Goal: Transaction & Acquisition: Purchase product/service

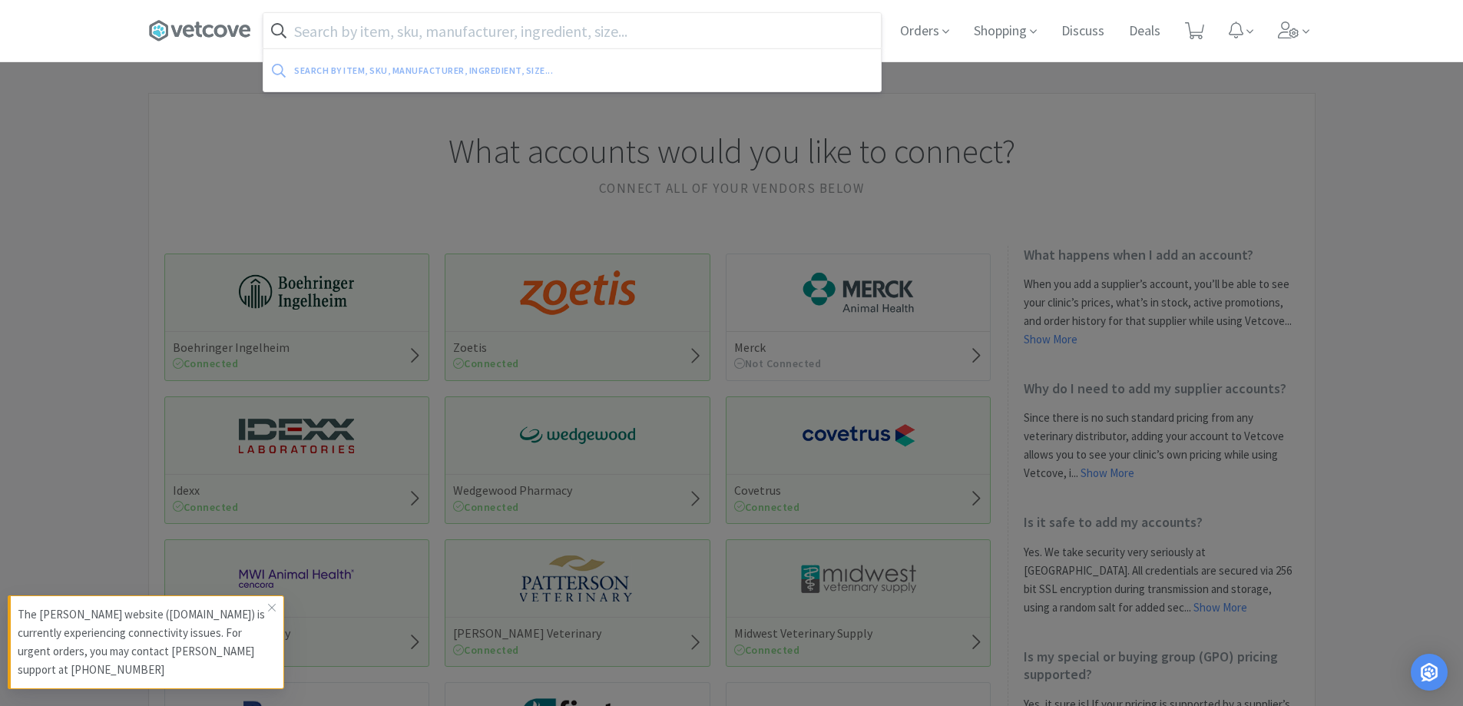
click at [594, 26] on input "text" at bounding box center [571, 30] width 617 height 35
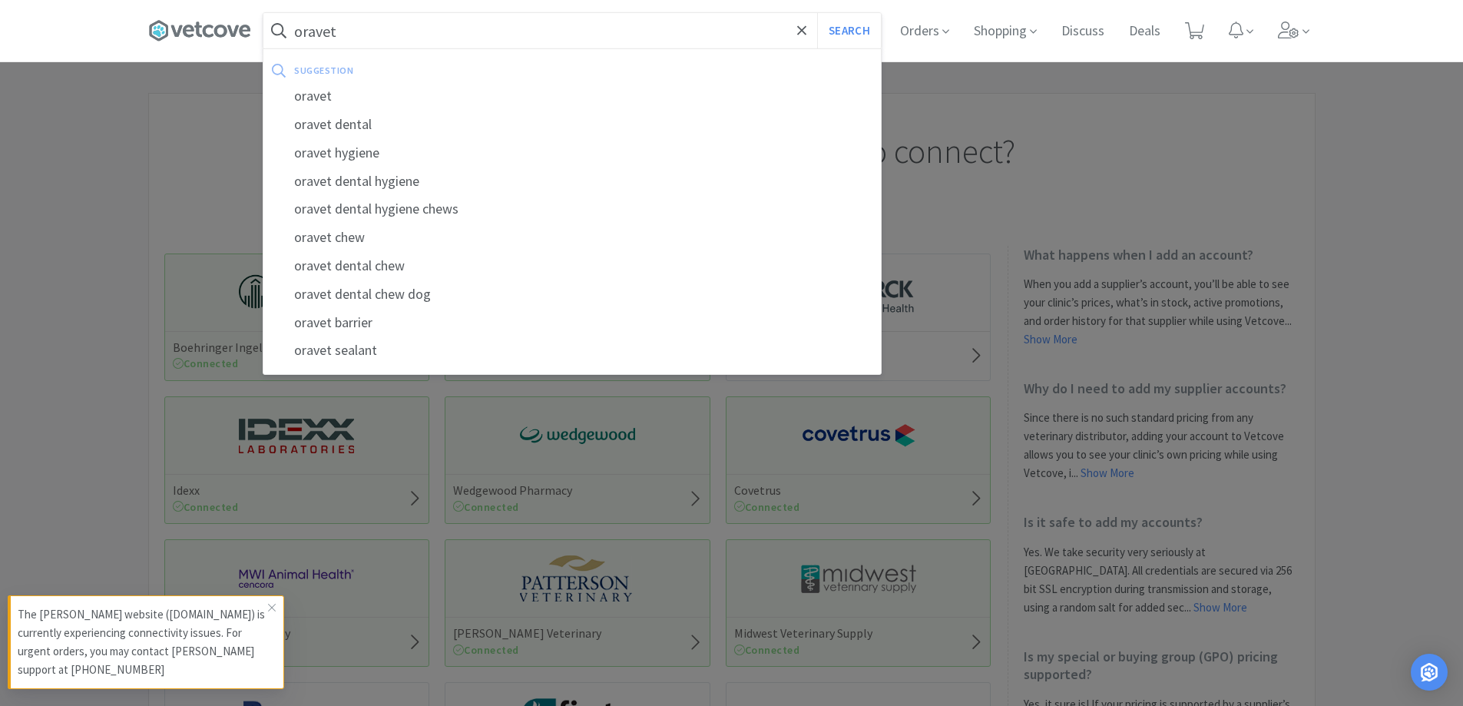
type input "oravet"
click at [817, 13] on button "Search" at bounding box center [849, 30] width 64 height 35
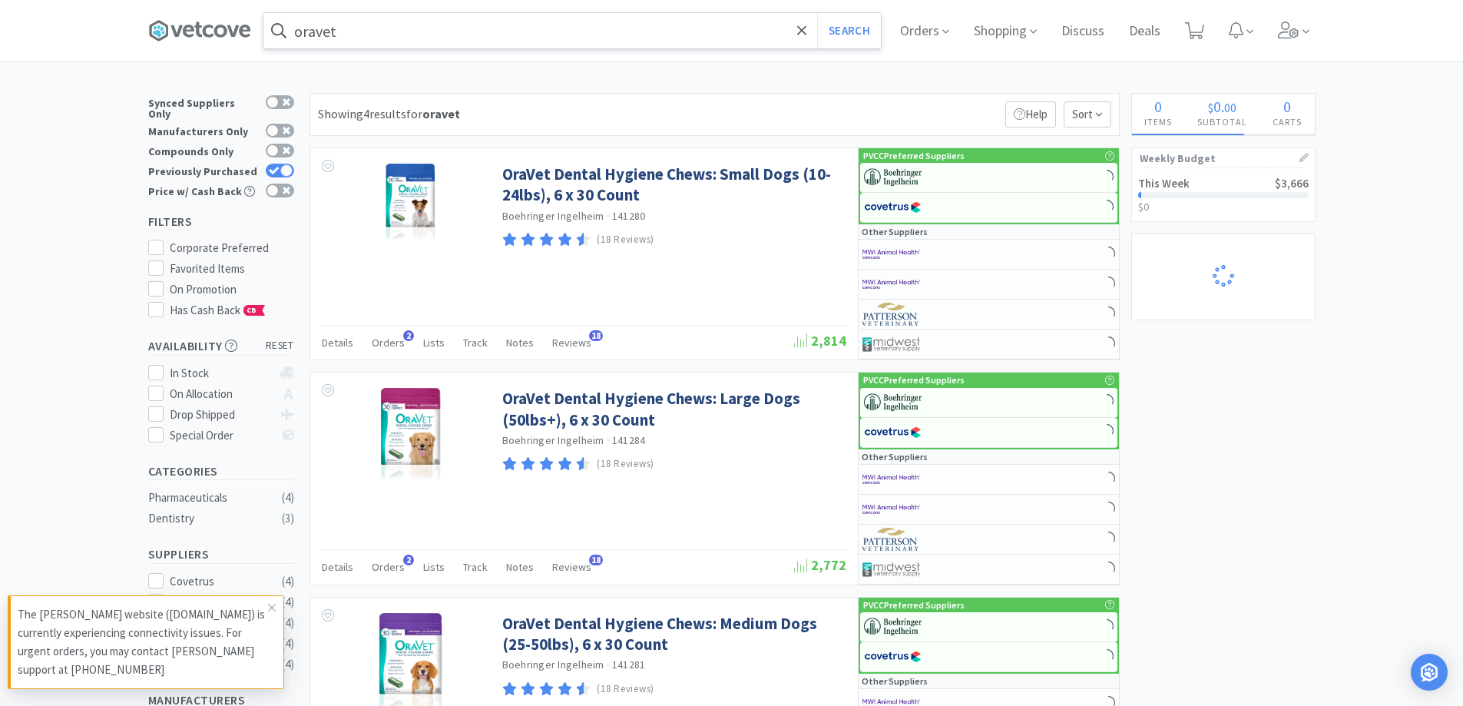
select select "1"
select select "2"
select select "1"
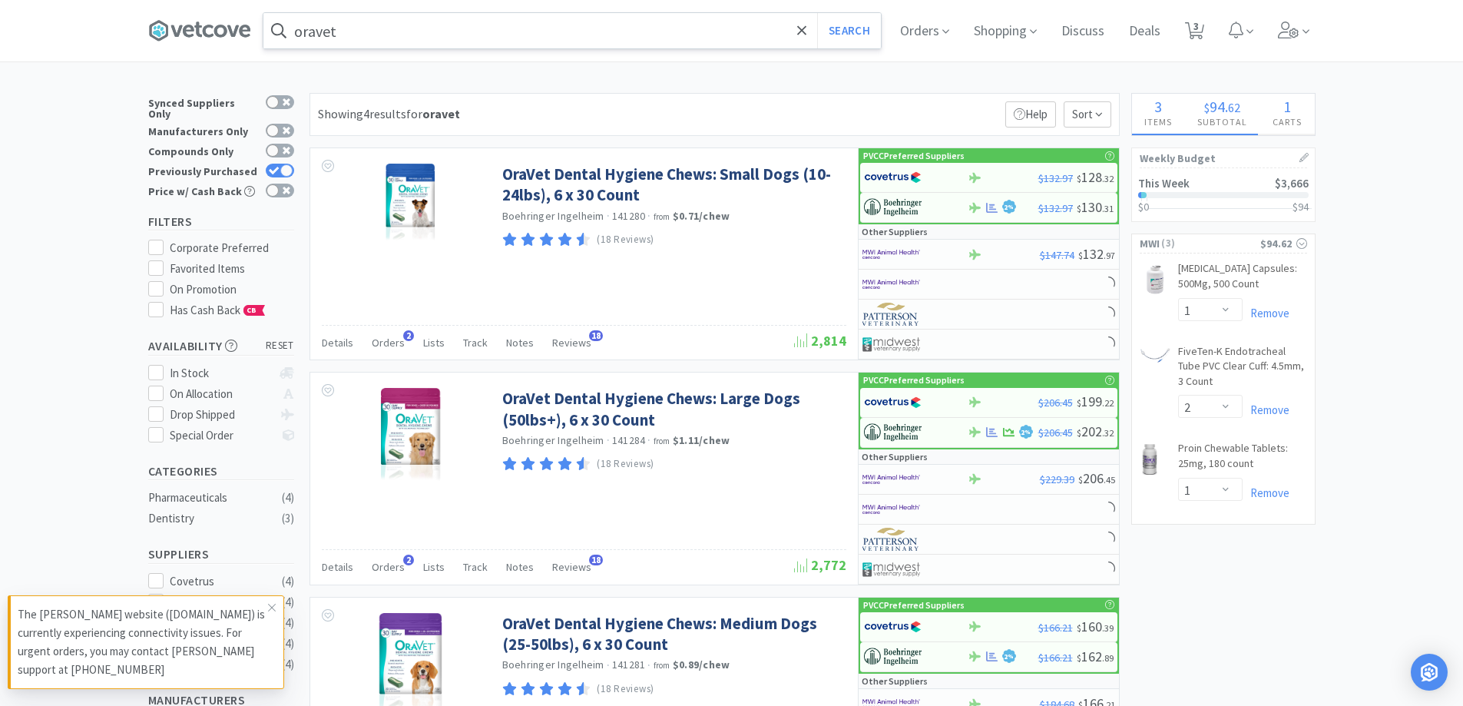
select select "1"
select select "3"
select select "2"
select select "1"
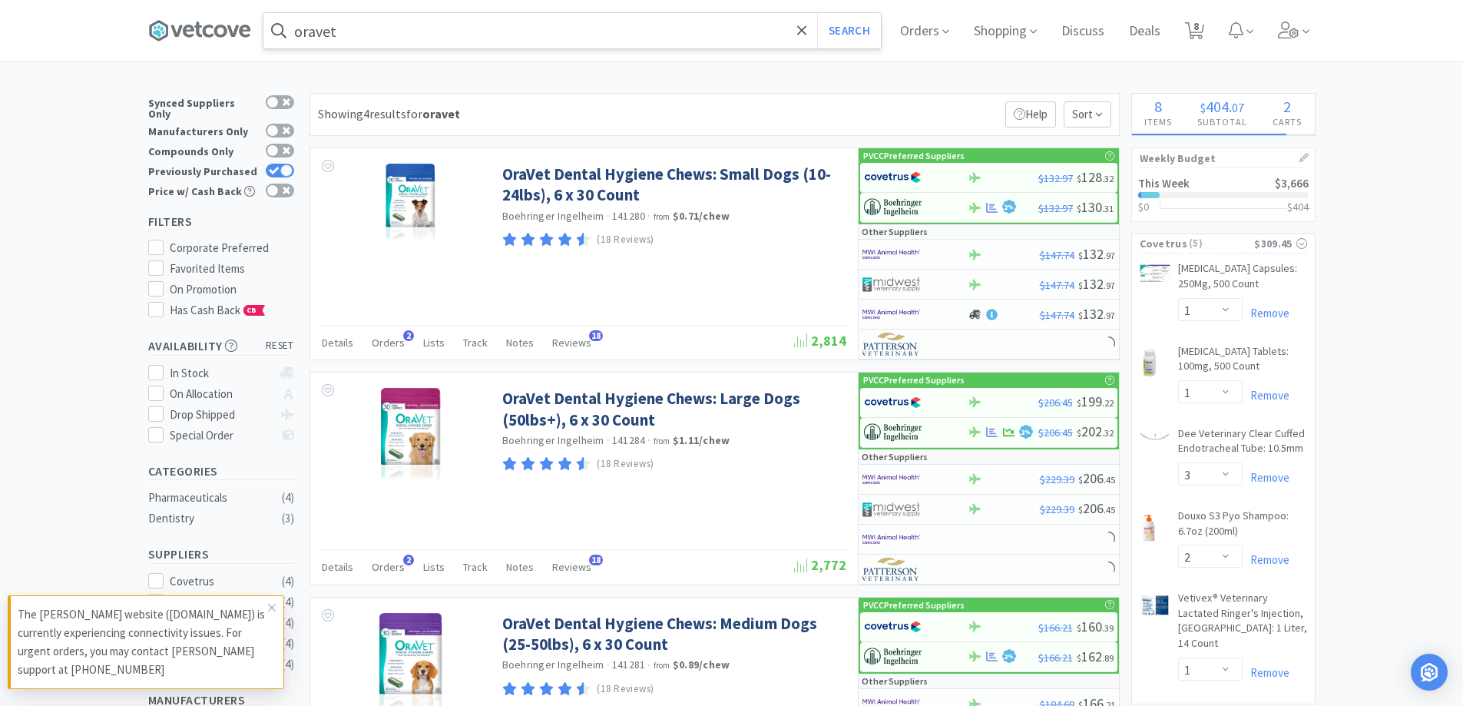
select select "6"
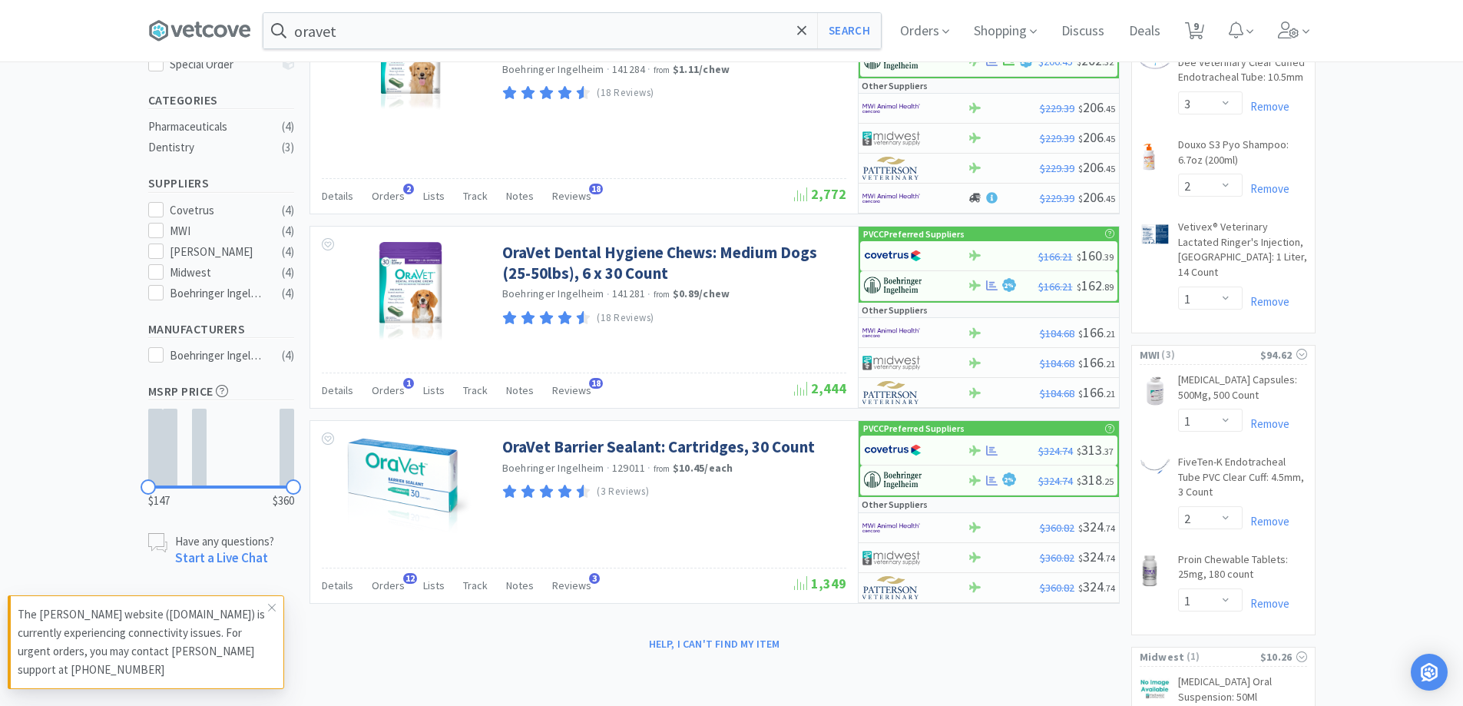
scroll to position [384, 0]
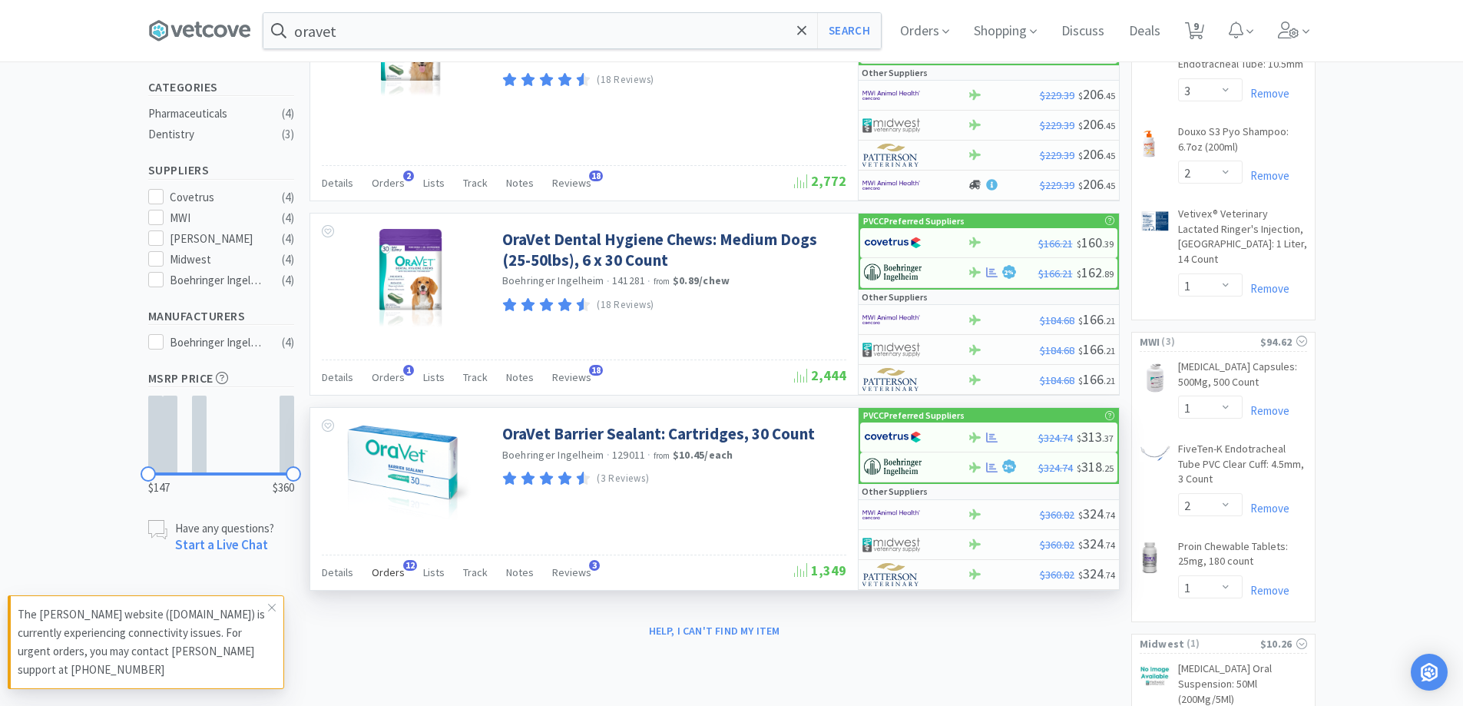
click at [382, 586] on div "Orders 12" at bounding box center [388, 574] width 33 height 29
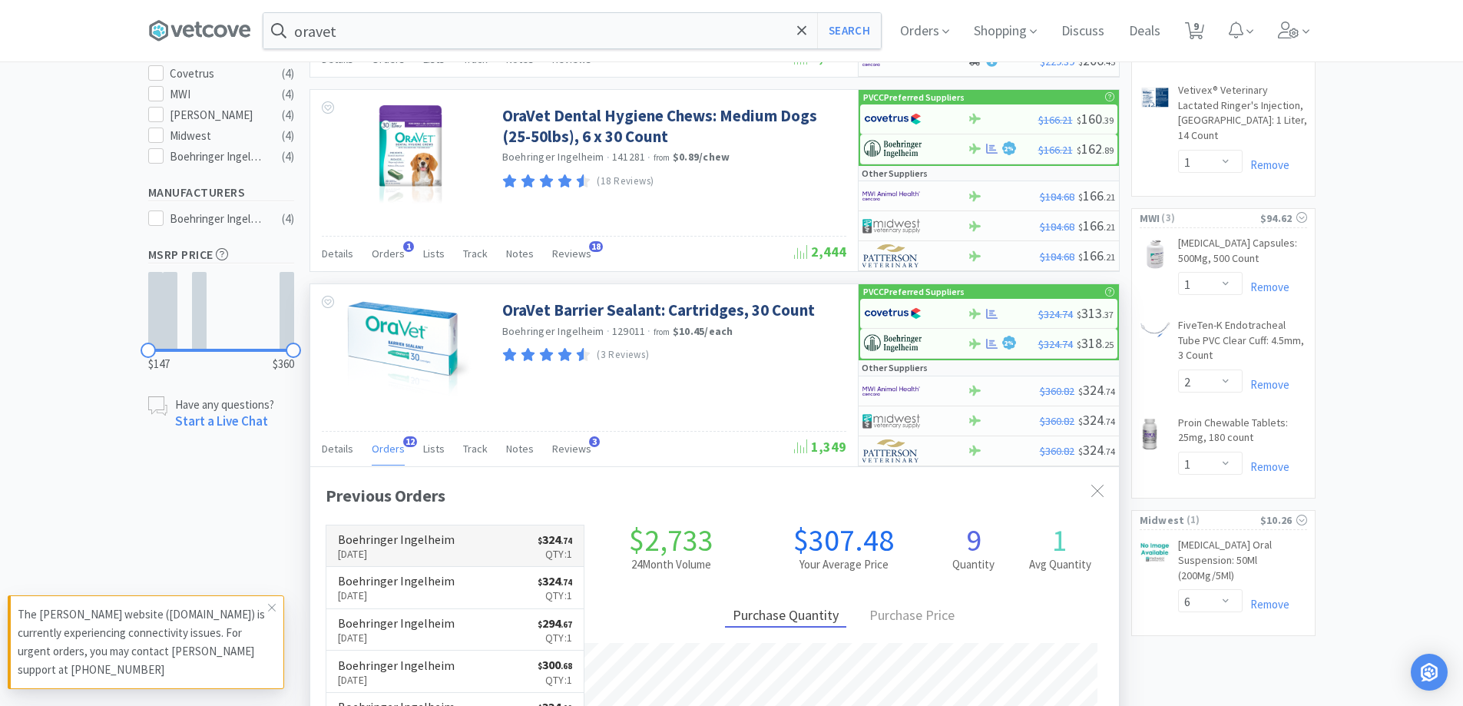
scroll to position [538, 0]
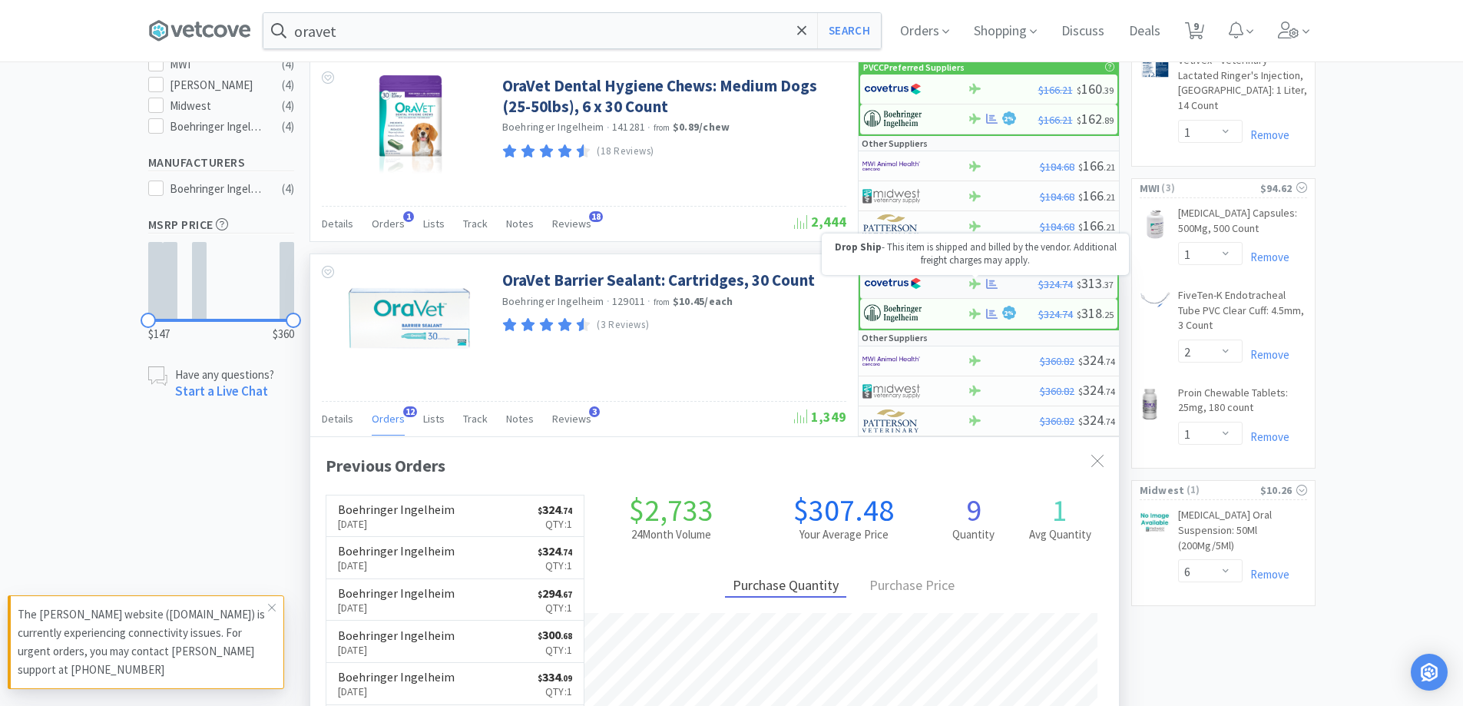
click at [973, 287] on icon at bounding box center [975, 284] width 12 height 12
select select "1"
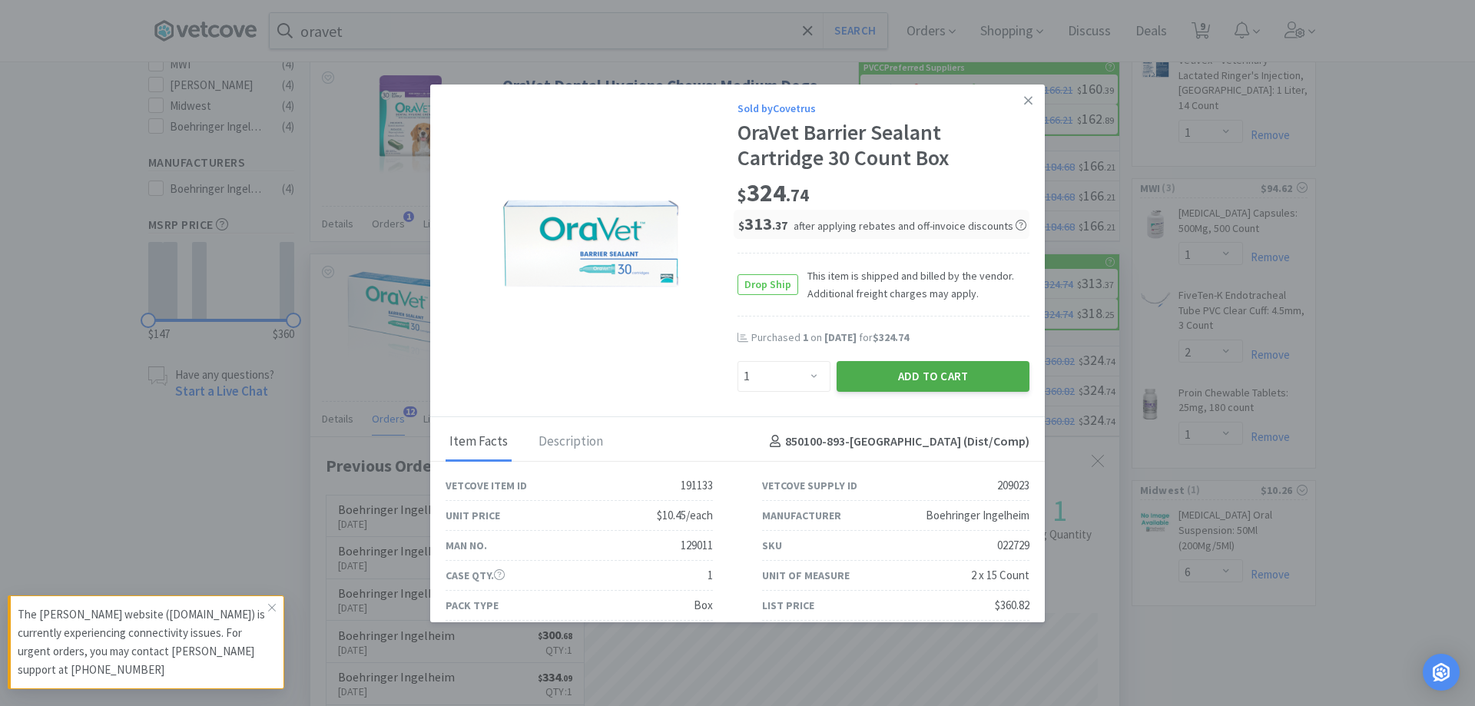
click at [897, 376] on button "Add to Cart" at bounding box center [932, 376] width 193 height 31
click at [1024, 105] on icon at bounding box center [1028, 101] width 8 height 14
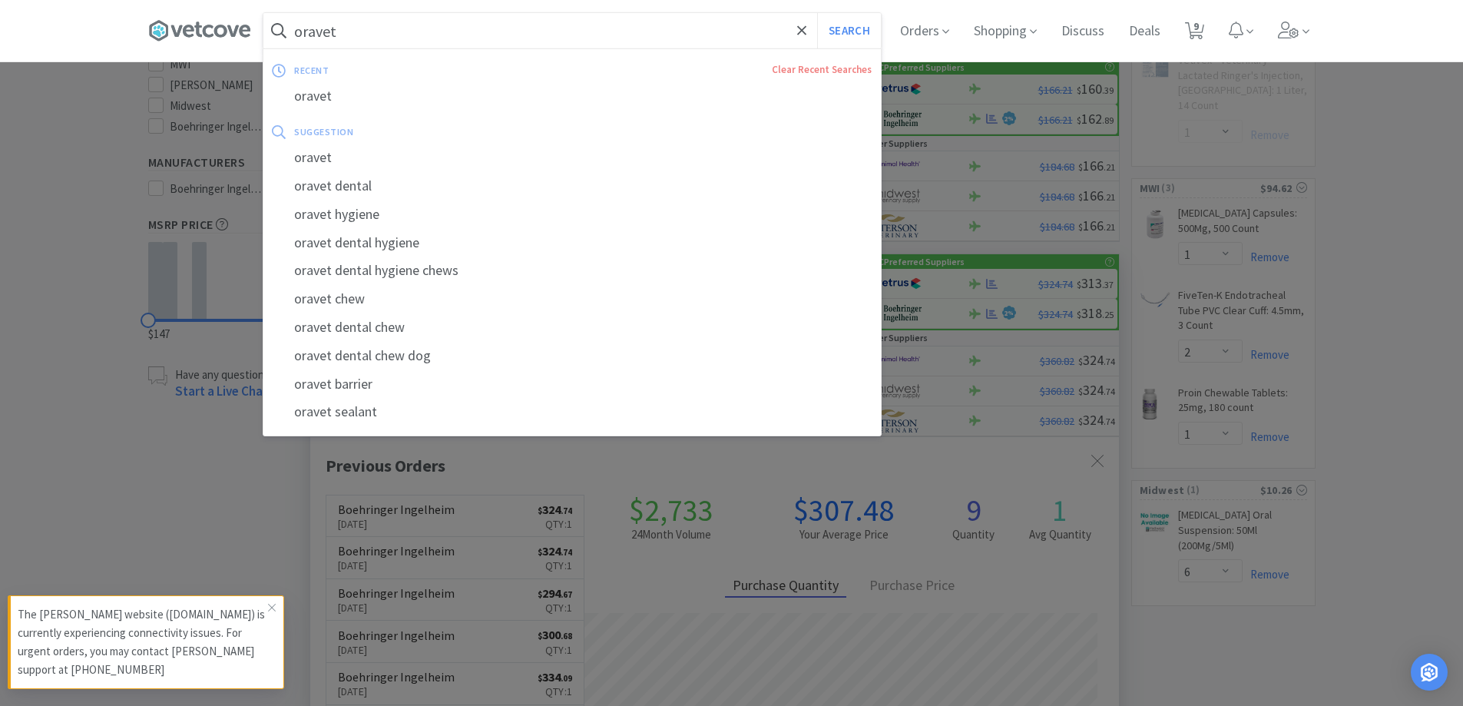
click at [561, 38] on input "oravet" at bounding box center [571, 30] width 617 height 35
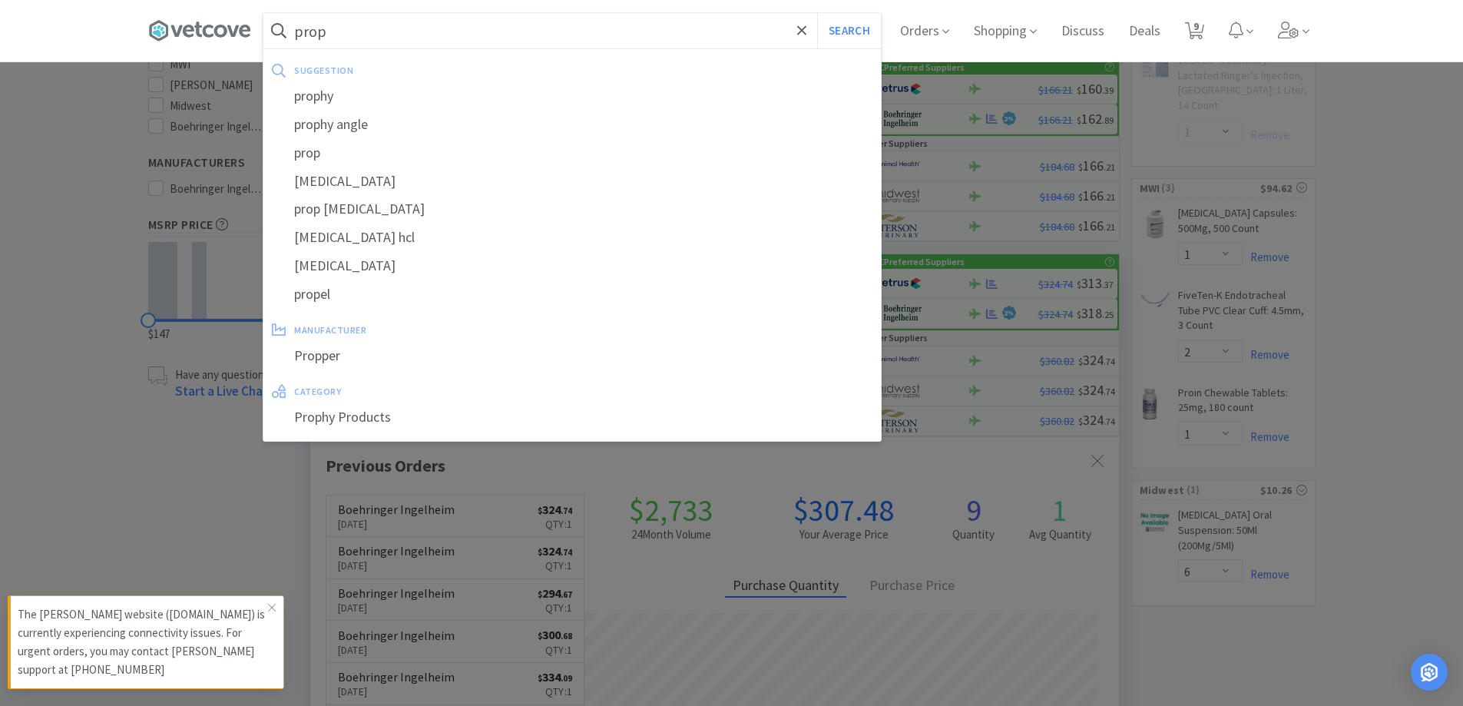
type input "prop"
click at [817, 13] on button "Search" at bounding box center [849, 30] width 64 height 35
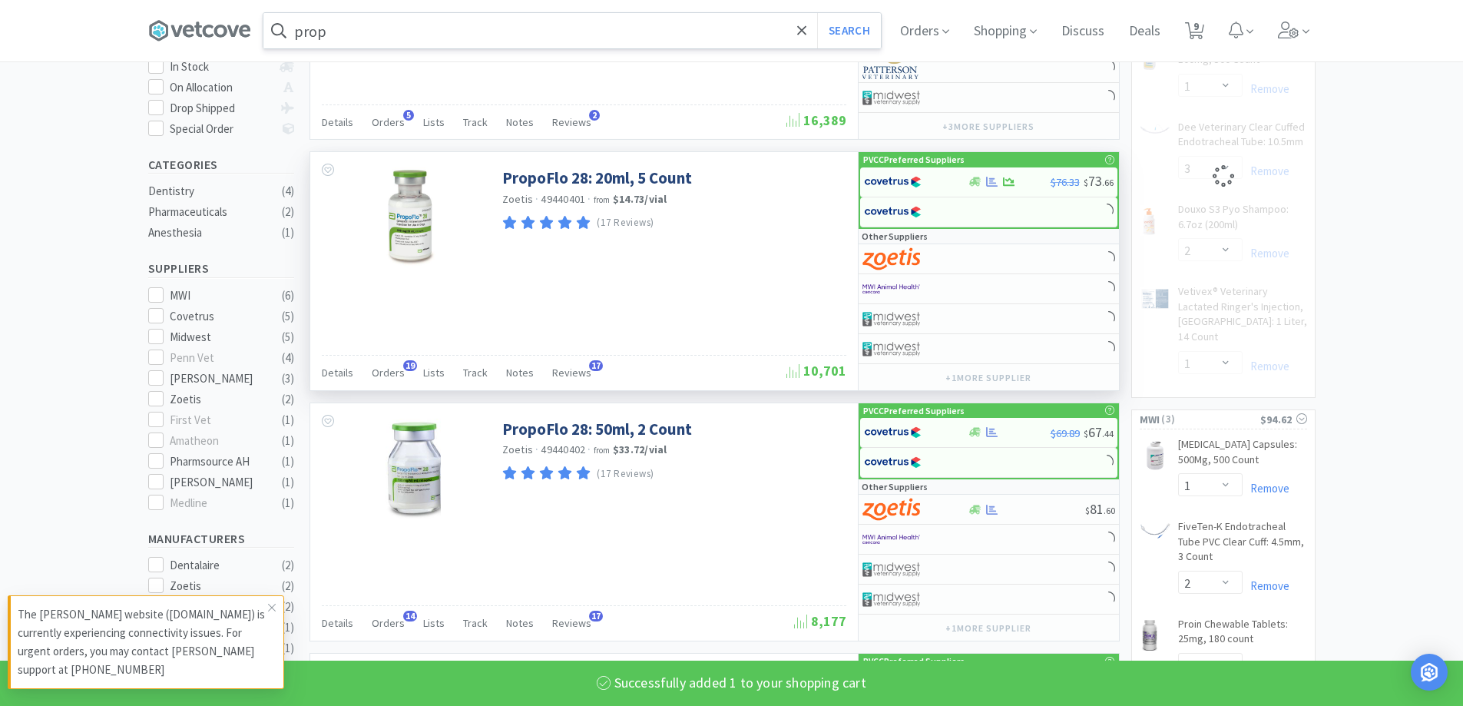
scroll to position [307, 0]
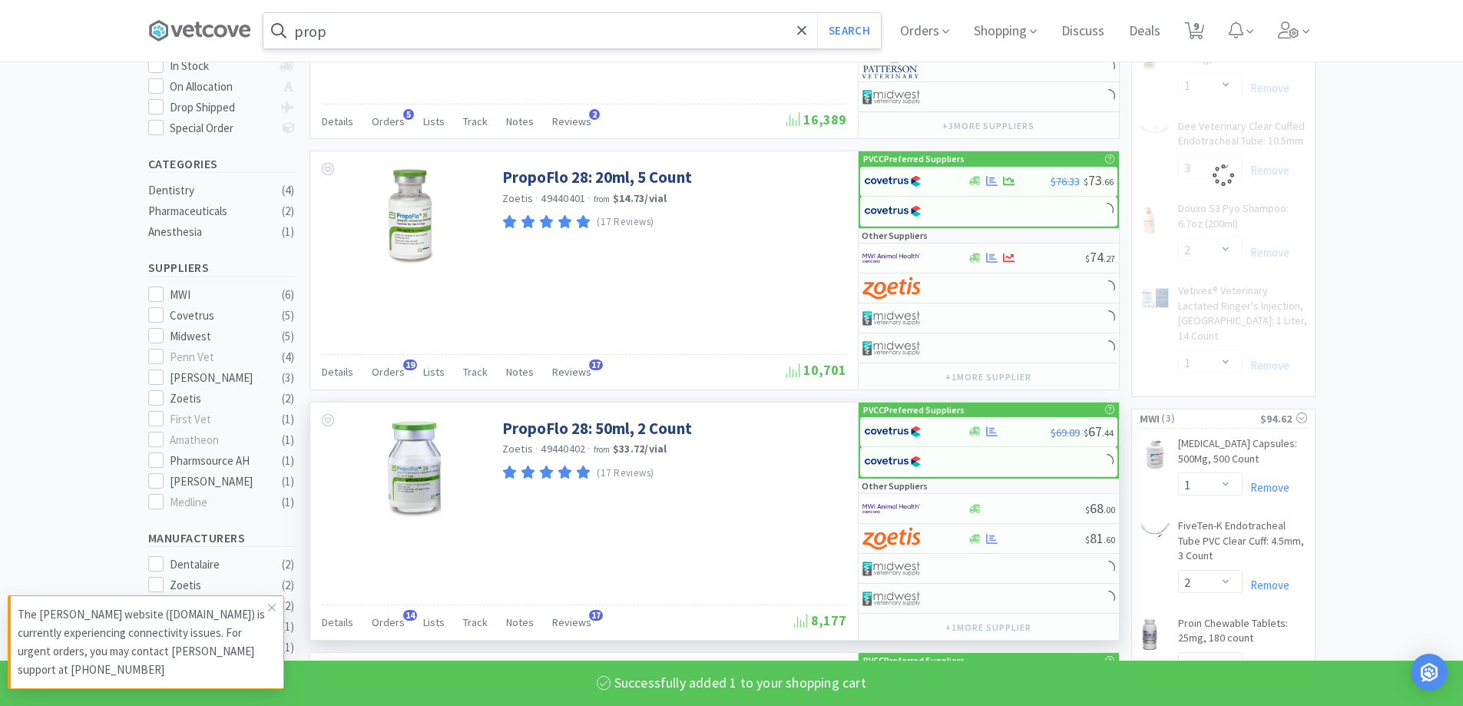
select select "1"
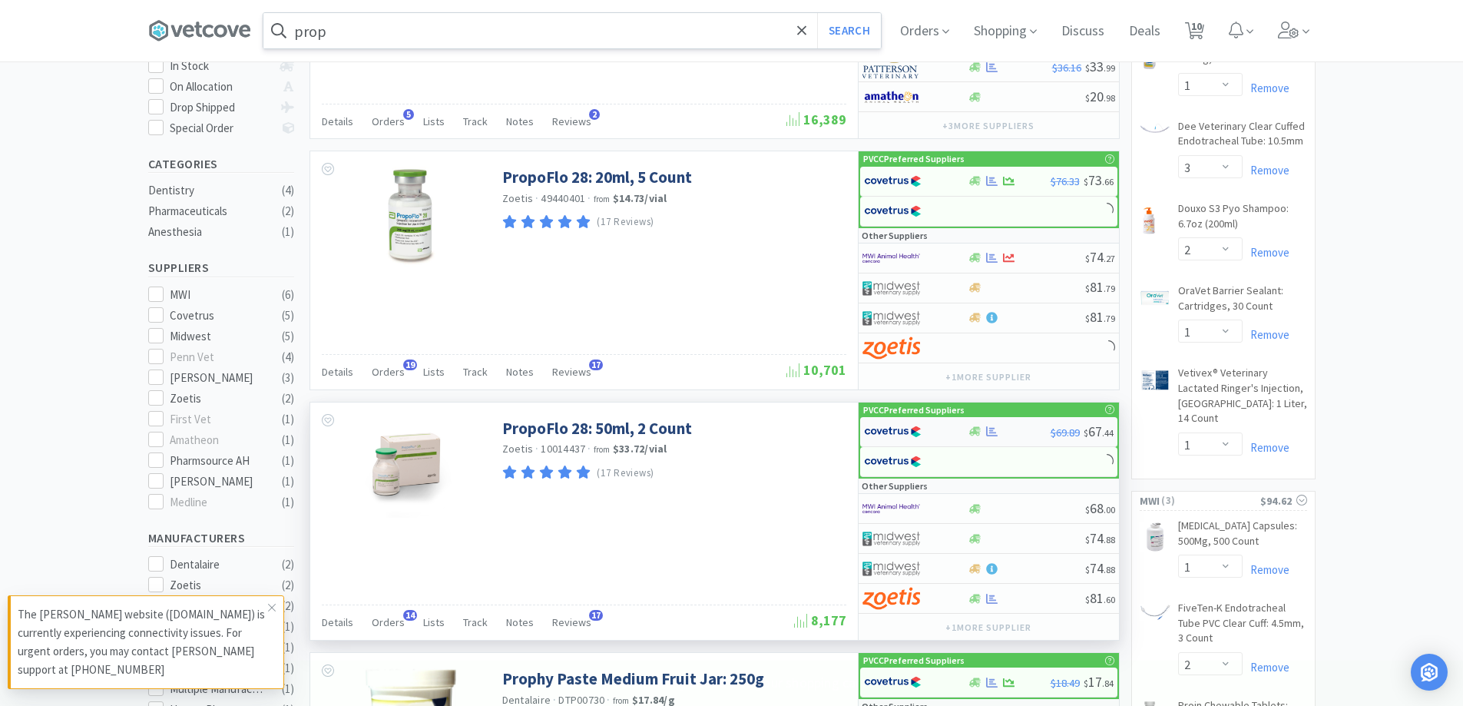
click at [946, 432] on div at bounding box center [906, 432] width 84 height 26
select select "1"
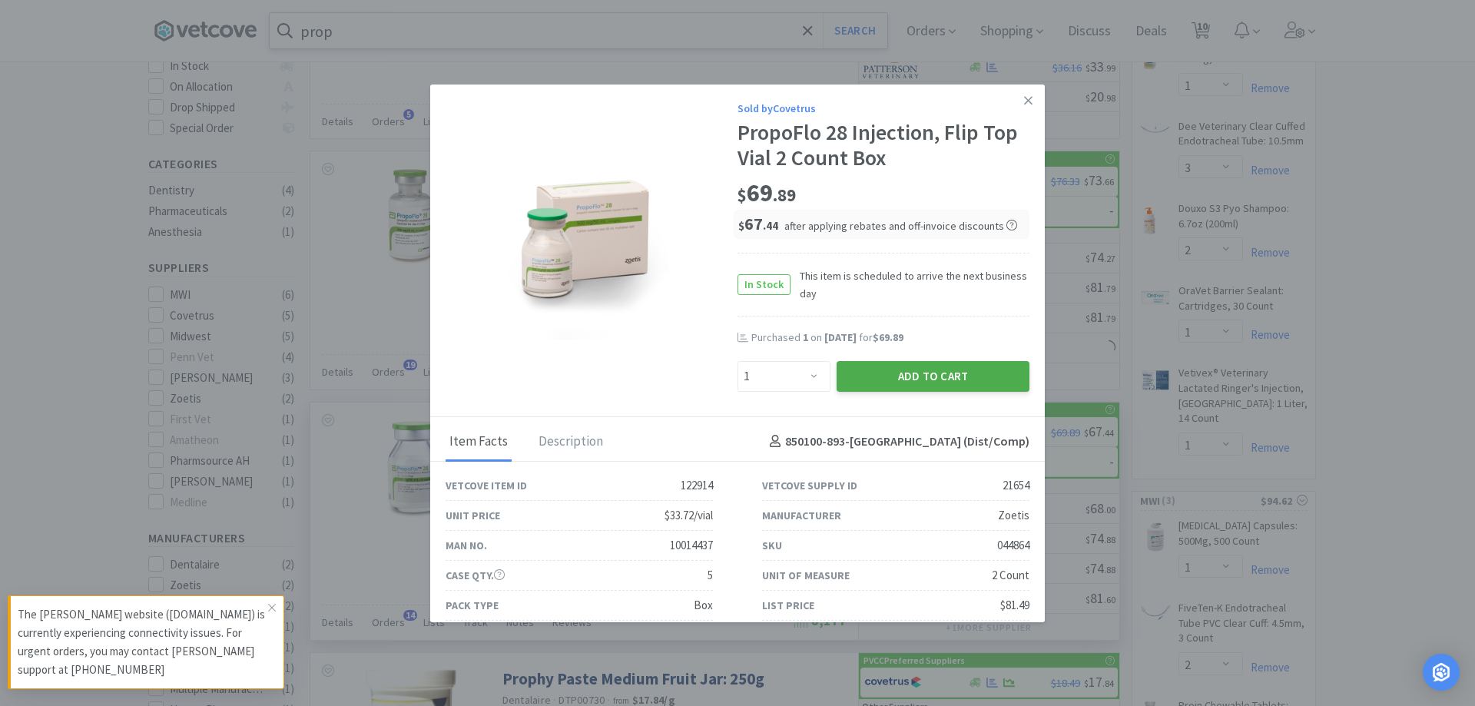
click at [859, 372] on button "Add to Cart" at bounding box center [932, 376] width 193 height 31
drag, startPoint x: 1019, startPoint y: 96, endPoint x: 766, endPoint y: 2, distance: 269.5
click at [1024, 97] on icon at bounding box center [1028, 101] width 8 height 14
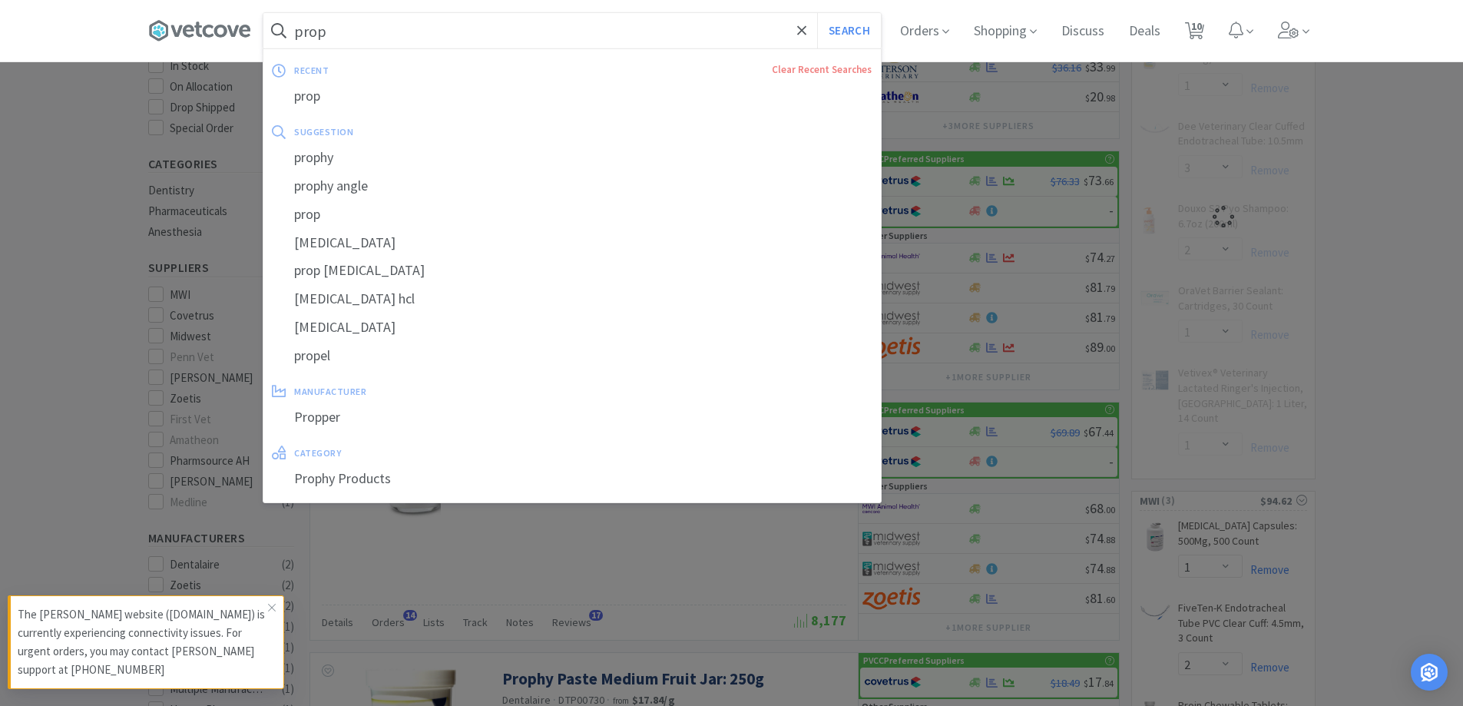
click at [495, 37] on input "prop" at bounding box center [571, 30] width 617 height 35
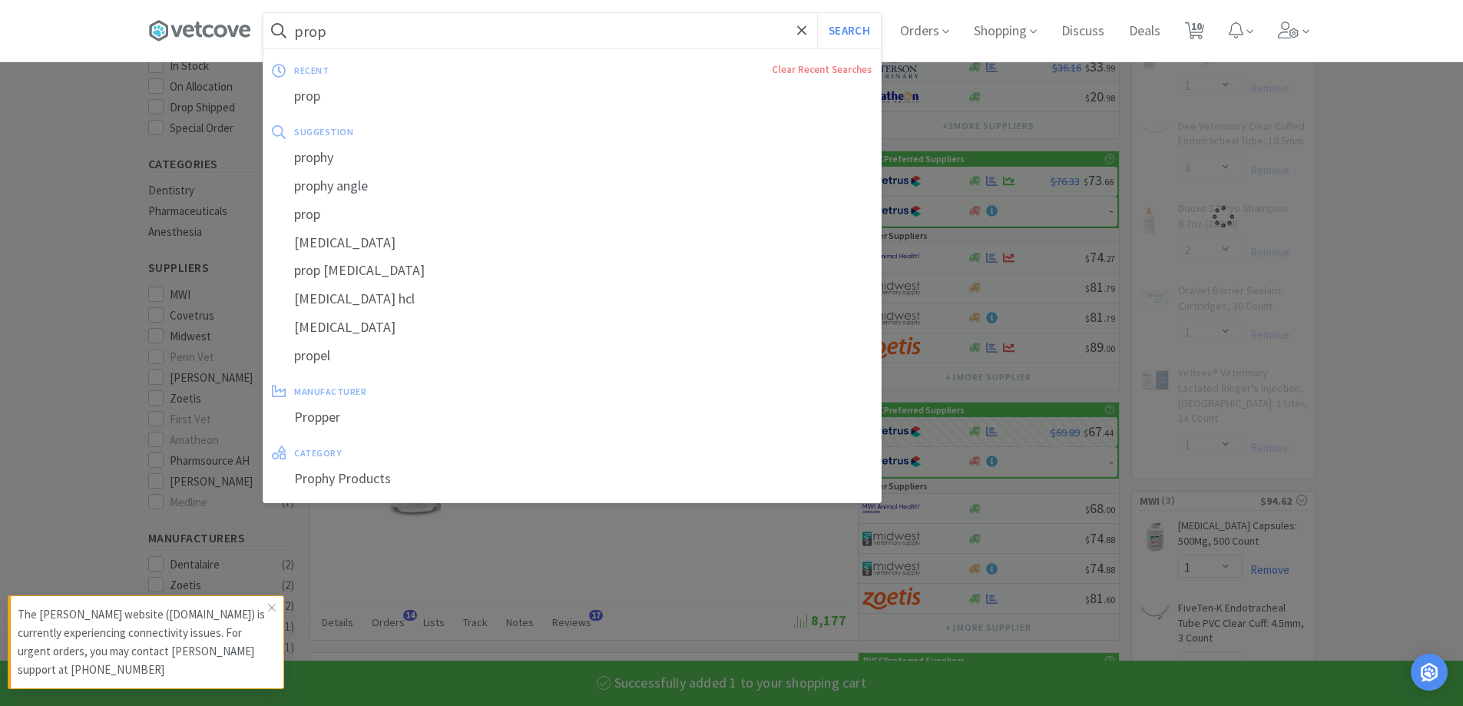
select select "1"
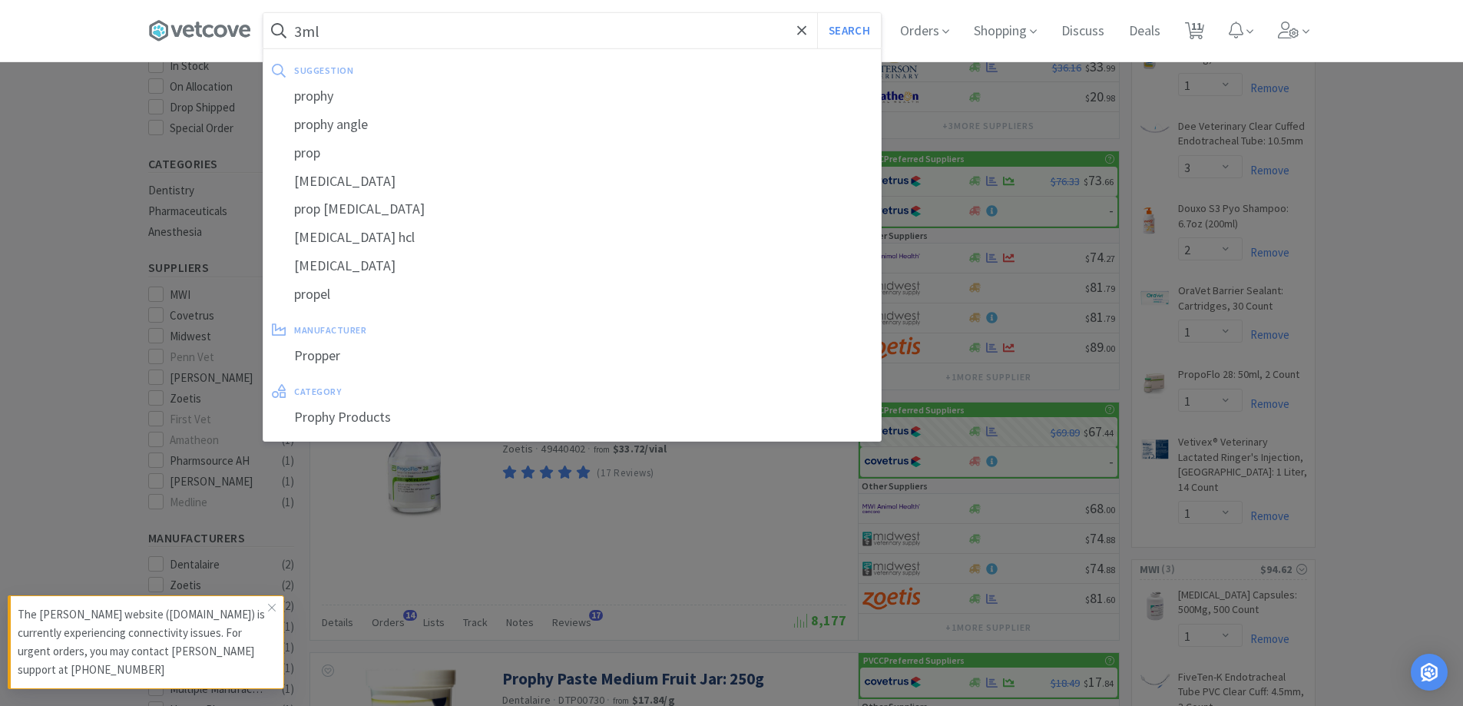
type input "3ml"
click at [817, 13] on button "Search" at bounding box center [849, 30] width 64 height 35
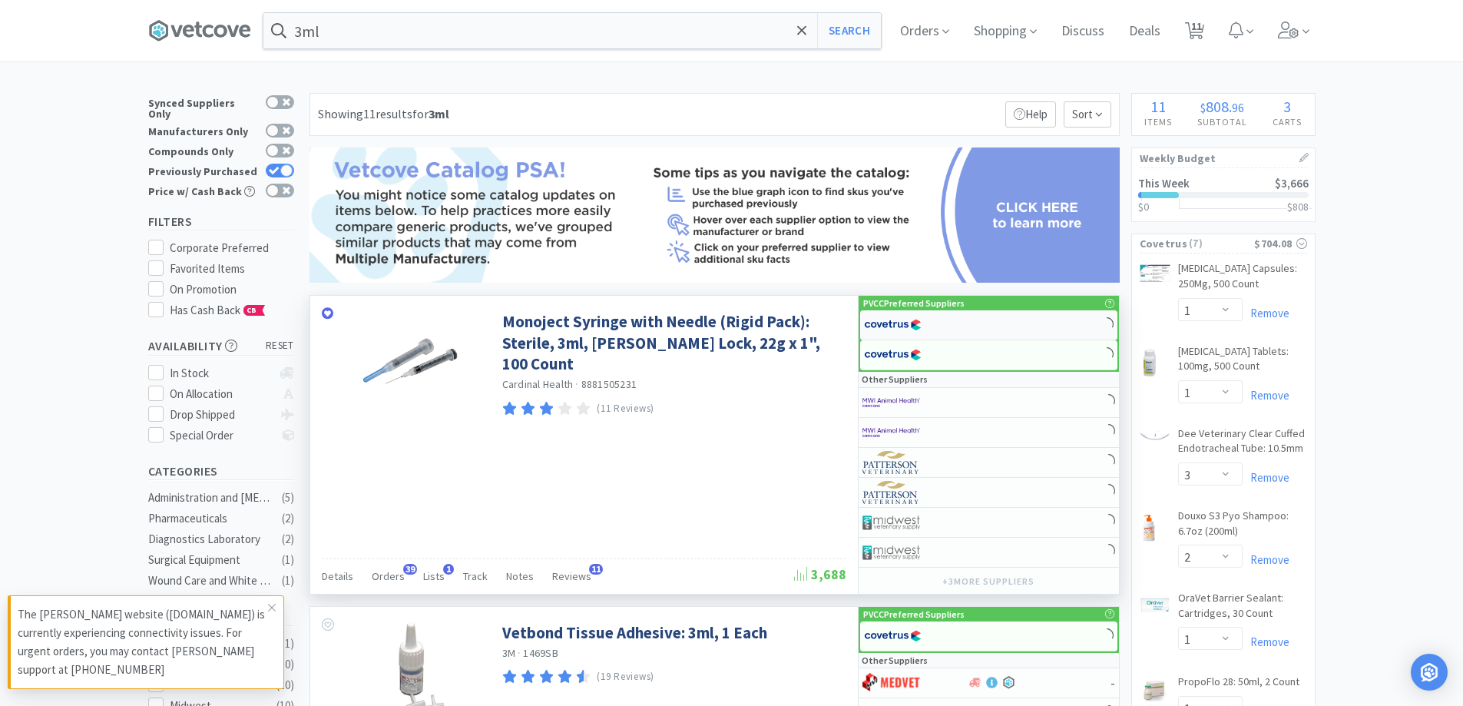
click at [924, 332] on div at bounding box center [906, 325] width 84 height 26
select select "1"
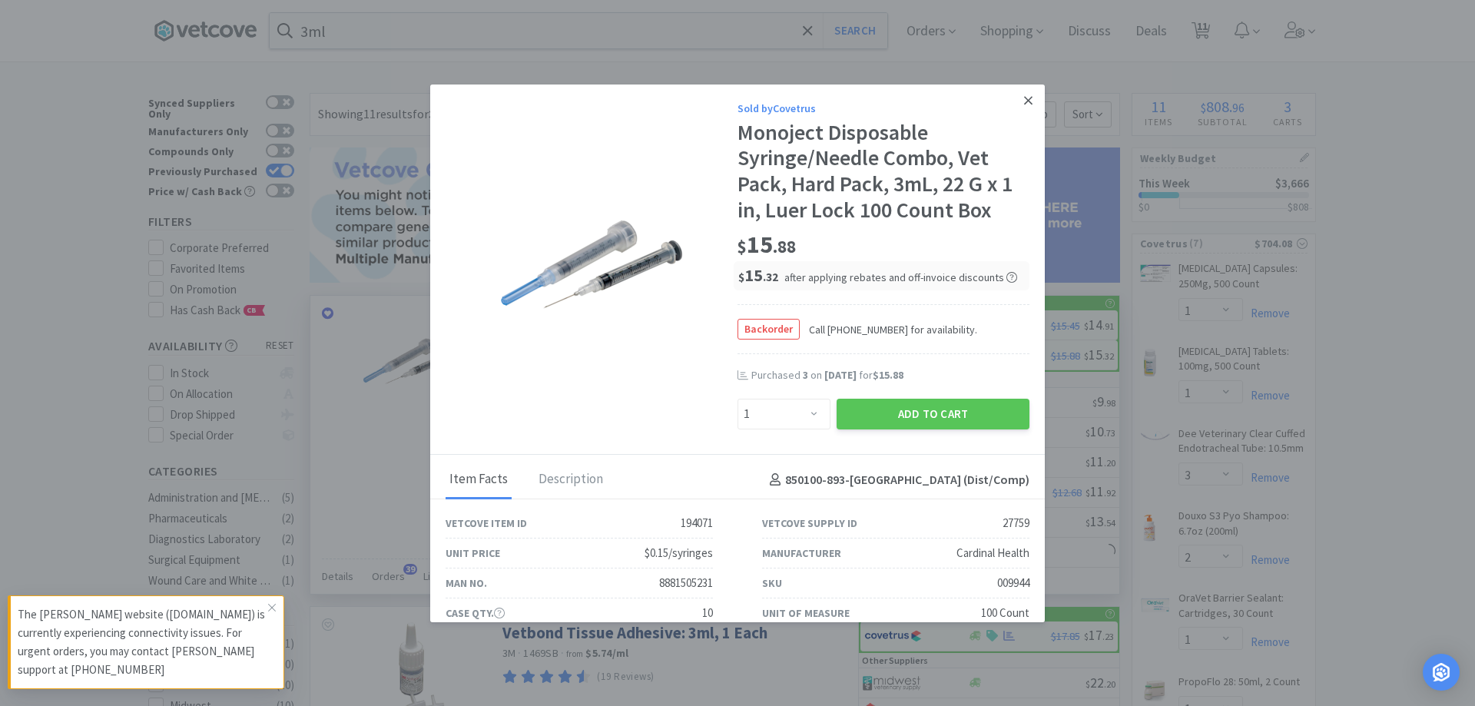
click at [1015, 95] on link at bounding box center [1028, 100] width 27 height 33
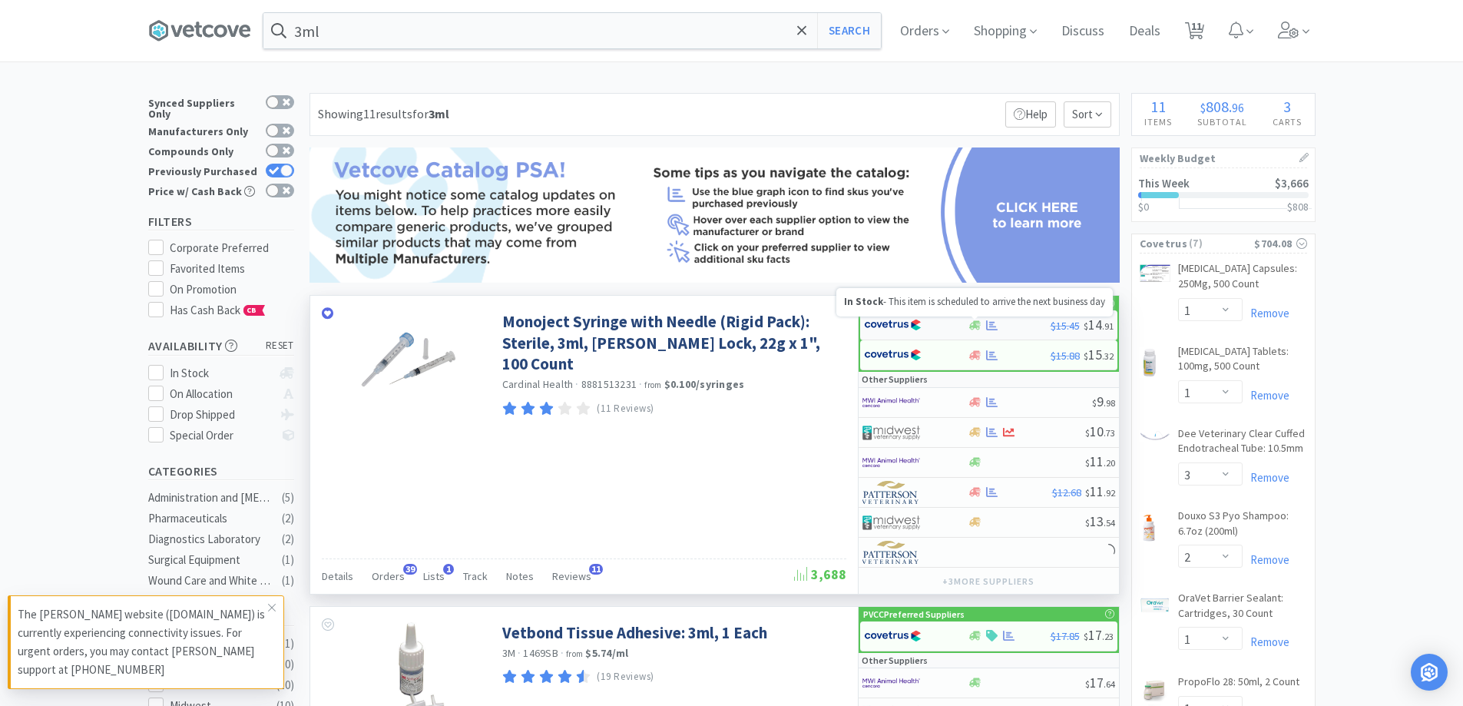
click at [979, 325] on icon at bounding box center [975, 324] width 12 height 9
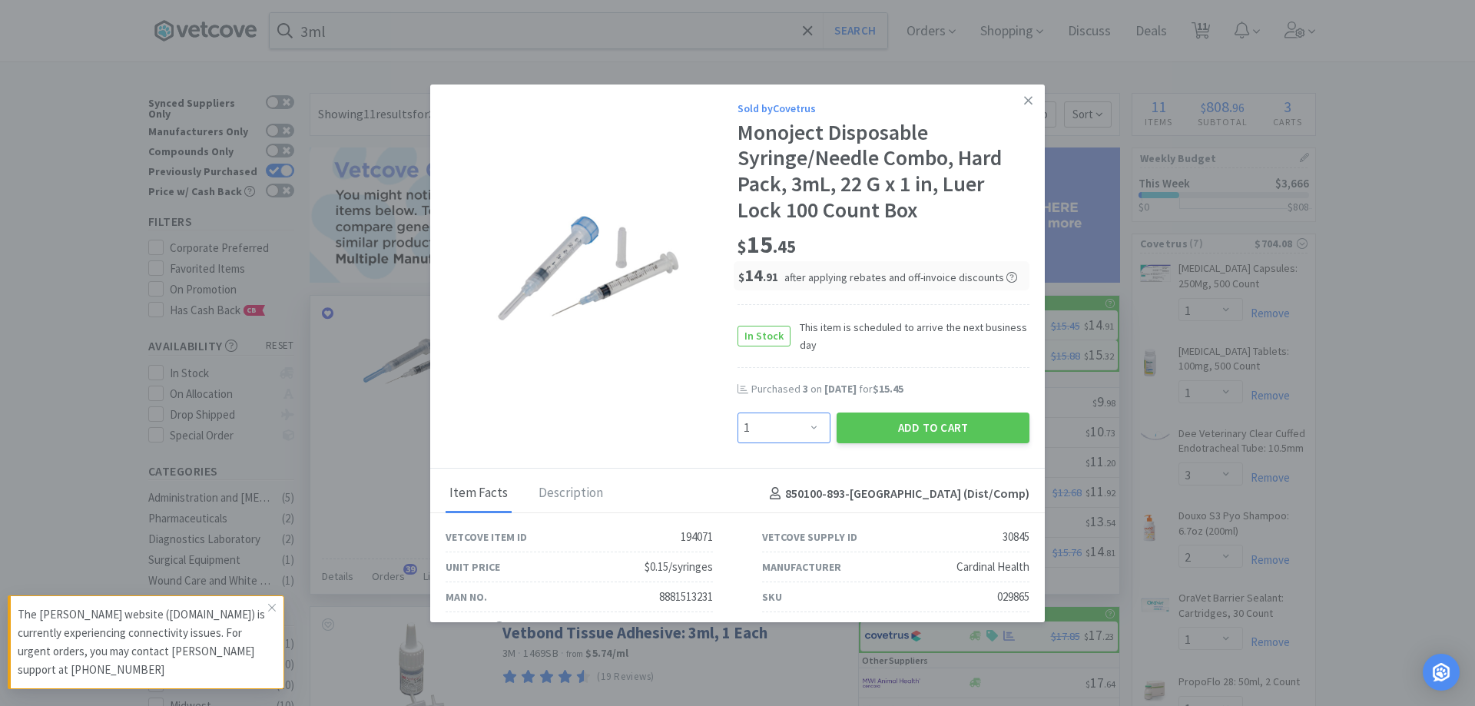
click at [786, 427] on select "Enter Quantity 1 2 3 4 5 6 7 8 9 10 11 12 13 14 15 16 17 18 19 20 Enter Quantity" at bounding box center [783, 427] width 93 height 31
click at [932, 115] on div "Sold by Covetrus" at bounding box center [883, 108] width 292 height 17
click at [791, 420] on select "Enter Quantity 1 2 3 4 5 6 7 8 9 10 11 12 13 14 15 16 17 18 19 20 Enter Quantity" at bounding box center [783, 427] width 93 height 31
select select "3"
click at [737, 412] on select "Enter Quantity 1 2 3 4 5 6 7 8 9 10 11 12 13 14 15 16 17 18 19 20 Enter Quantity" at bounding box center [783, 427] width 93 height 31
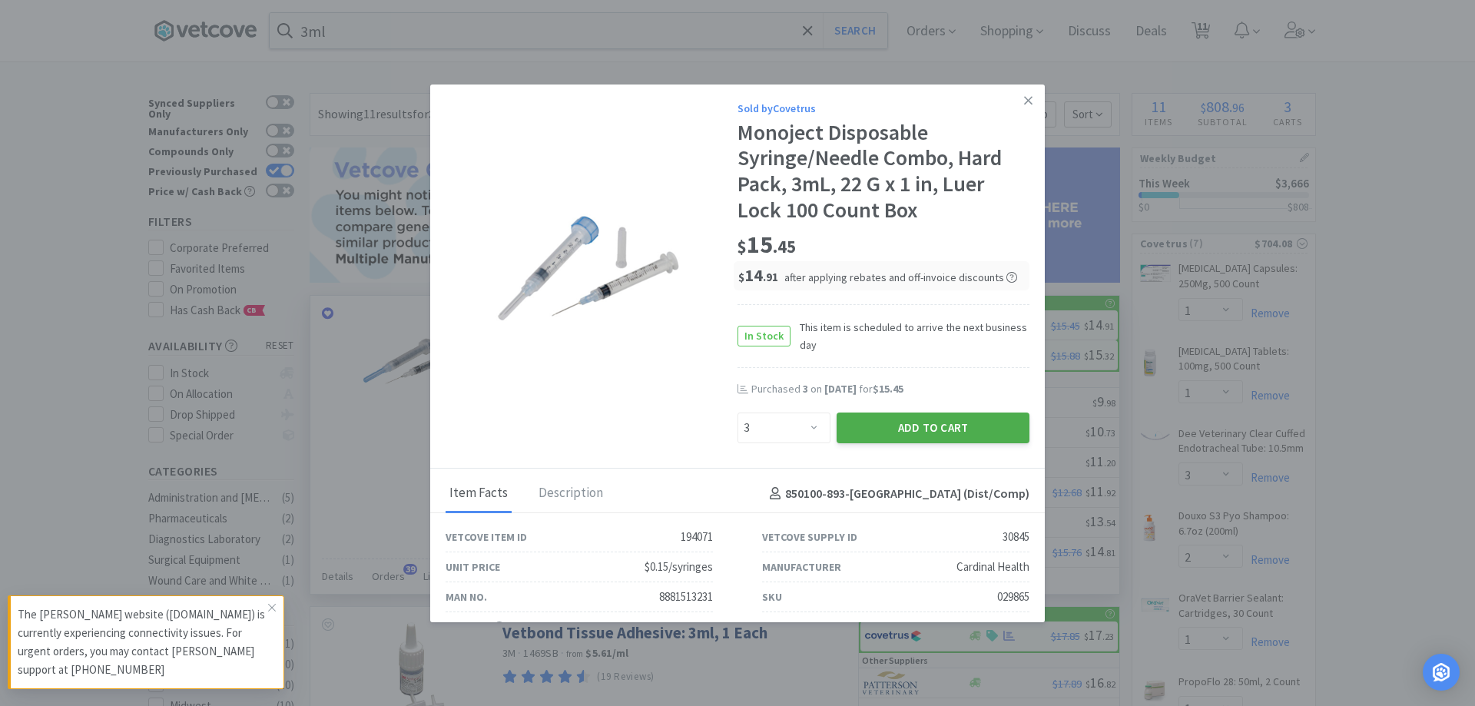
click at [856, 428] on button "Add to Cart" at bounding box center [932, 427] width 193 height 31
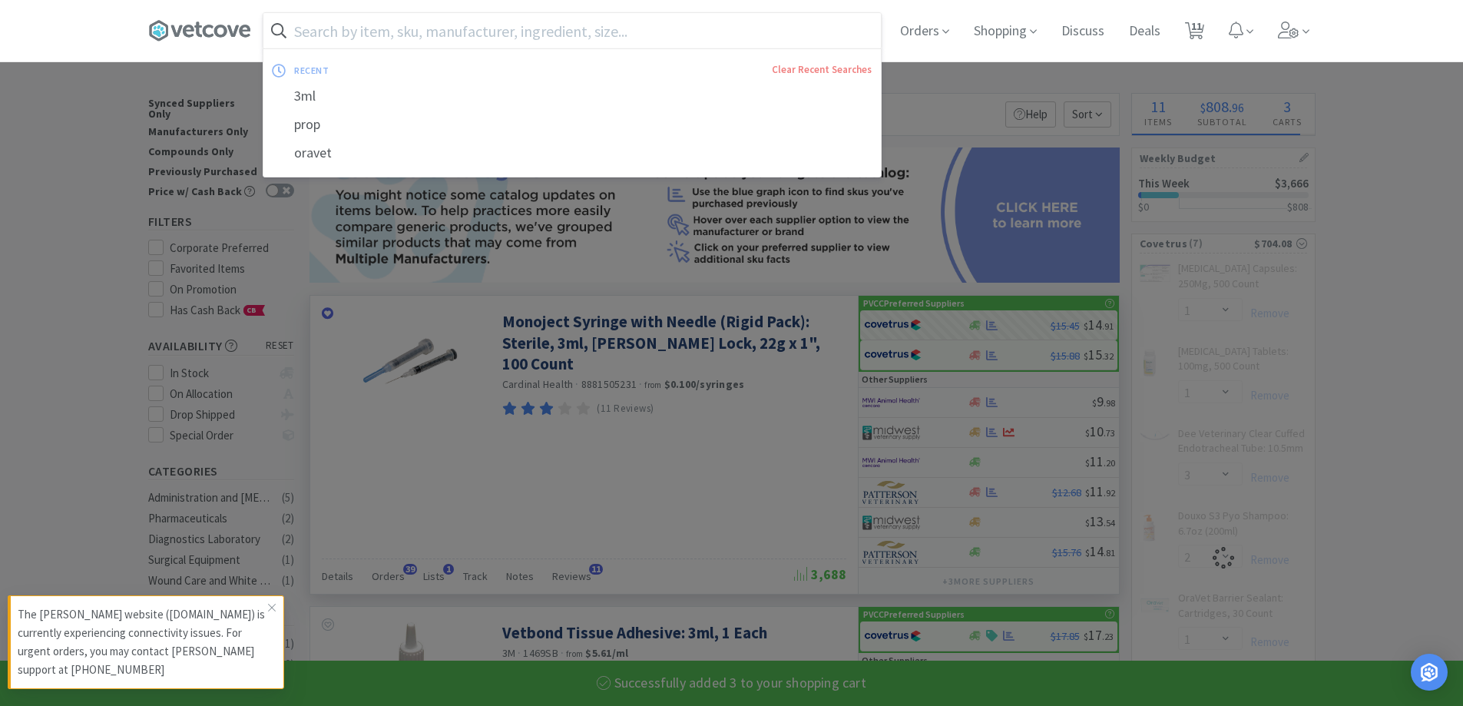
select select "3"
select select "1"
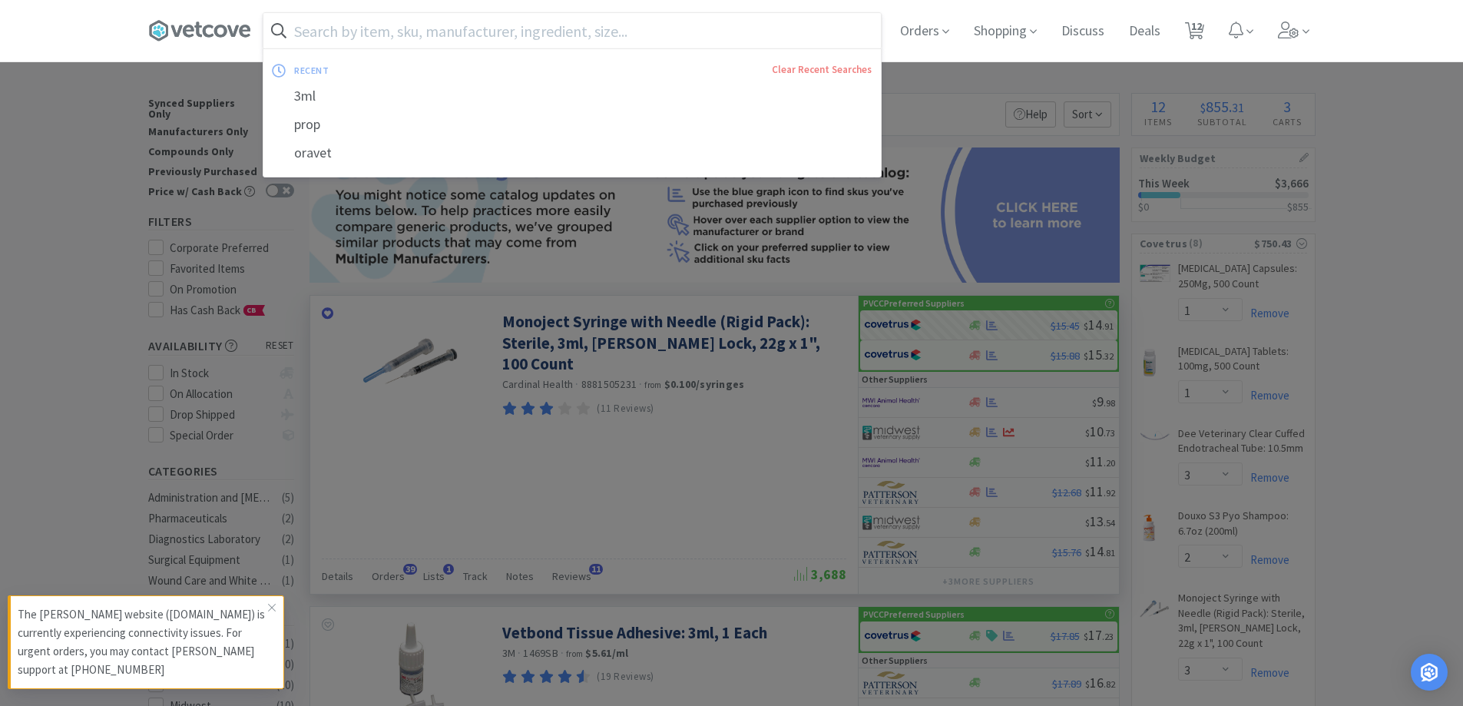
click at [479, 34] on input "text" at bounding box center [571, 30] width 617 height 35
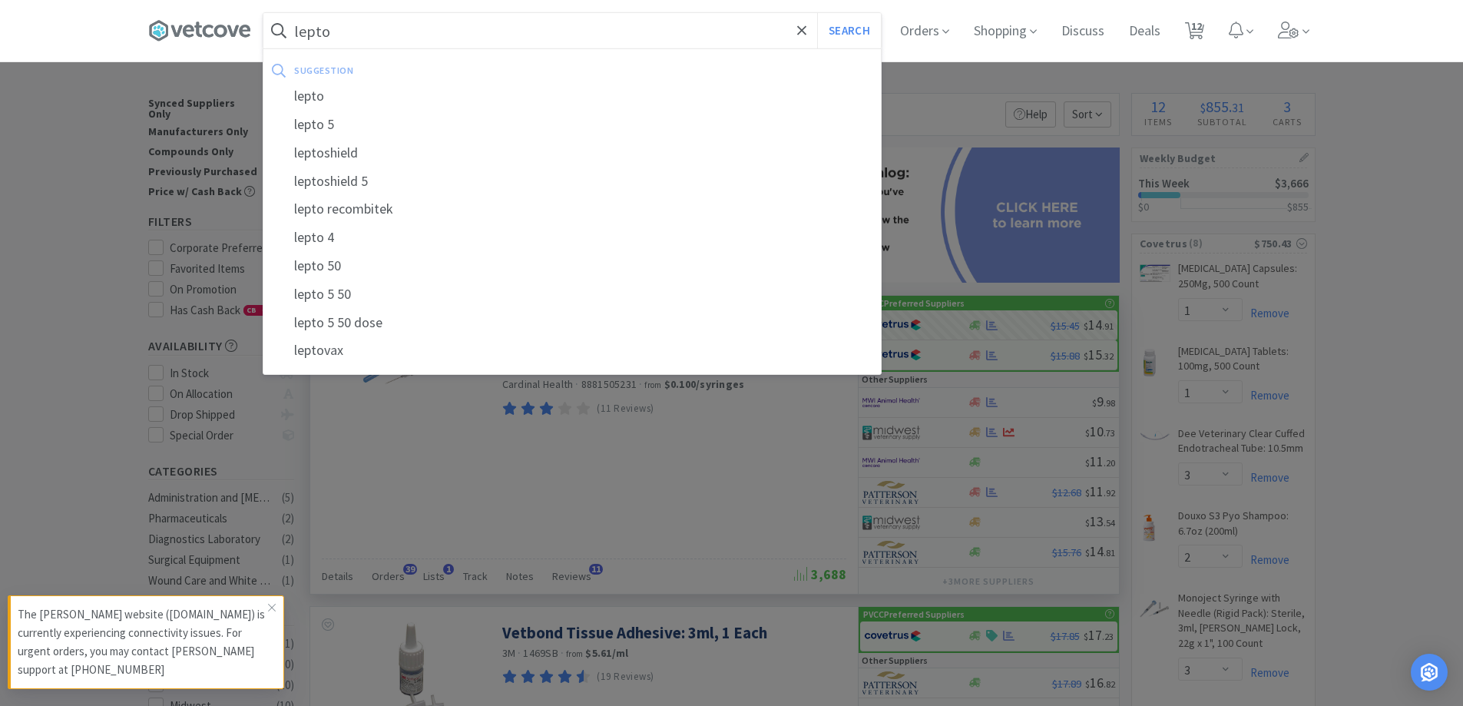
type input "lepto"
click at [817, 13] on button "Search" at bounding box center [849, 30] width 64 height 35
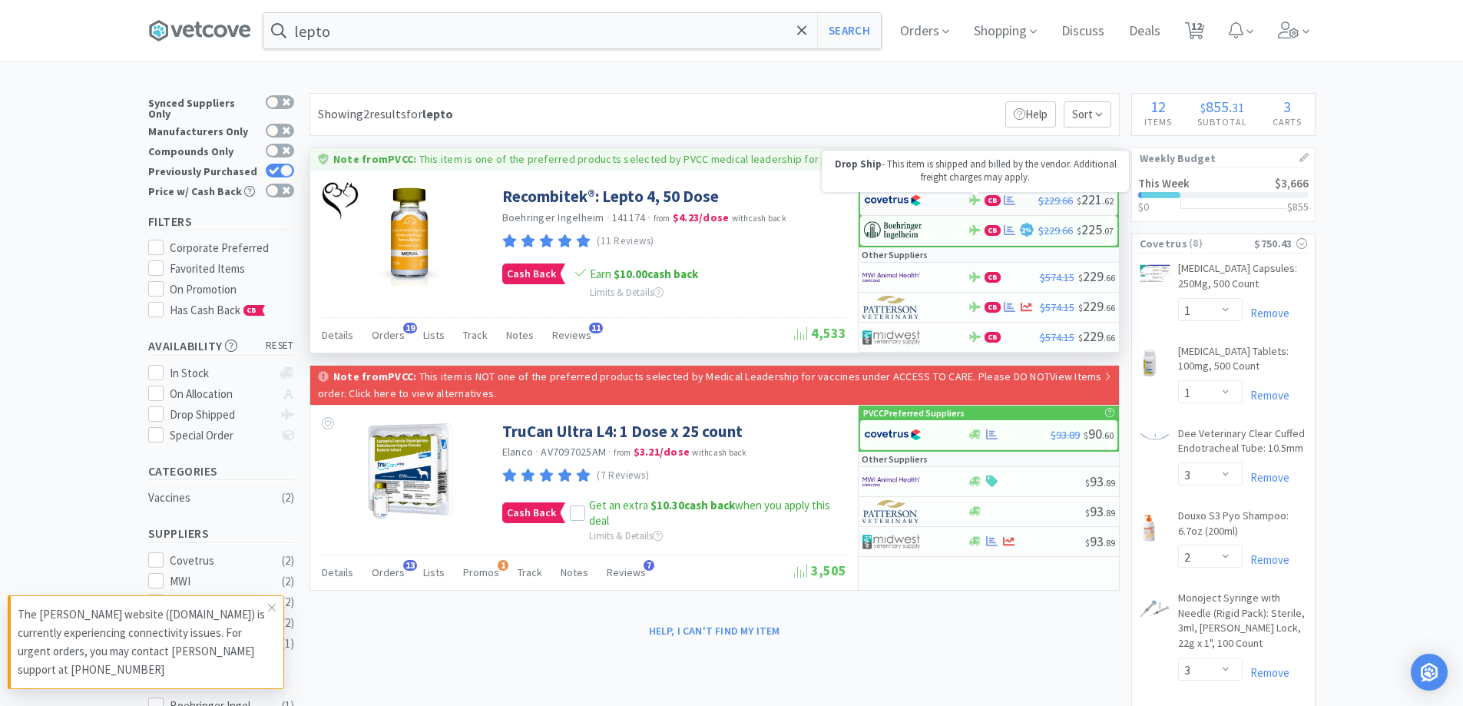
click at [981, 201] on icon at bounding box center [975, 200] width 12 height 12
select select "1"
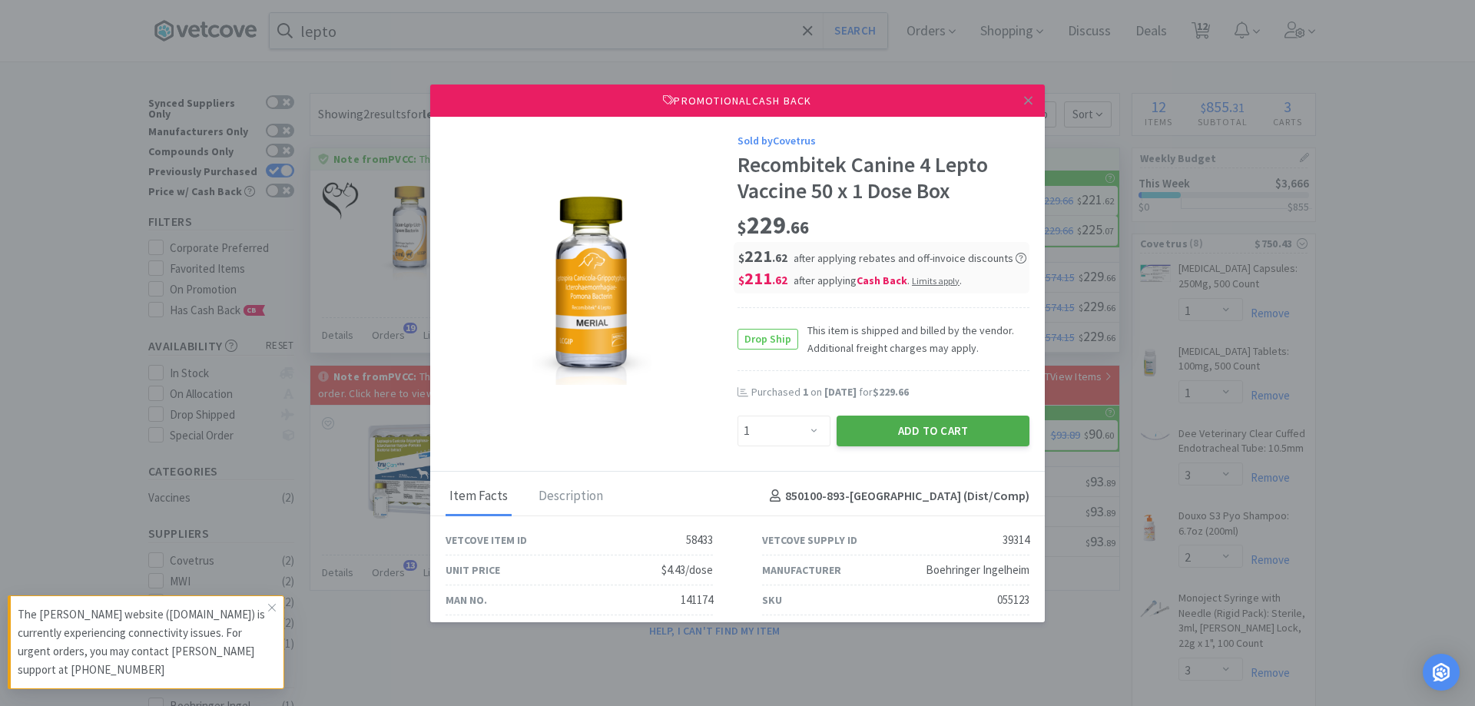
click at [855, 430] on button "Add to Cart" at bounding box center [932, 430] width 193 height 31
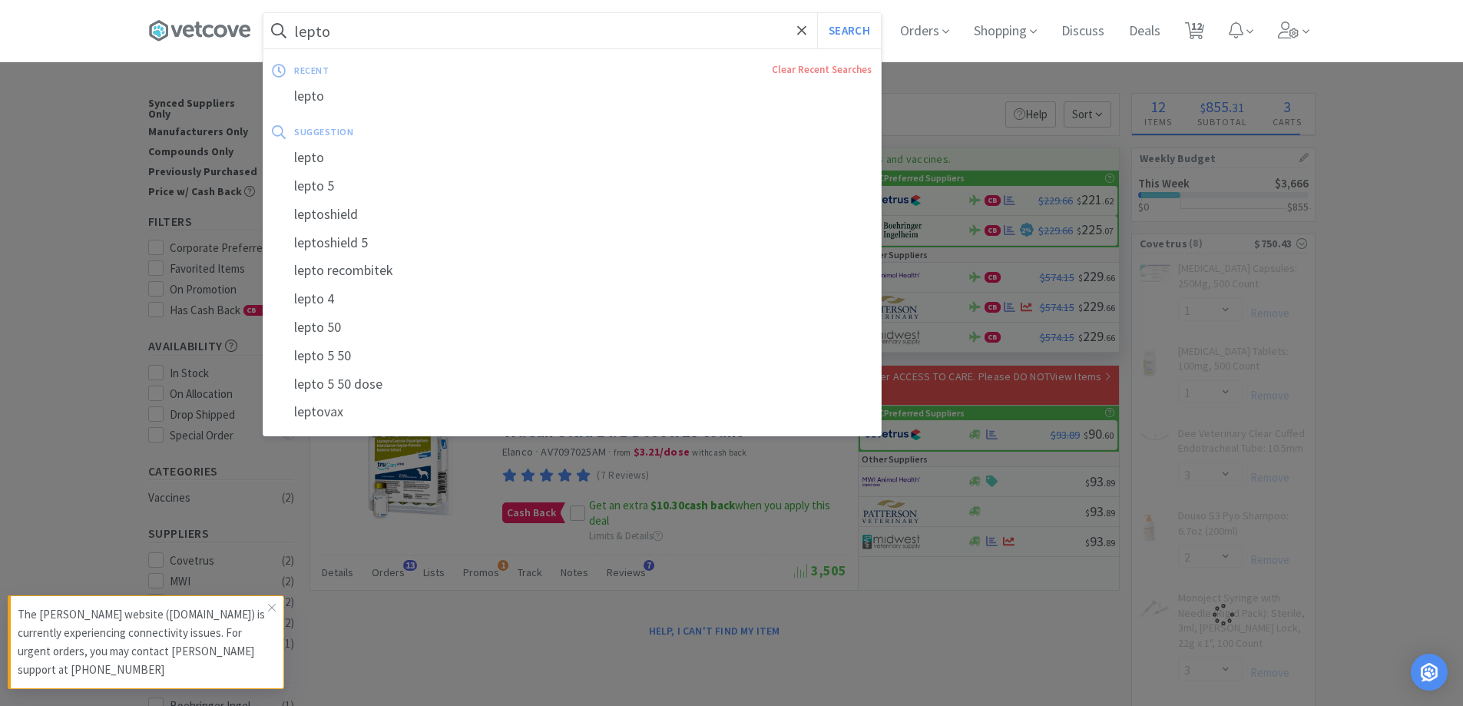
click at [379, 26] on input "lepto" at bounding box center [571, 30] width 617 height 35
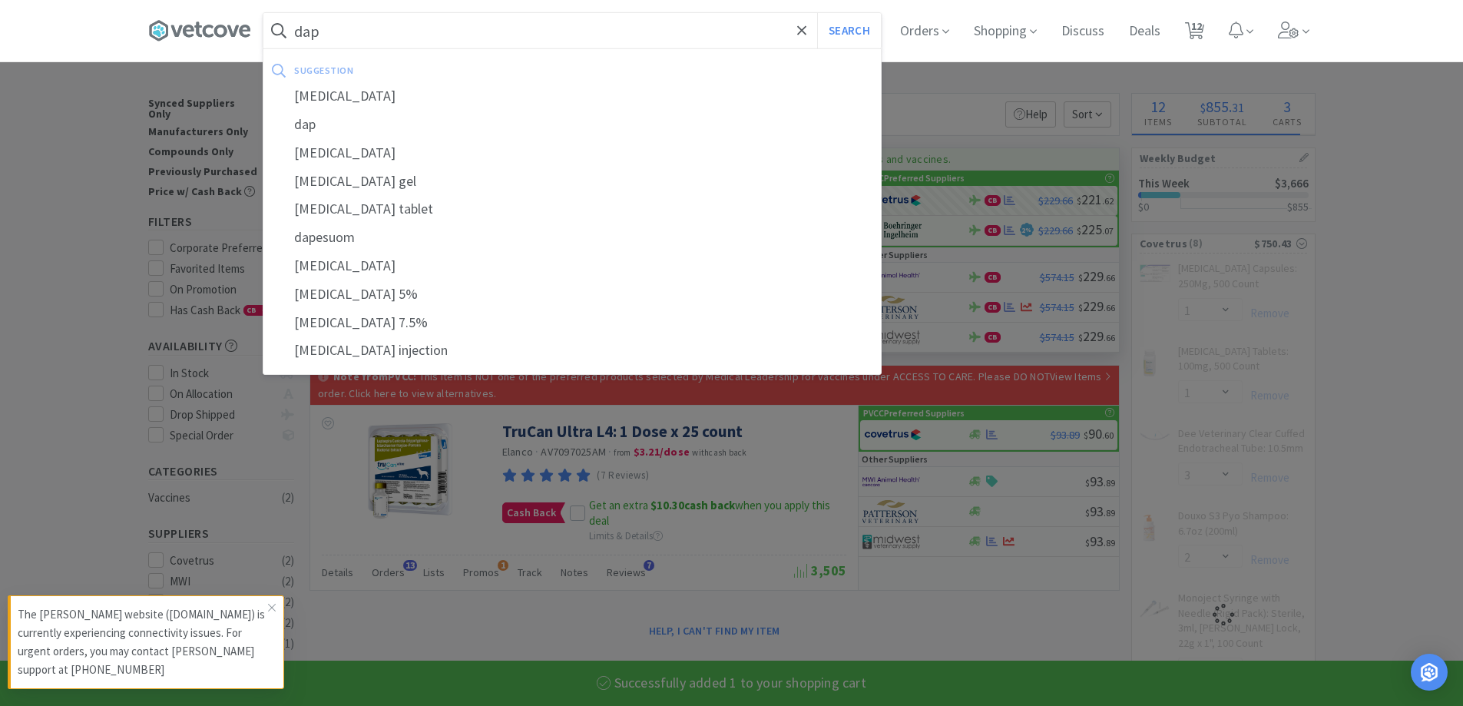
type input "dap"
click at [817, 13] on button "Search" at bounding box center [849, 30] width 64 height 35
select select "1"
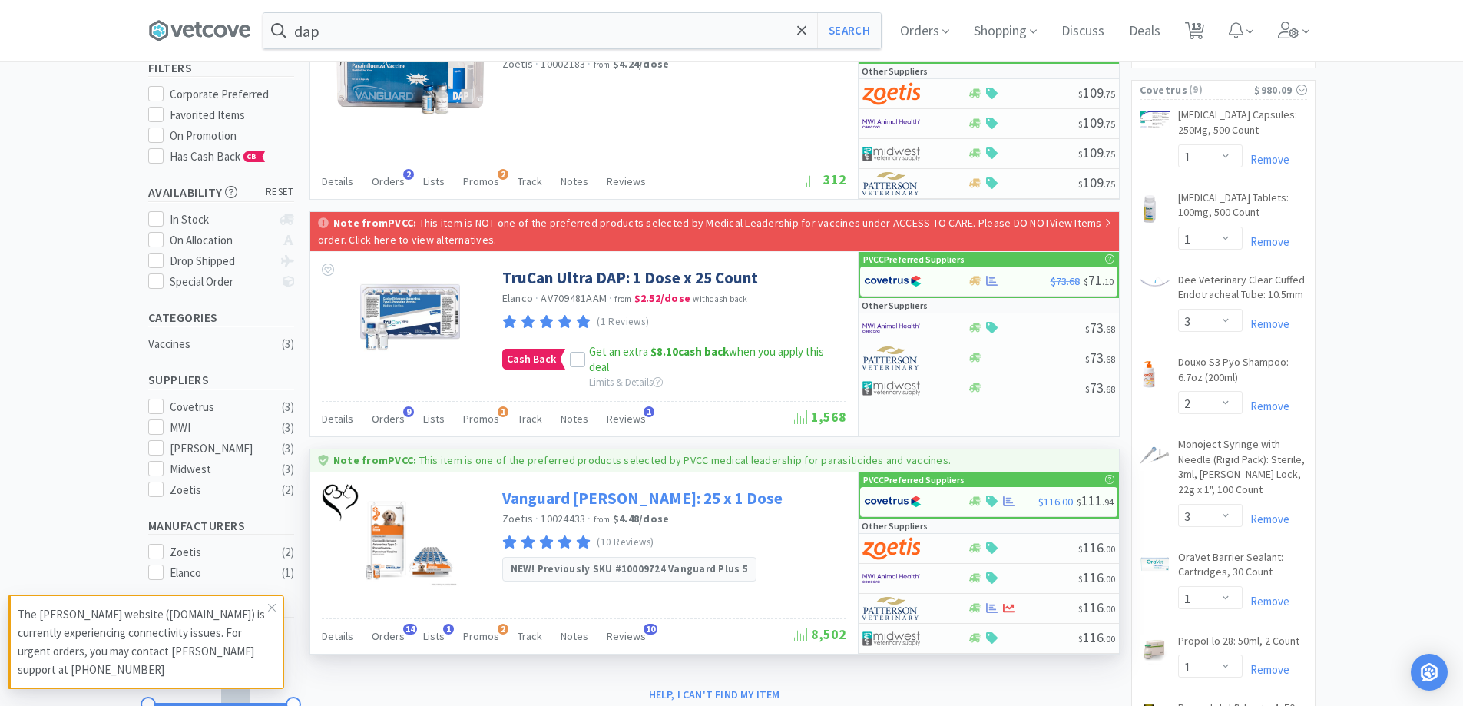
scroll to position [461, 0]
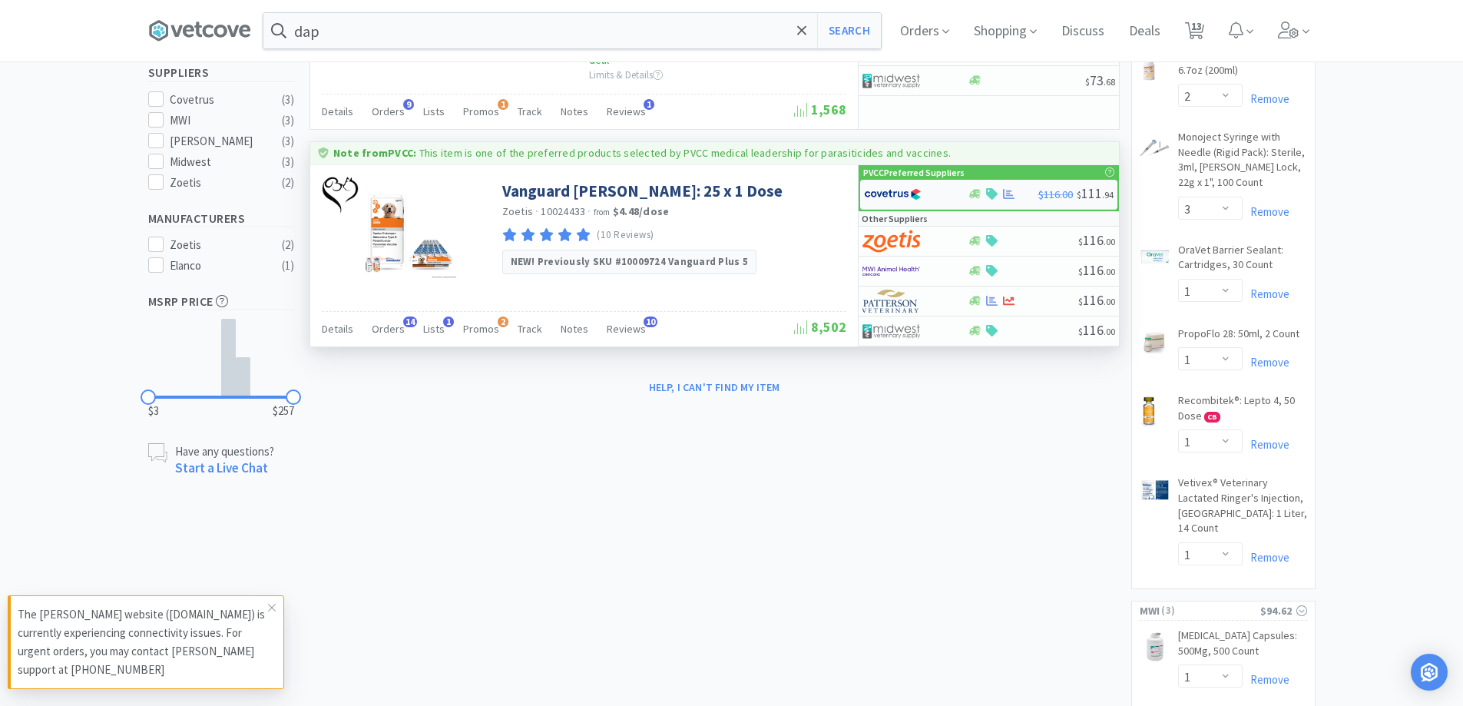
click at [924, 191] on div at bounding box center [906, 194] width 84 height 26
select select "1"
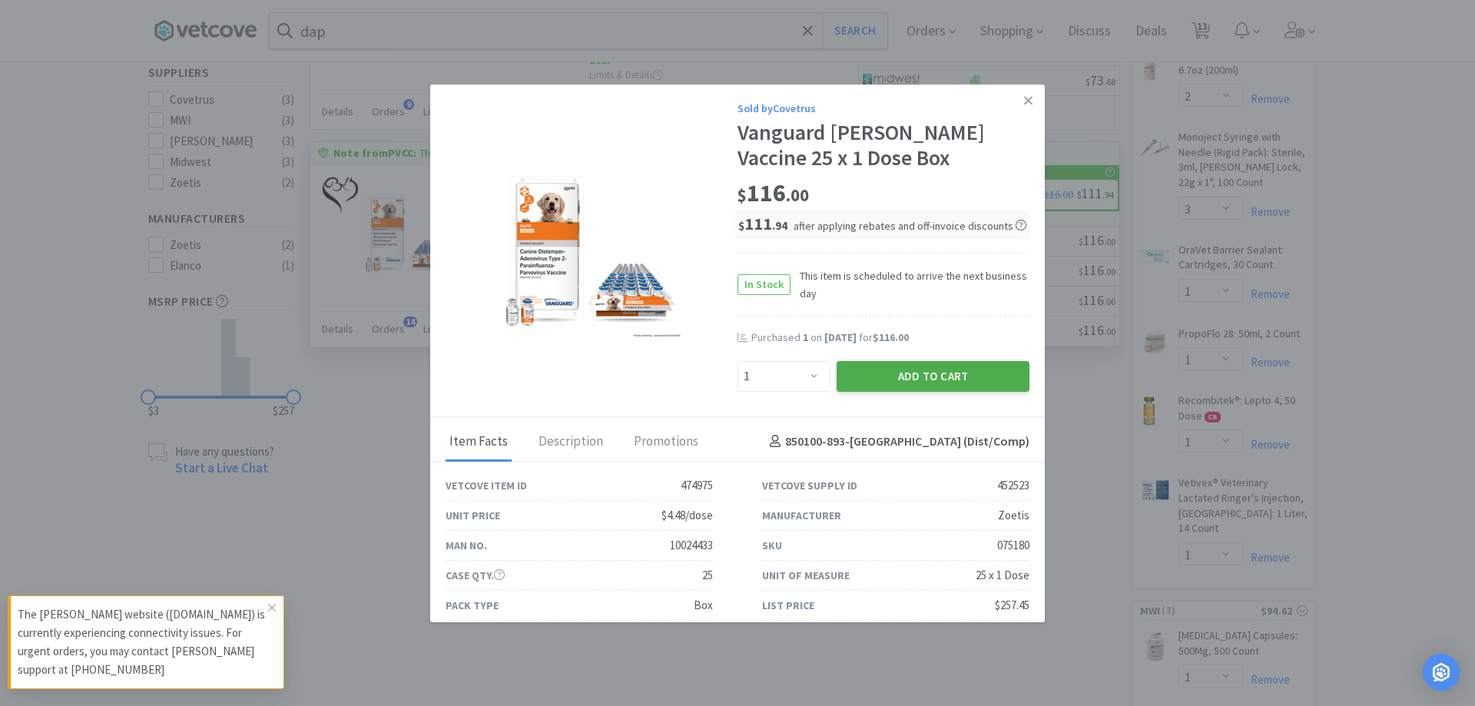
click at [881, 379] on button "Add to Cart" at bounding box center [932, 376] width 193 height 31
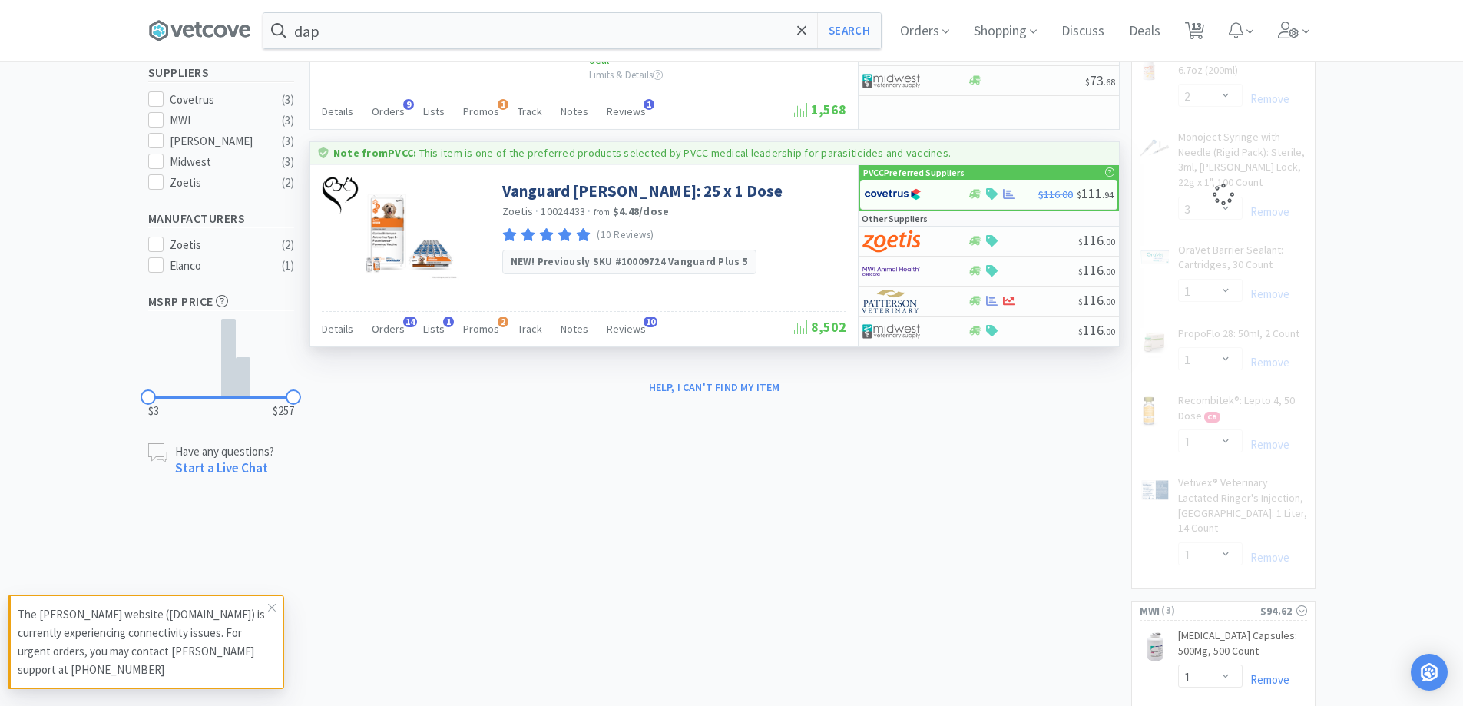
click at [430, 31] on input "dap" at bounding box center [571, 30] width 617 height 35
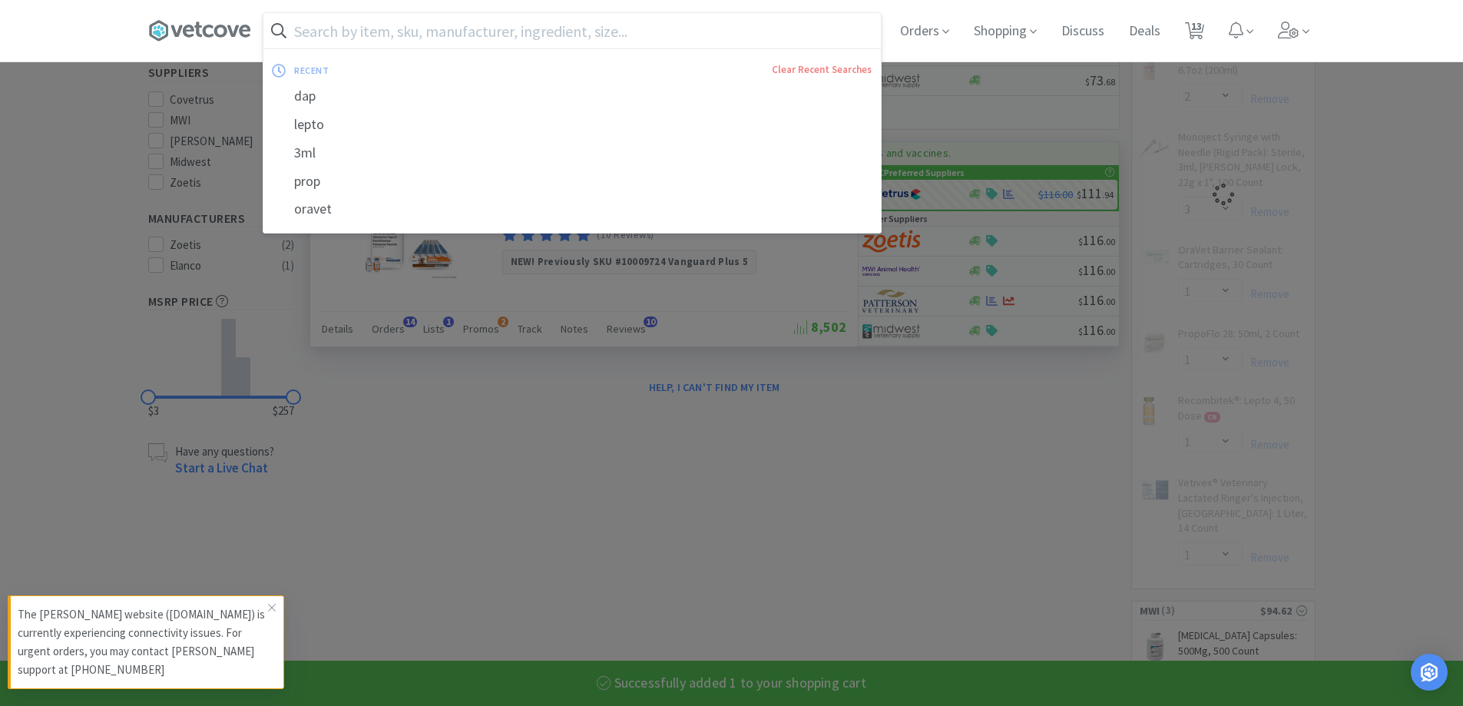
select select "1"
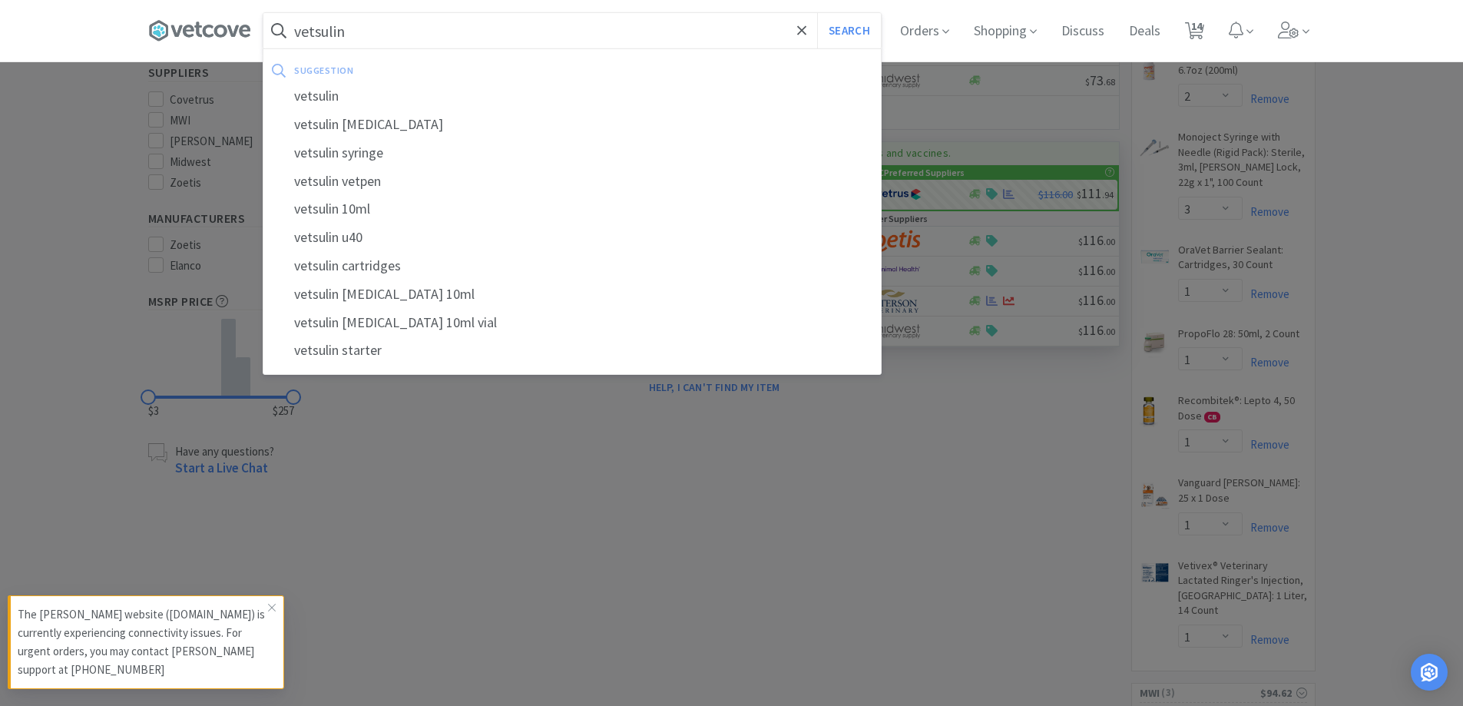
type input "vetsulin"
click at [817, 13] on button "Search" at bounding box center [849, 30] width 64 height 35
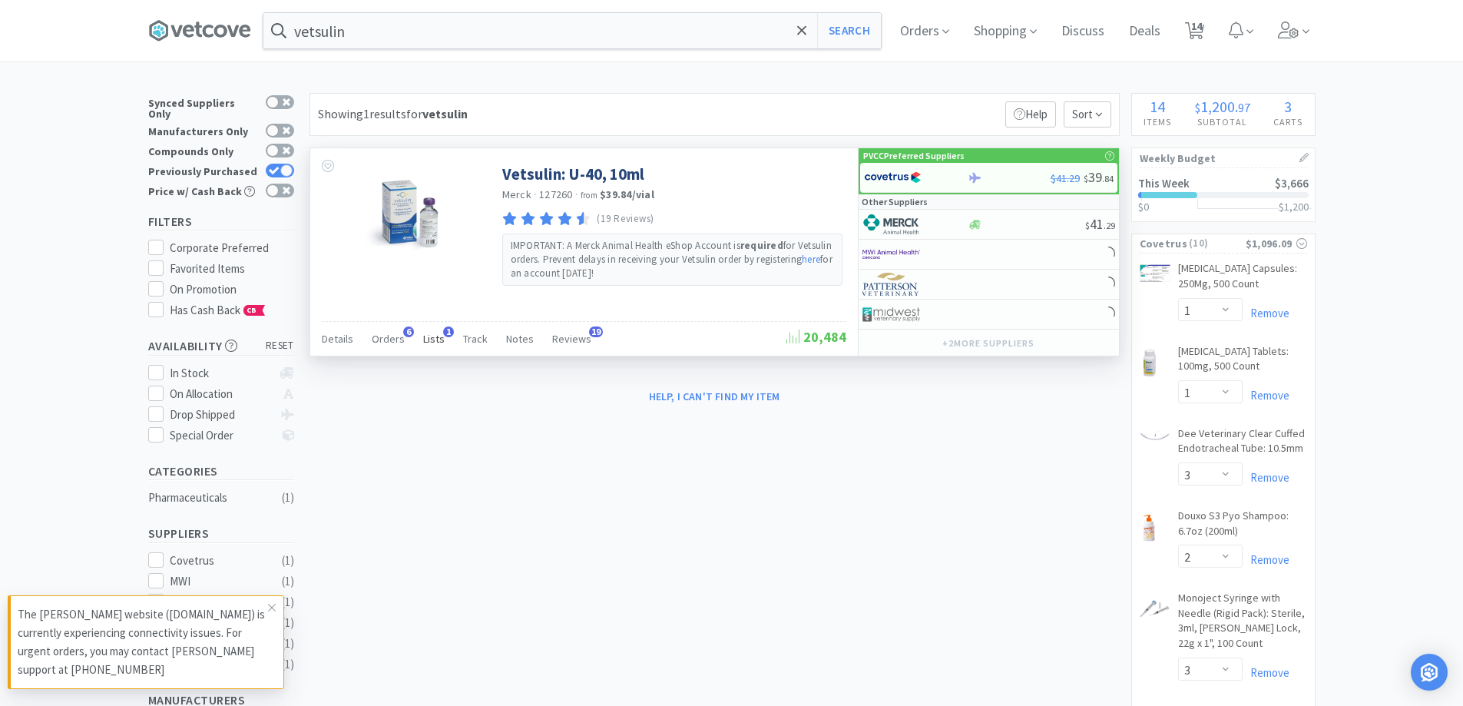
drag, startPoint x: 401, startPoint y: 334, endPoint x: 422, endPoint y: 328, distance: 22.4
click at [403, 334] on span "6" at bounding box center [408, 331] width 11 height 11
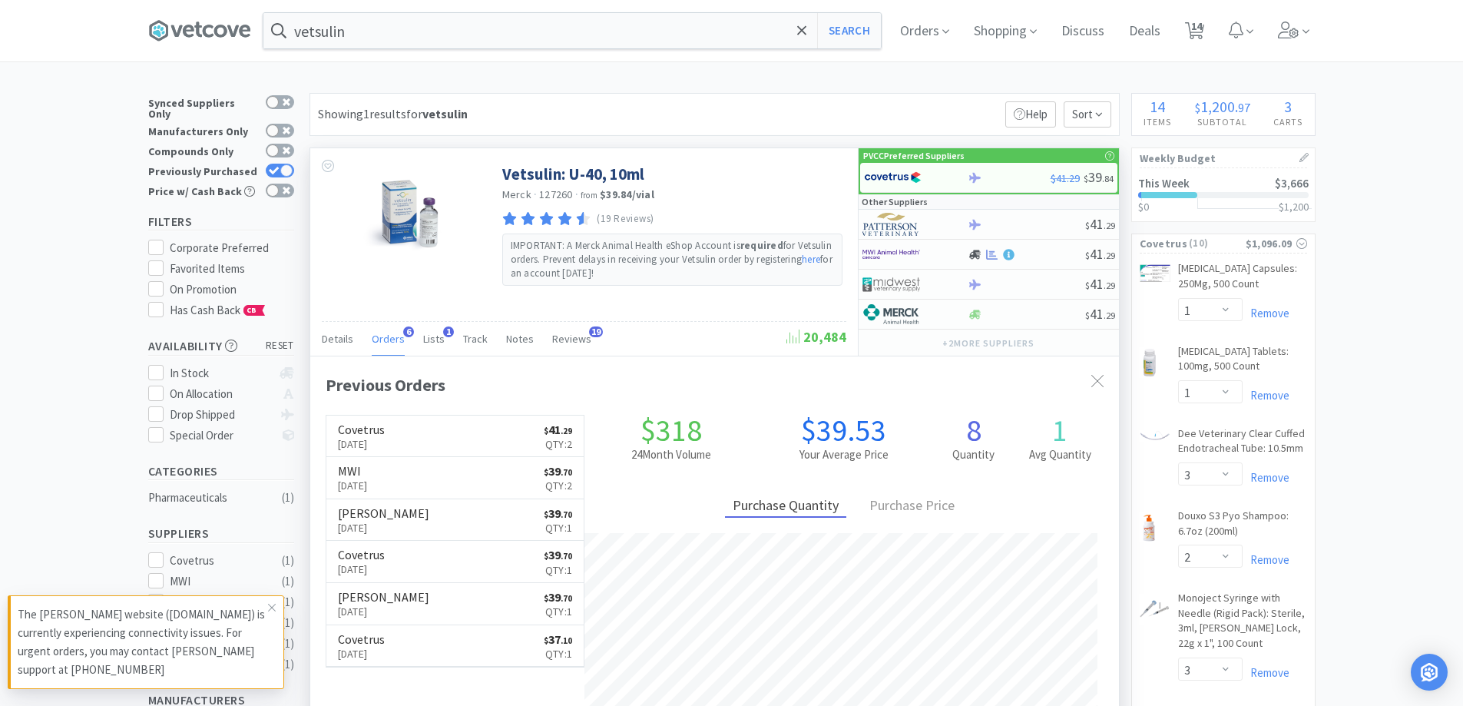
scroll to position [398, 809]
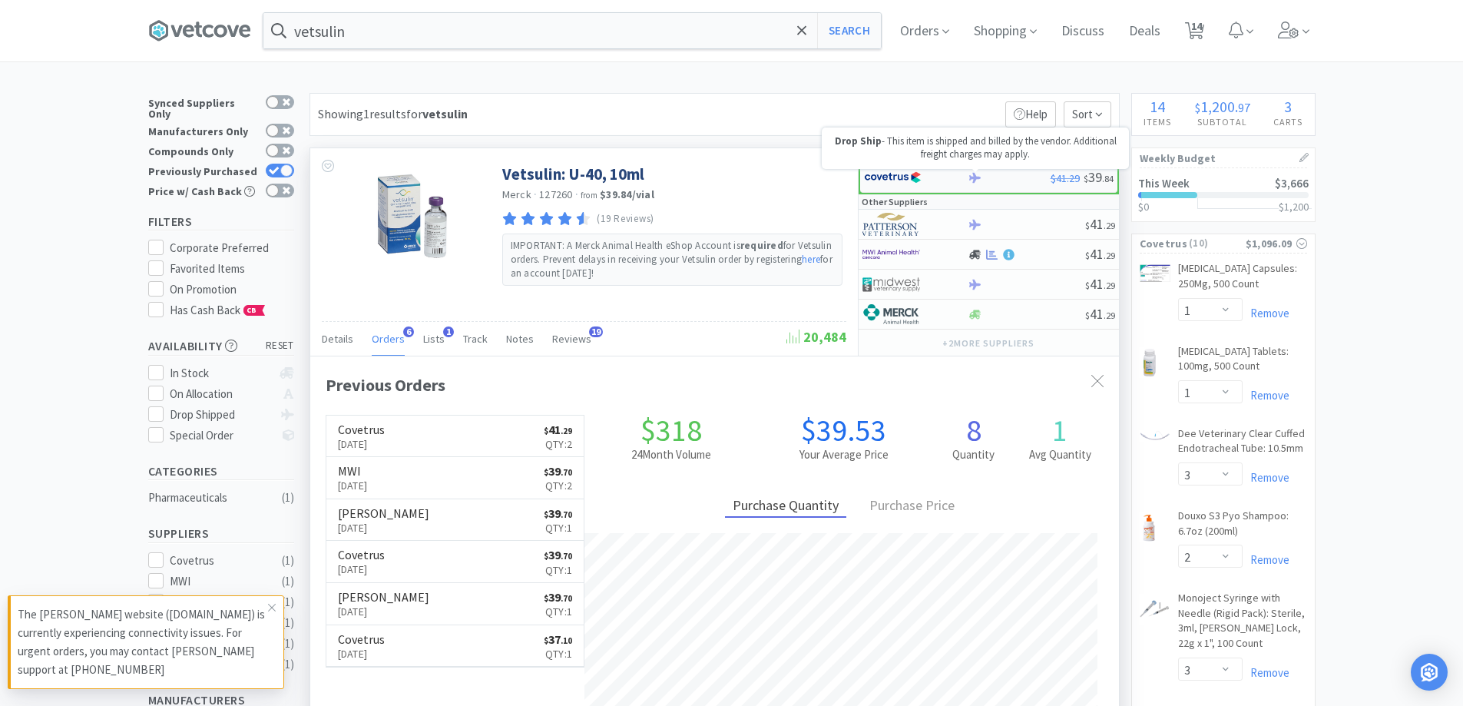
click at [981, 174] on icon at bounding box center [975, 178] width 12 height 12
select select "2"
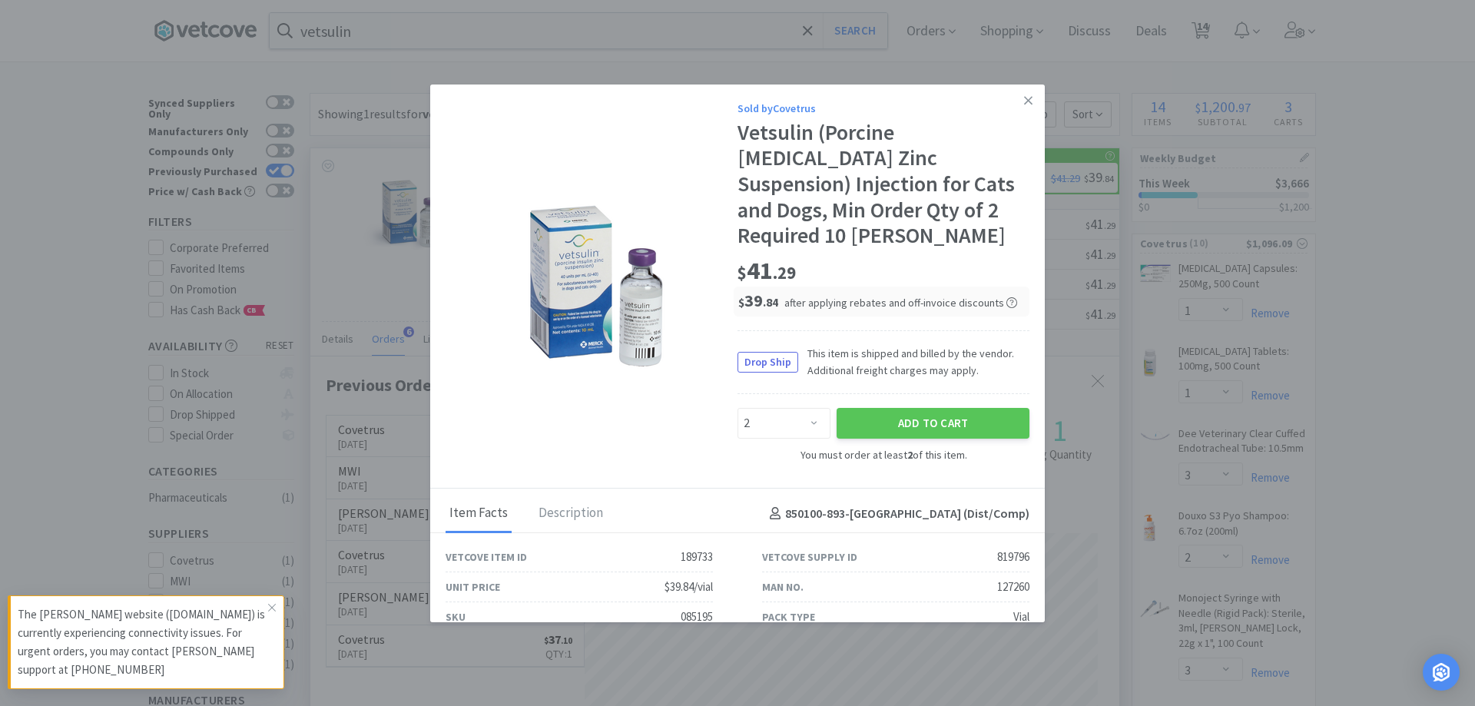
drag, startPoint x: 844, startPoint y: 389, endPoint x: 853, endPoint y: 371, distance: 19.9
click at [850, 405] on div "Add to Cart" at bounding box center [932, 423] width 199 height 37
click at [1024, 100] on icon at bounding box center [1028, 101] width 8 height 14
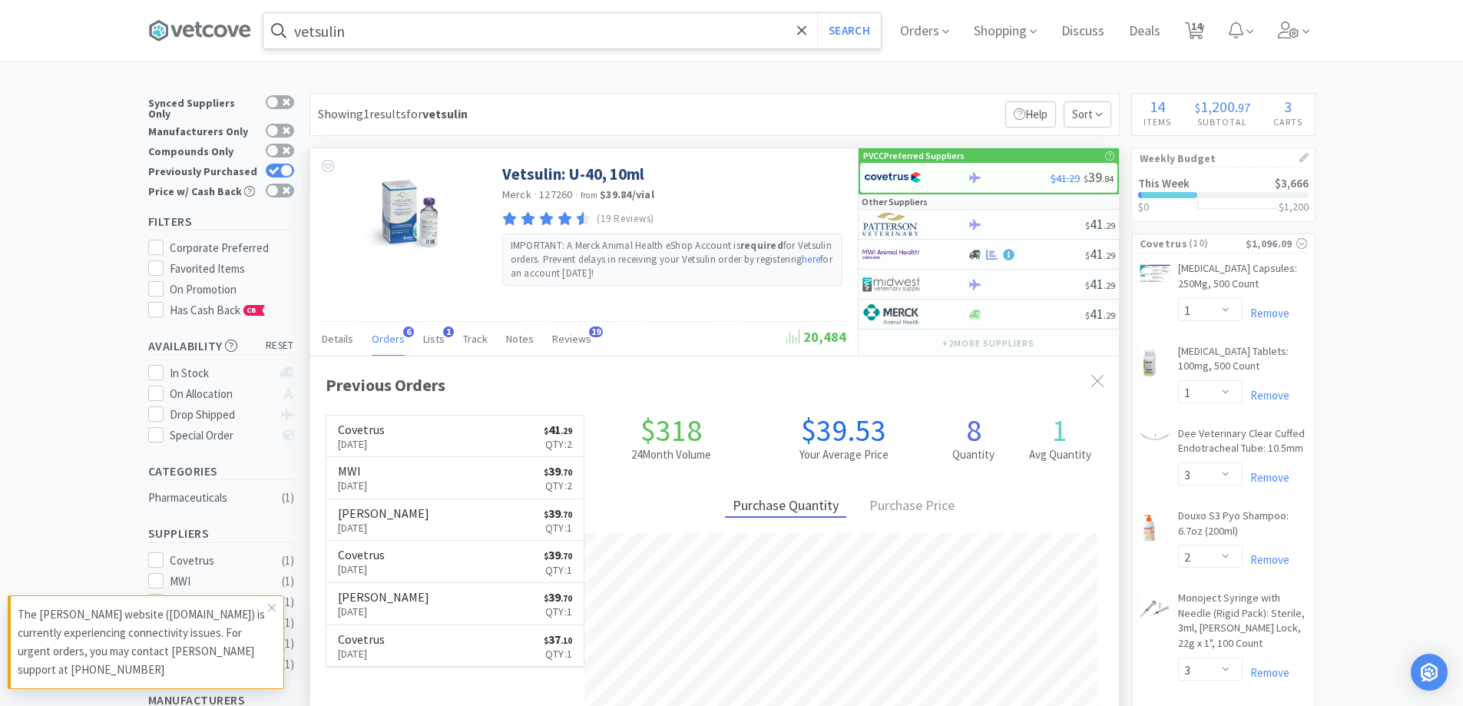
click at [392, 42] on input "vetsulin" at bounding box center [571, 30] width 617 height 35
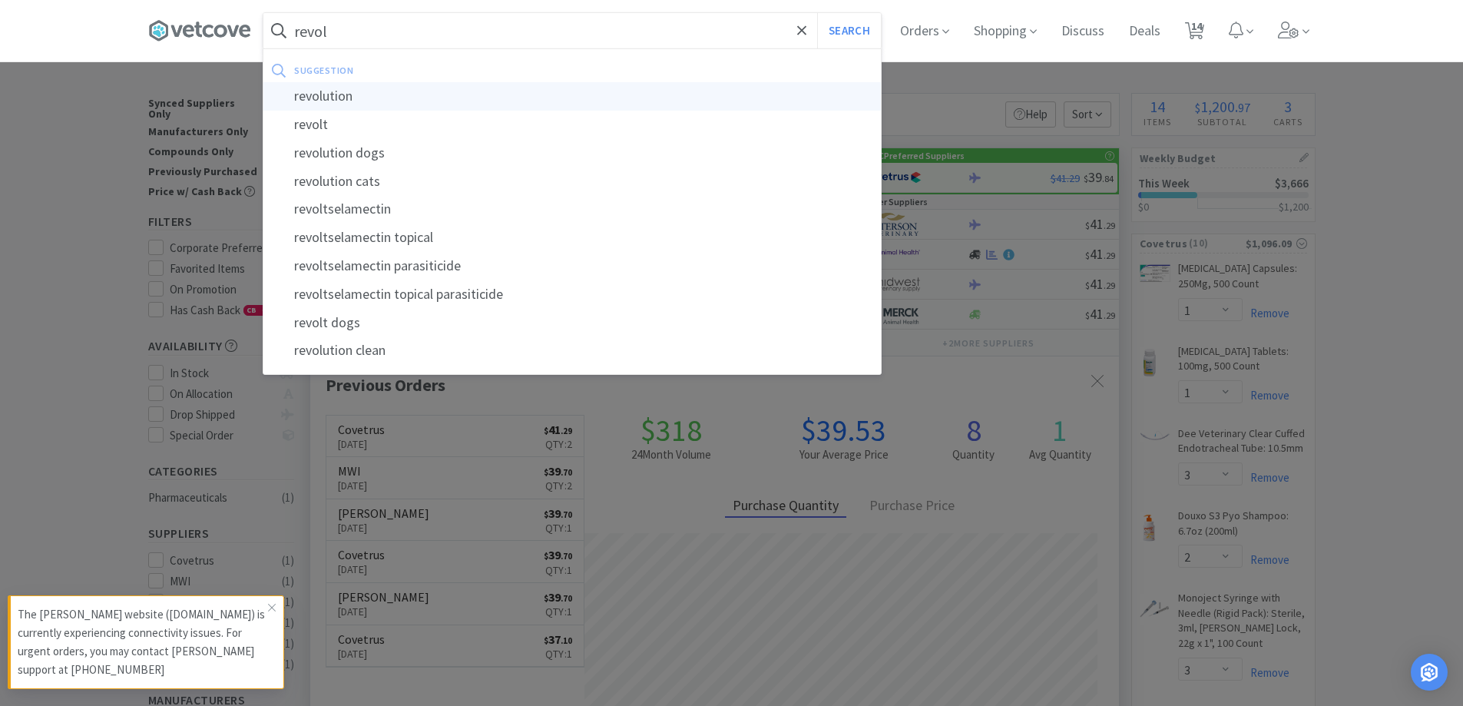
click at [364, 92] on div "revolution" at bounding box center [571, 96] width 617 height 28
type input "revolution"
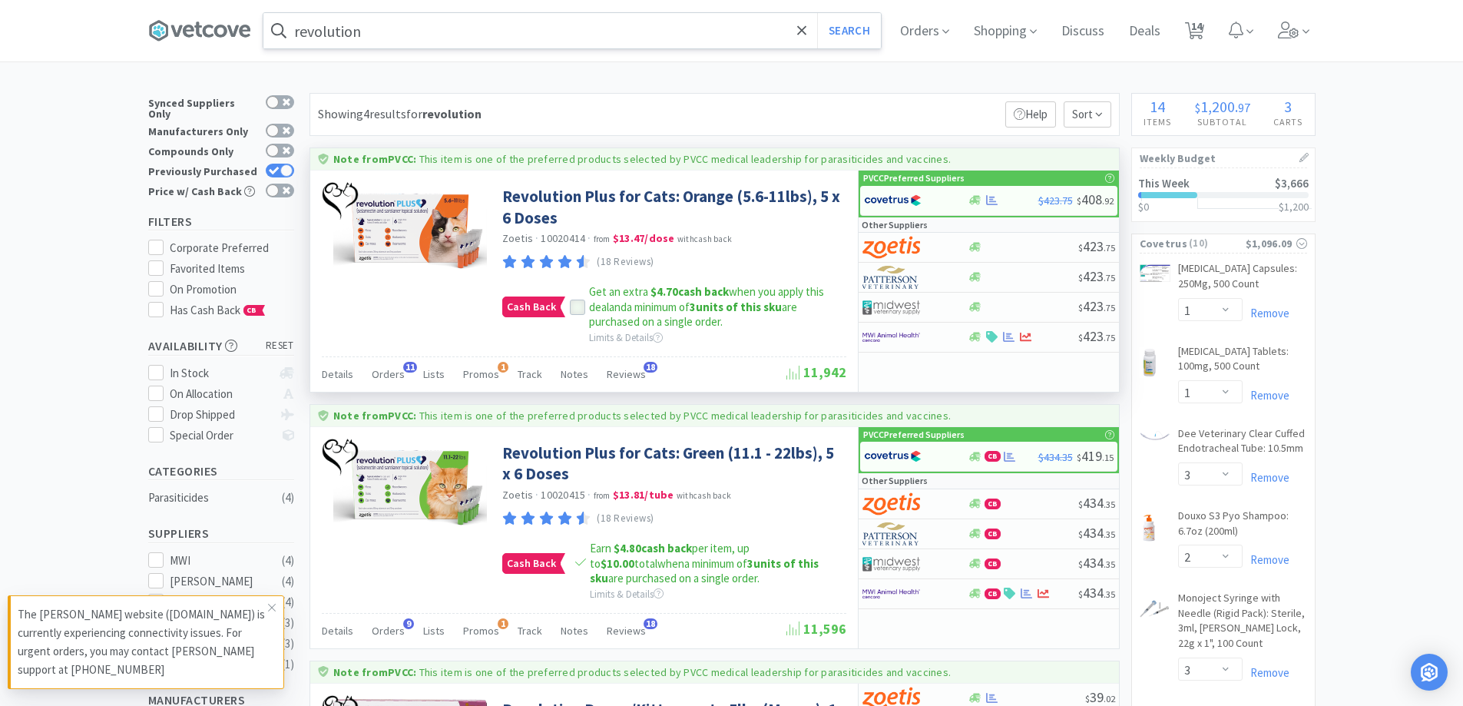
click at [577, 309] on icon at bounding box center [577, 307] width 11 height 11
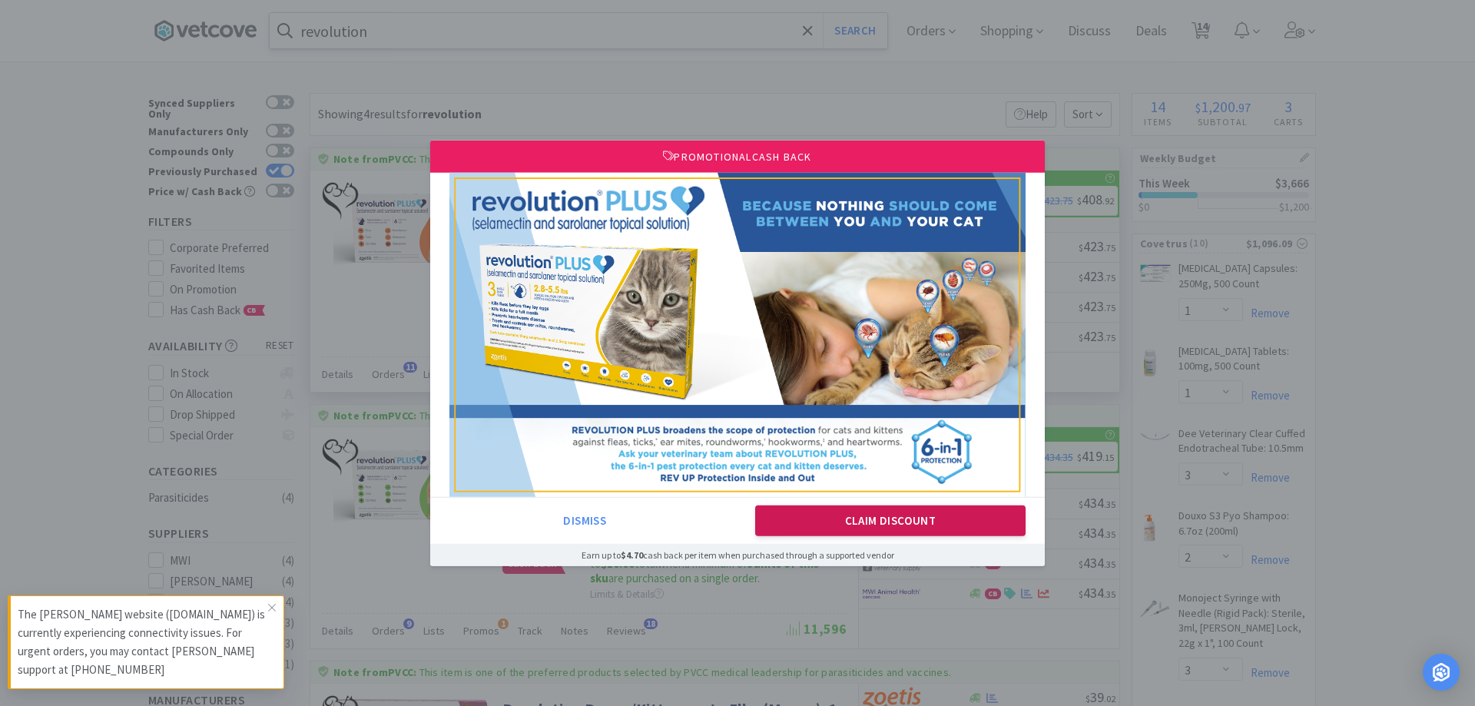
click at [826, 528] on button "Claim Discount" at bounding box center [890, 520] width 271 height 31
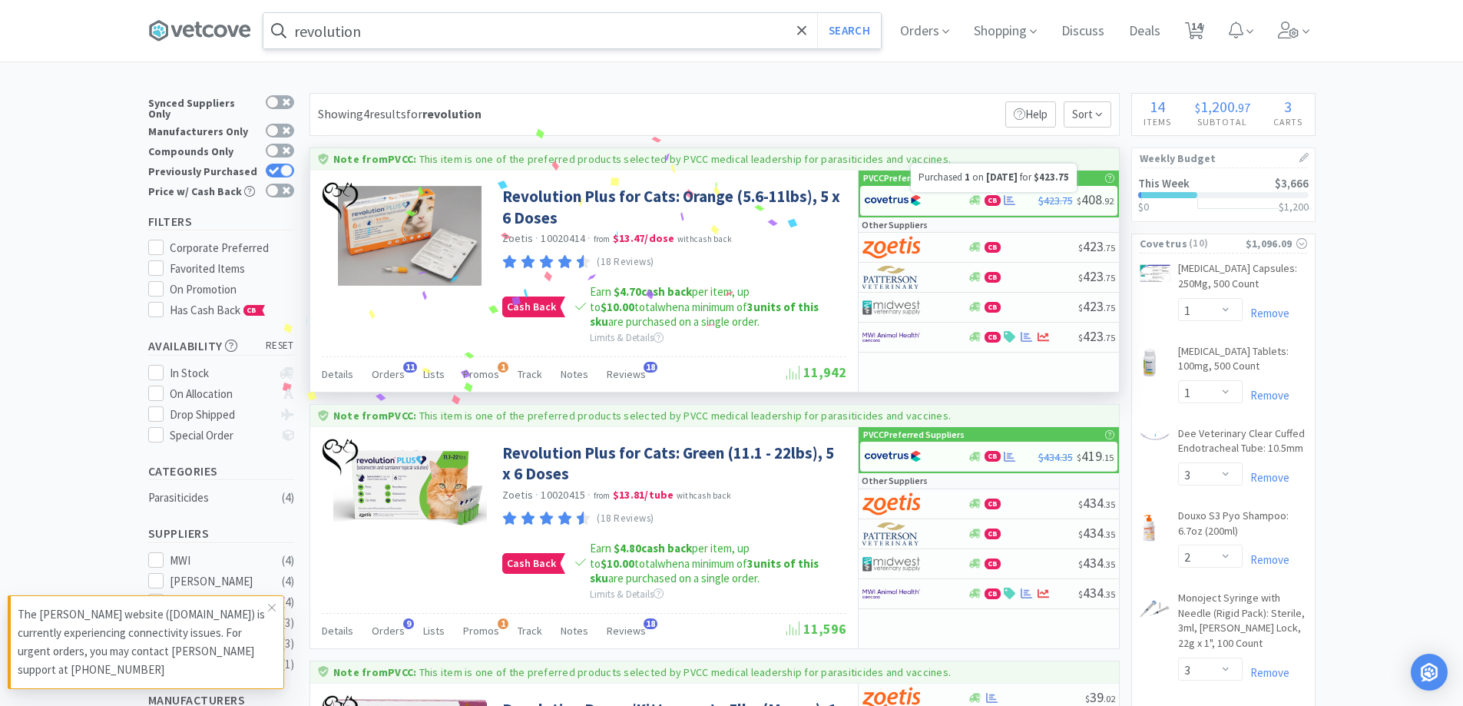
click at [997, 192] on div at bounding box center [994, 193] width 6 height 3
select select "1"
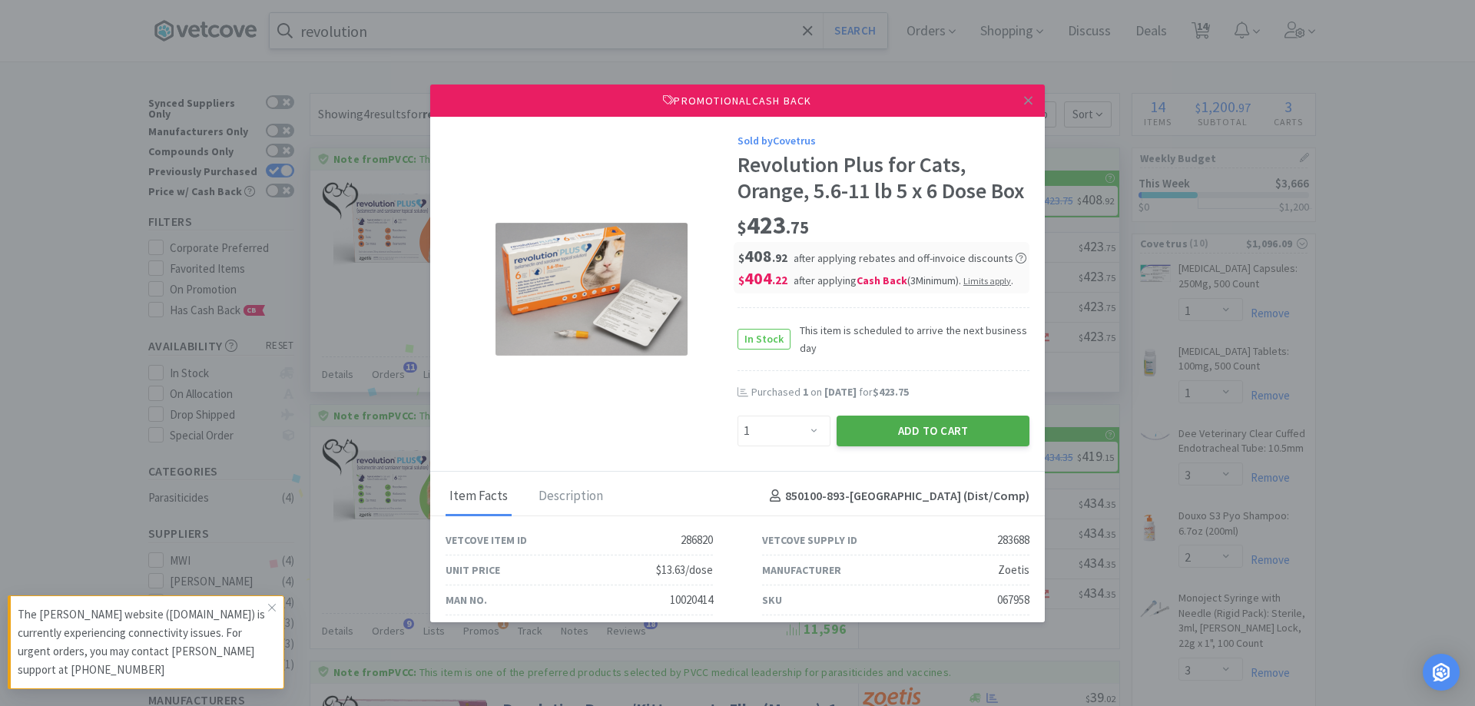
drag, startPoint x: 868, startPoint y: 454, endPoint x: 1015, endPoint y: 238, distance: 260.9
click at [868, 446] on button "Add to Cart" at bounding box center [932, 430] width 193 height 31
click at [1022, 98] on link at bounding box center [1028, 100] width 27 height 33
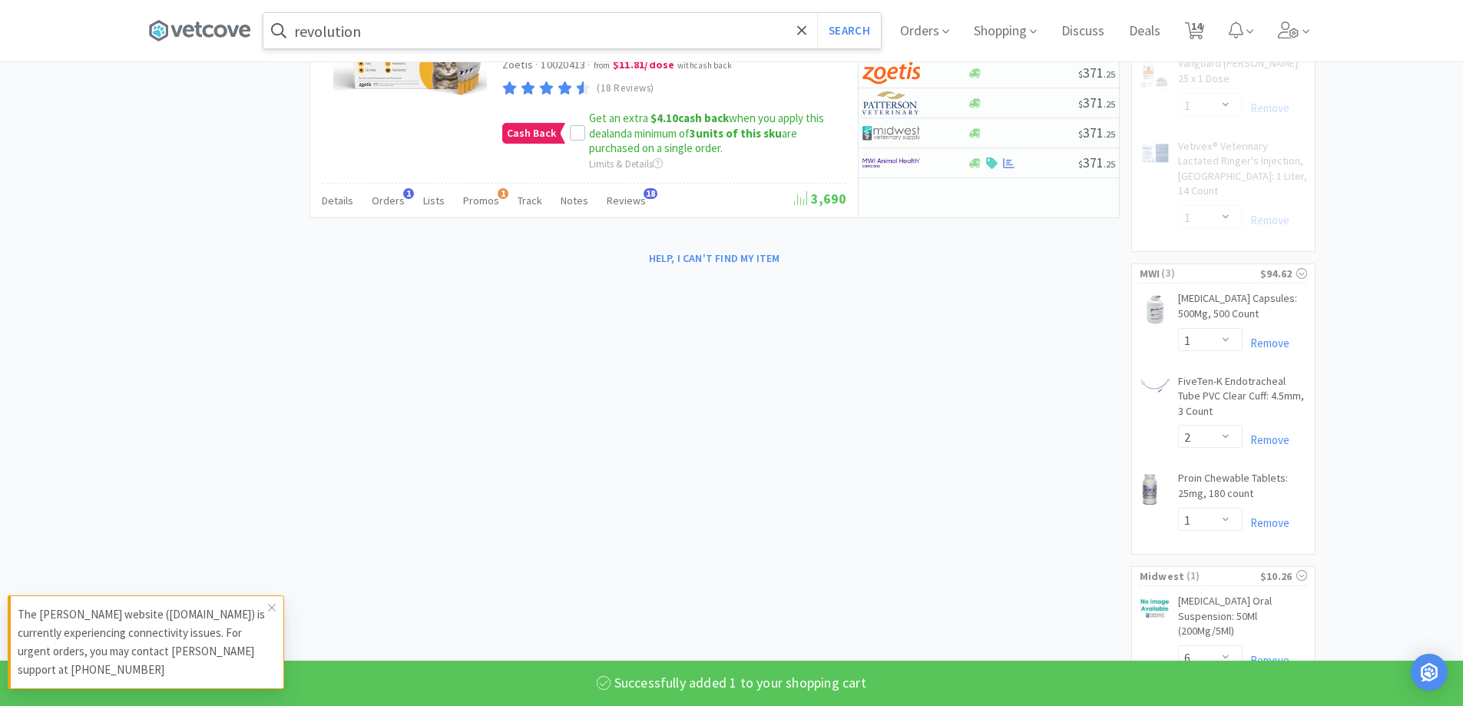
select select "1"
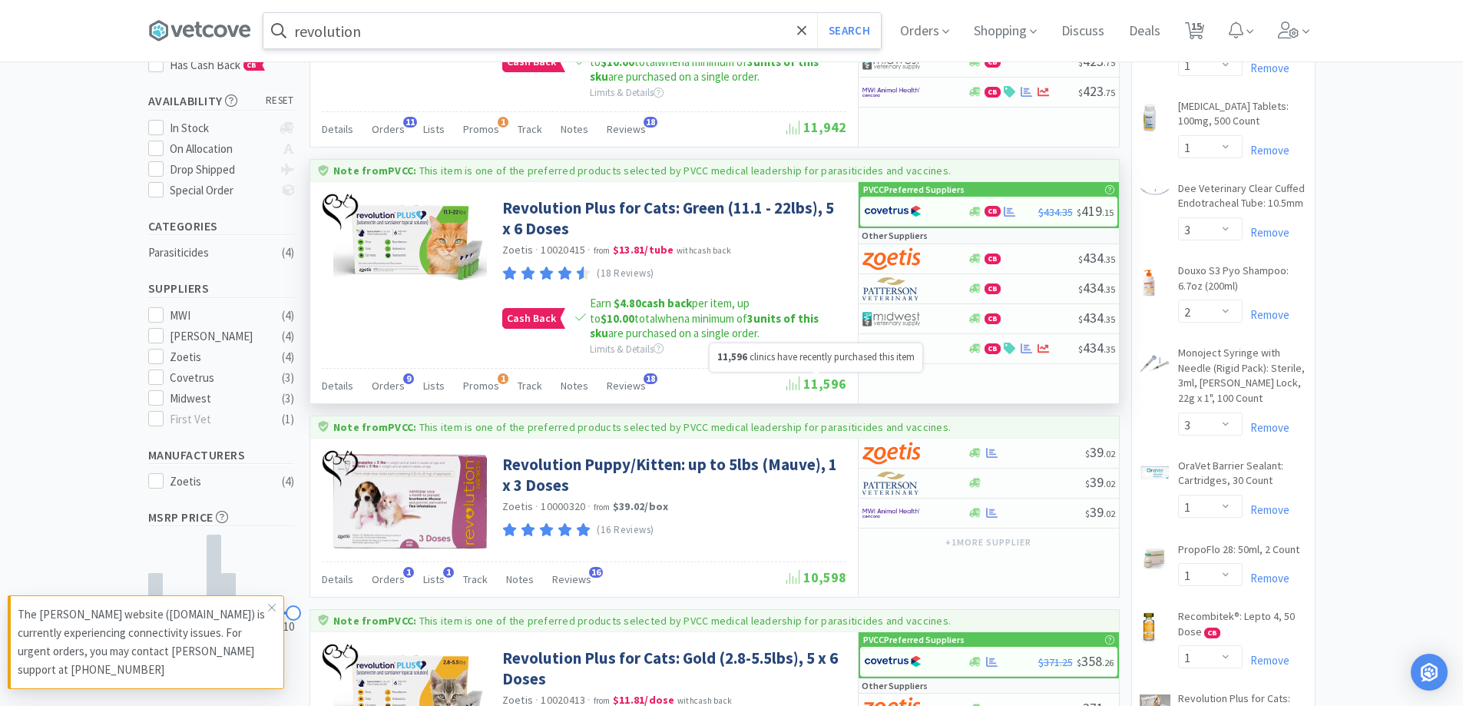
scroll to position [189, 0]
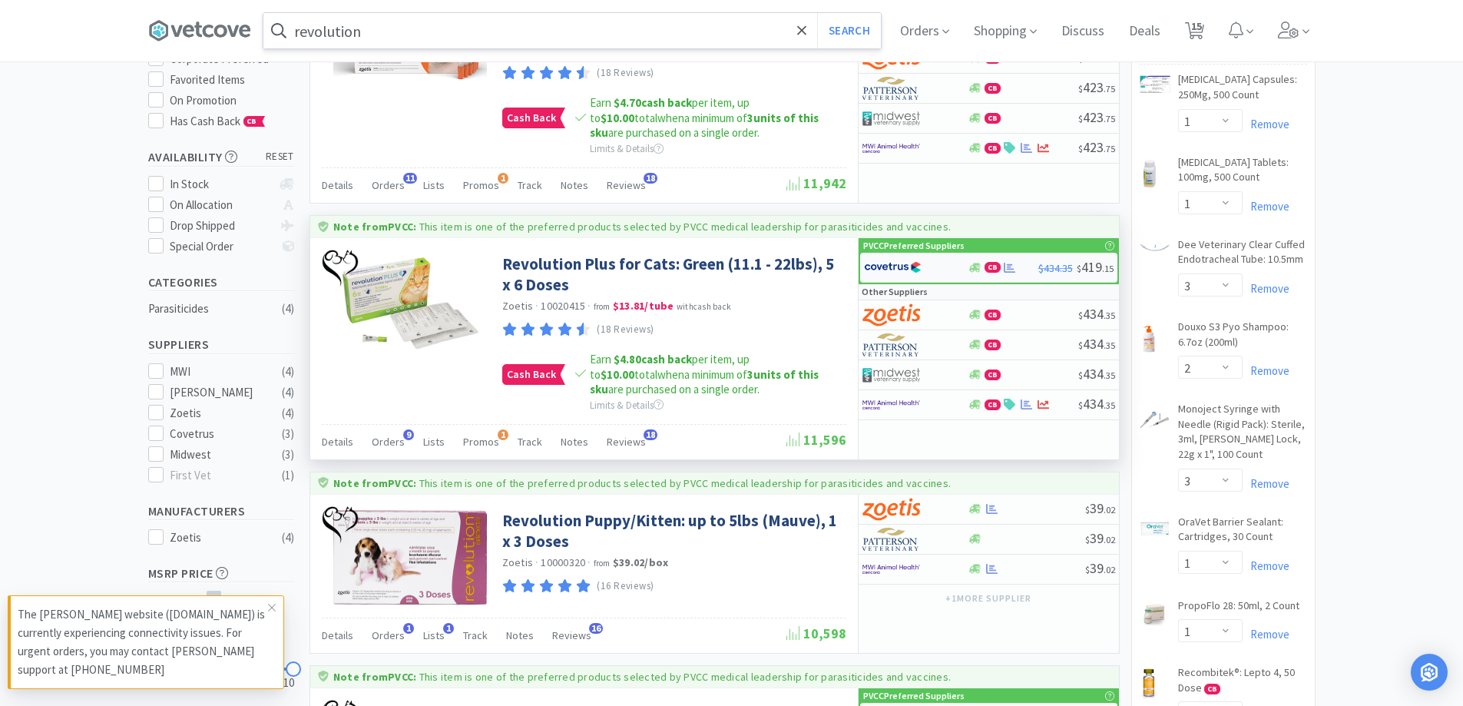
click at [957, 264] on div at bounding box center [916, 267] width 104 height 26
select select "1"
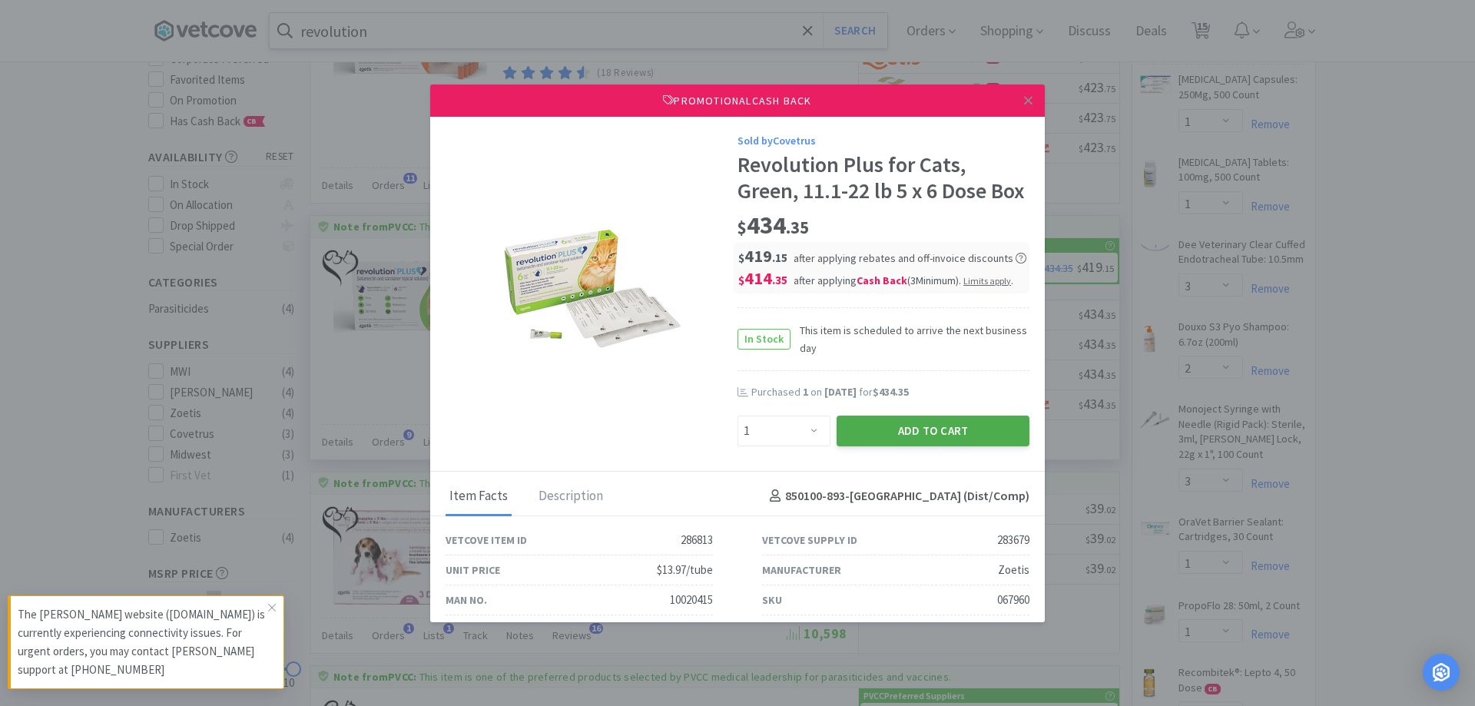
click at [886, 446] on button "Add to Cart" at bounding box center [932, 430] width 193 height 31
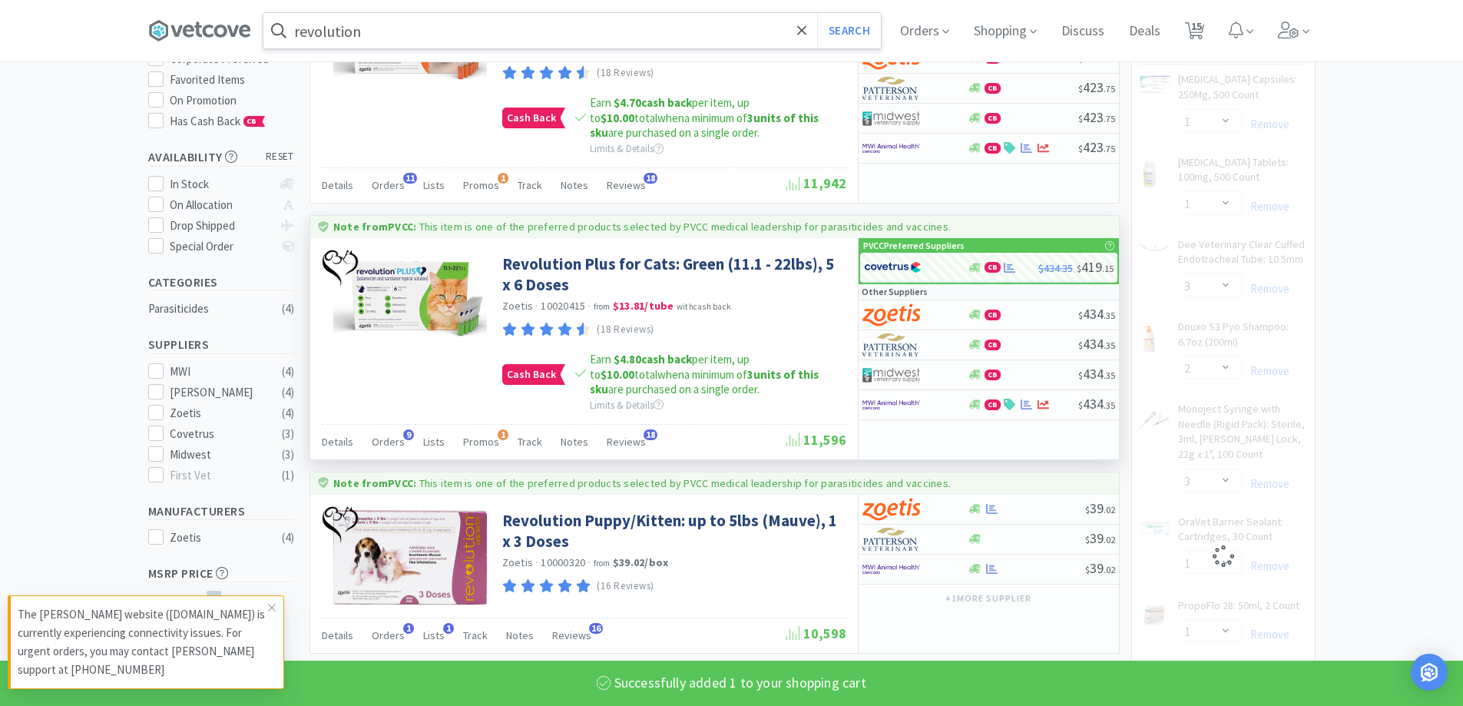
select select "1"
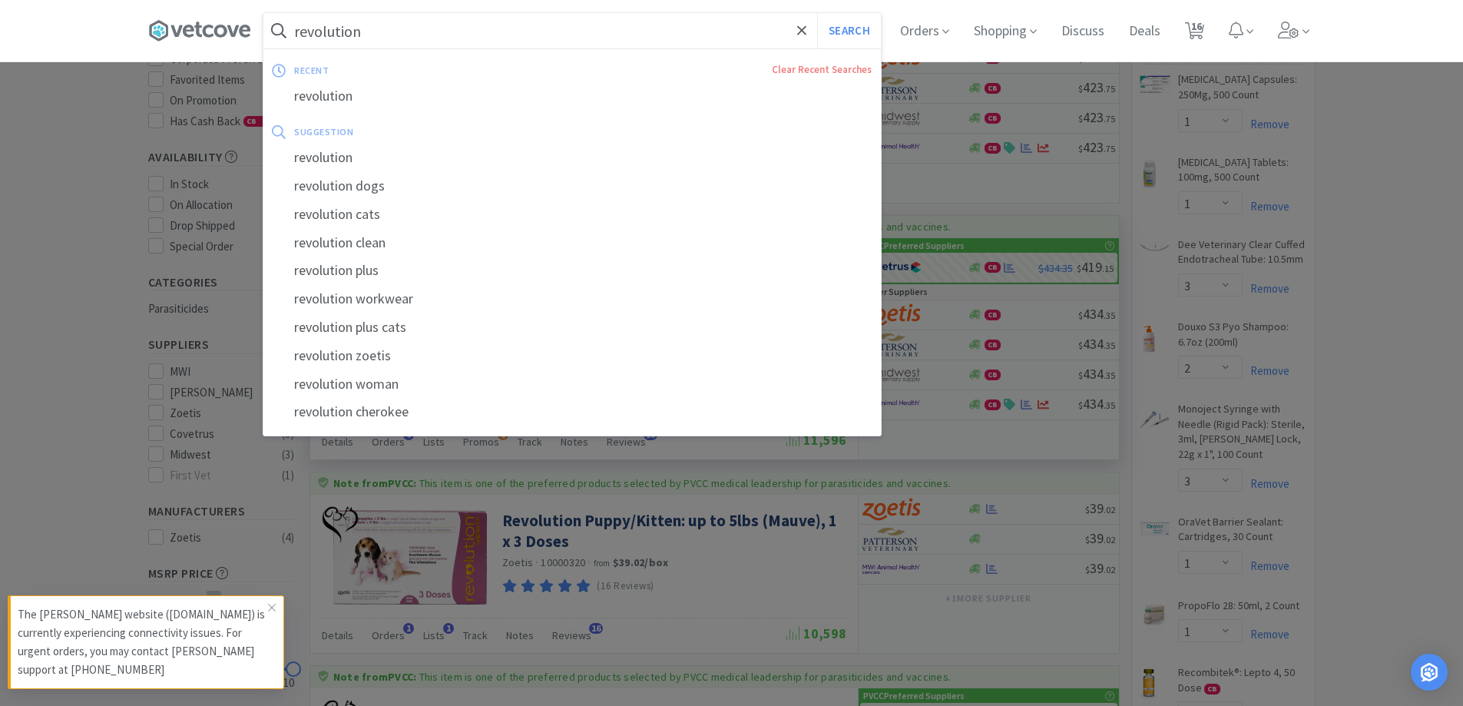
click at [531, 33] on input "revolution" at bounding box center [571, 30] width 617 height 35
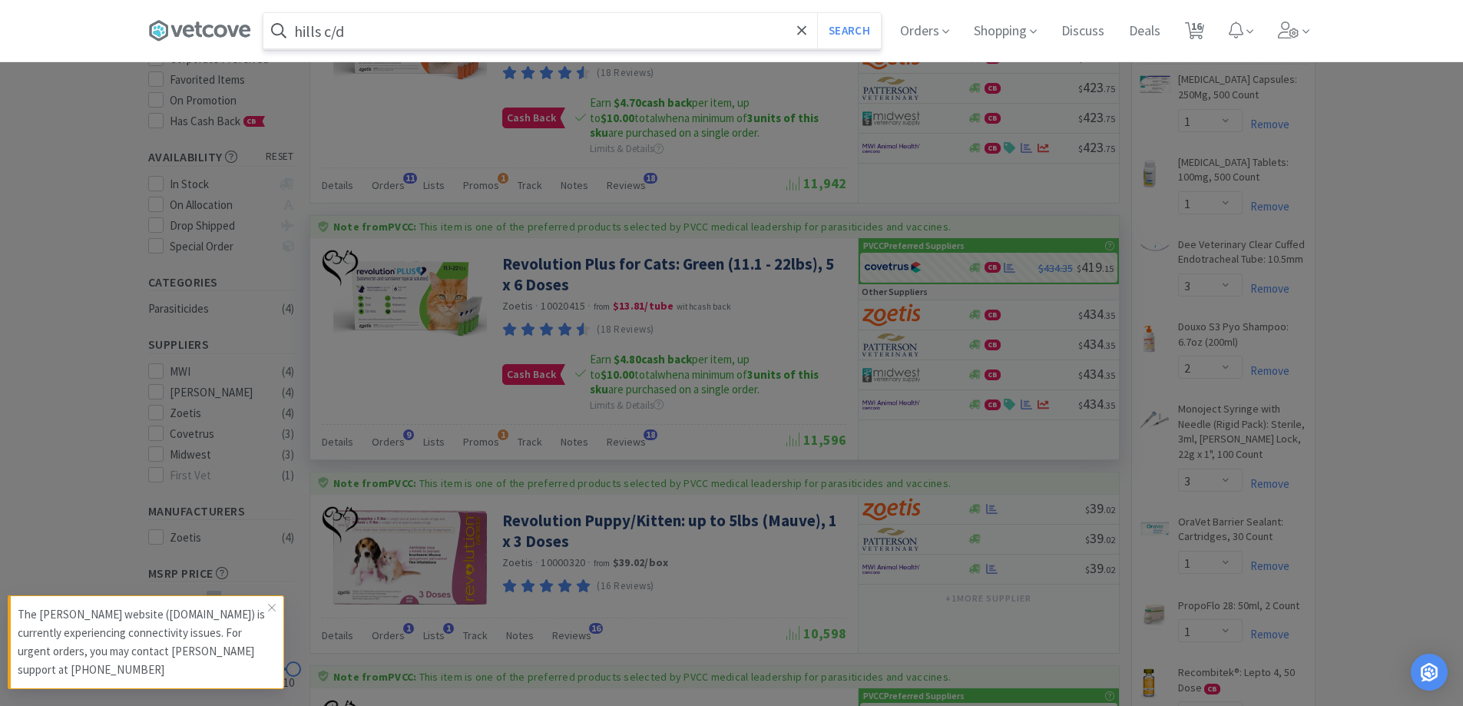
type input "hills c/d"
click at [817, 13] on button "Search" at bounding box center [849, 30] width 64 height 35
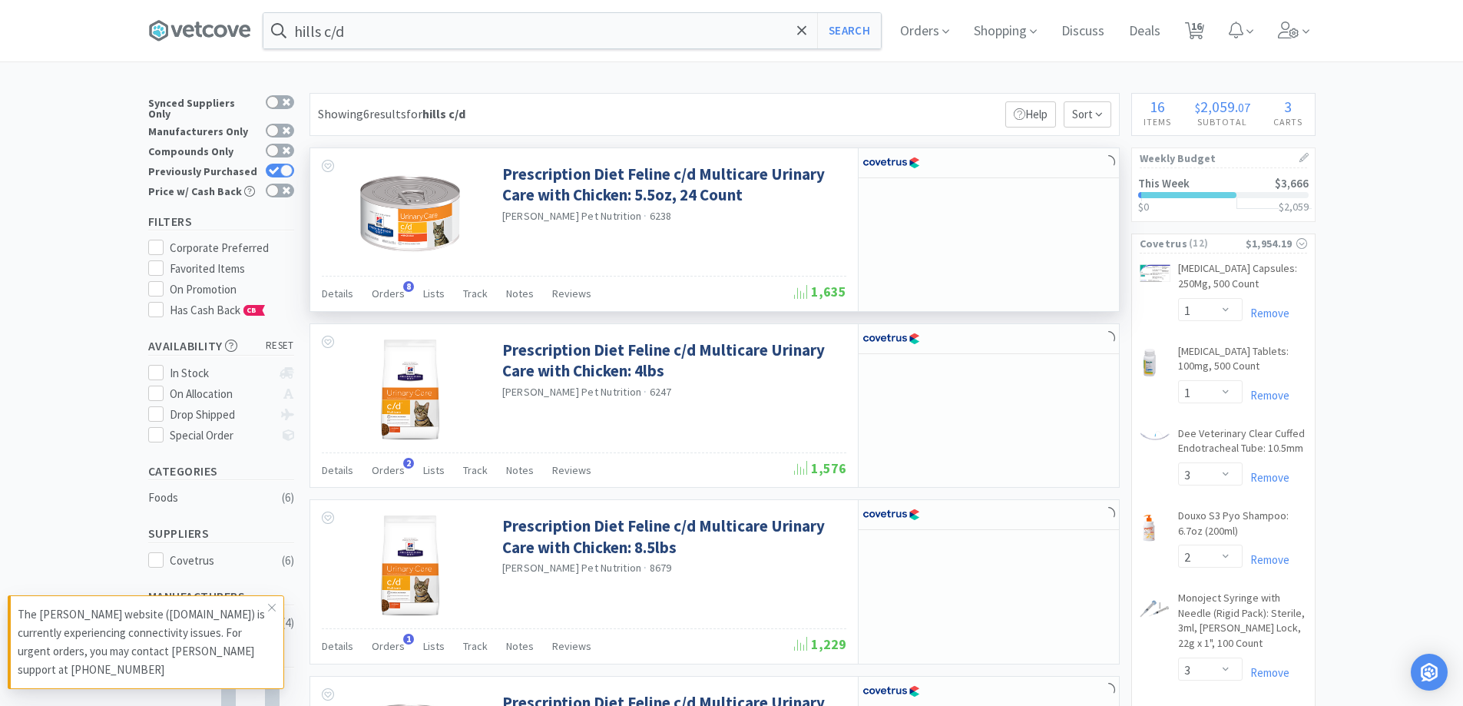
drag, startPoint x: 388, startPoint y: 296, endPoint x: 446, endPoint y: 283, distance: 59.8
click at [395, 293] on span "Orders" at bounding box center [388, 293] width 33 height 14
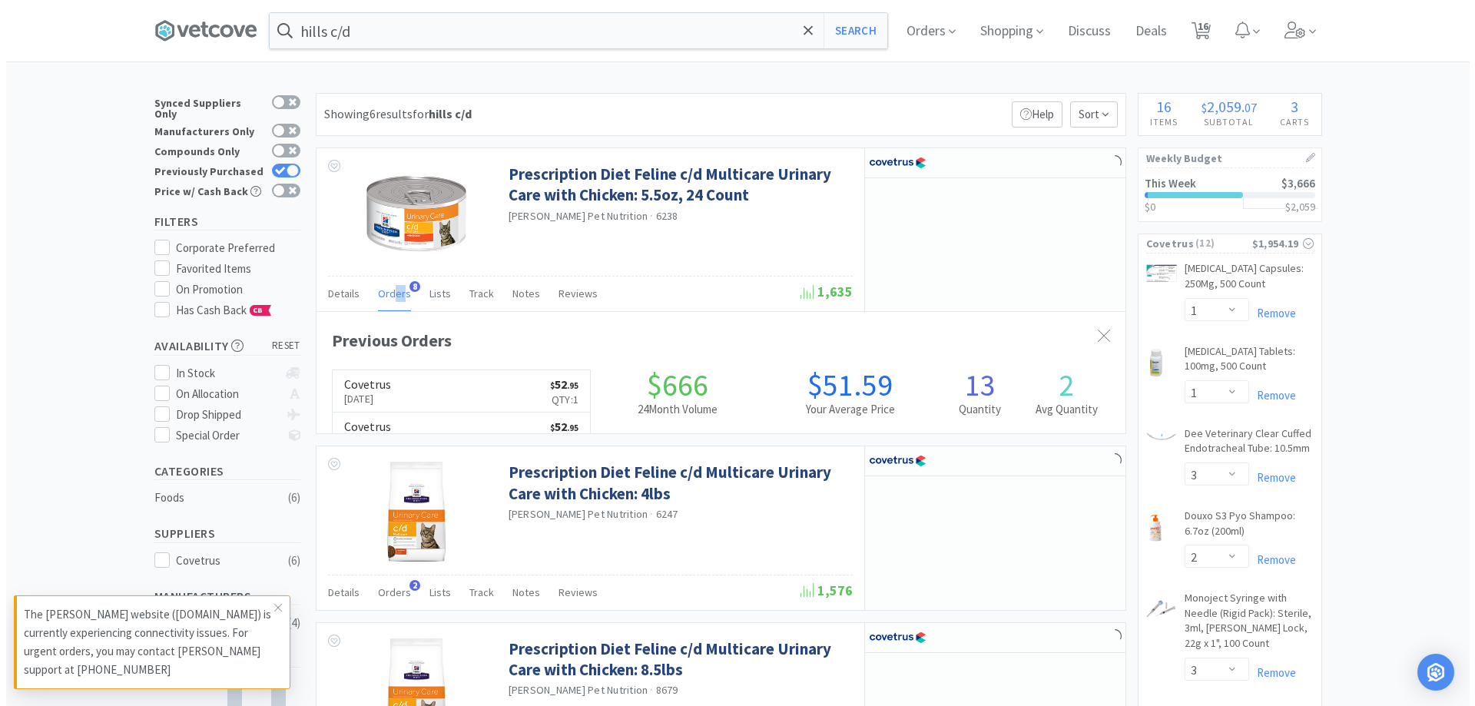
scroll to position [411, 809]
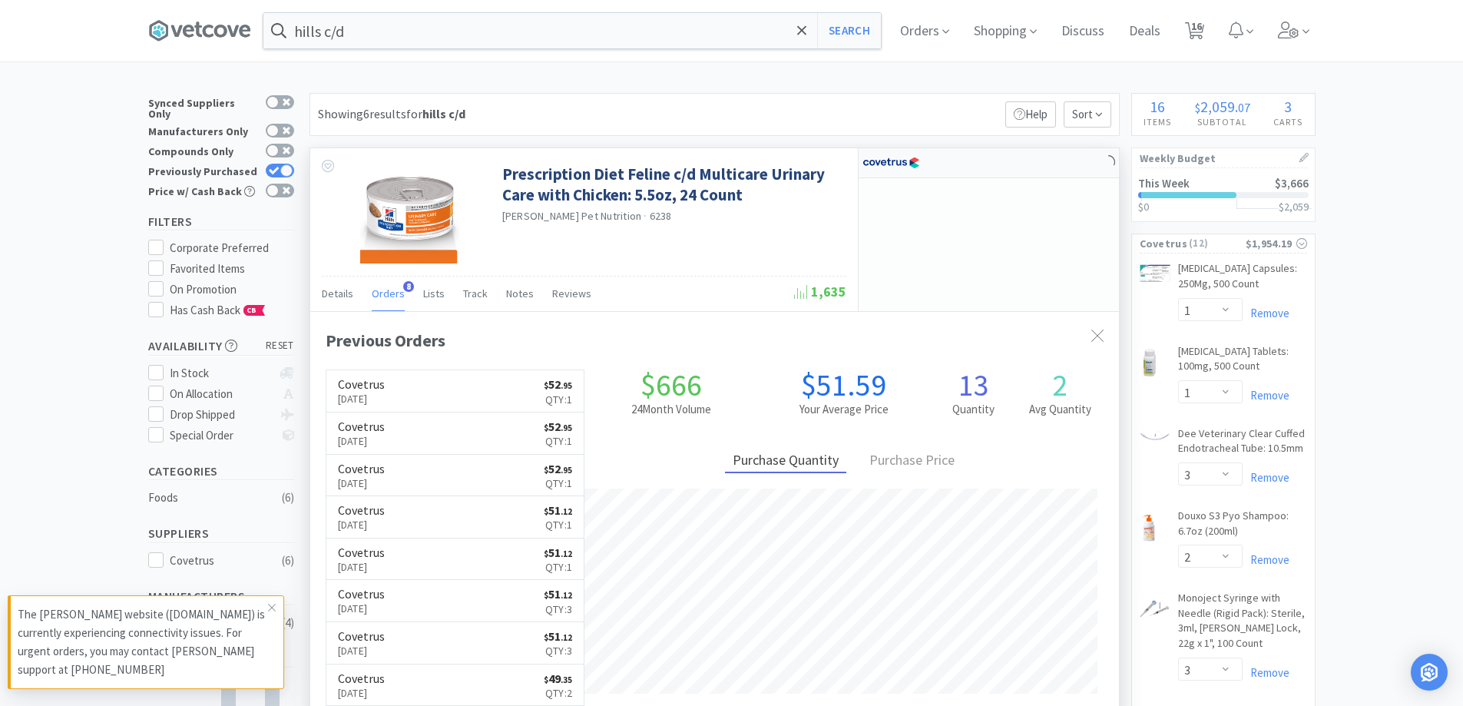
click at [936, 168] on div at bounding box center [904, 163] width 84 height 26
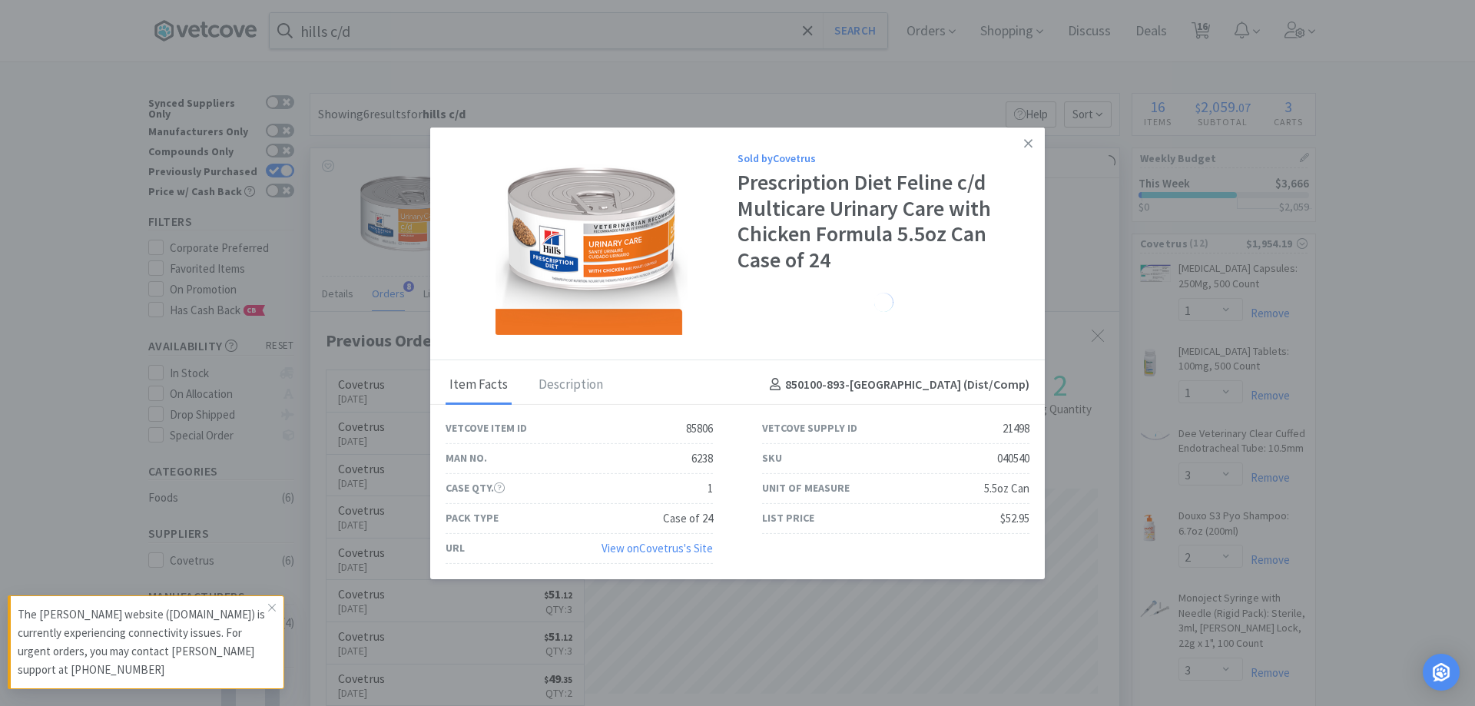
select select "1"
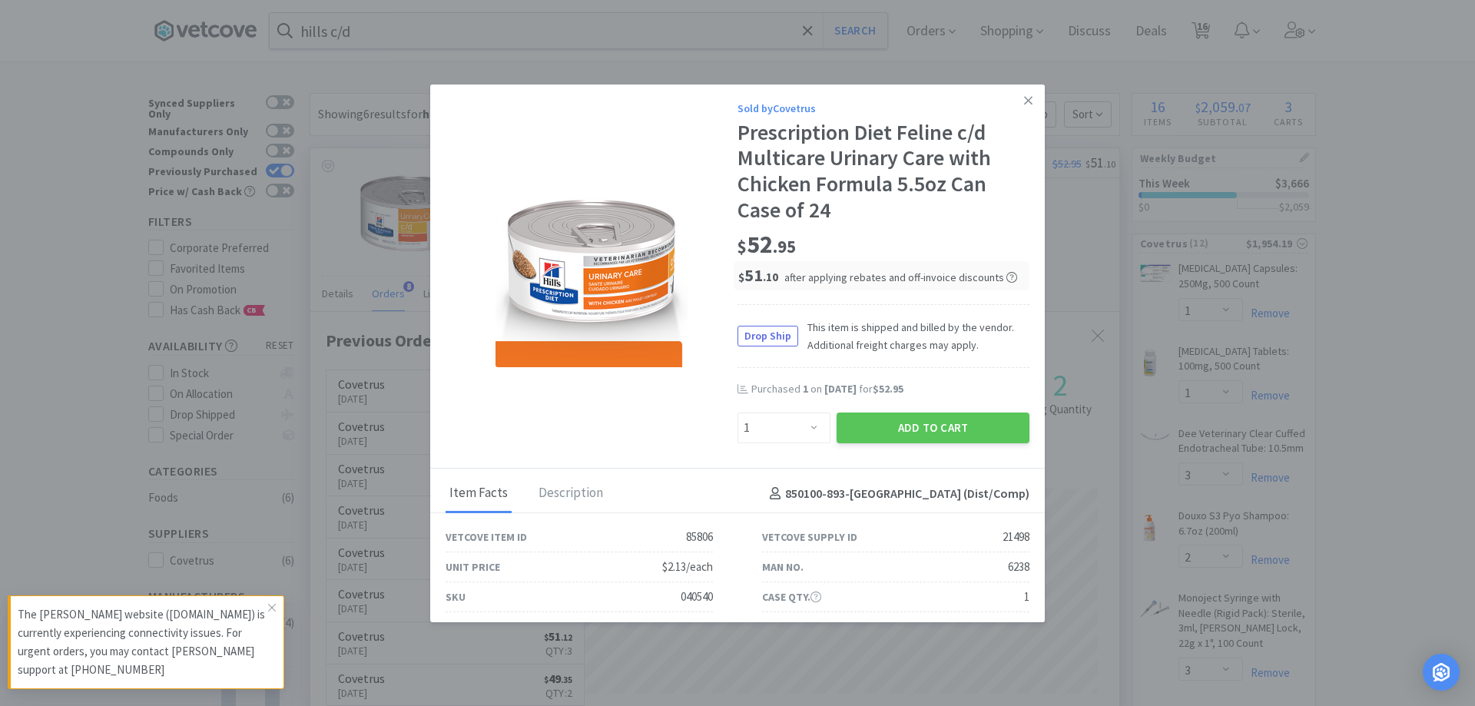
drag, startPoint x: 899, startPoint y: 424, endPoint x: 761, endPoint y: 263, distance: 211.9
click at [898, 424] on button "Add to Cart" at bounding box center [932, 427] width 193 height 31
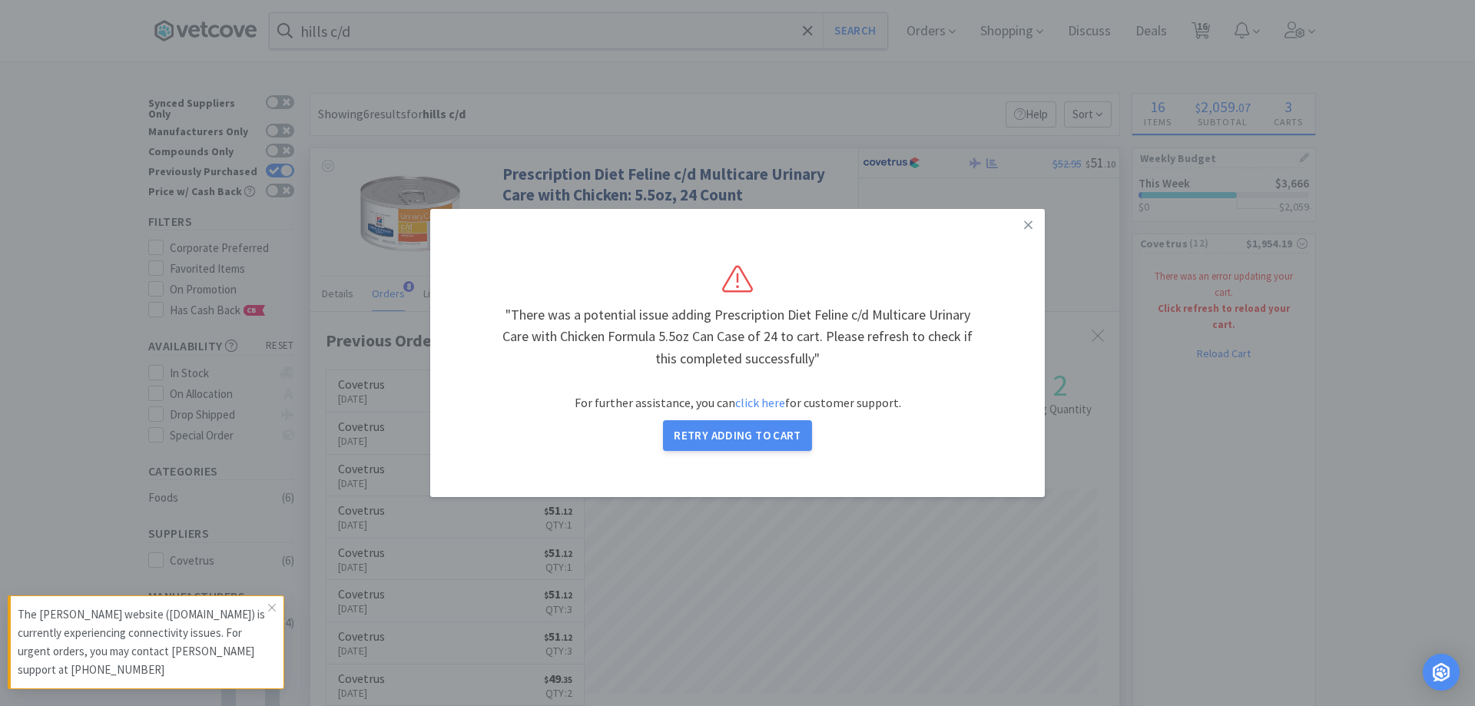
select select "1"
select select "3"
select select "2"
select select "3"
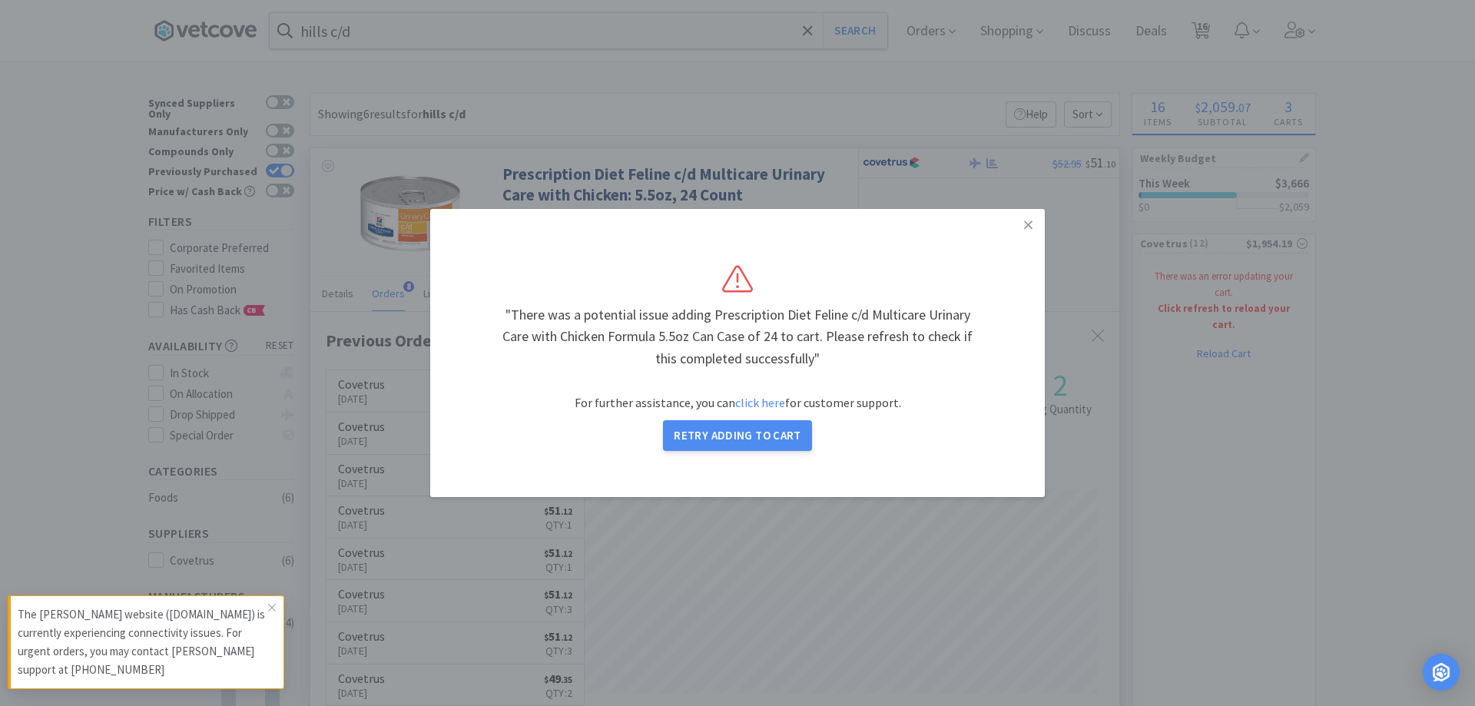
select select "1"
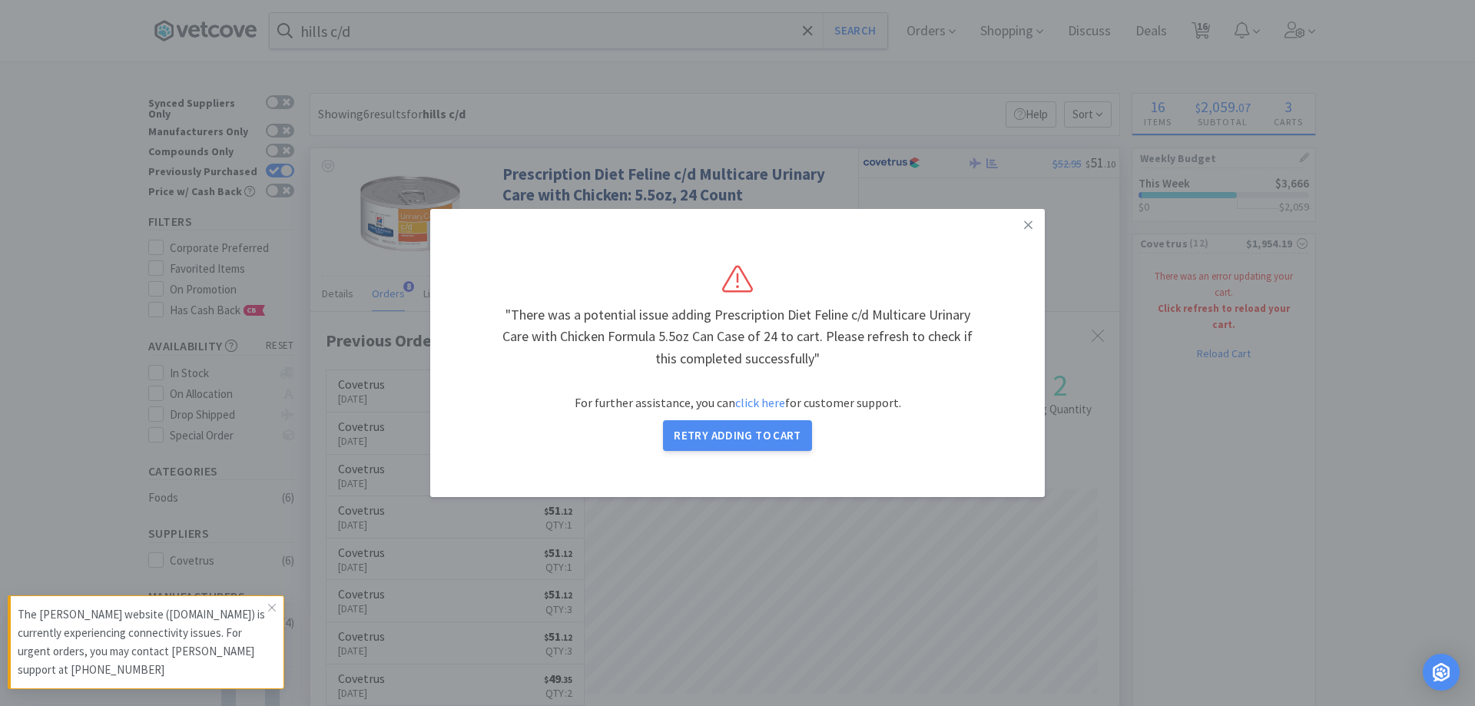
select select "1"
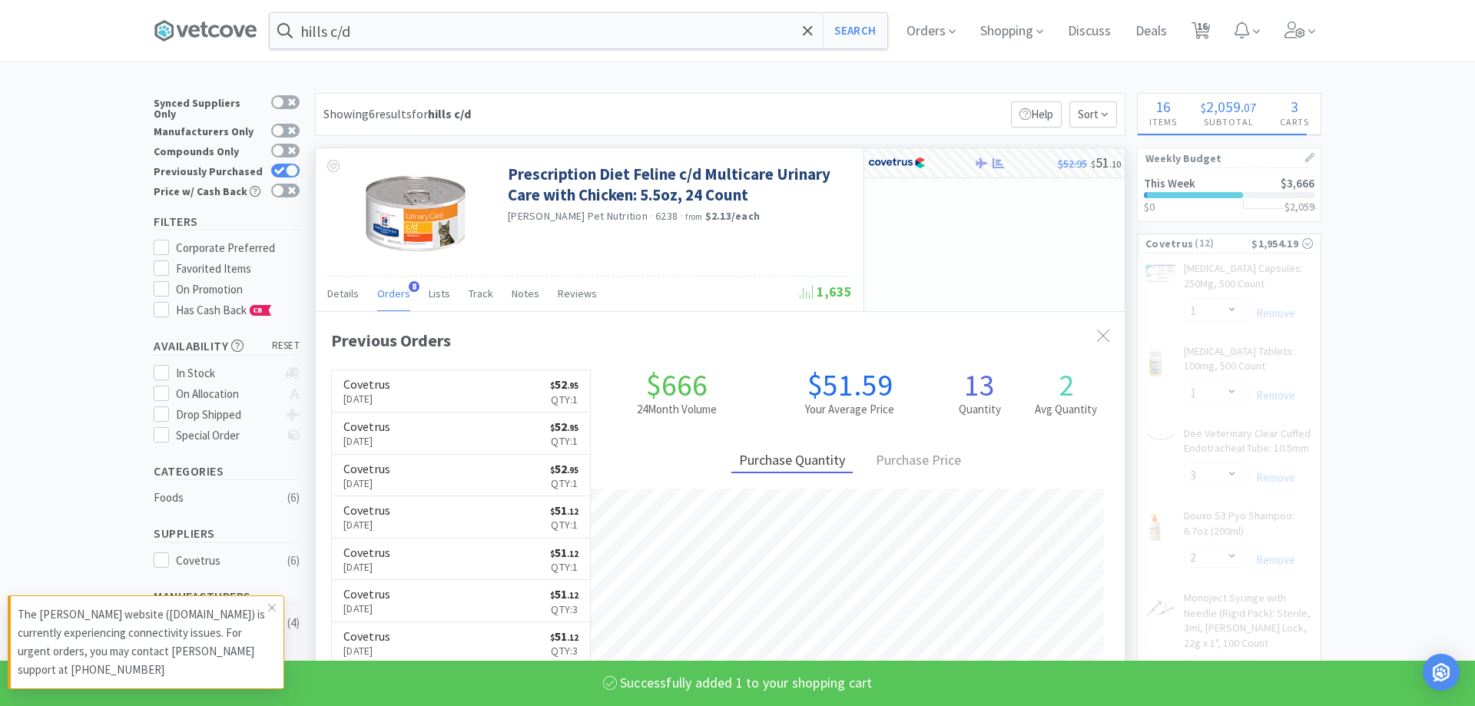
select select "1"
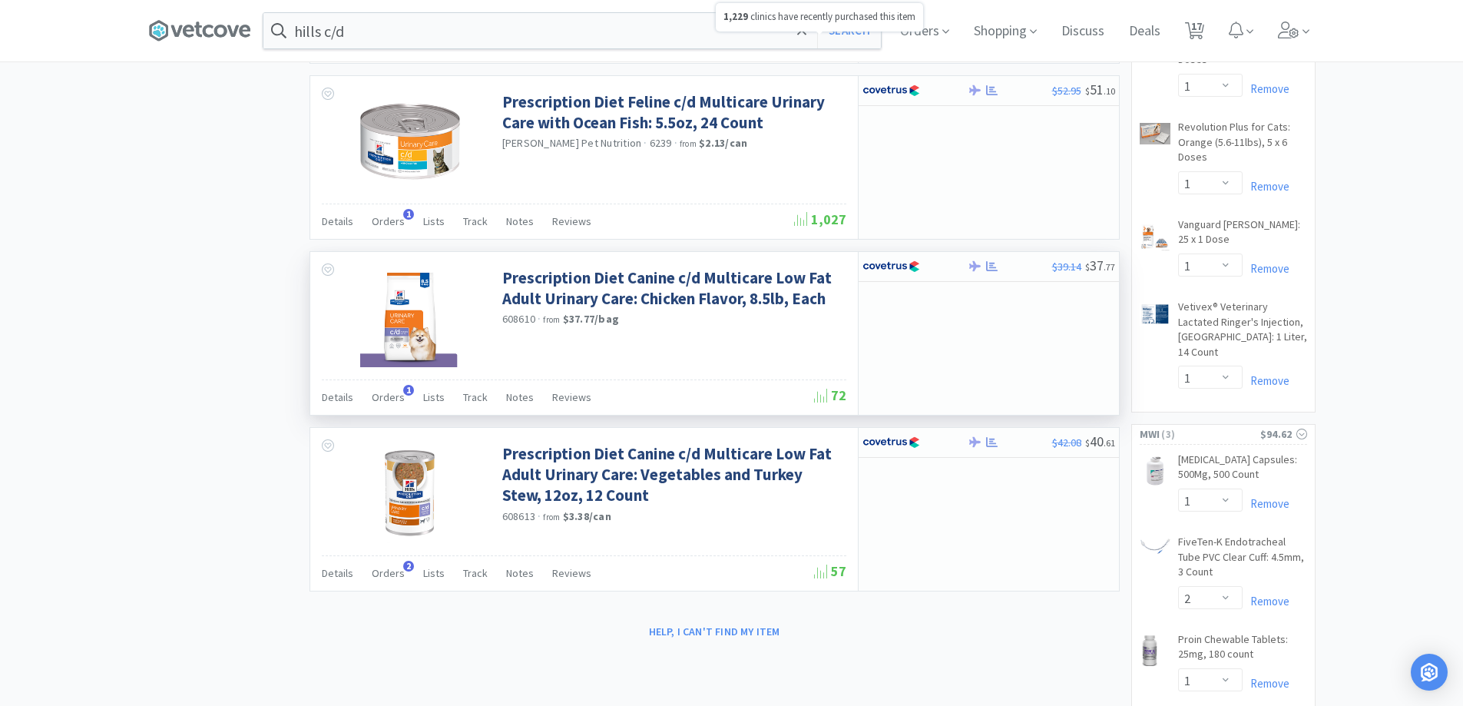
scroll to position [1075, 0]
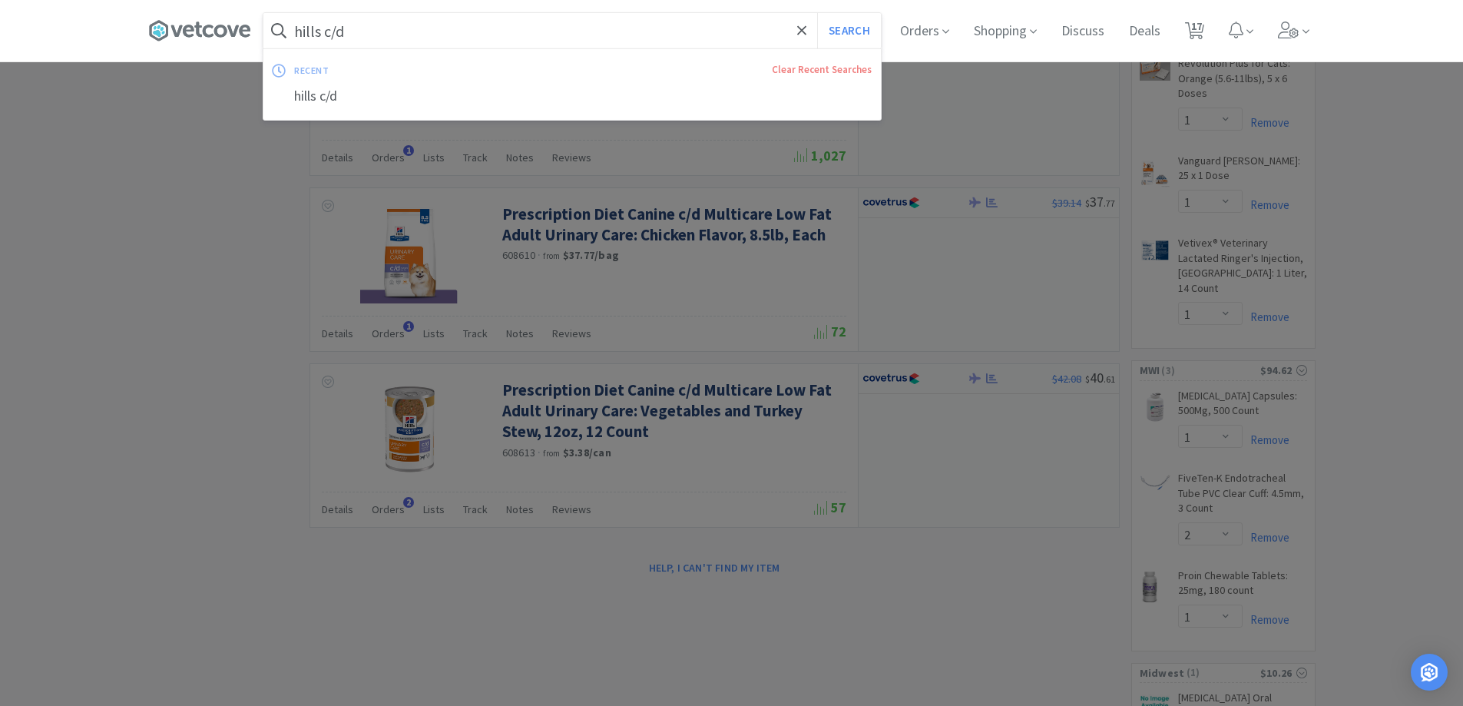
click at [442, 33] on input "hills c/d" at bounding box center [571, 30] width 617 height 35
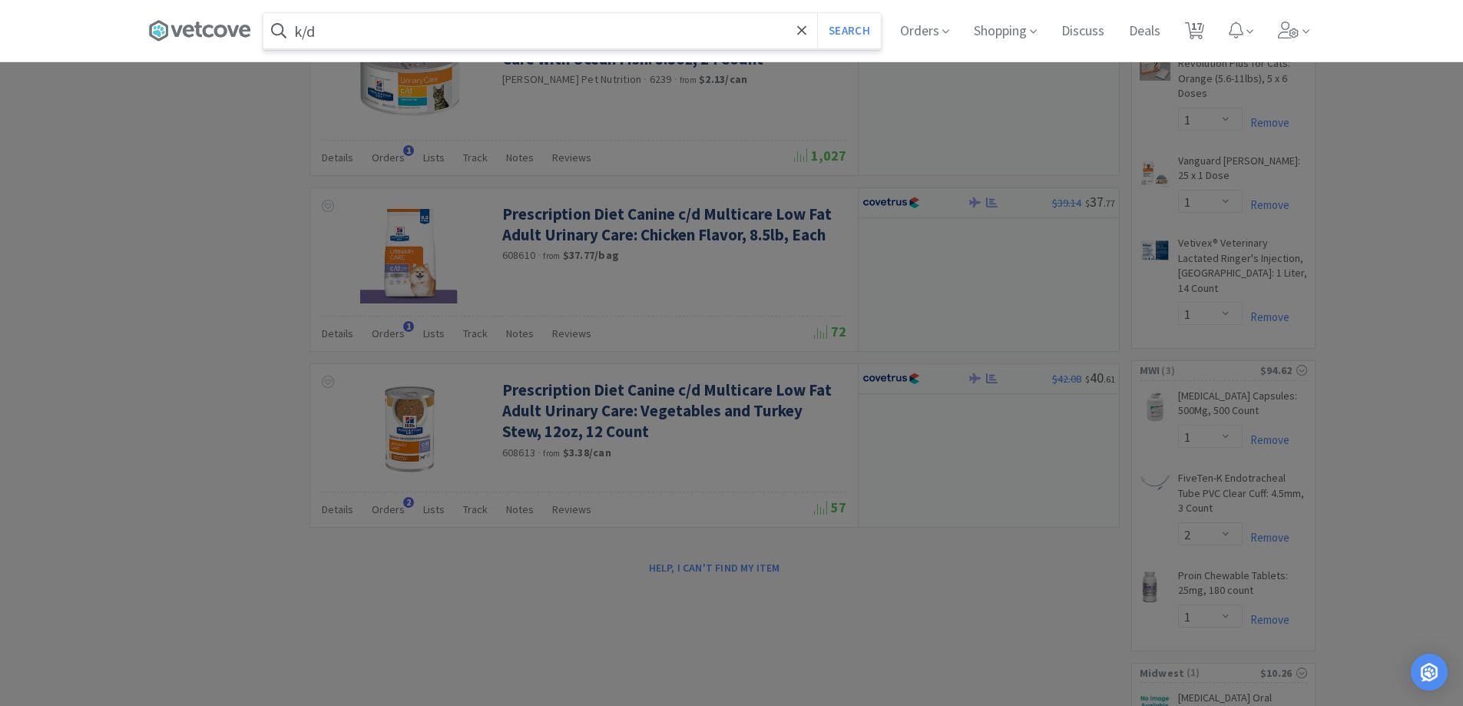
type input "k/d"
click at [817, 13] on button "Search" at bounding box center [849, 30] width 64 height 35
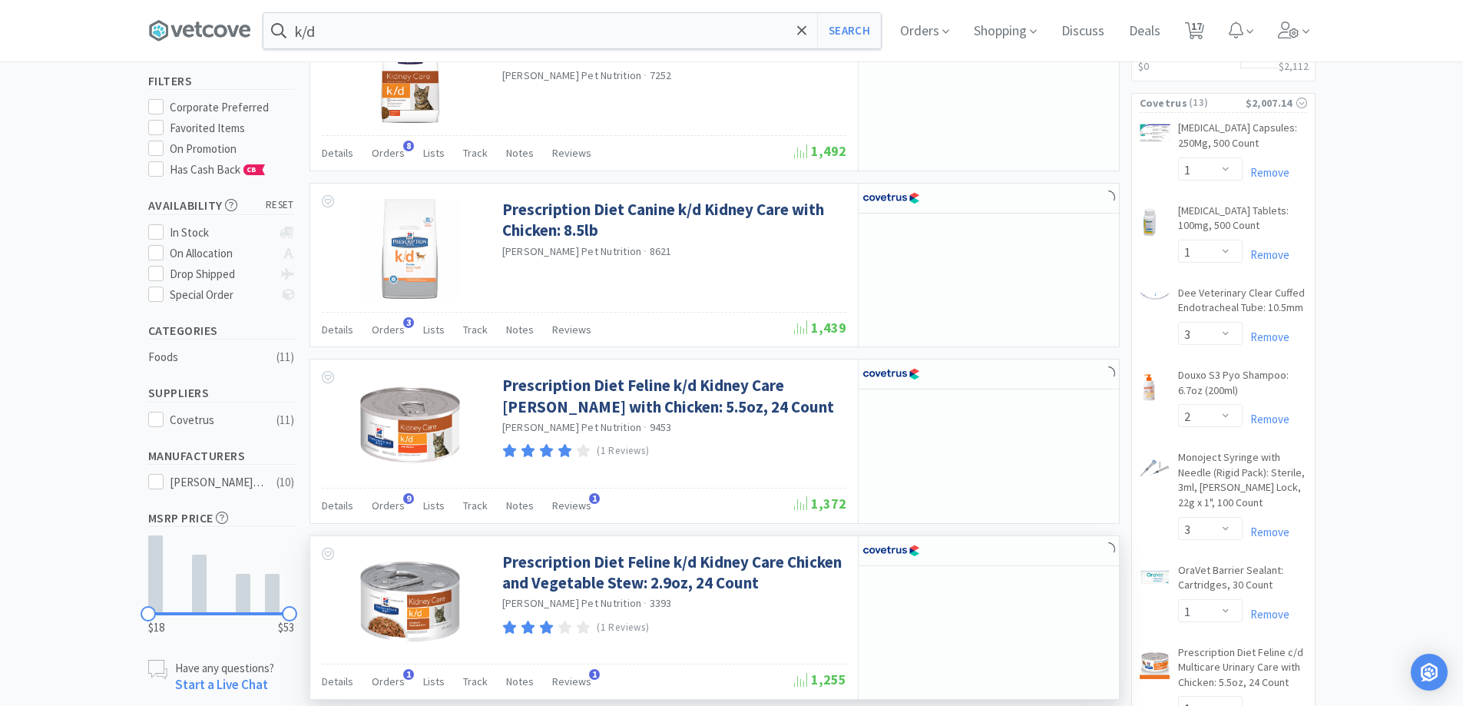
scroll to position [384, 0]
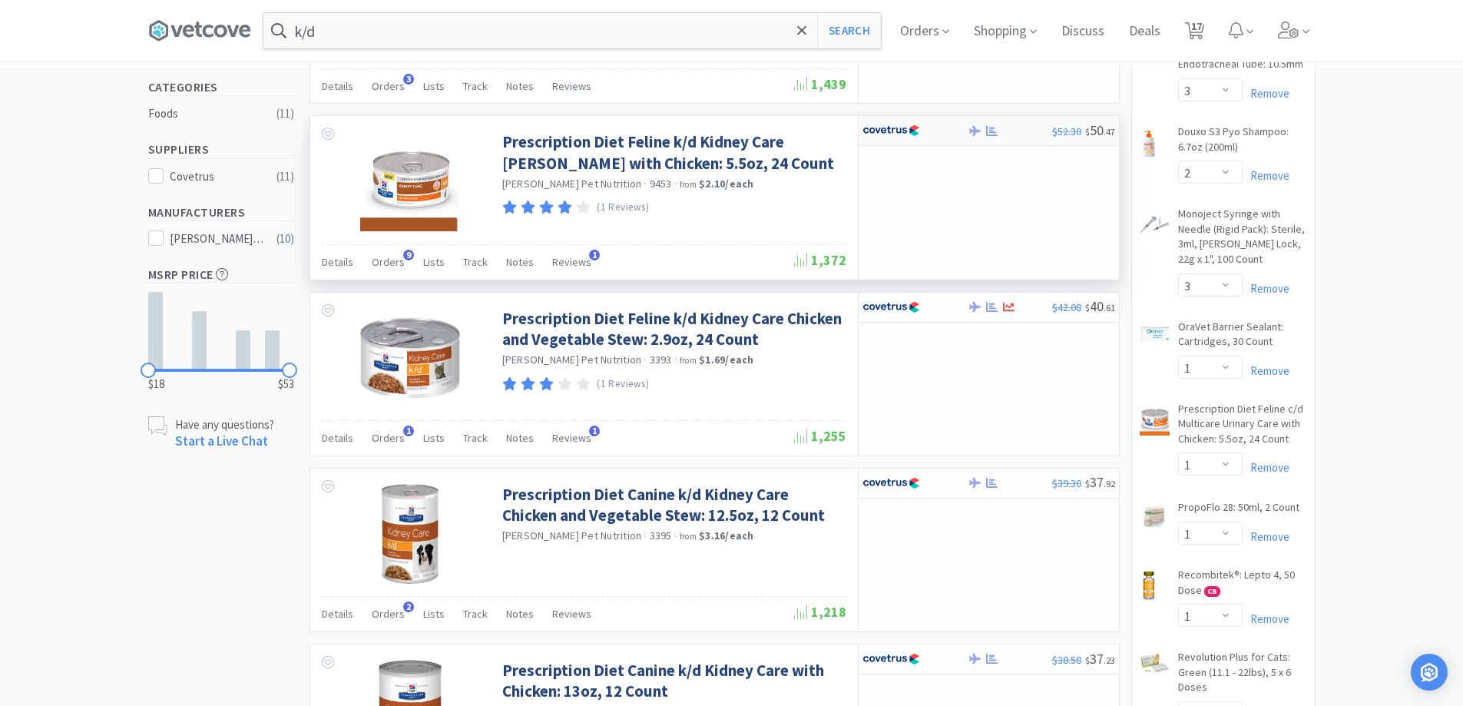
click at [985, 124] on div "$52.30 $ 50 . 47" at bounding box center [989, 131] width 260 height 30
select select "1"
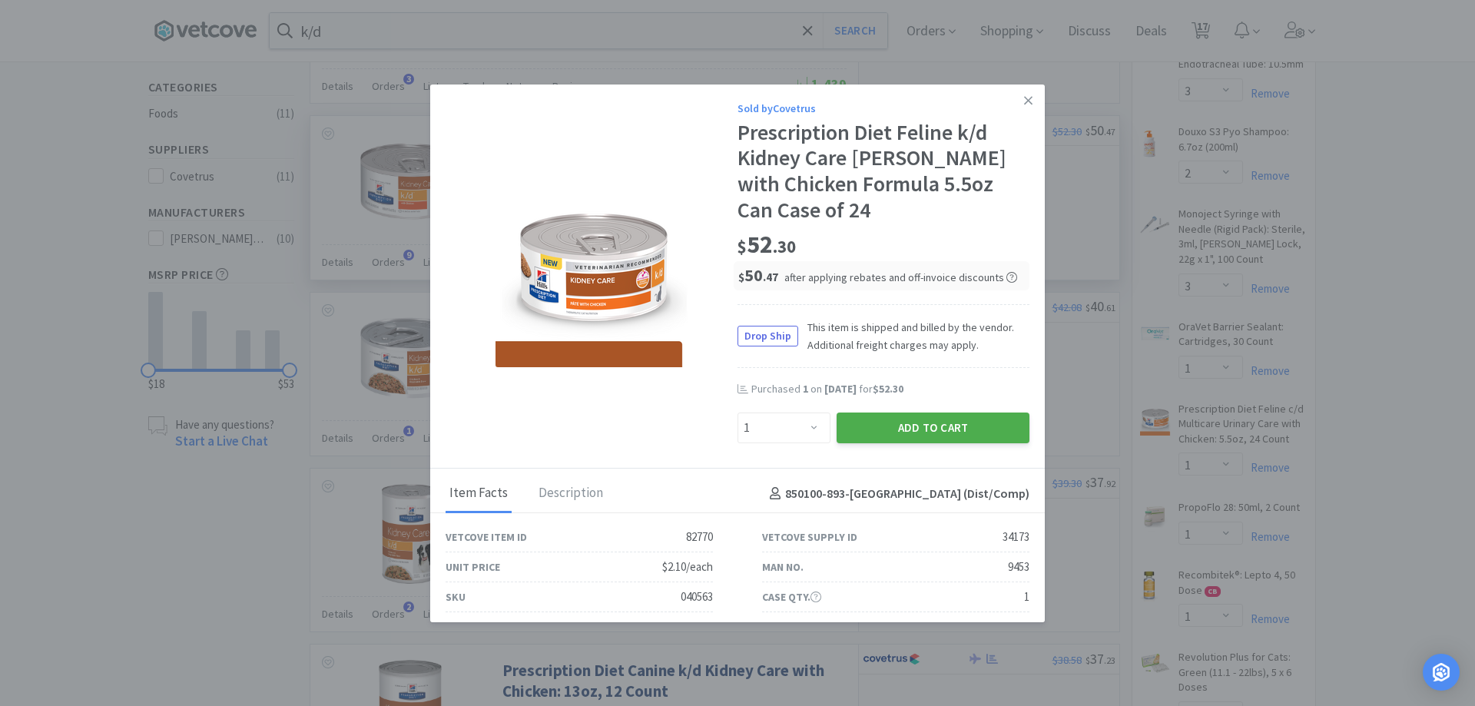
click at [902, 412] on button "Add to Cart" at bounding box center [932, 427] width 193 height 31
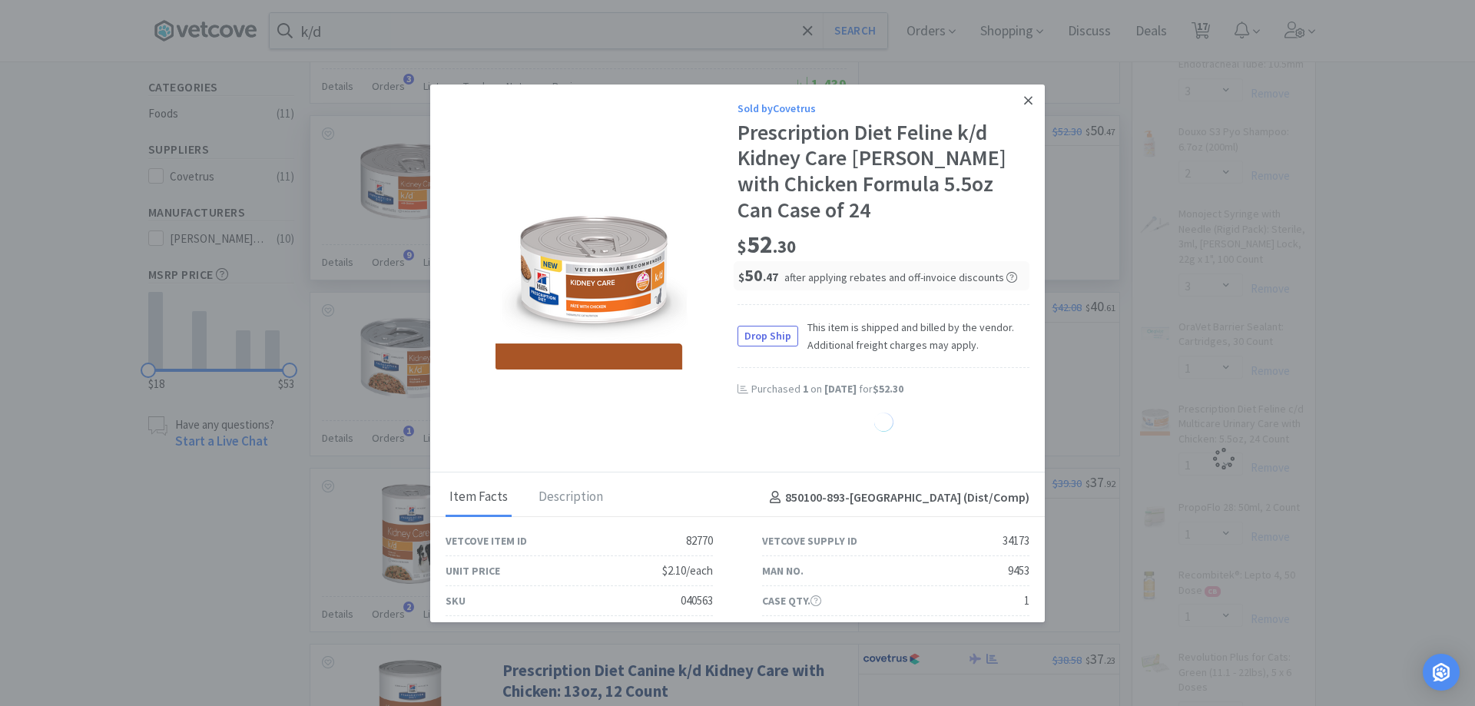
click at [1024, 98] on icon at bounding box center [1028, 101] width 8 height 14
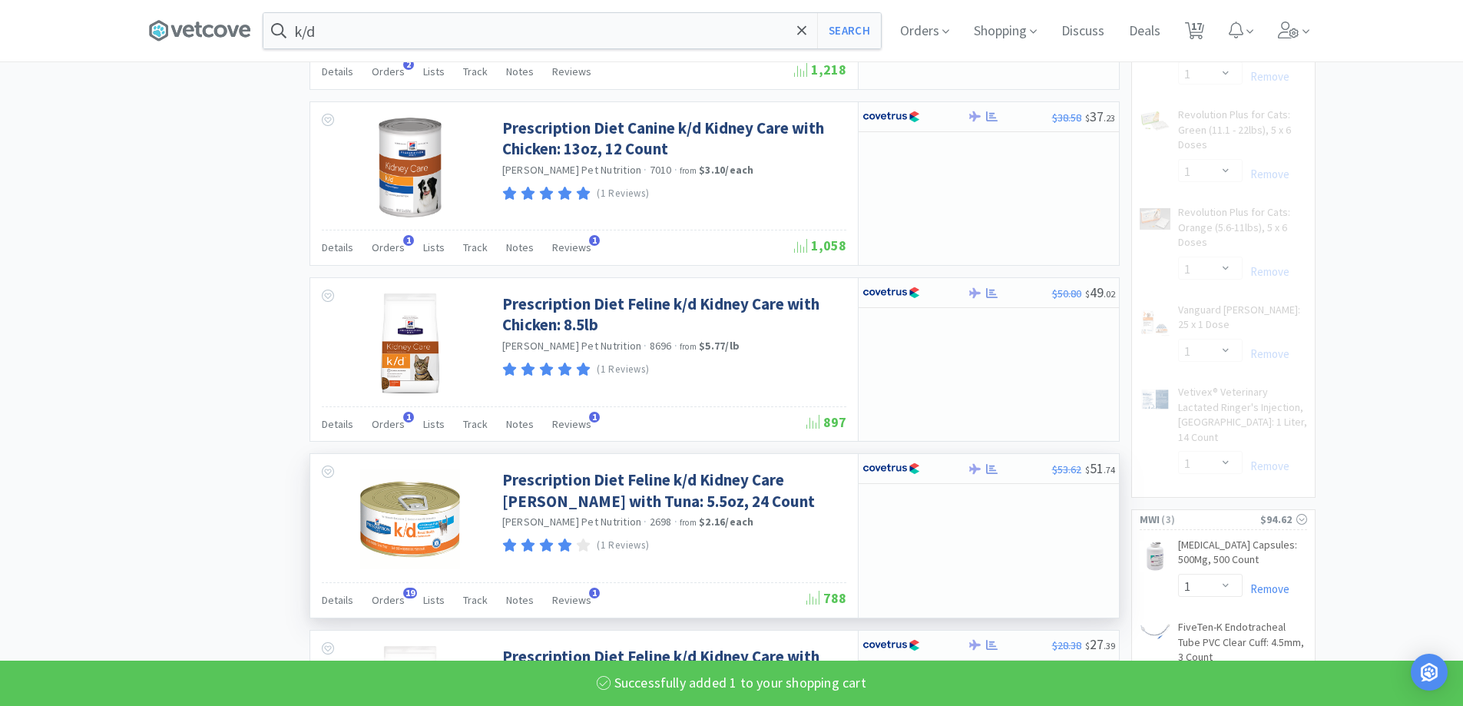
scroll to position [998, 0]
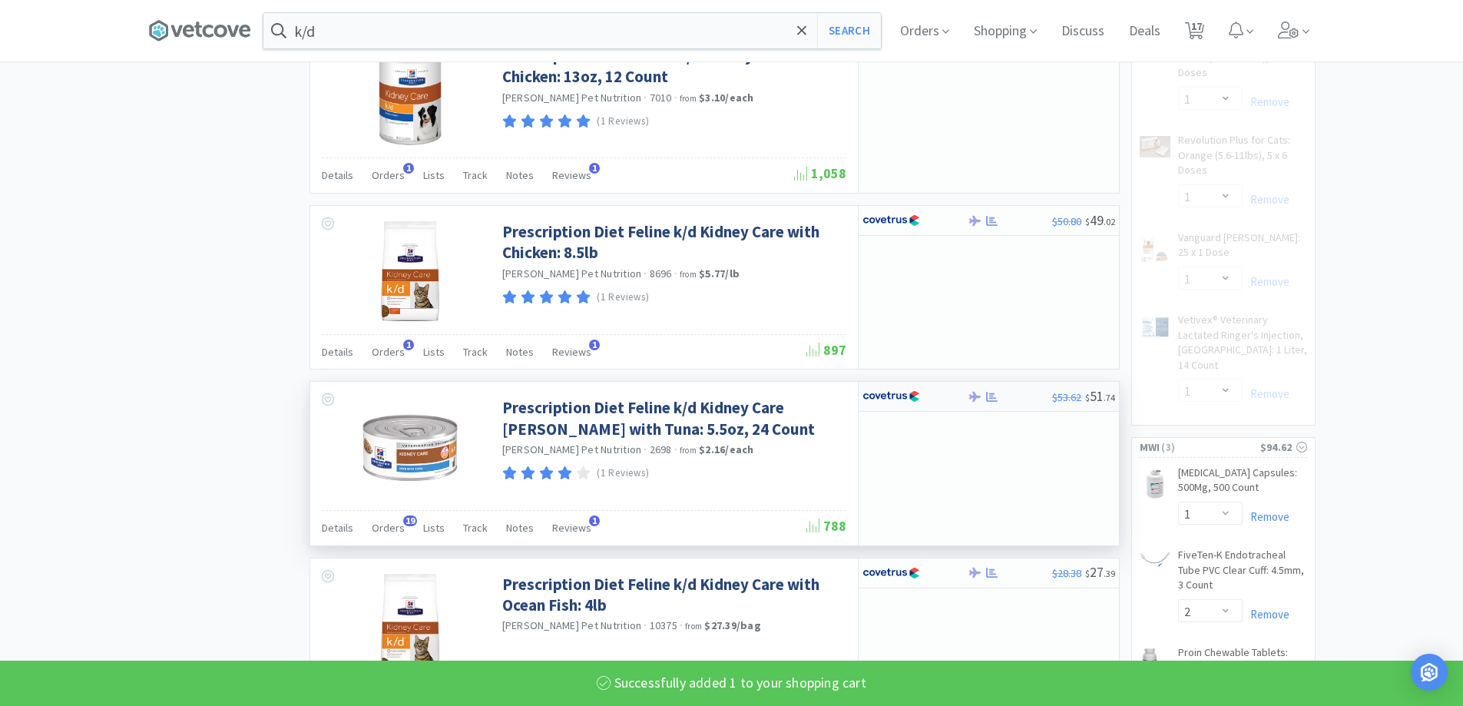
click at [985, 399] on div at bounding box center [992, 397] width 15 height 12
select select "1"
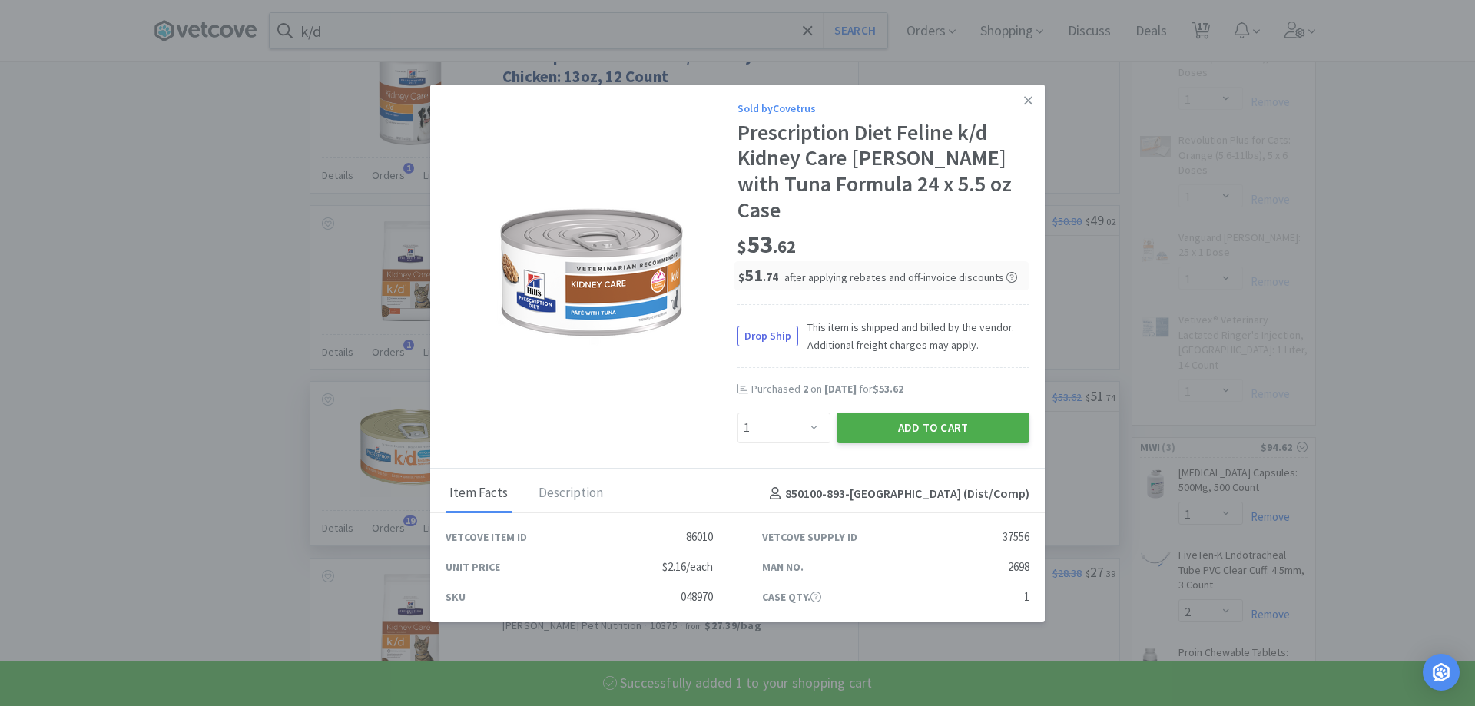
select select "1"
click at [909, 412] on button "Add to Cart" at bounding box center [932, 427] width 193 height 31
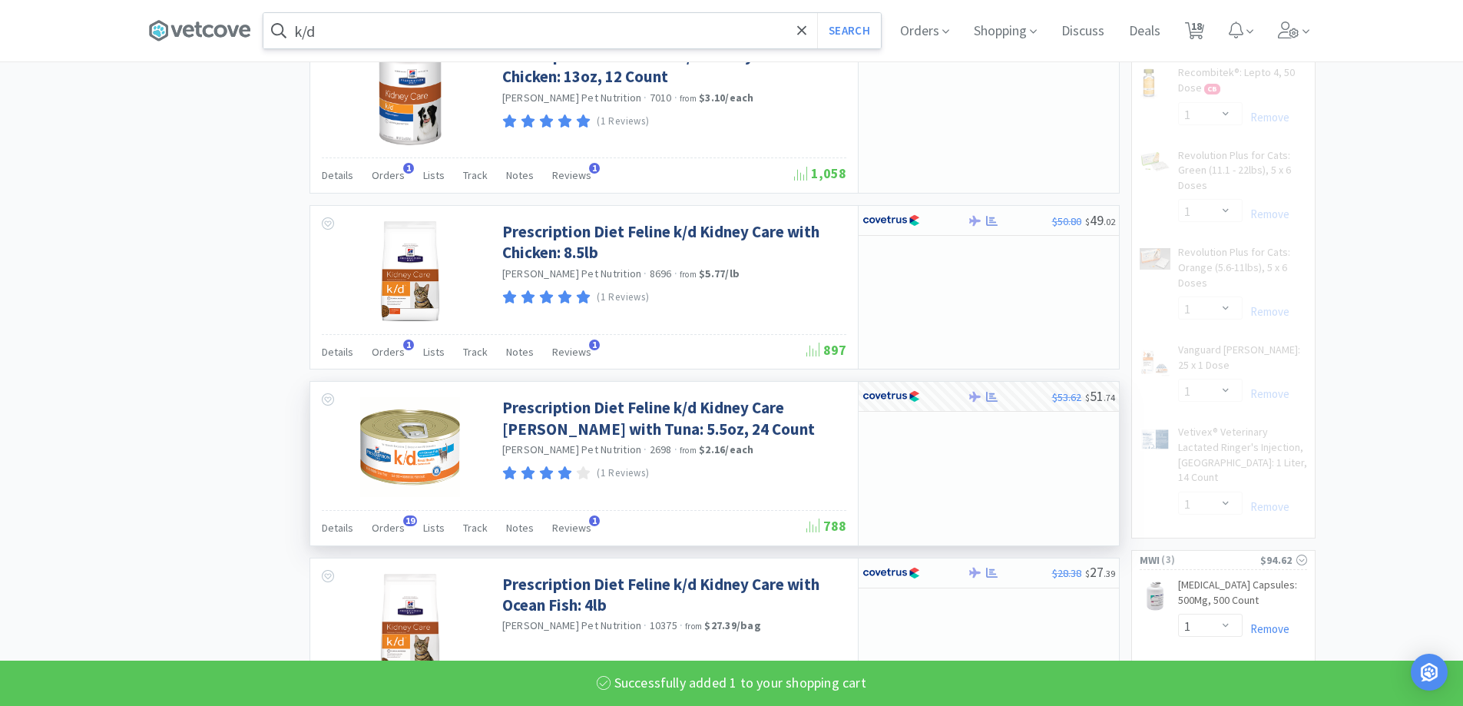
click at [468, 31] on input "k/d" at bounding box center [571, 30] width 617 height 35
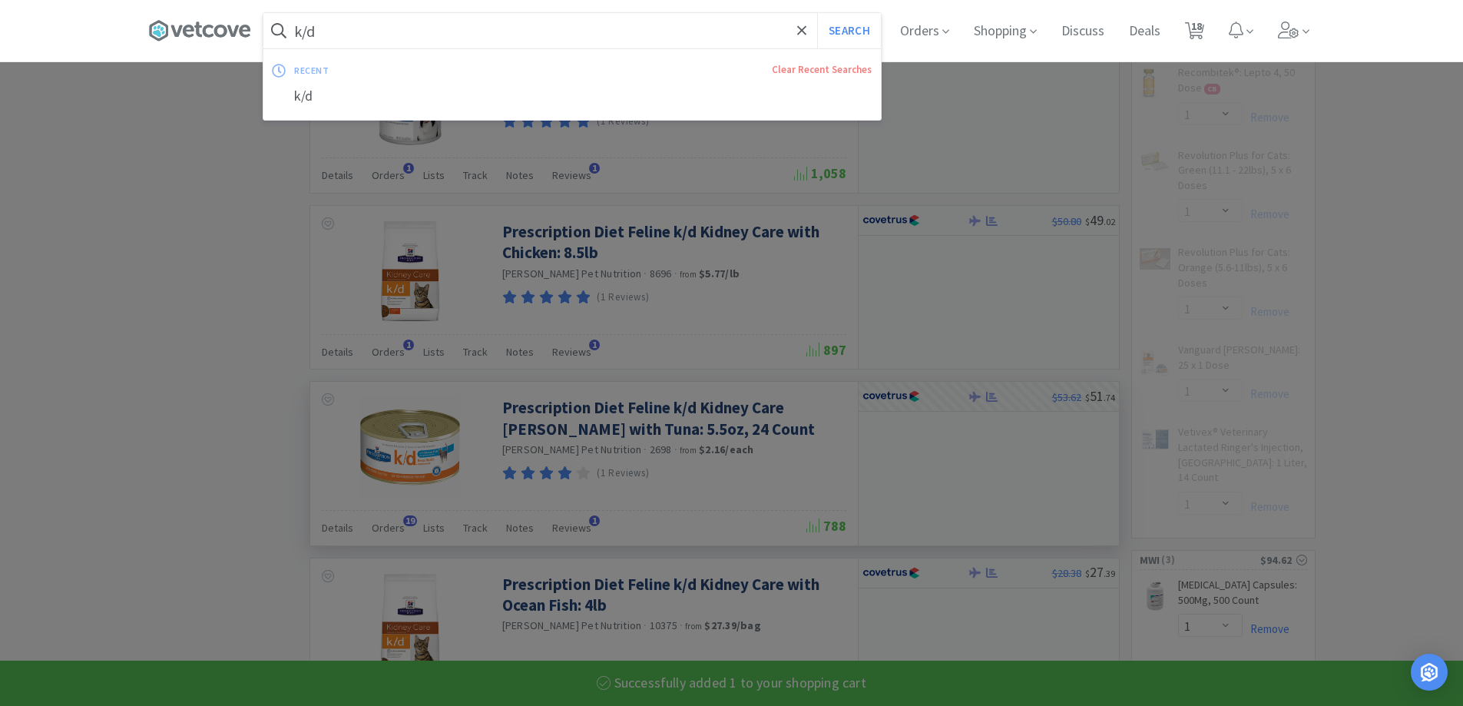
select select "1"
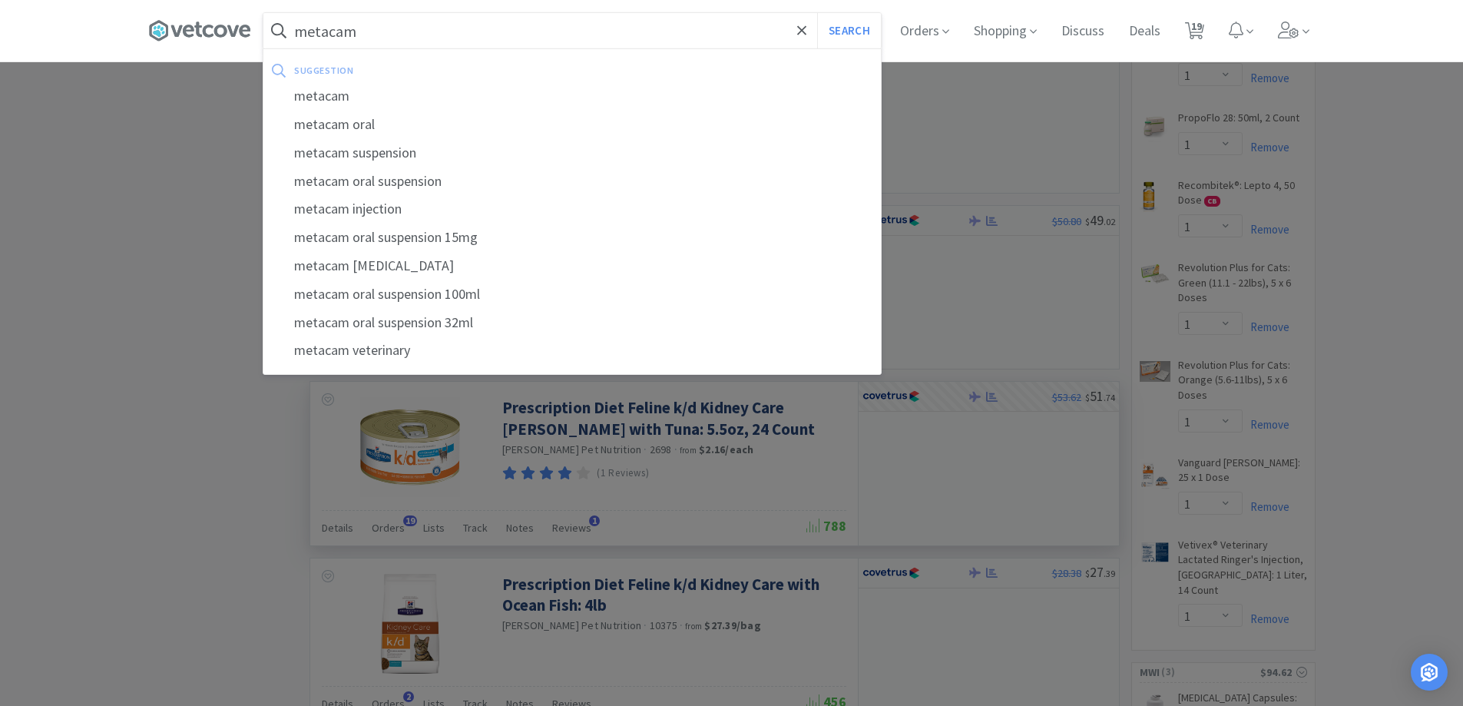
type input "metacam"
click at [817, 13] on button "Search" at bounding box center [849, 30] width 64 height 35
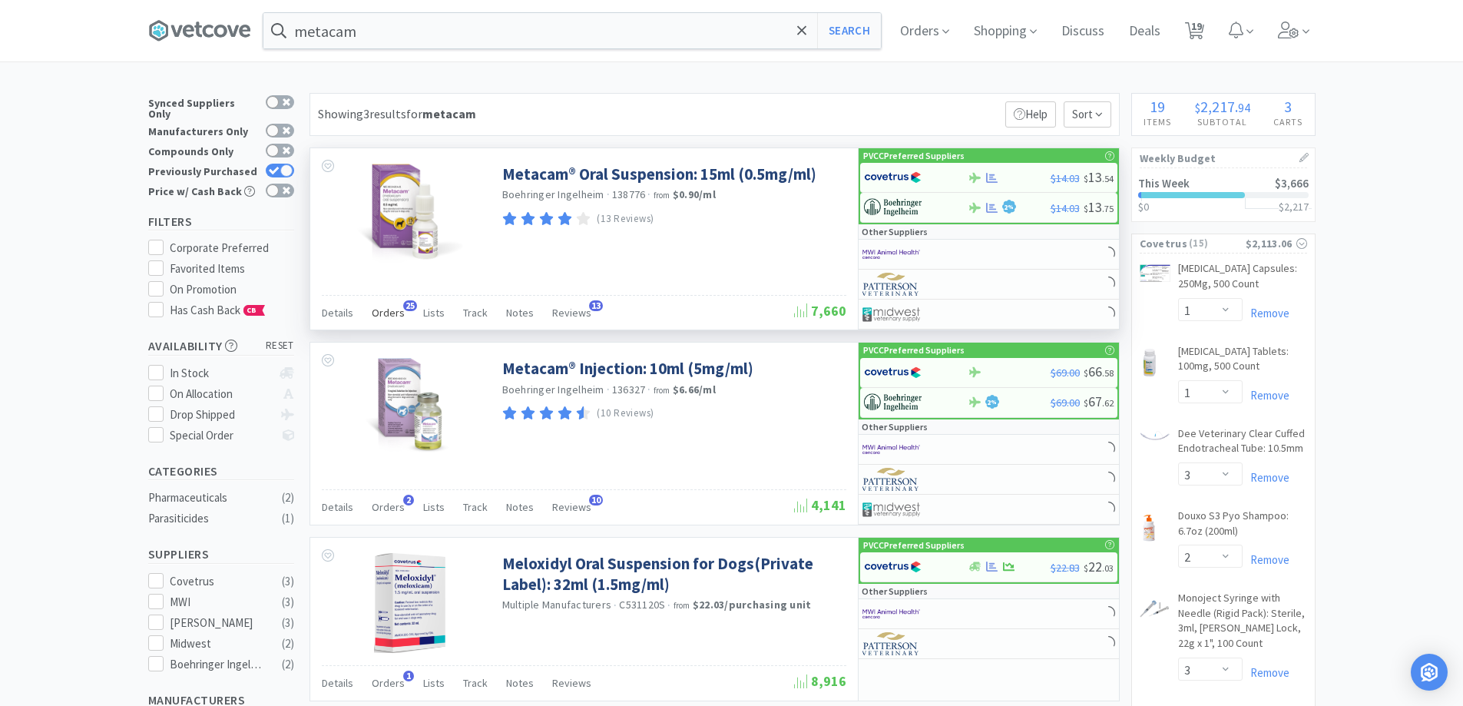
click at [392, 307] on span "Orders" at bounding box center [388, 313] width 33 height 14
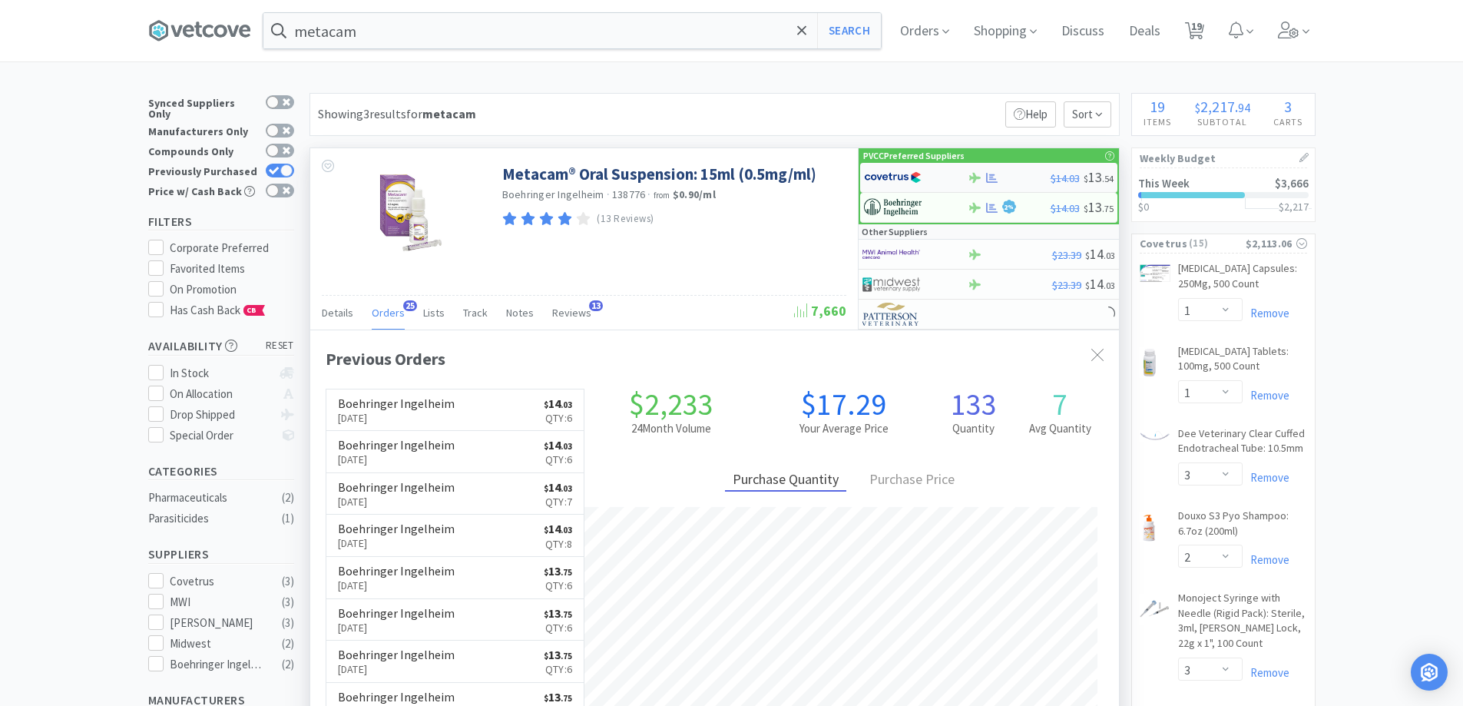
click at [1013, 180] on div at bounding box center [1009, 178] width 83 height 12
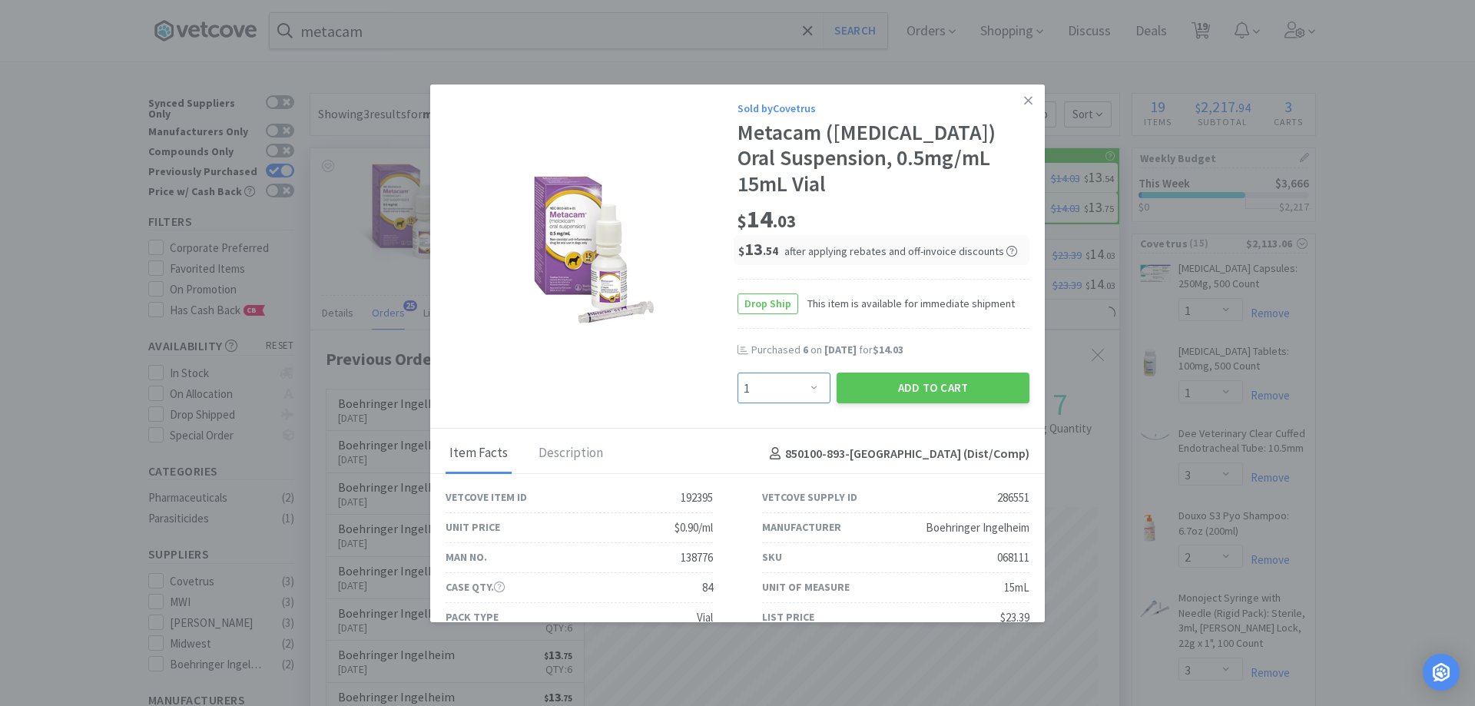
click at [796, 380] on select "Enter Quantity 1 2 3 4 5 6 7 8 9 10 11 12 13 14 15 16 17 18 19 20 Enter Quantity" at bounding box center [783, 387] width 93 height 31
select select "6"
click at [737, 372] on select "Enter Quantity 1 2 3 4 5 6 7 8 9 10 11 12 13 14 15 16 17 18 19 20 Enter Quantity" at bounding box center [783, 387] width 93 height 31
click at [893, 390] on button "Add to Cart" at bounding box center [932, 387] width 193 height 31
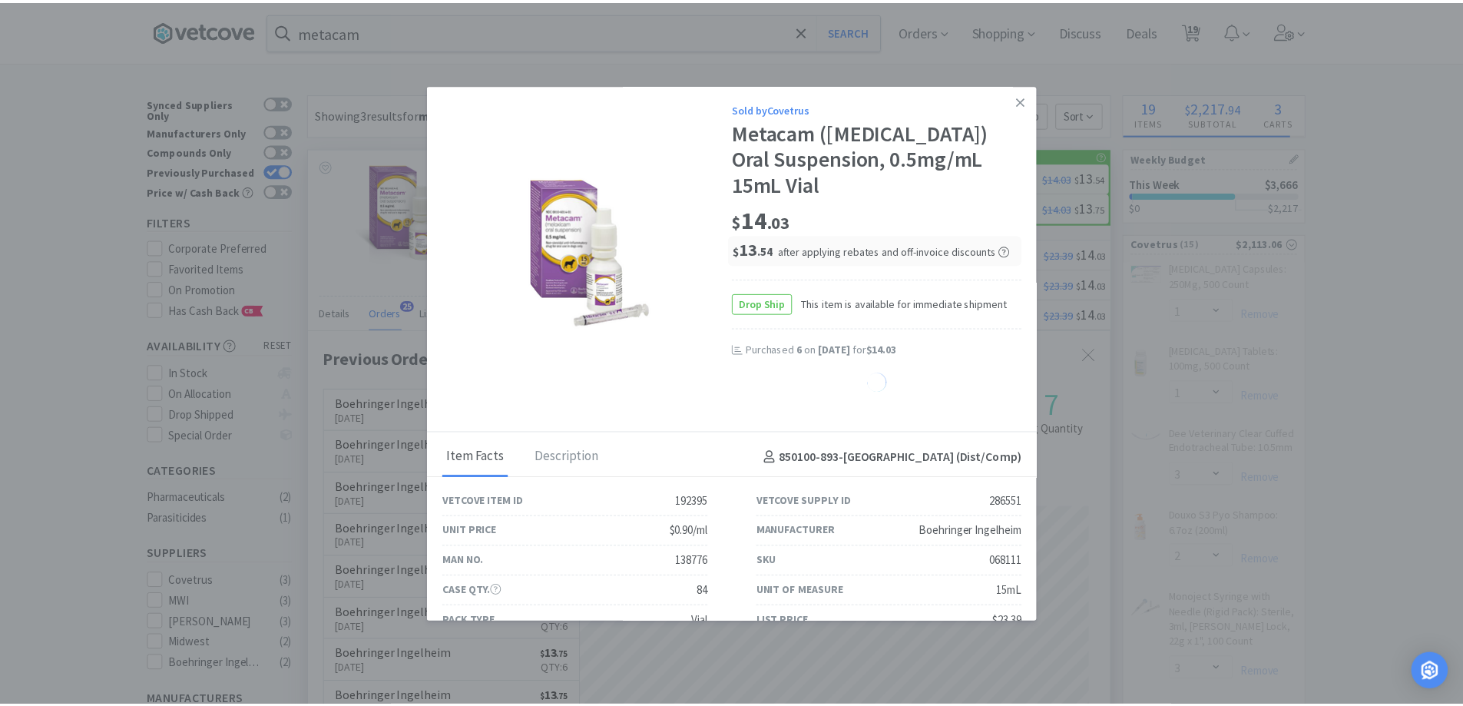
scroll to position [412, 809]
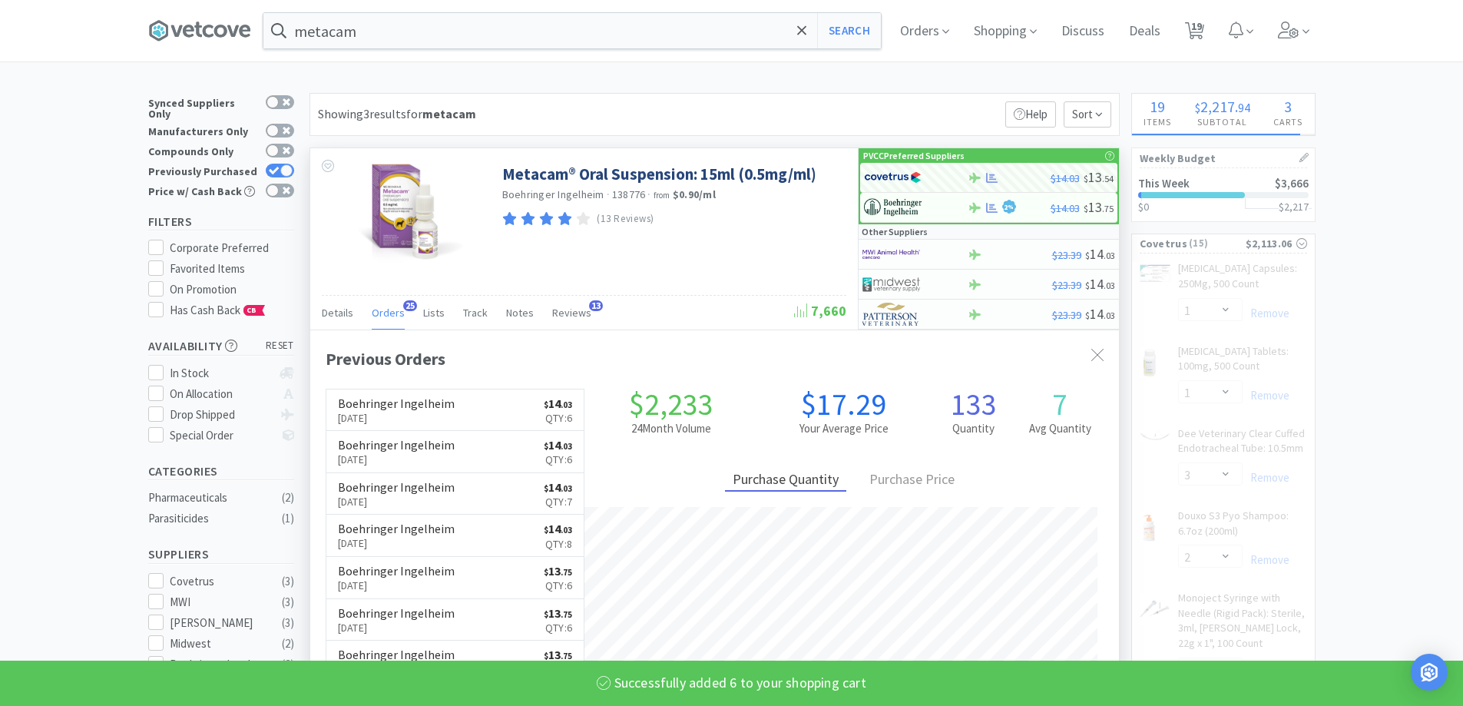
select select "6"
select select "3"
select select "1"
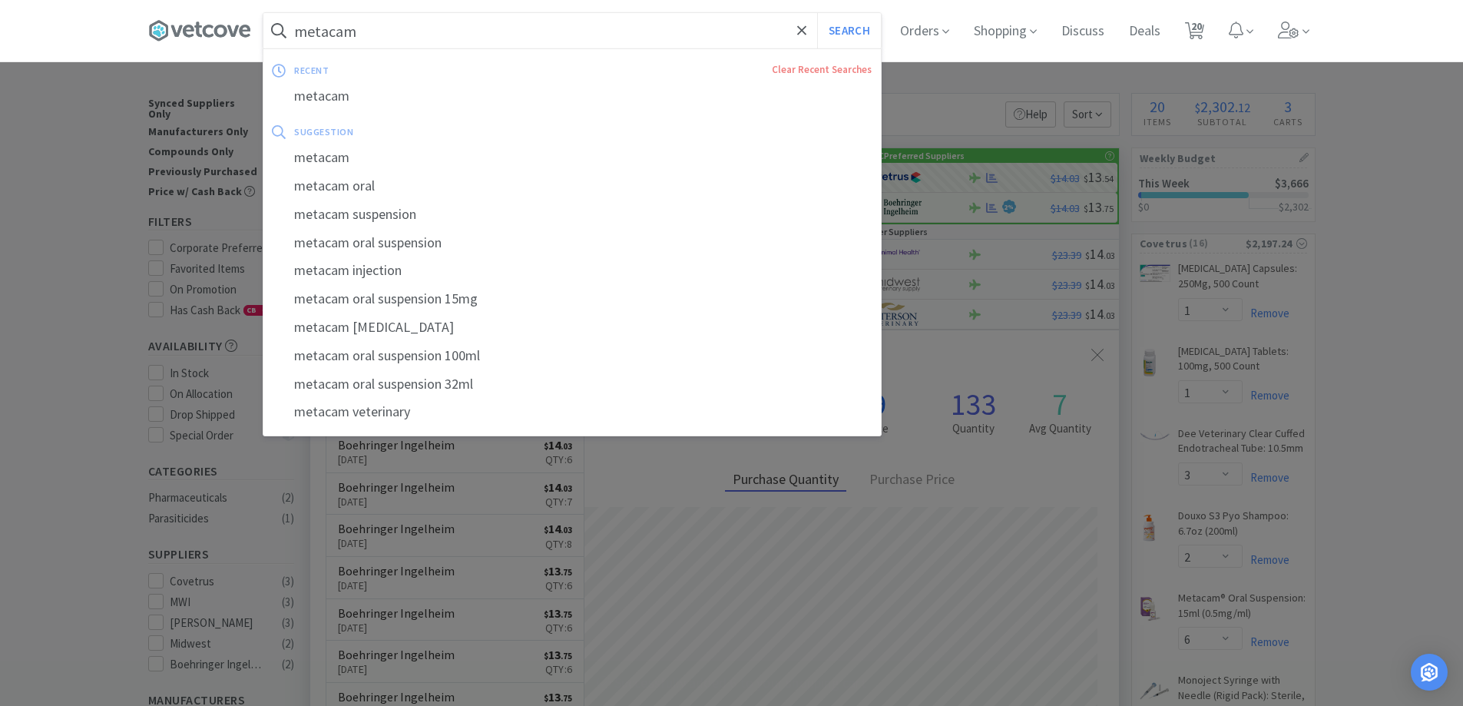
click at [386, 35] on input "metacam" at bounding box center [571, 30] width 617 height 35
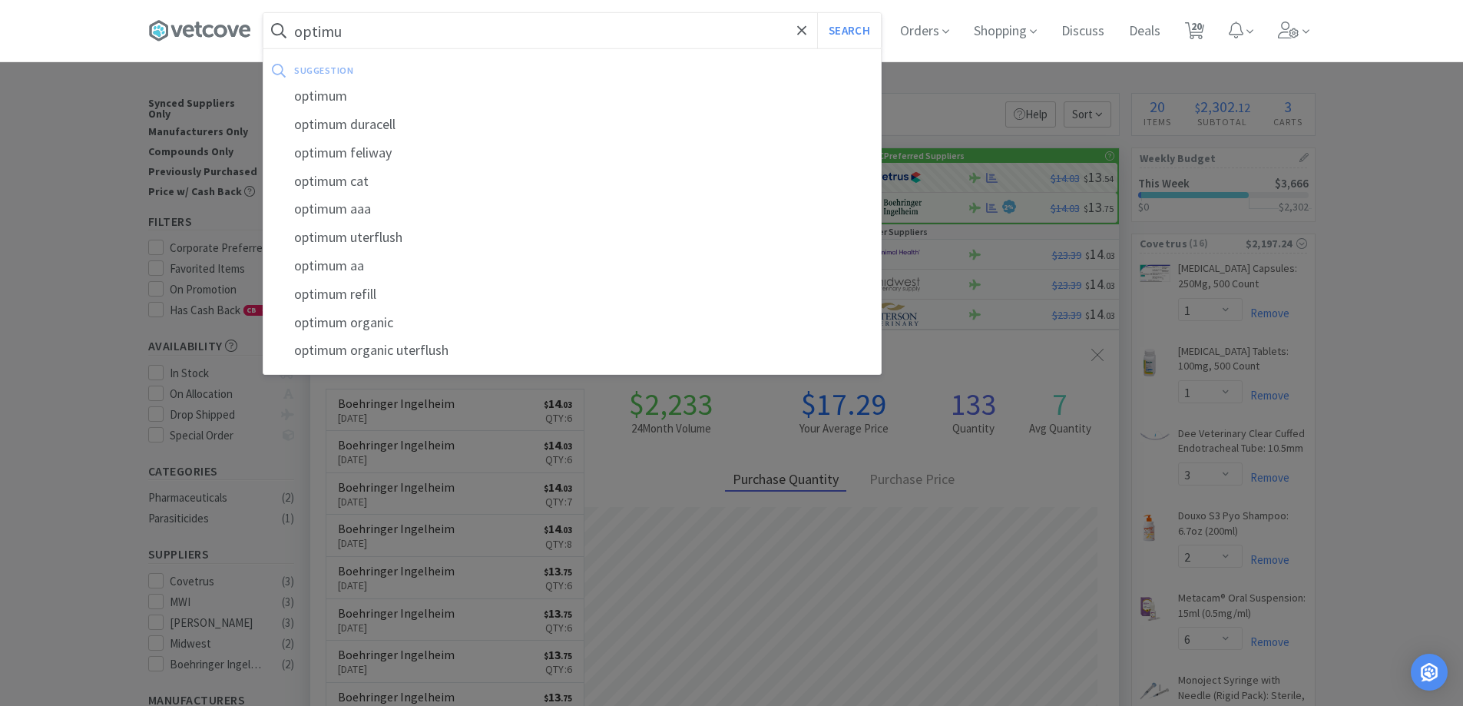
click at [817, 13] on button "Search" at bounding box center [849, 30] width 64 height 35
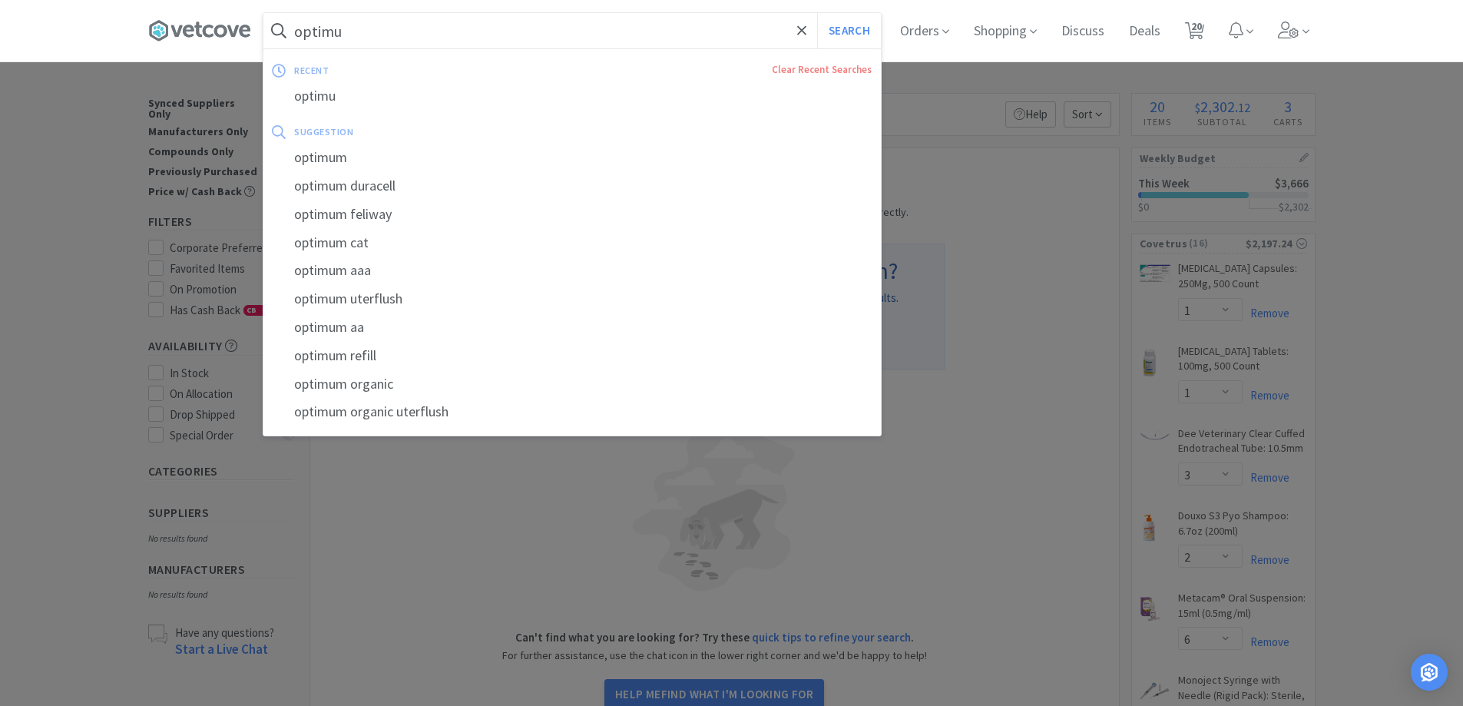
click at [368, 36] on input "optimu" at bounding box center [571, 30] width 617 height 35
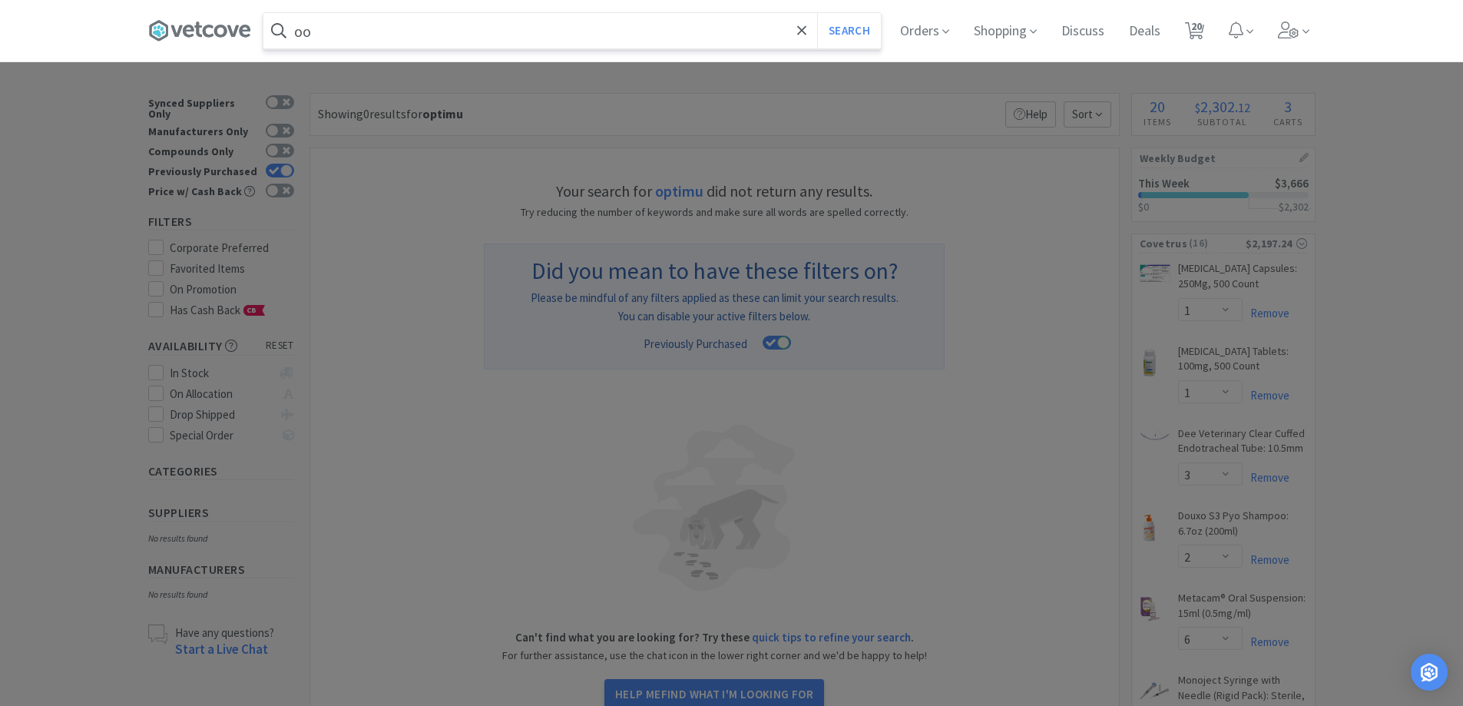
type input "o"
type input "optimun"
click at [817, 13] on button "Search" at bounding box center [849, 30] width 64 height 35
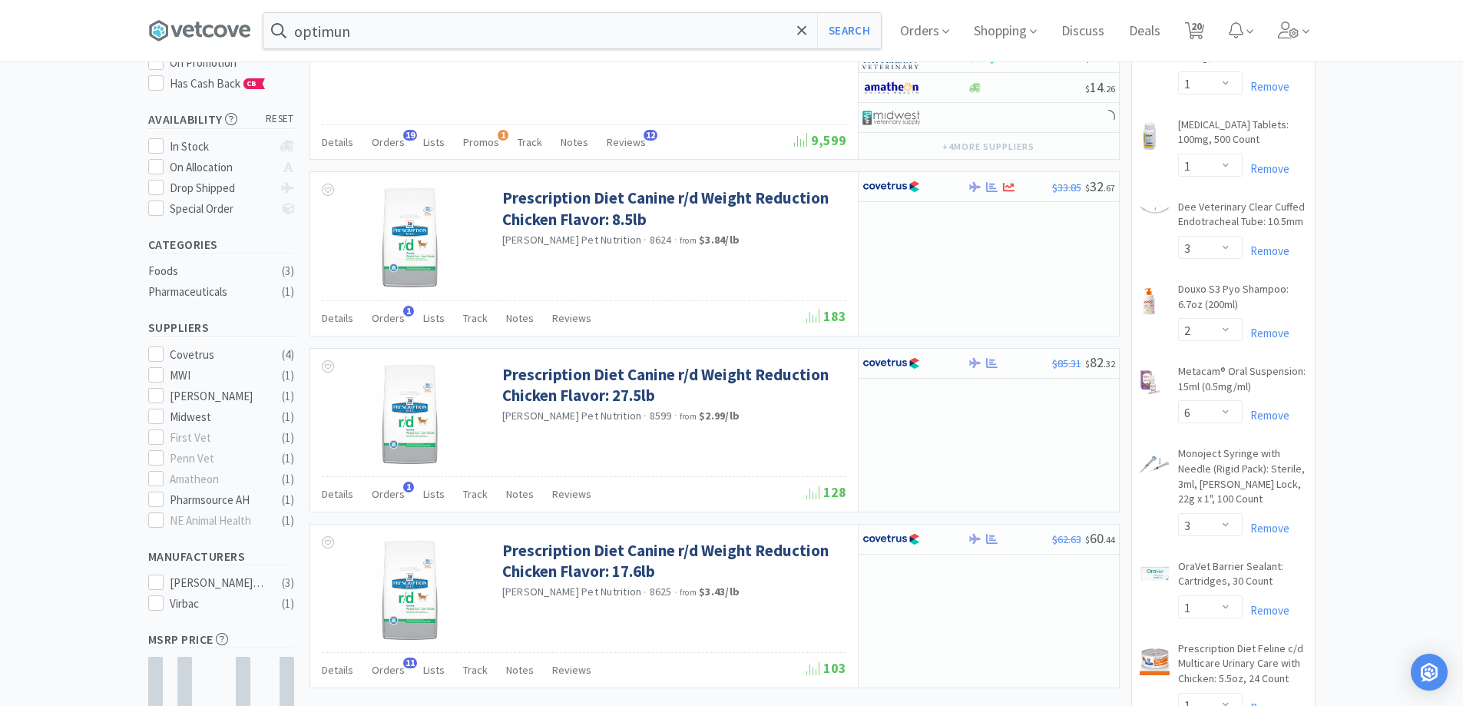
scroll to position [230, 0]
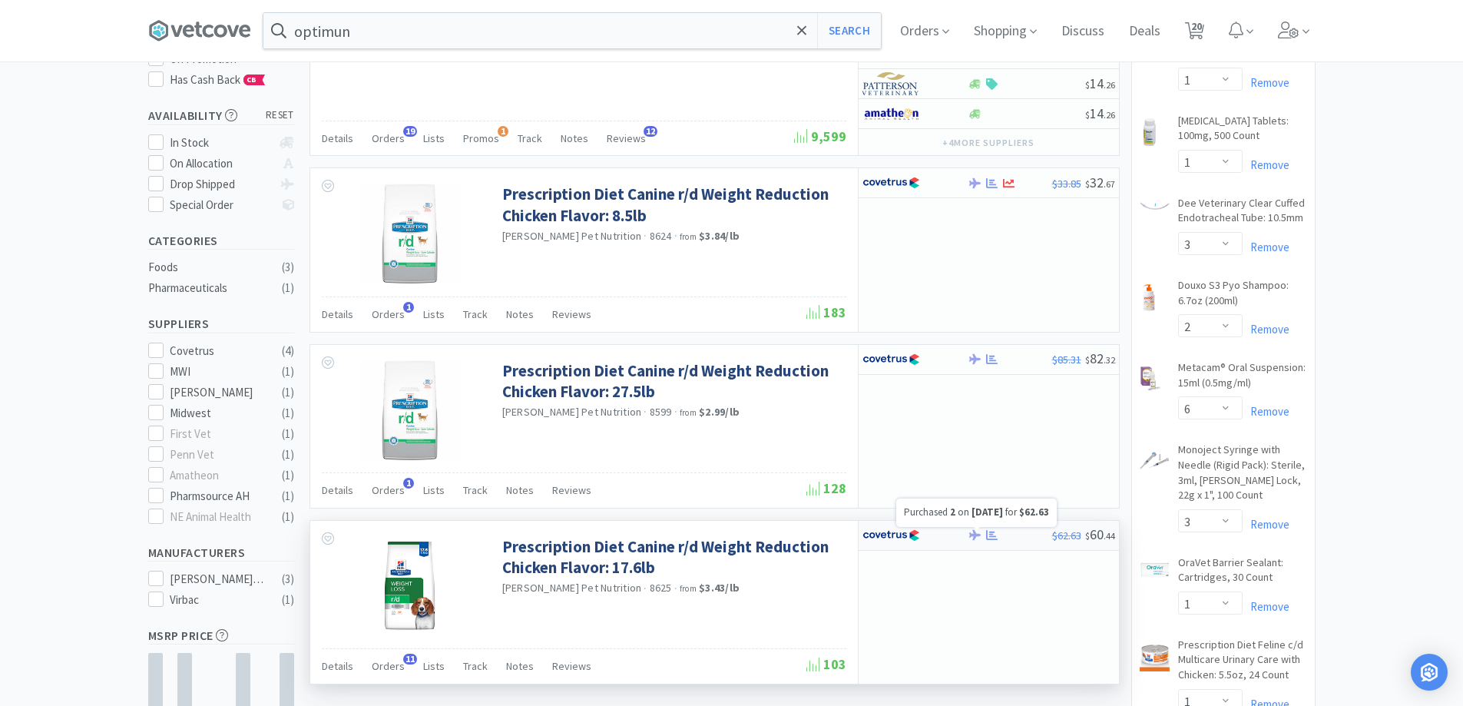
click at [992, 537] on icon at bounding box center [992, 535] width 12 height 10
select select "1"
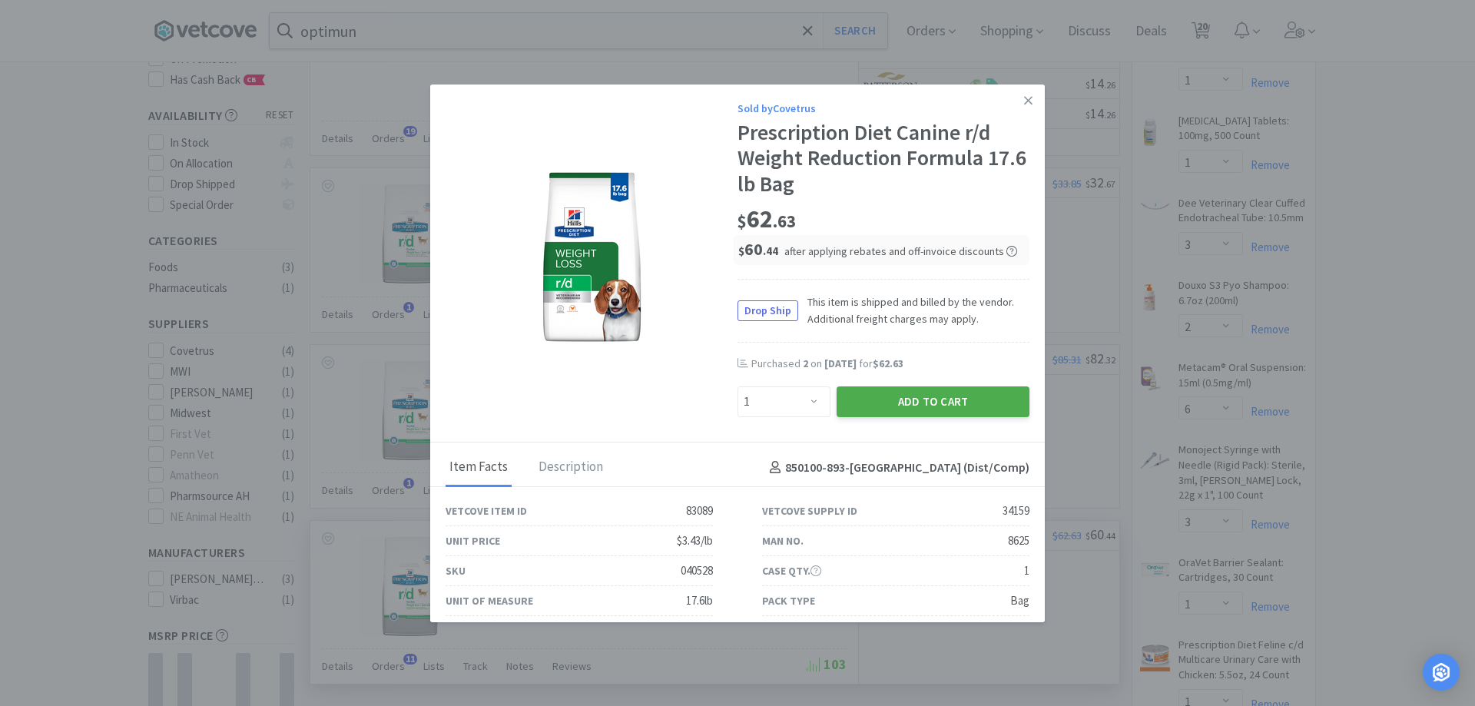
click at [889, 405] on button "Add to Cart" at bounding box center [932, 401] width 193 height 31
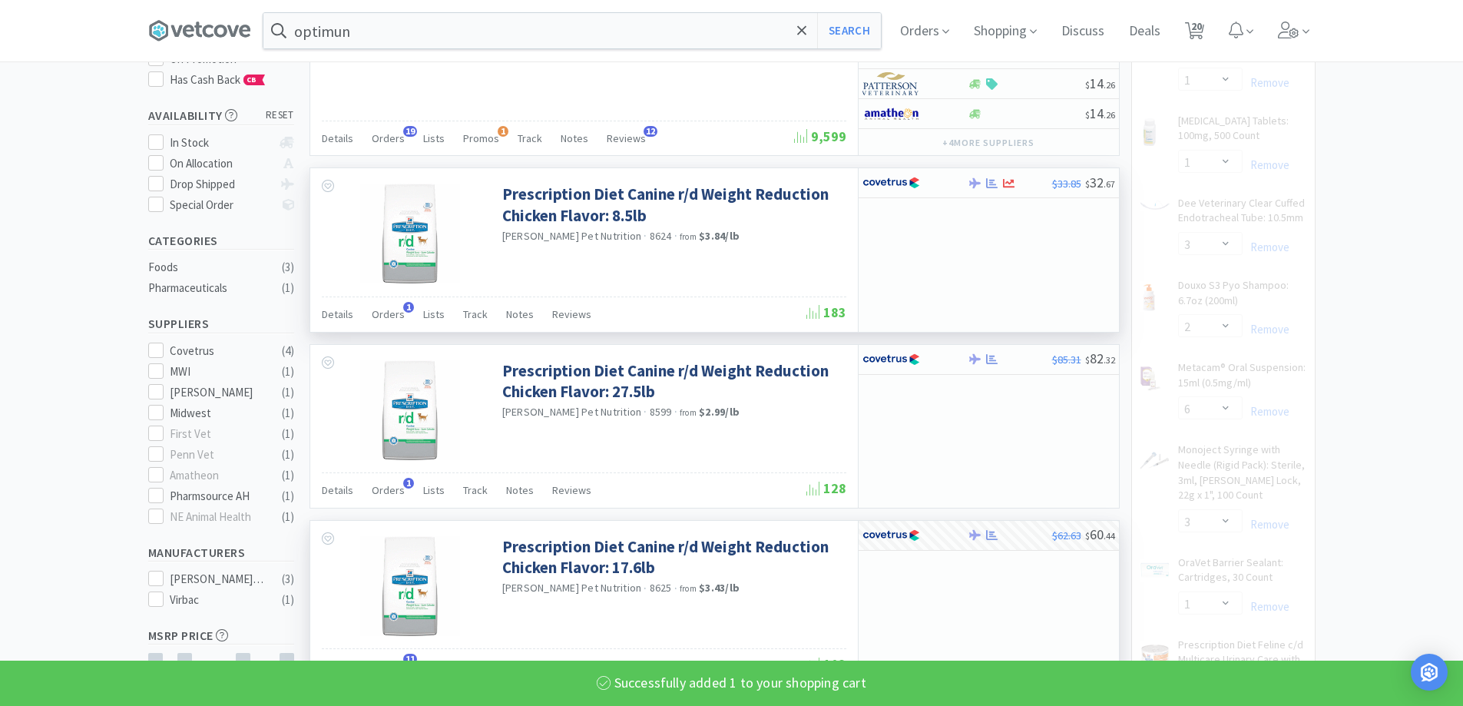
select select "1"
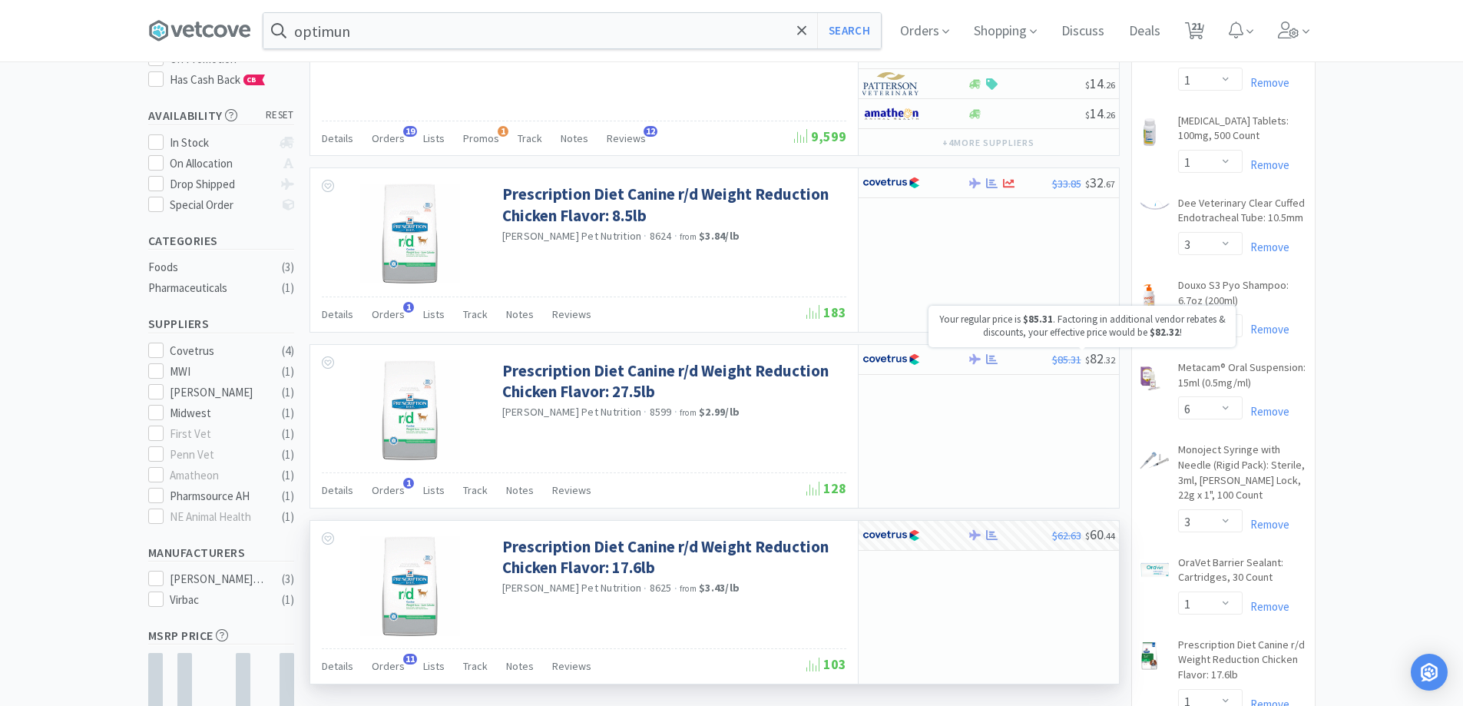
scroll to position [461, 0]
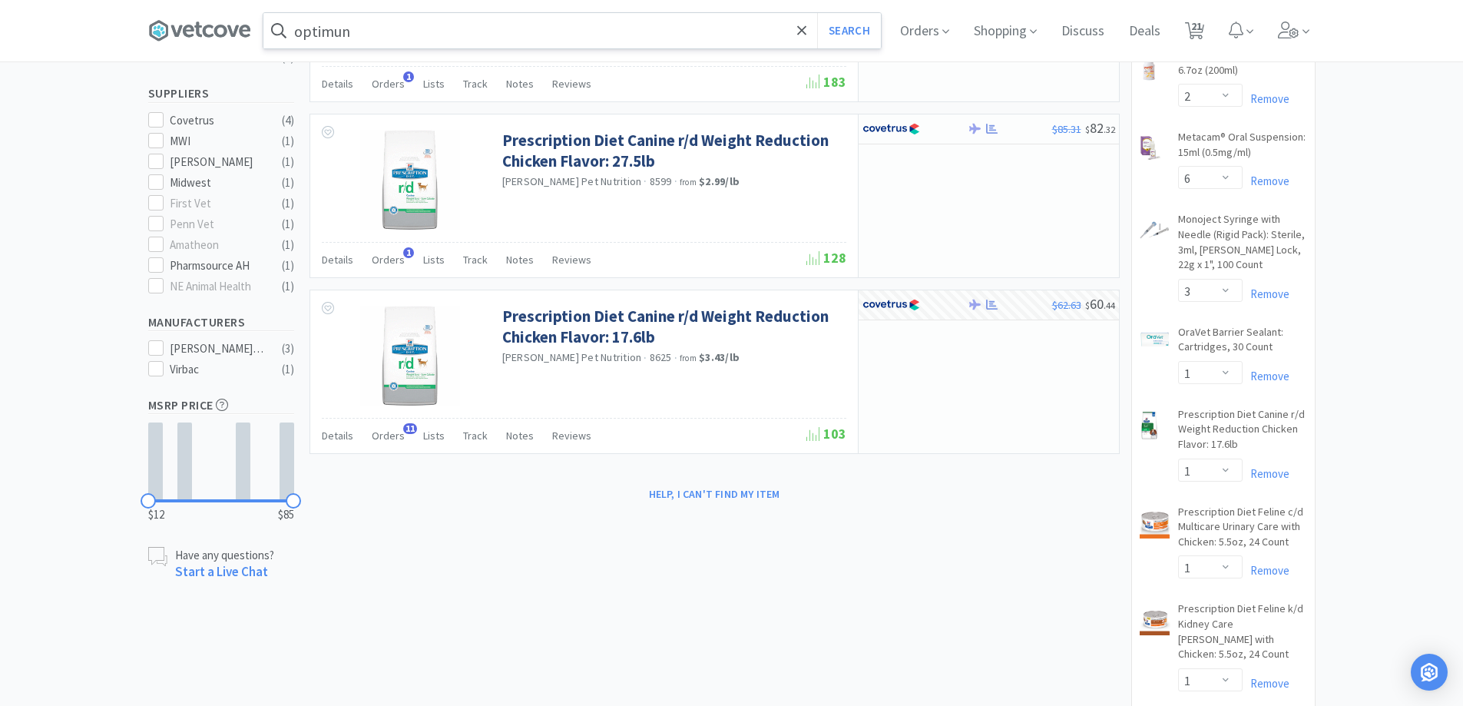
click at [416, 36] on input "optimun" at bounding box center [571, 30] width 617 height 35
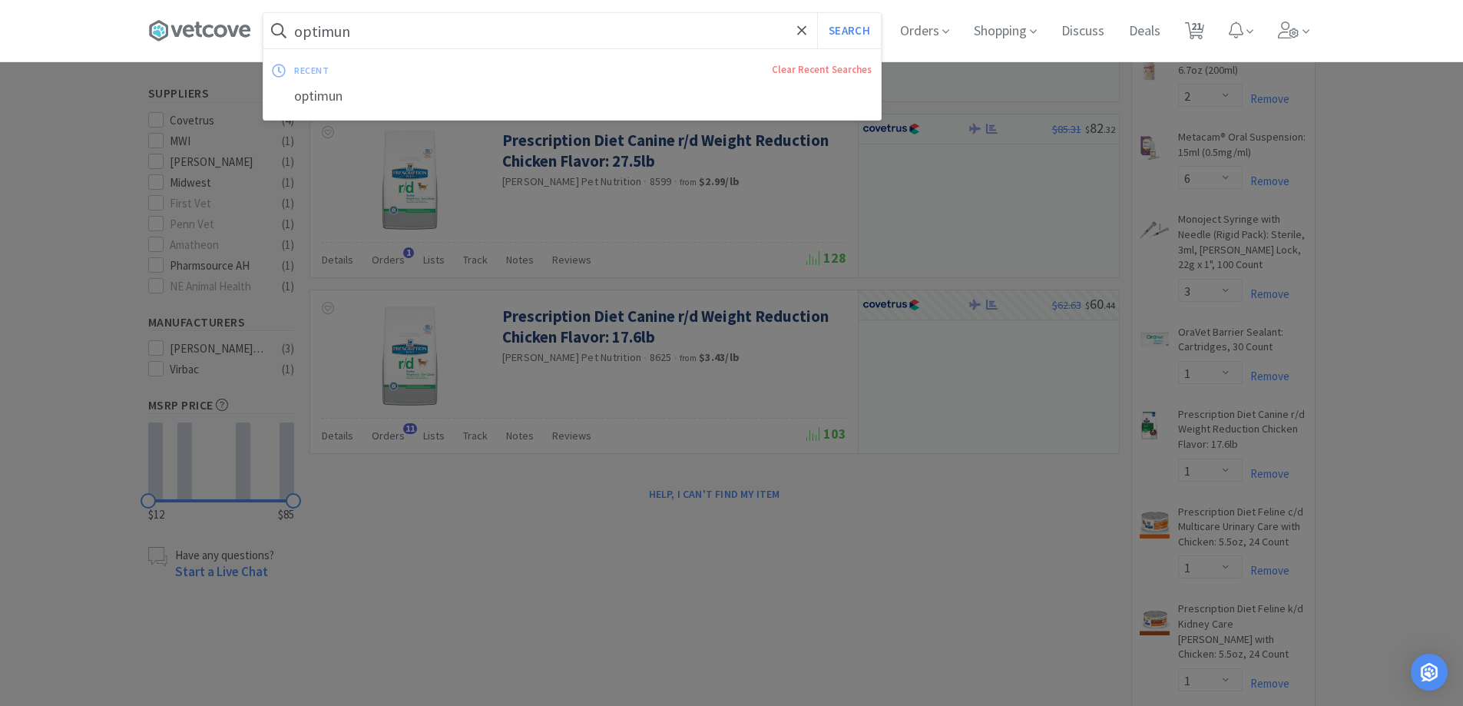
click at [422, 34] on input "optimun" at bounding box center [571, 30] width 617 height 35
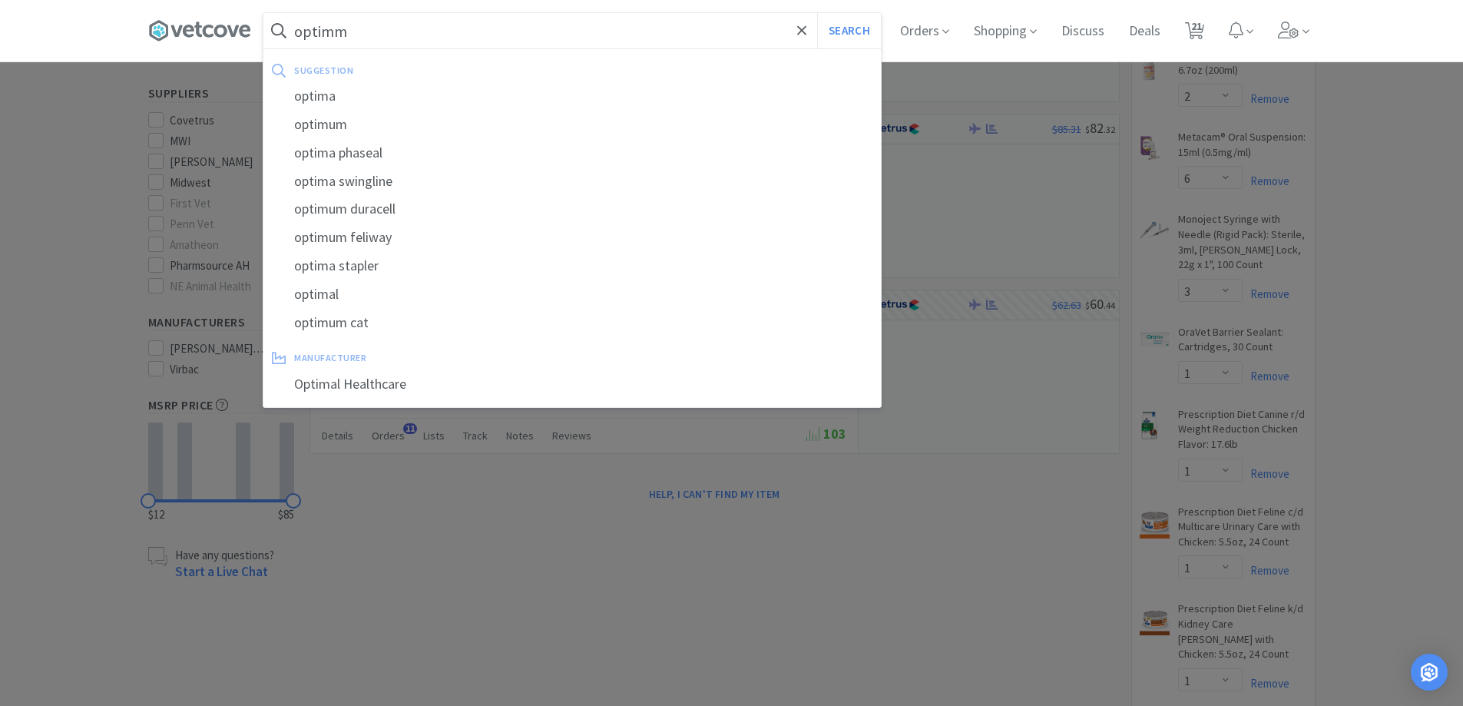
type input "optimm"
click at [817, 13] on button "Search" at bounding box center [849, 30] width 64 height 35
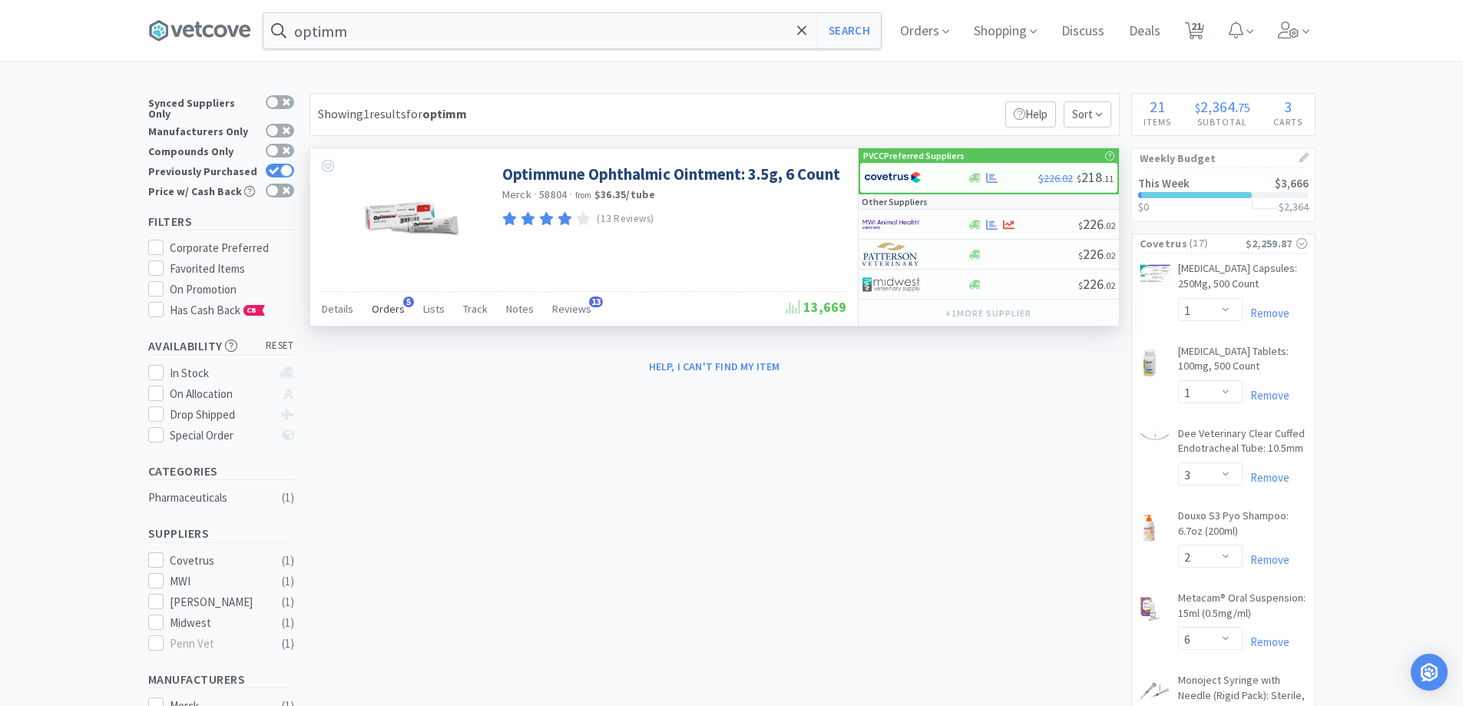
click at [389, 313] on span "Orders" at bounding box center [388, 309] width 33 height 14
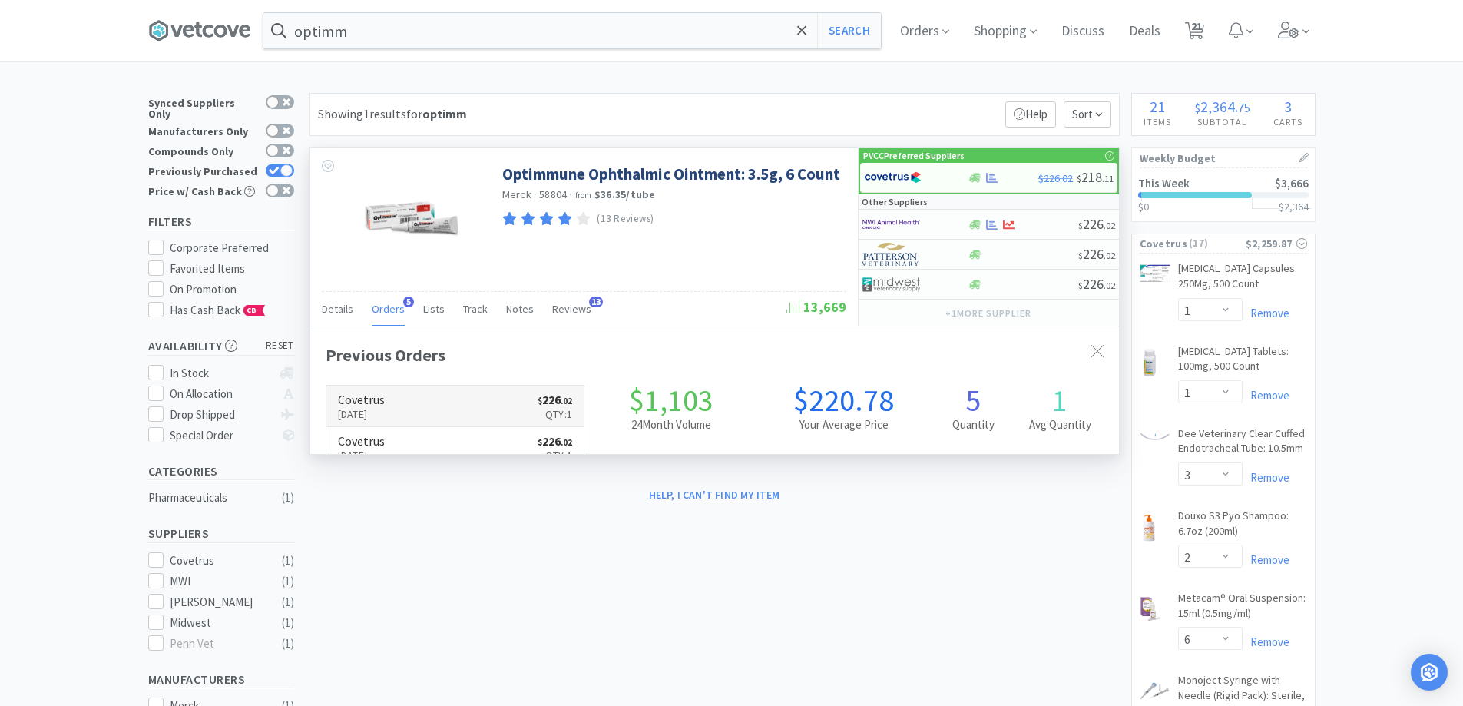
scroll to position [398, 809]
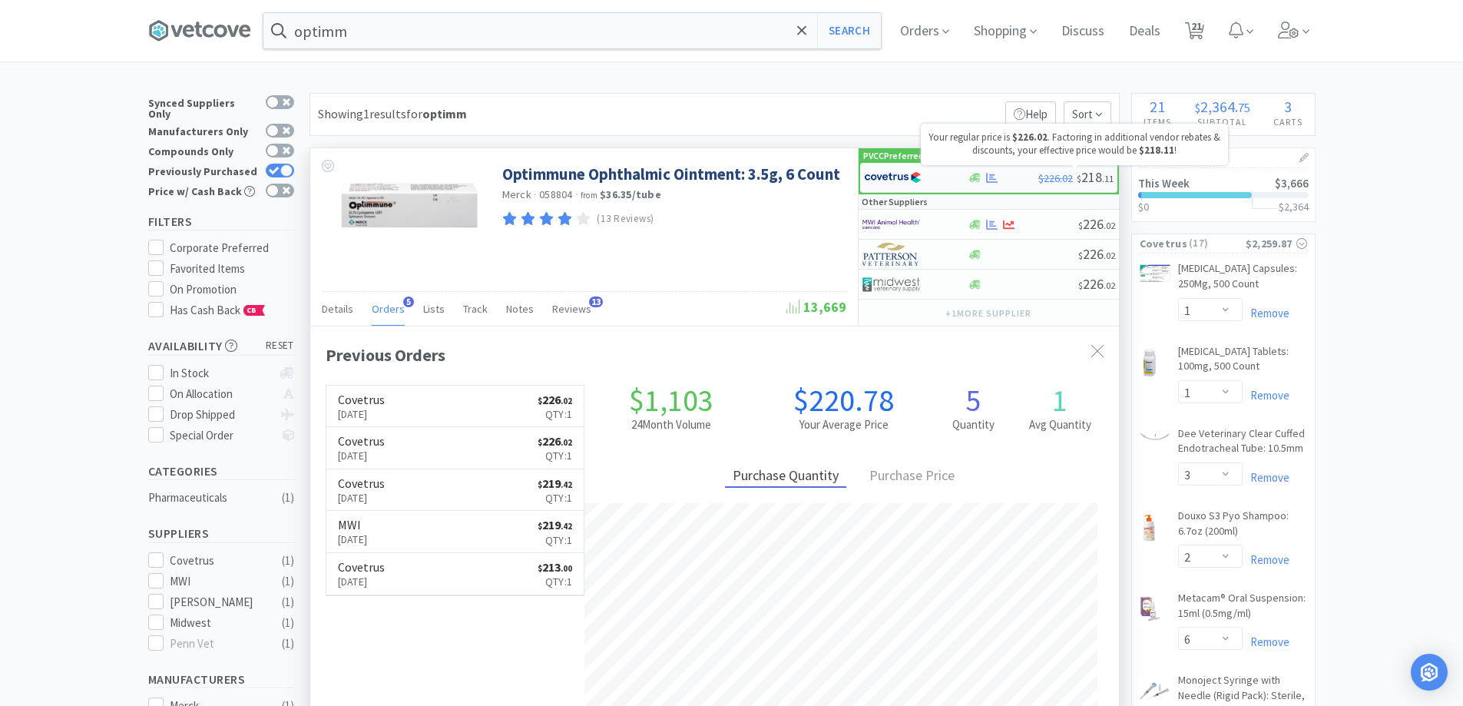
click at [1042, 181] on span "$226.02" at bounding box center [1055, 178] width 35 height 14
select select "1"
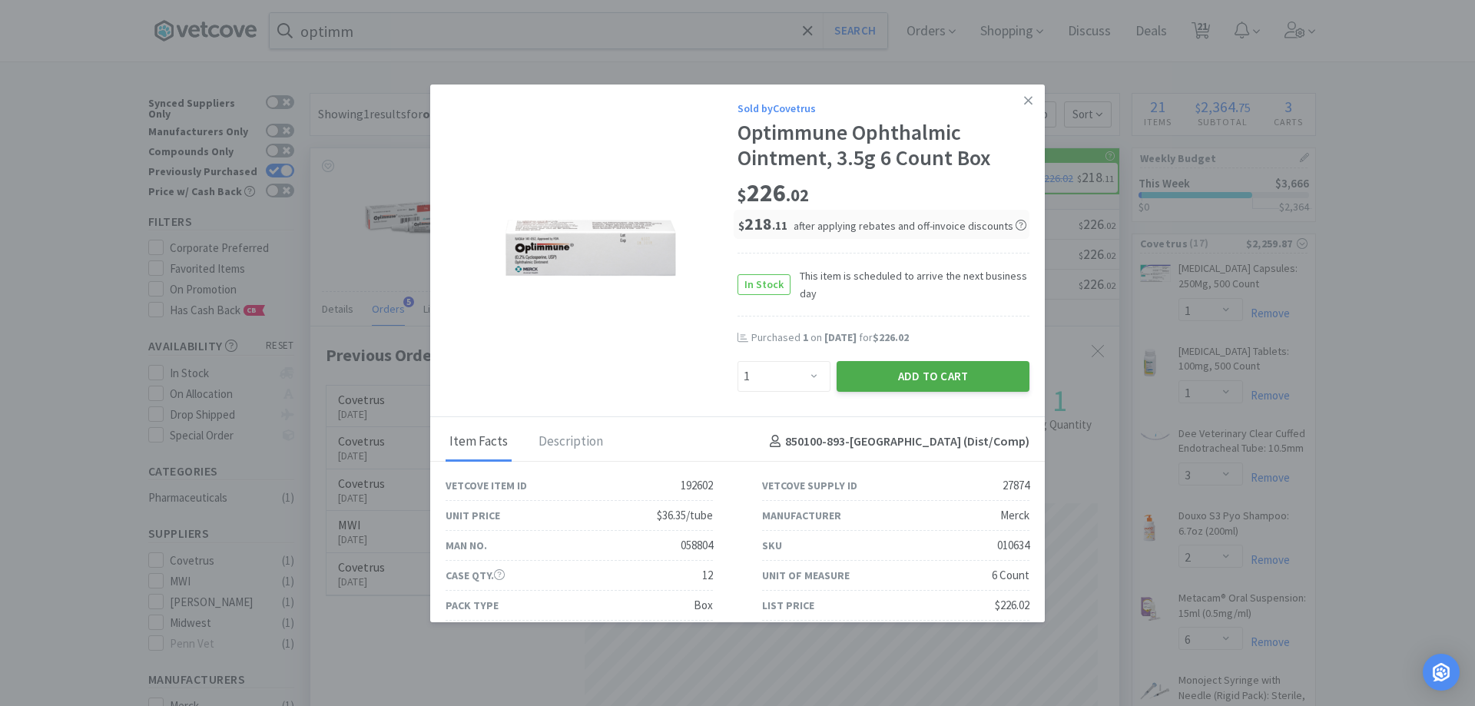
click at [869, 378] on button "Add to Cart" at bounding box center [932, 376] width 193 height 31
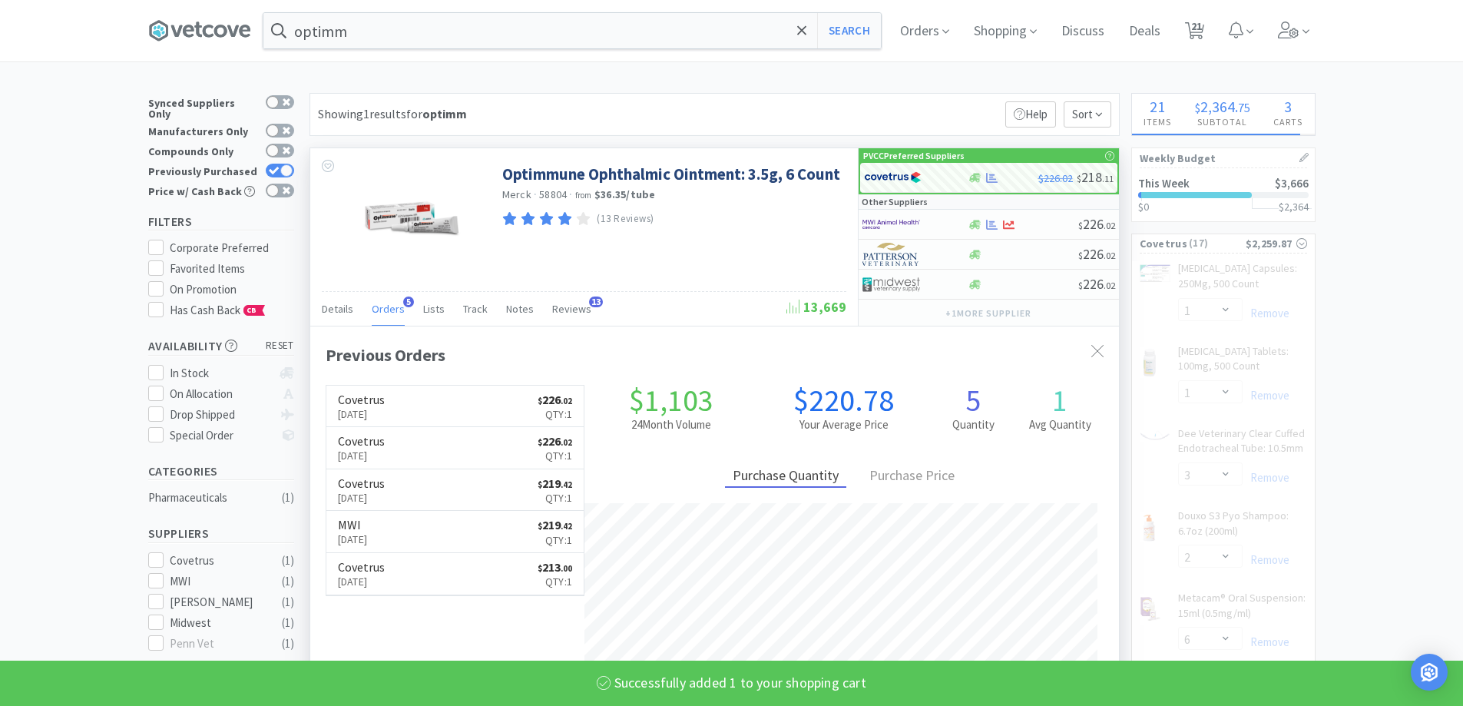
select select "1"
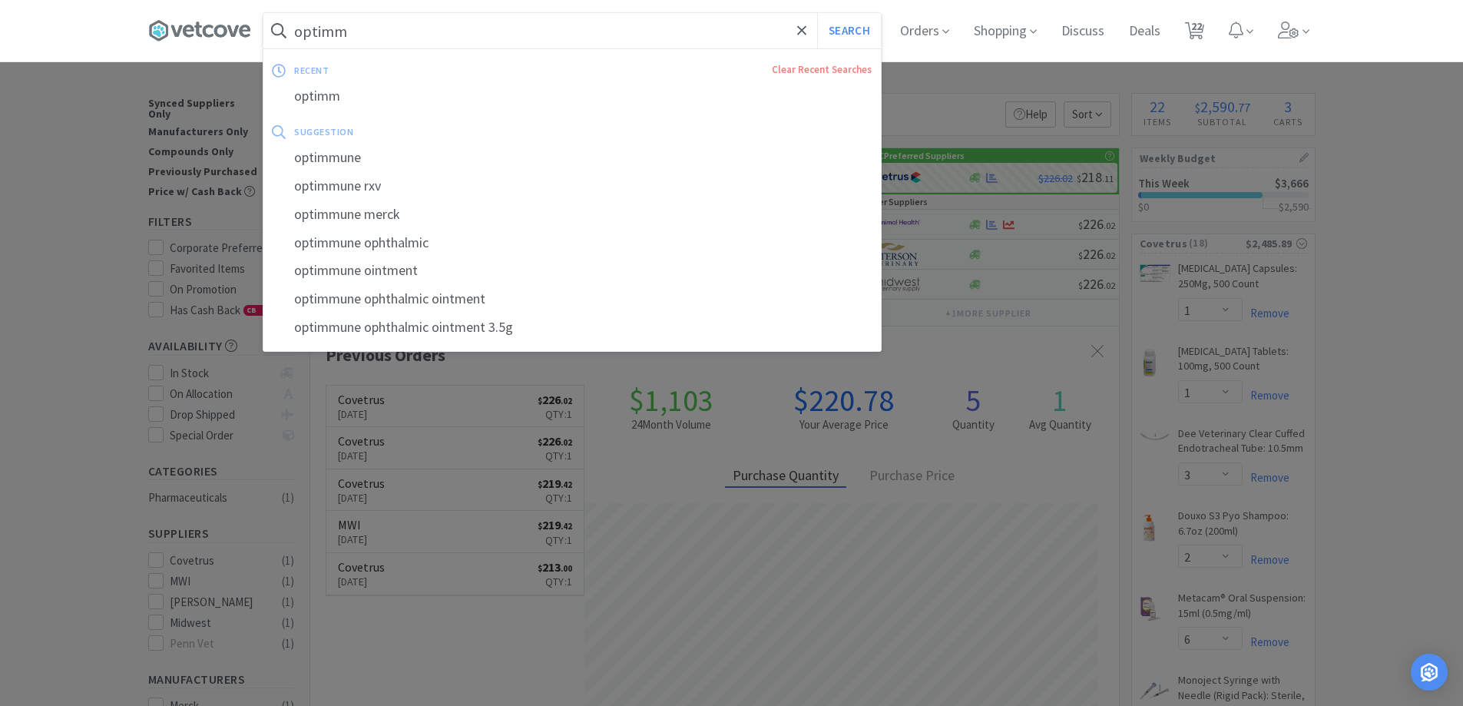
click at [446, 43] on input "optimm" at bounding box center [571, 30] width 617 height 35
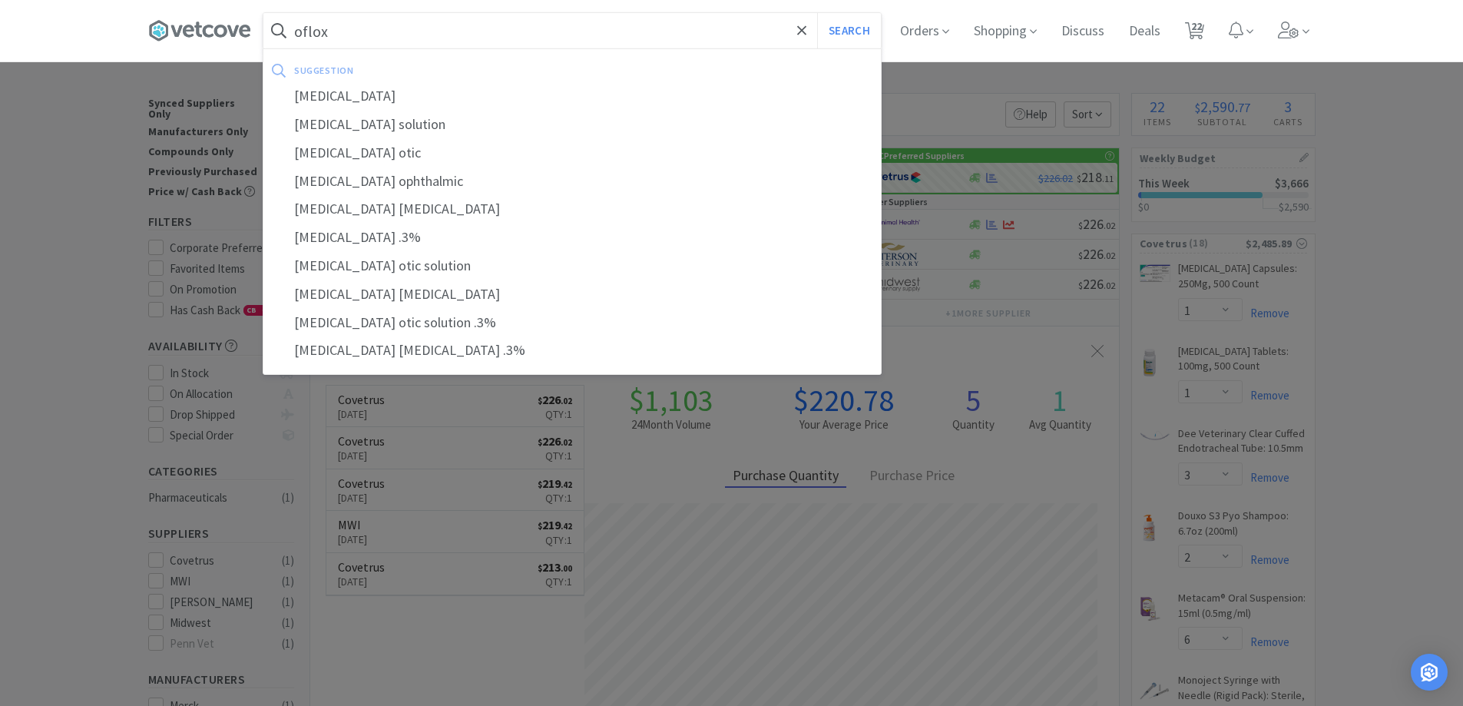
type input "oflox"
click at [817, 13] on button "Search" at bounding box center [849, 30] width 64 height 35
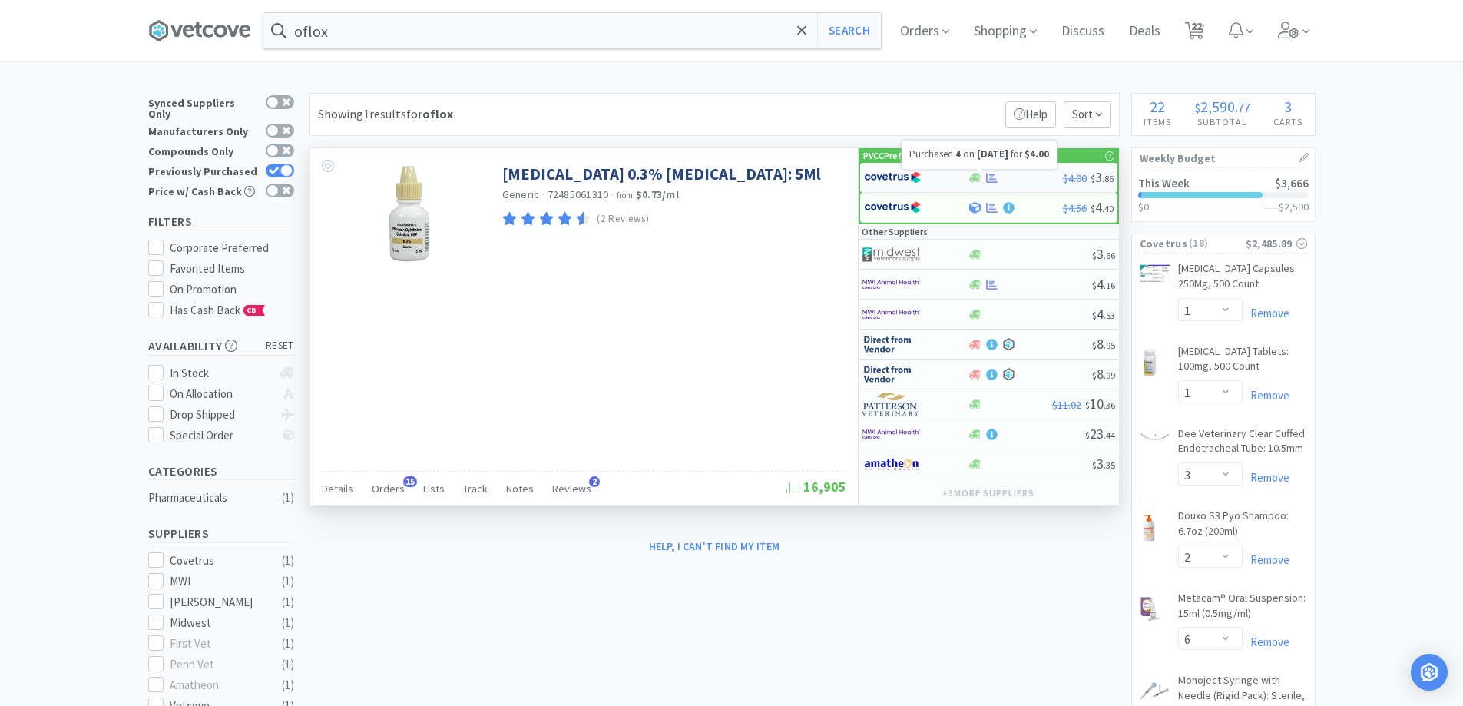
click at [995, 173] on icon at bounding box center [992, 178] width 12 height 12
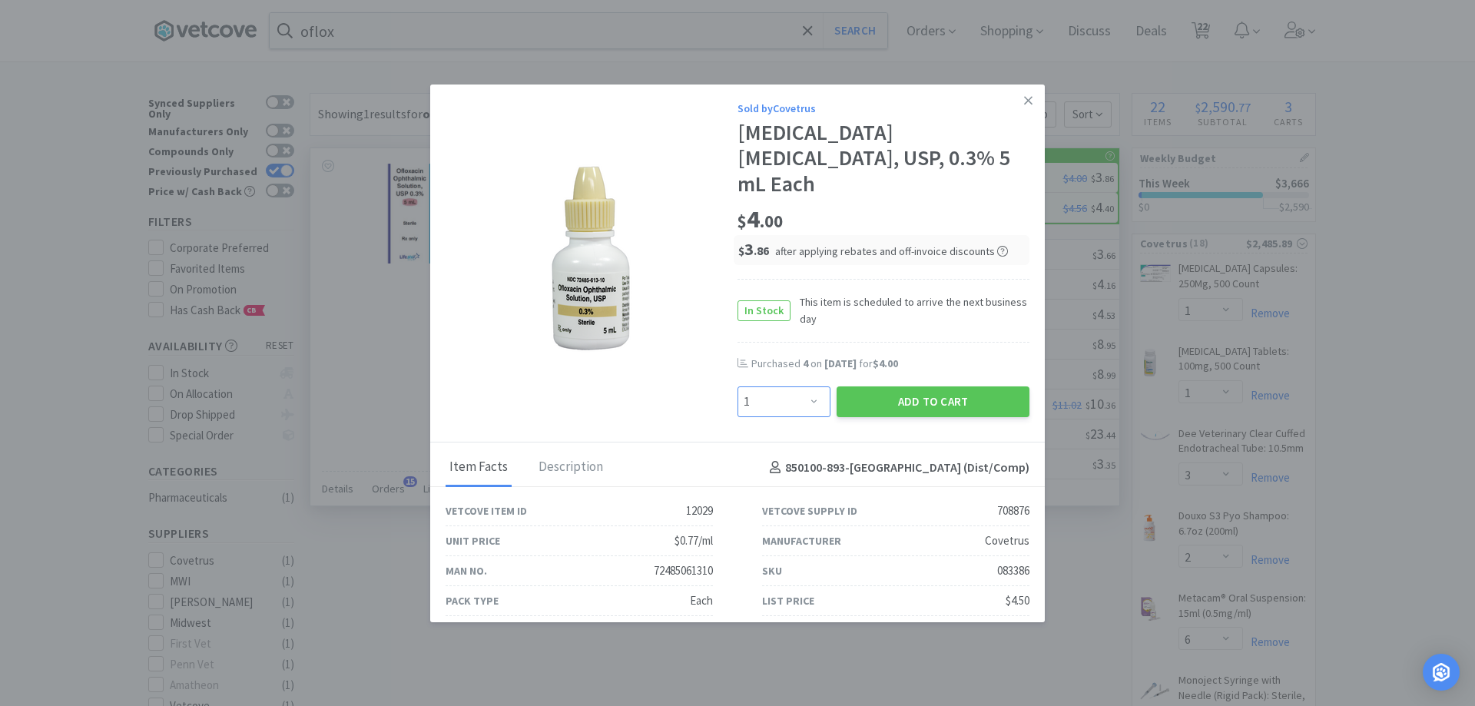
click at [790, 386] on select "Enter Quantity 1 2 3 4 5 6 7 8 9 10 11 12 13 14 15 16 17 18 19 20 Enter Quantity" at bounding box center [783, 401] width 93 height 31
select select "4"
click at [737, 386] on select "Enter Quantity 1 2 3 4 5 6 7 8 9 10 11 12 13 14 15 16 17 18 19 20 Enter Quantity" at bounding box center [783, 401] width 93 height 31
click at [876, 386] on button "Add to Cart" at bounding box center [932, 401] width 193 height 31
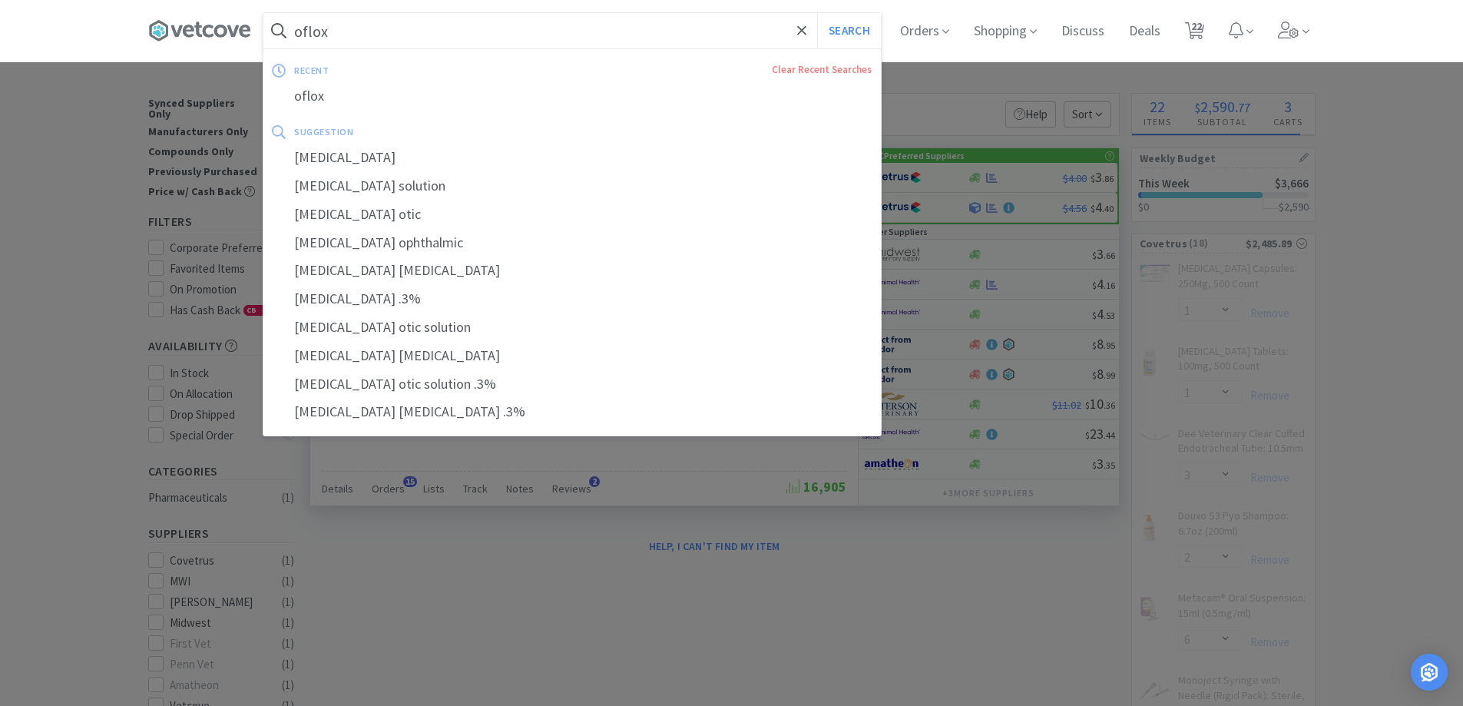
click at [363, 22] on input "oflox" at bounding box center [571, 30] width 617 height 35
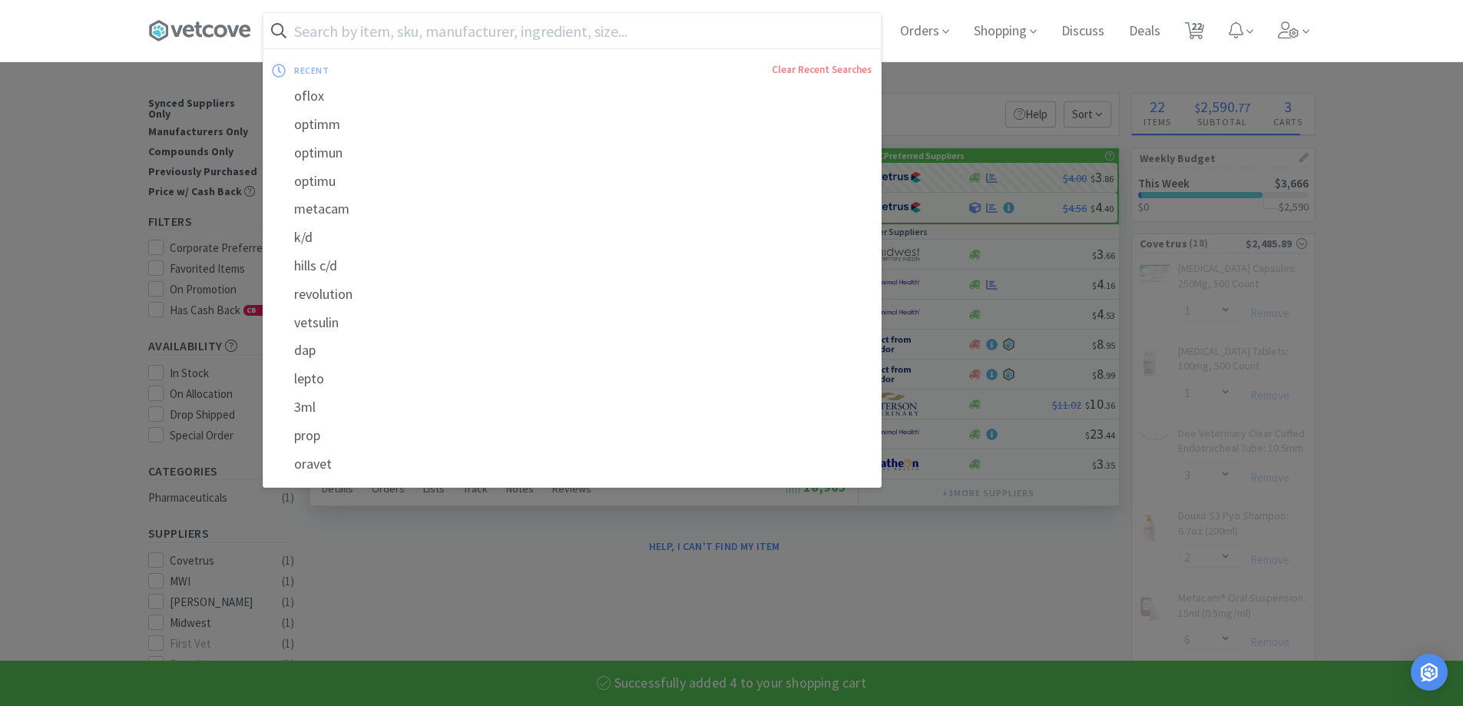
select select "4"
type input "t"
select select "1"
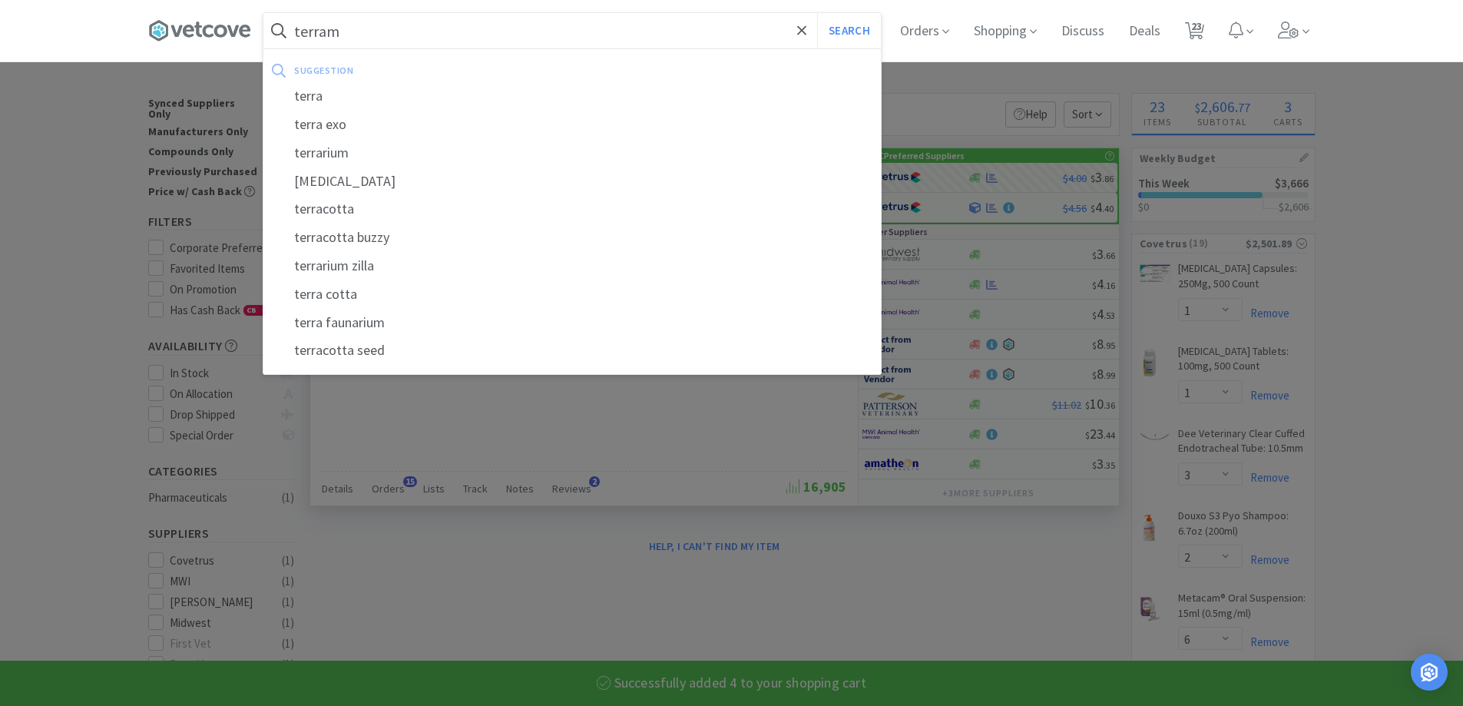
type input "terram"
click at [817, 13] on button "Search" at bounding box center [849, 30] width 64 height 35
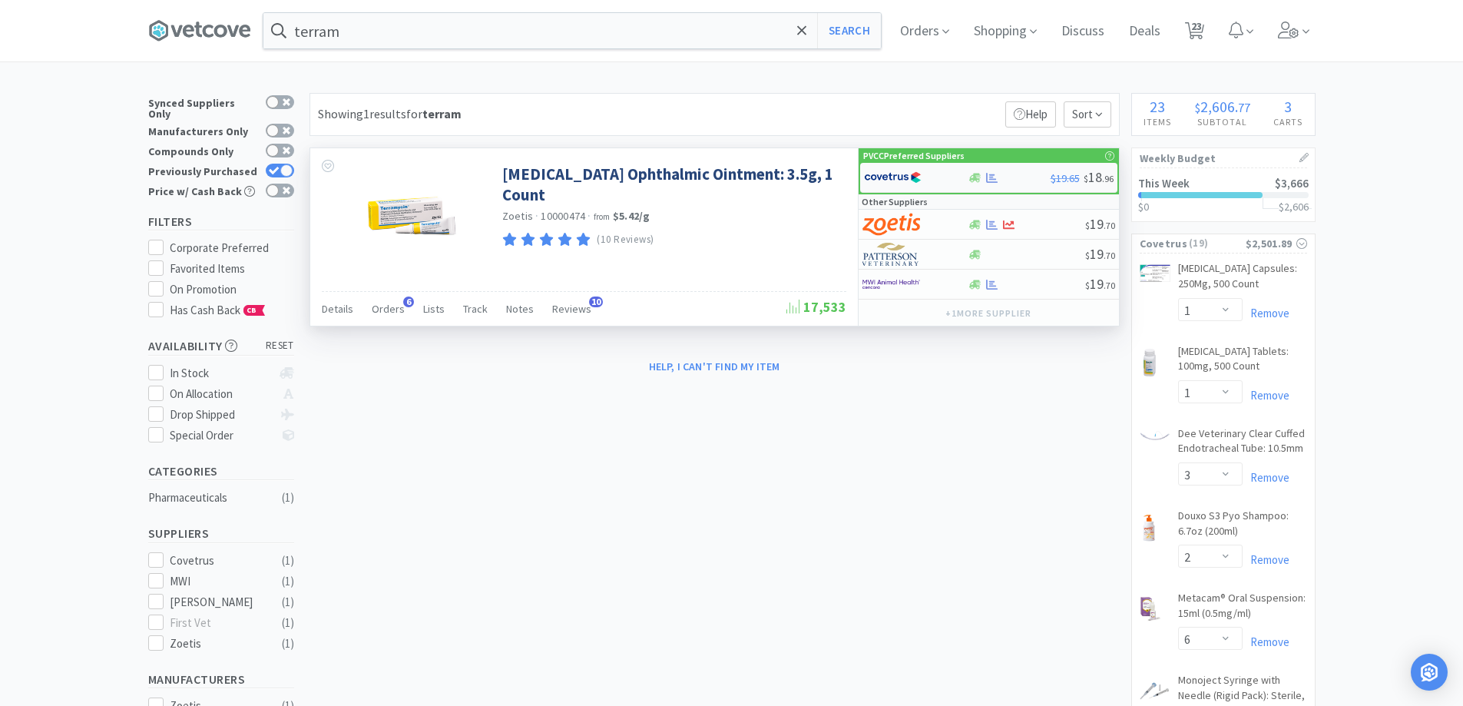
click at [1058, 177] on span "$19.65" at bounding box center [1065, 178] width 29 height 14
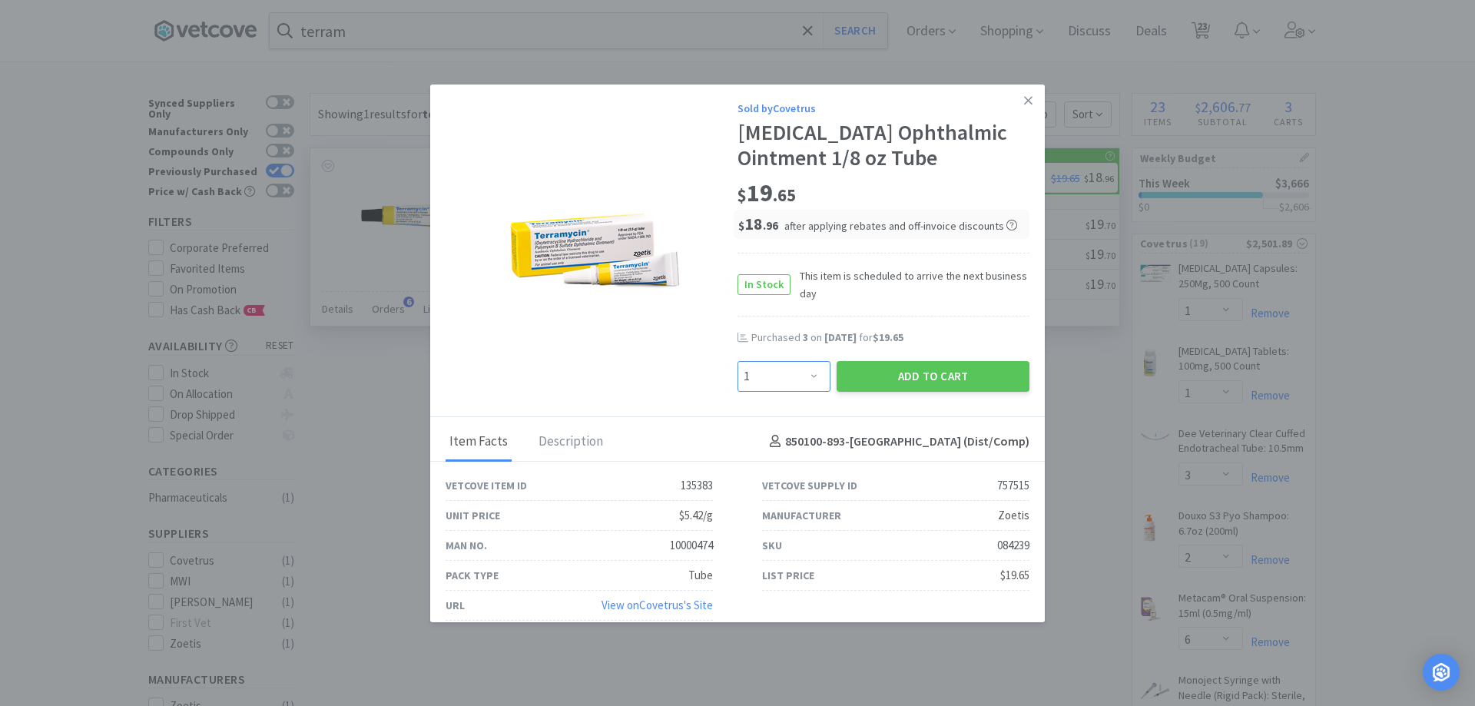
drag, startPoint x: 805, startPoint y: 376, endPoint x: 810, endPoint y: 362, distance: 15.6
click at [806, 376] on select "Enter Quantity 1 2 3 4 5 6 7 8 9 10 11 12 13 14 15 16 17 18 19 20 Enter Quantity" at bounding box center [783, 376] width 93 height 31
select select "4"
click at [737, 361] on select "Enter Quantity 1 2 3 4 5 6 7 8 9 10 11 12 13 14 15 16 17 18 19 20 Enter Quantity" at bounding box center [783, 376] width 93 height 31
click at [856, 380] on button "Add to Cart" at bounding box center [932, 376] width 193 height 31
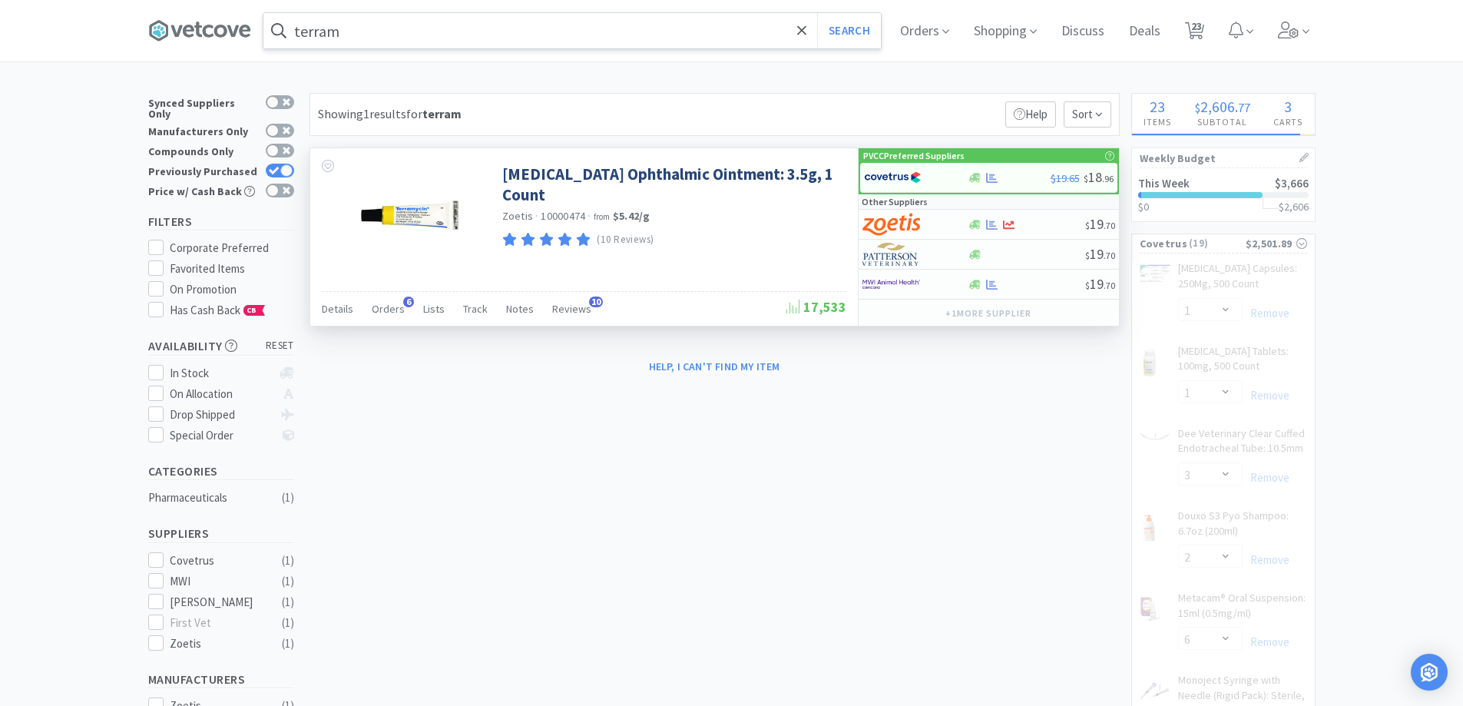
click at [422, 28] on input "terram" at bounding box center [571, 30] width 617 height 35
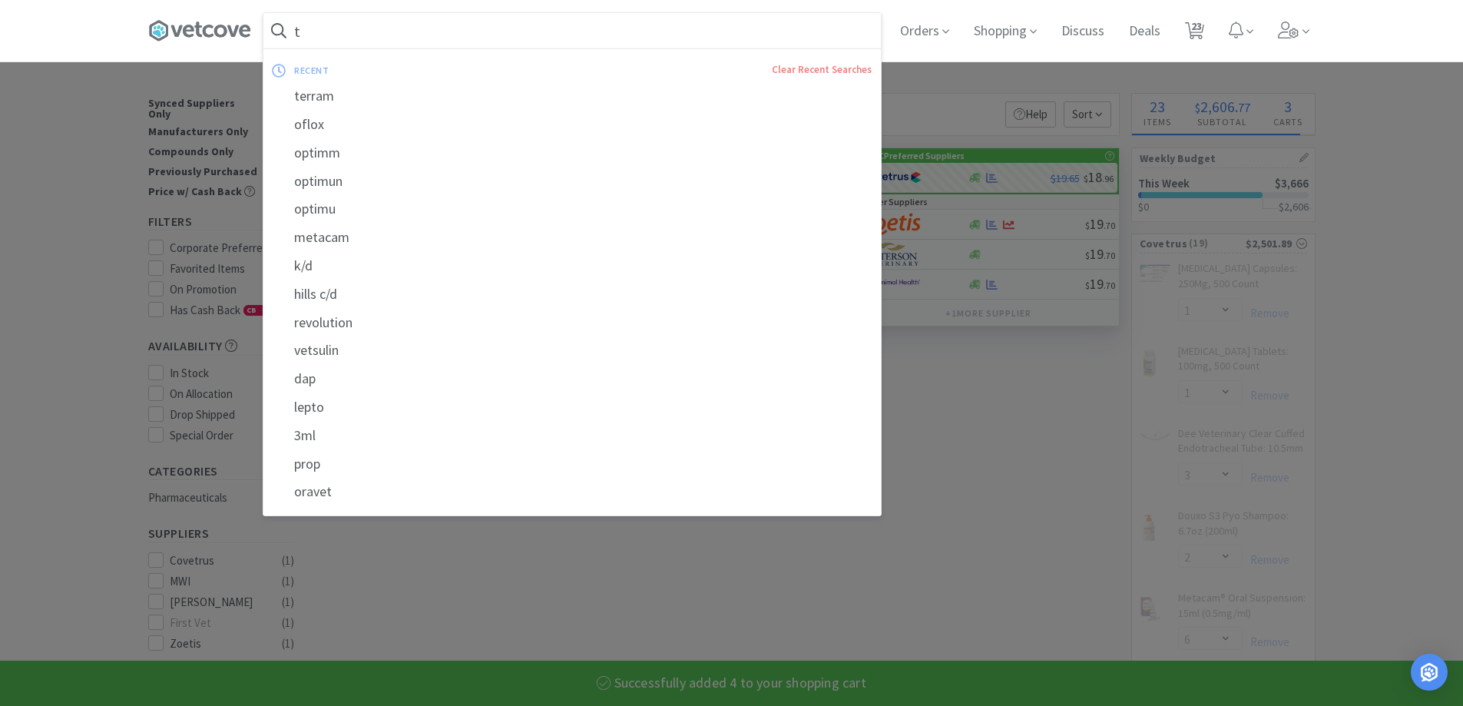
type input "th"
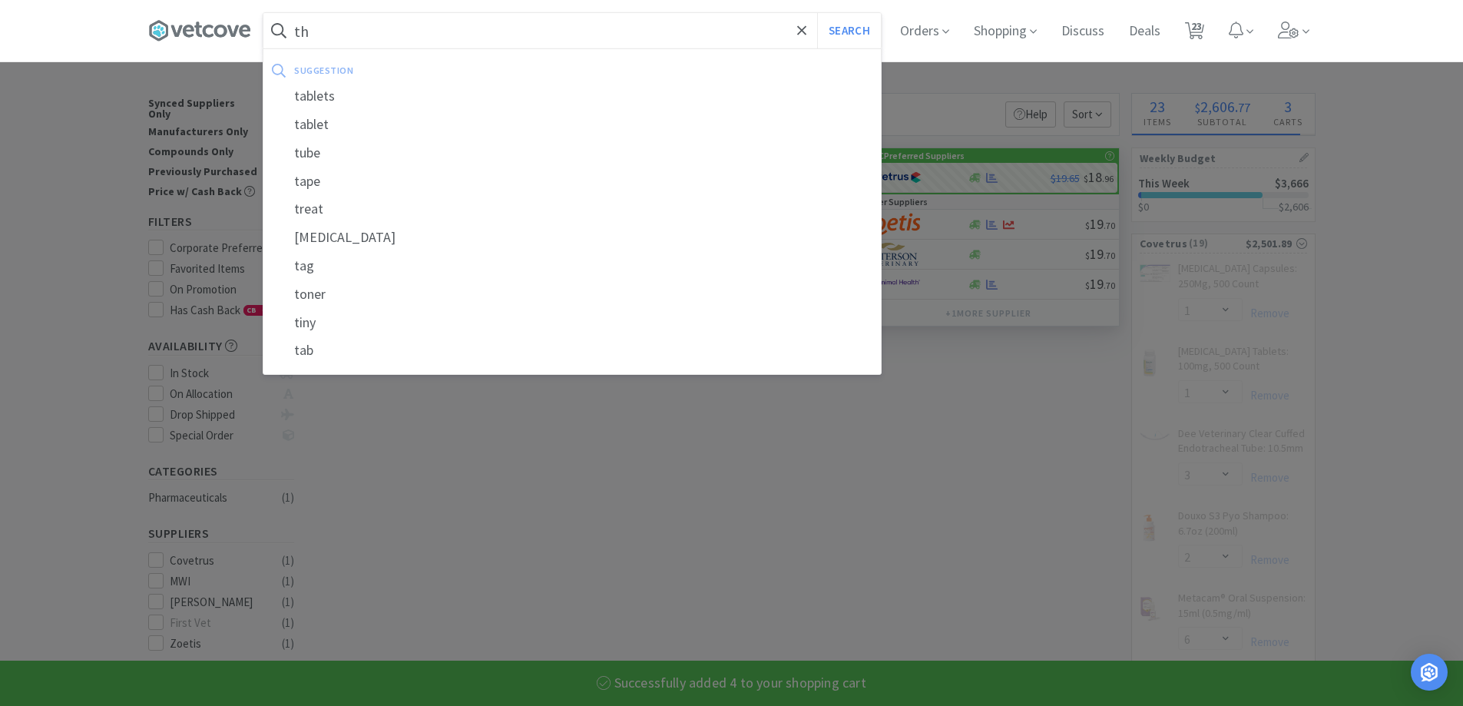
select select "4"
type input "thy"
select select "1"
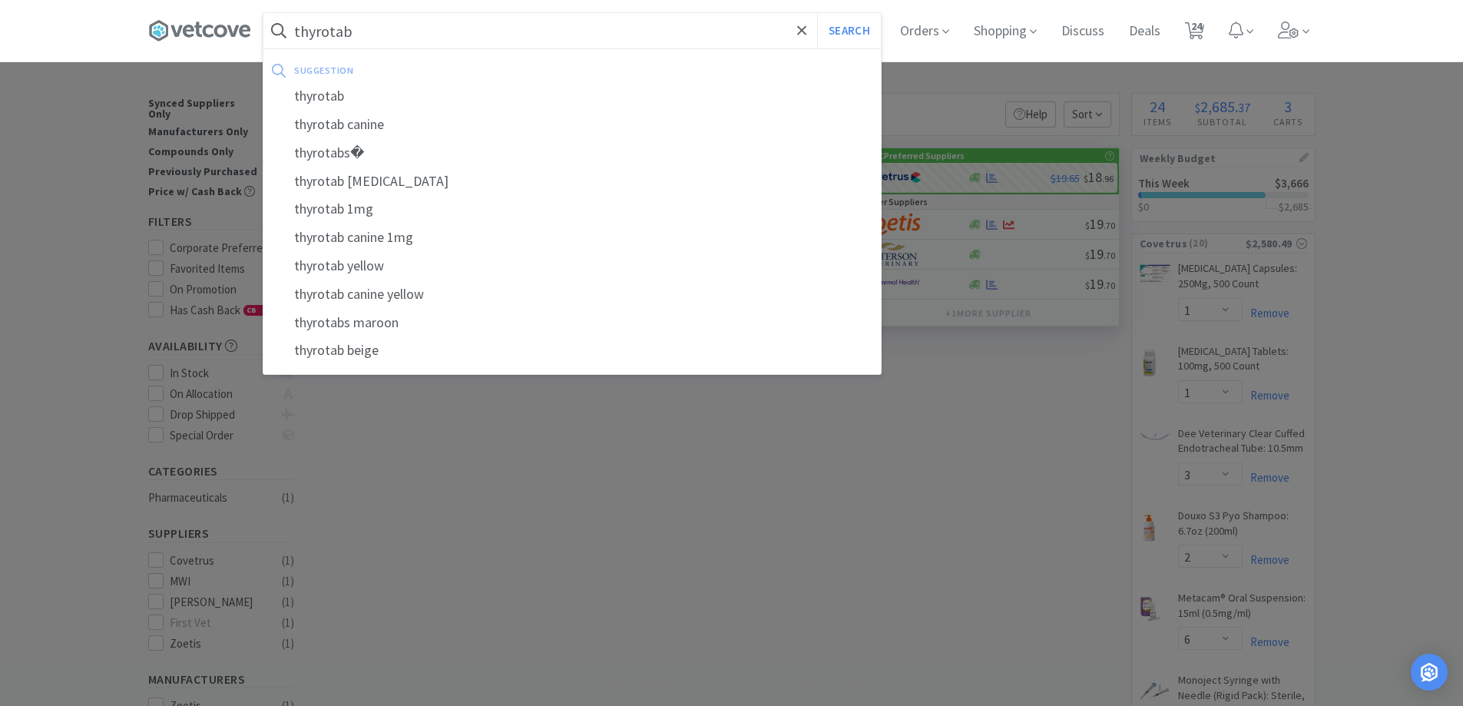
click at [817, 13] on button "Search" at bounding box center [849, 30] width 64 height 35
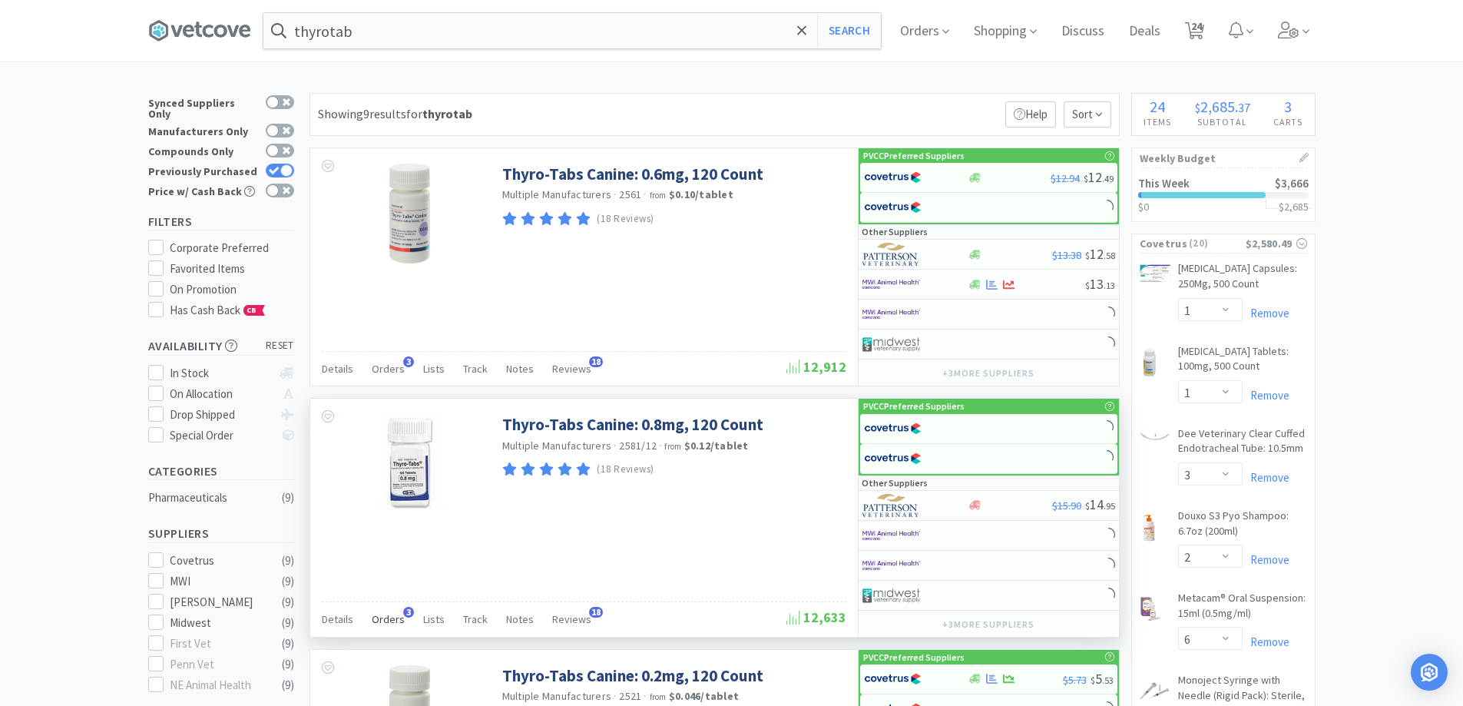
click at [394, 624] on span "Orders" at bounding box center [388, 619] width 33 height 14
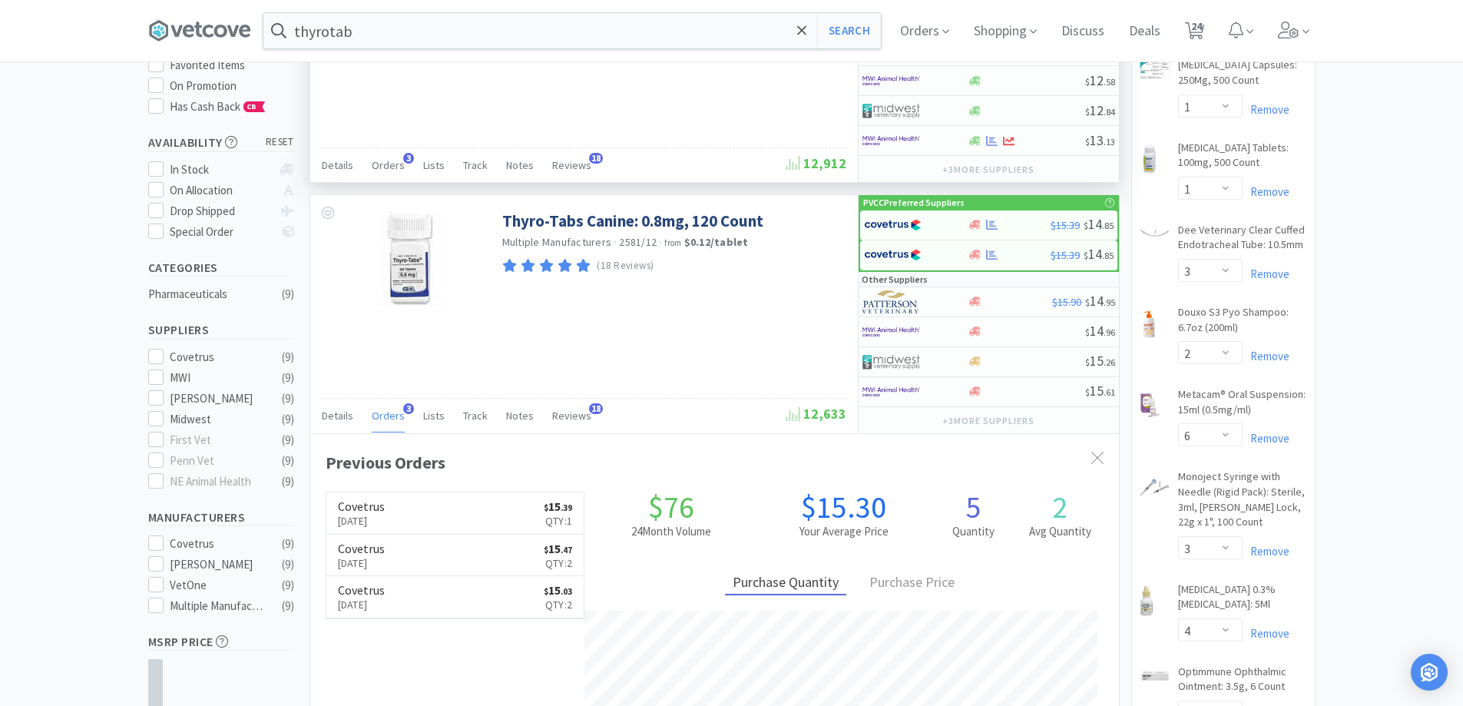
scroll to position [77, 0]
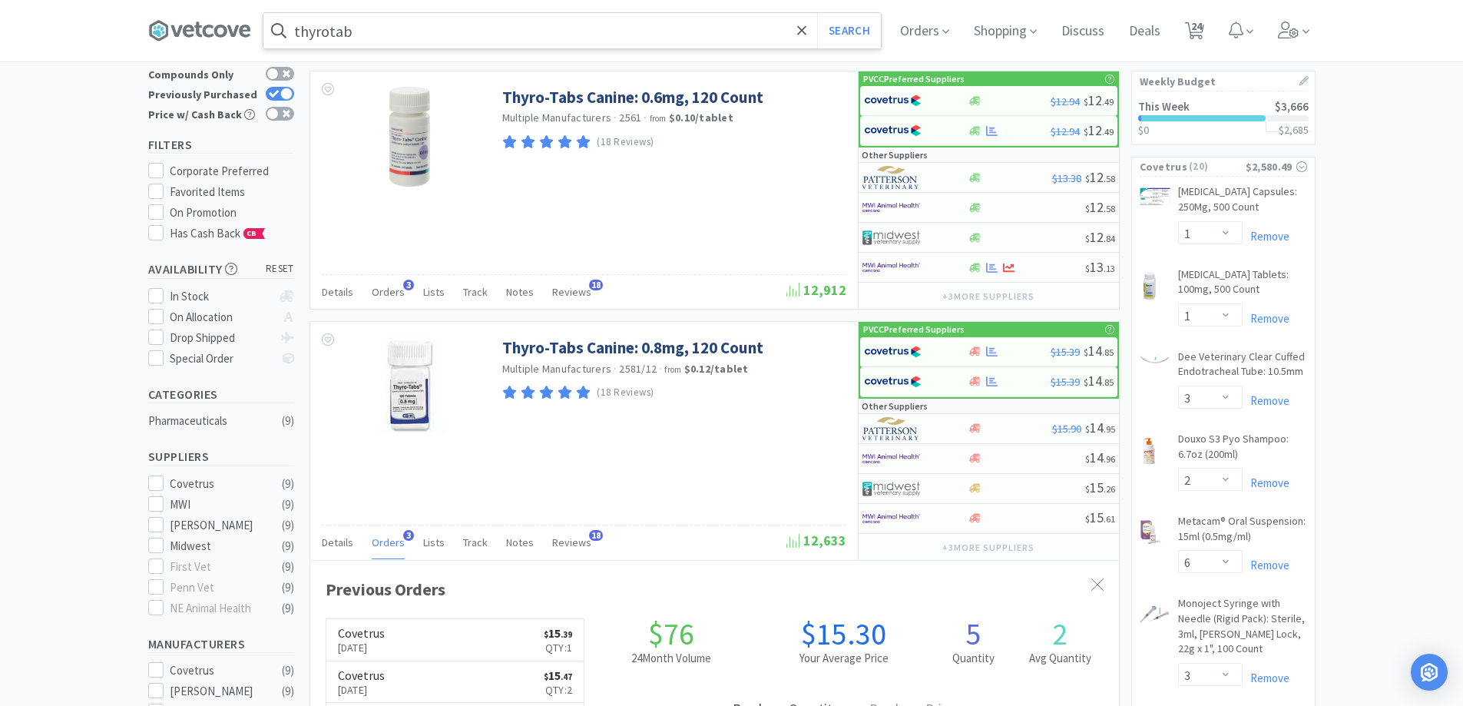
click at [417, 41] on input "thyrotab" at bounding box center [571, 30] width 617 height 35
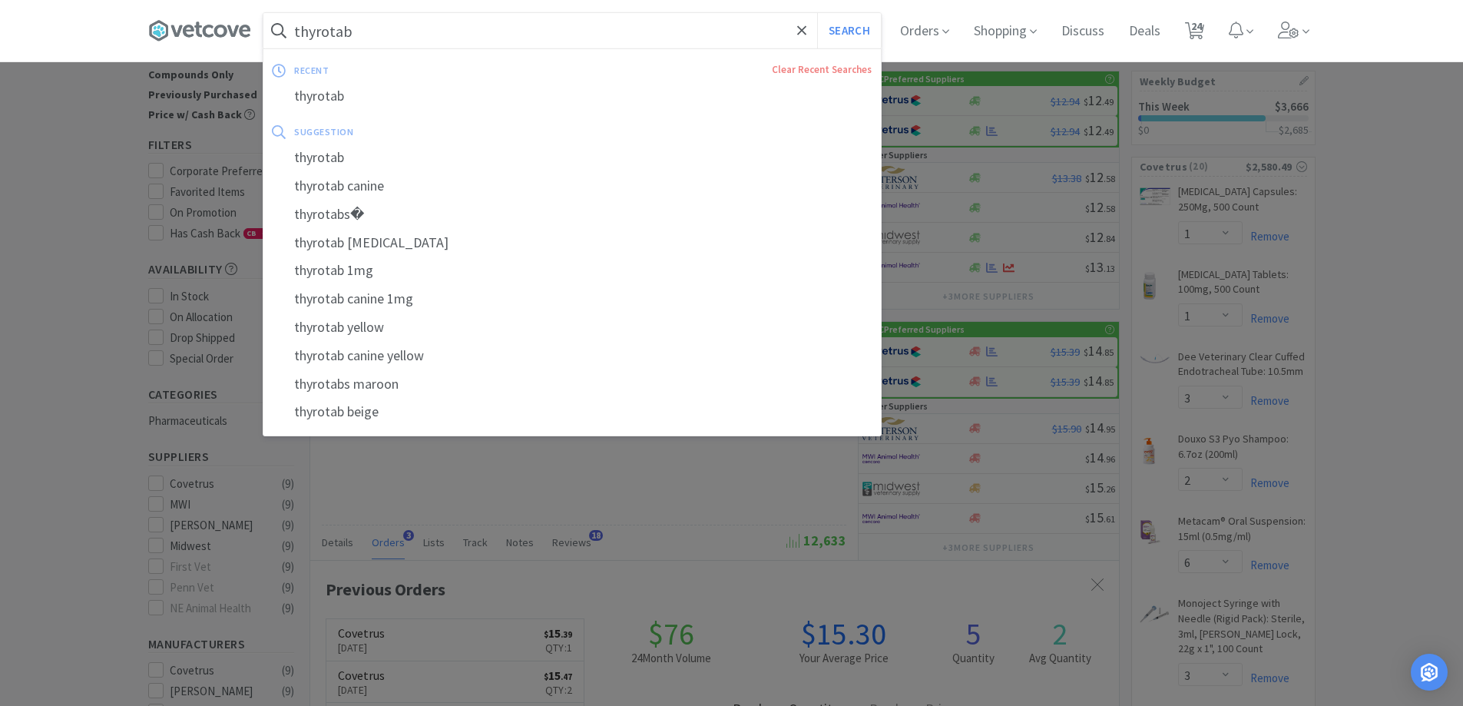
click at [429, 19] on input "thyrotab" at bounding box center [571, 30] width 617 height 35
click at [427, 29] on input "thyrotab" at bounding box center [571, 30] width 617 height 35
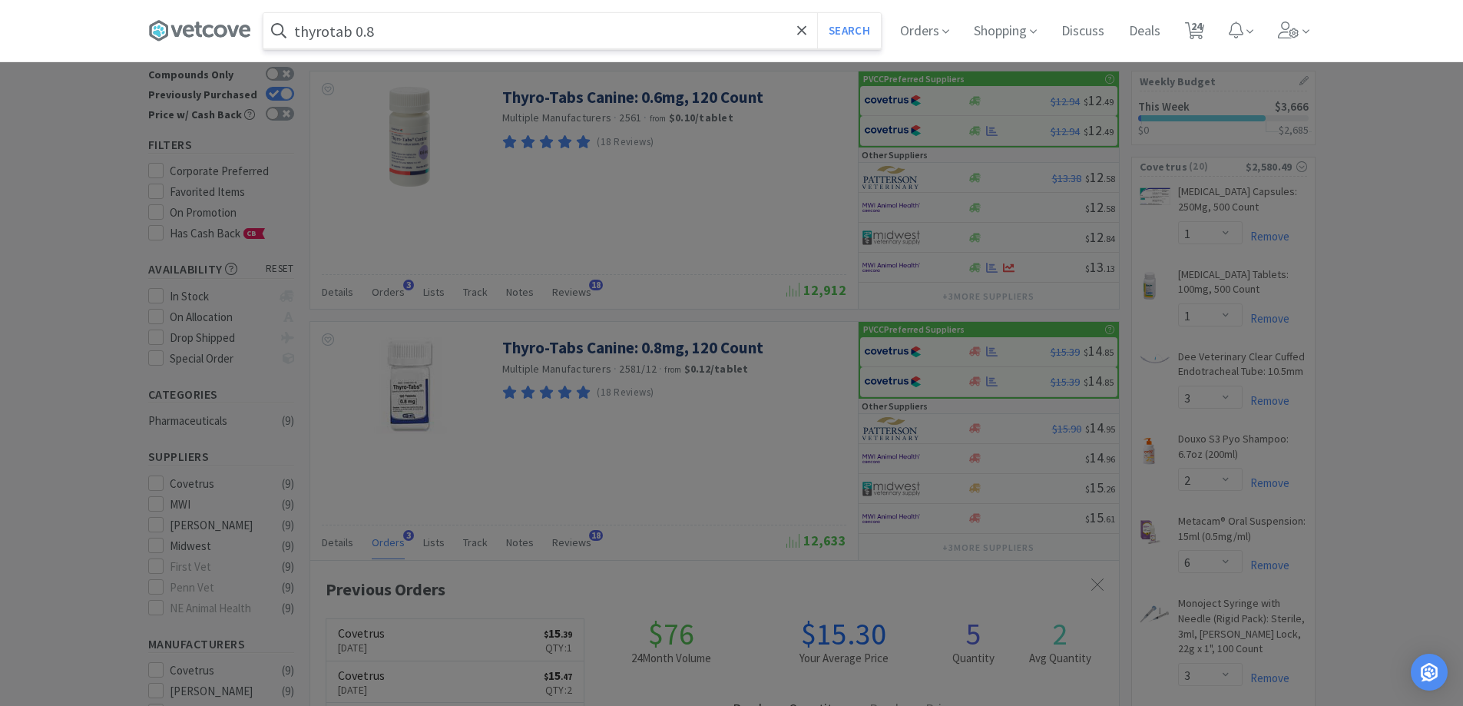
type input "thyrotab 0.8"
click at [817, 13] on button "Search" at bounding box center [849, 30] width 64 height 35
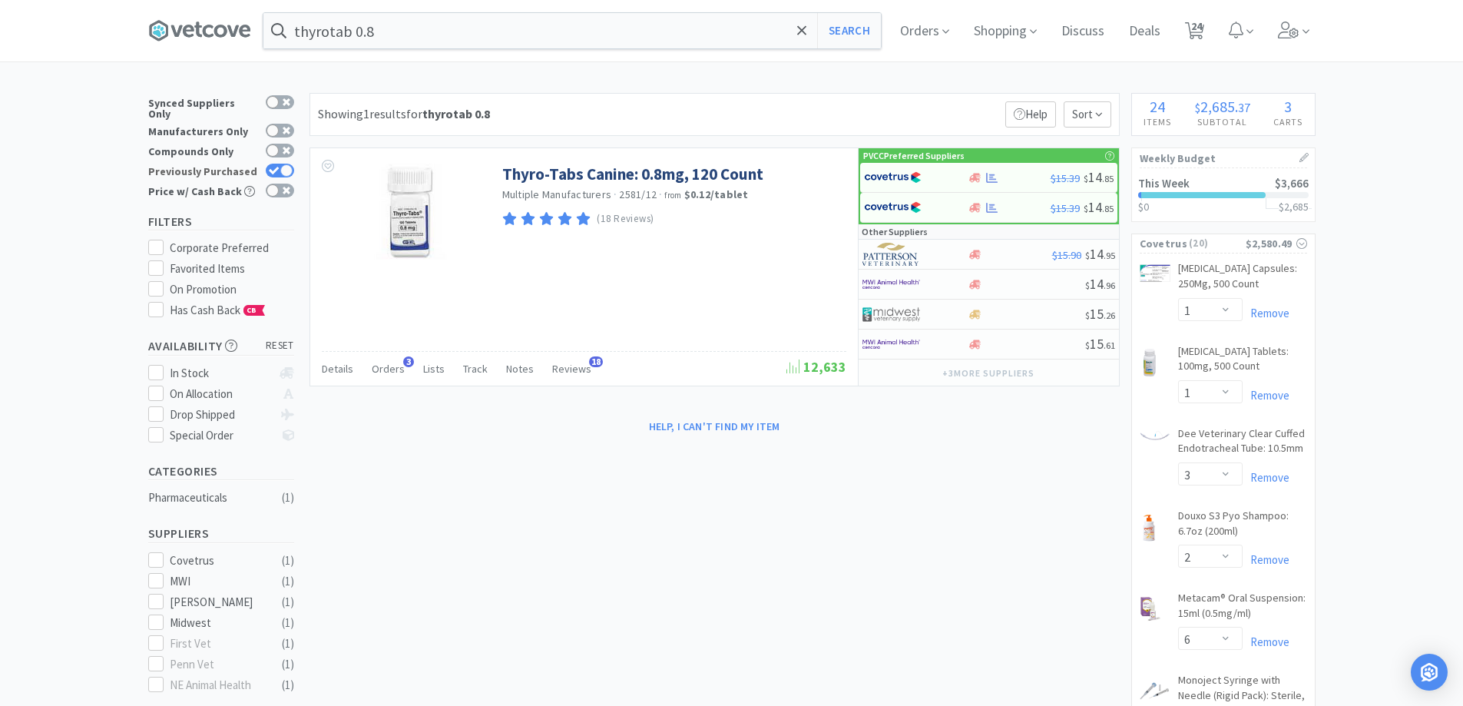
click at [281, 164] on div at bounding box center [280, 171] width 28 height 14
checkbox input "false"
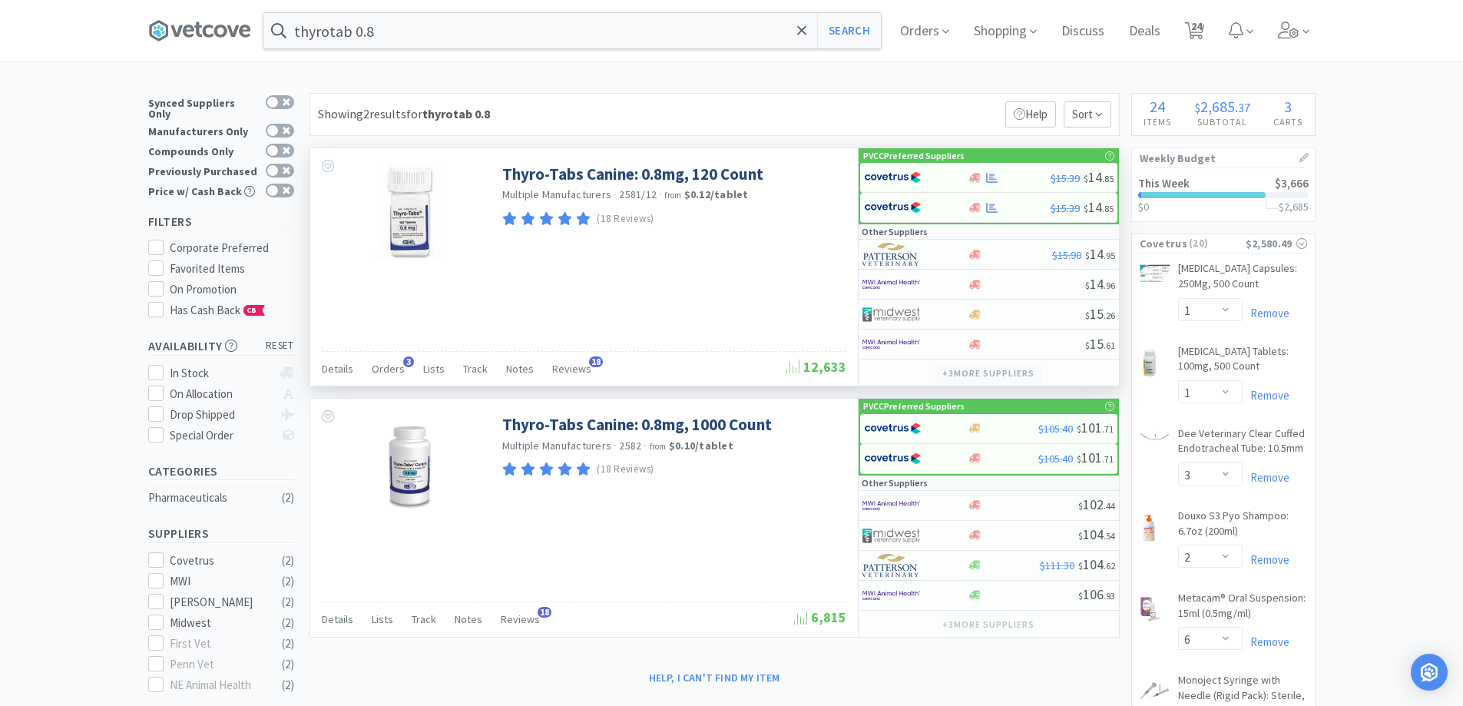
click at [1010, 380] on button "+ 3 more supplier s" at bounding box center [988, 373] width 107 height 22
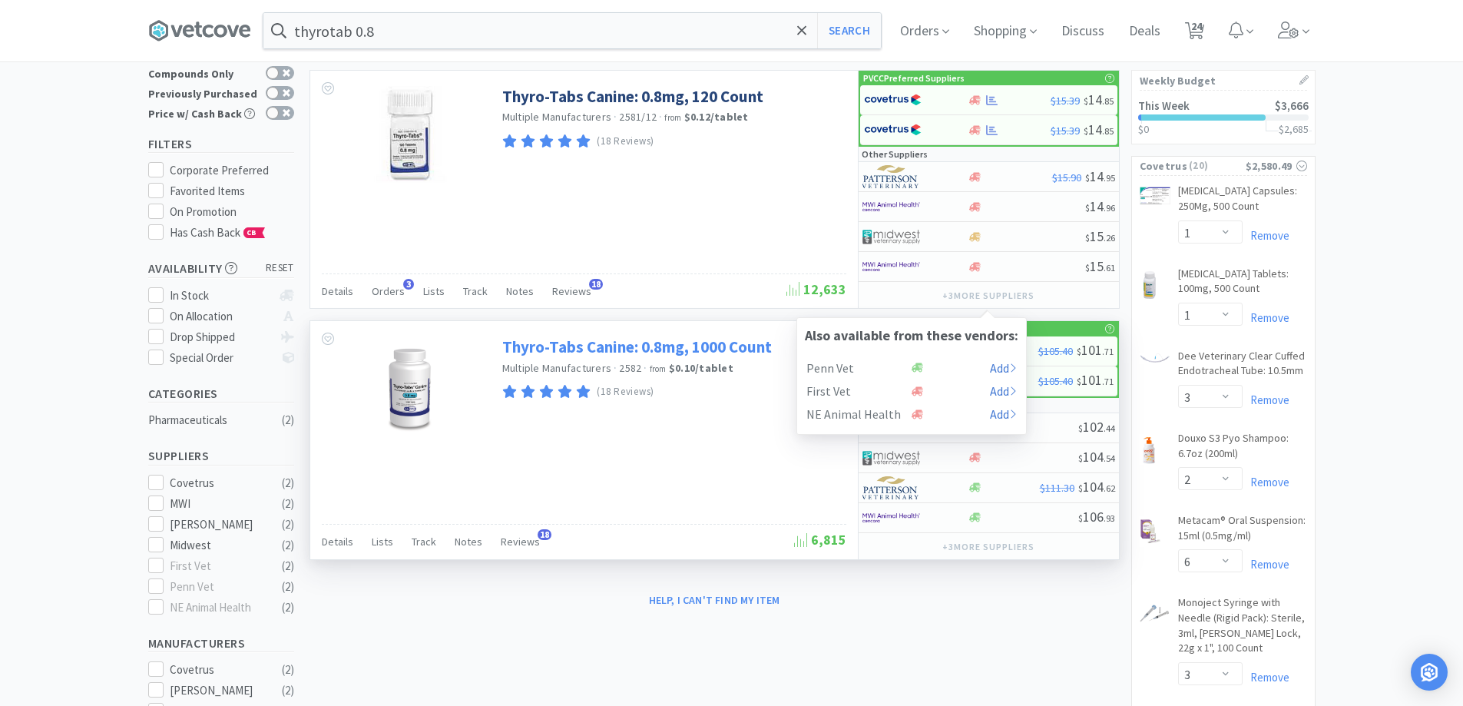
scroll to position [77, 0]
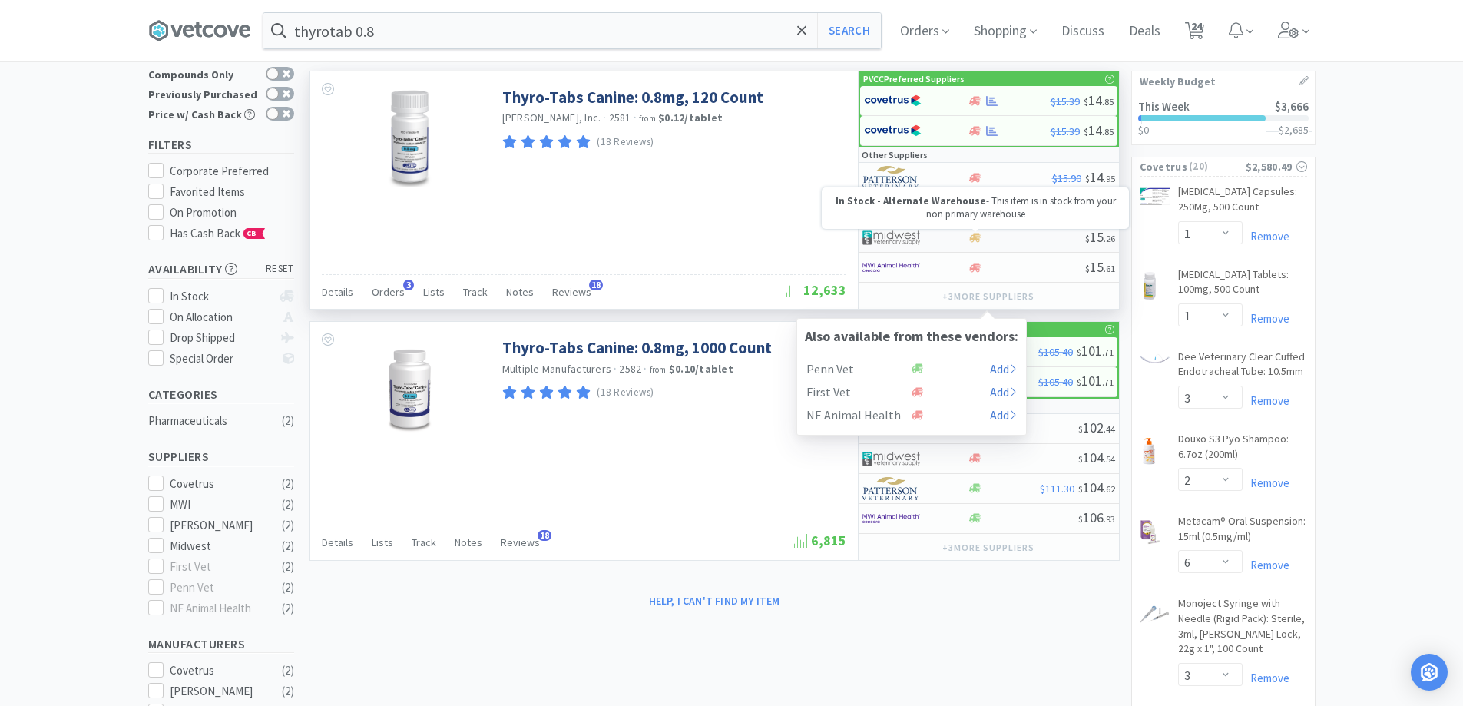
click at [977, 237] on icon at bounding box center [975, 238] width 12 height 12
select select "1"
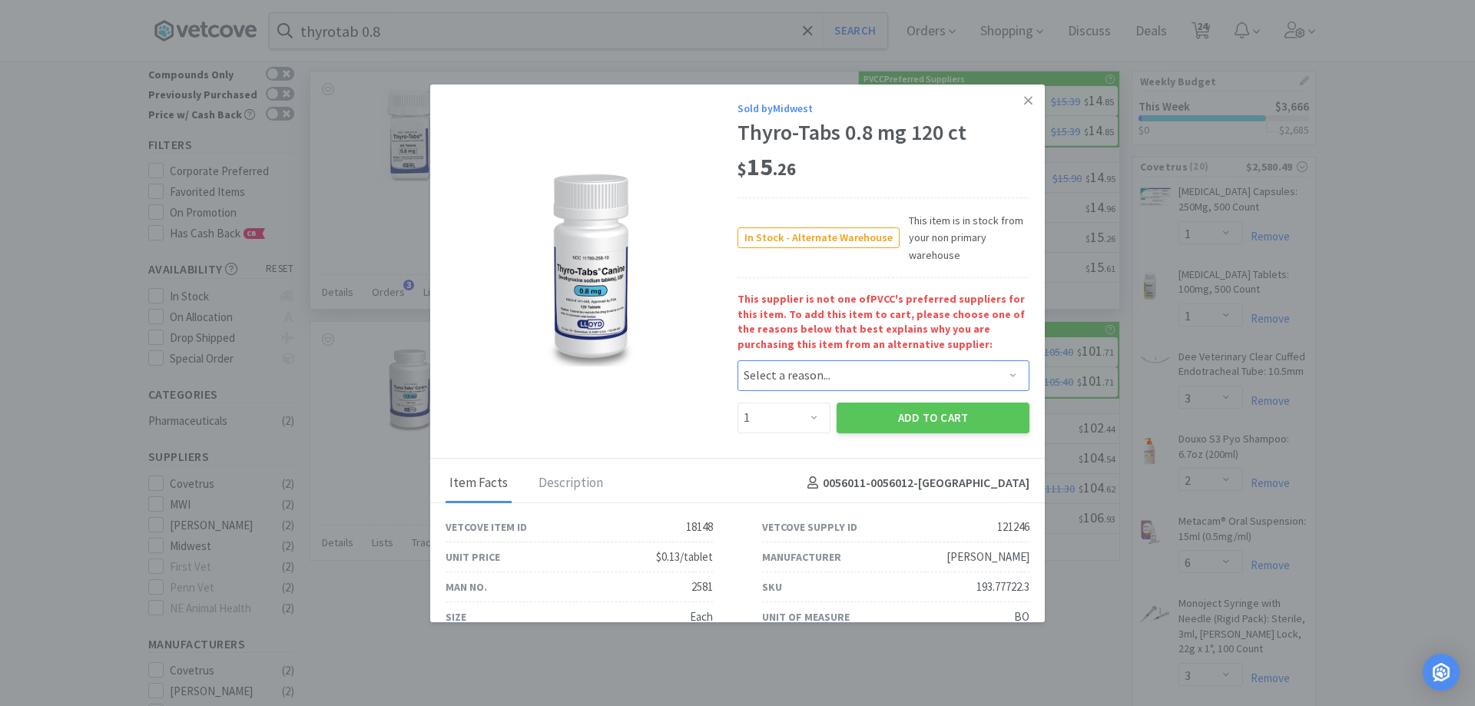
click at [803, 381] on select "Select a reason... Availability - This item is out of stock at the preferred su…" at bounding box center [883, 375] width 292 height 31
select select "availability"
click at [737, 360] on select "Select a reason... Availability - This item is out of stock at the preferred su…" at bounding box center [883, 375] width 292 height 31
click at [793, 419] on select "Enter Quantity 1 2 3 4 5 6 7 8 9 10 11 12 13 14 15 16 17 18 19 20 Enter Quantity" at bounding box center [783, 417] width 93 height 31
select select "2"
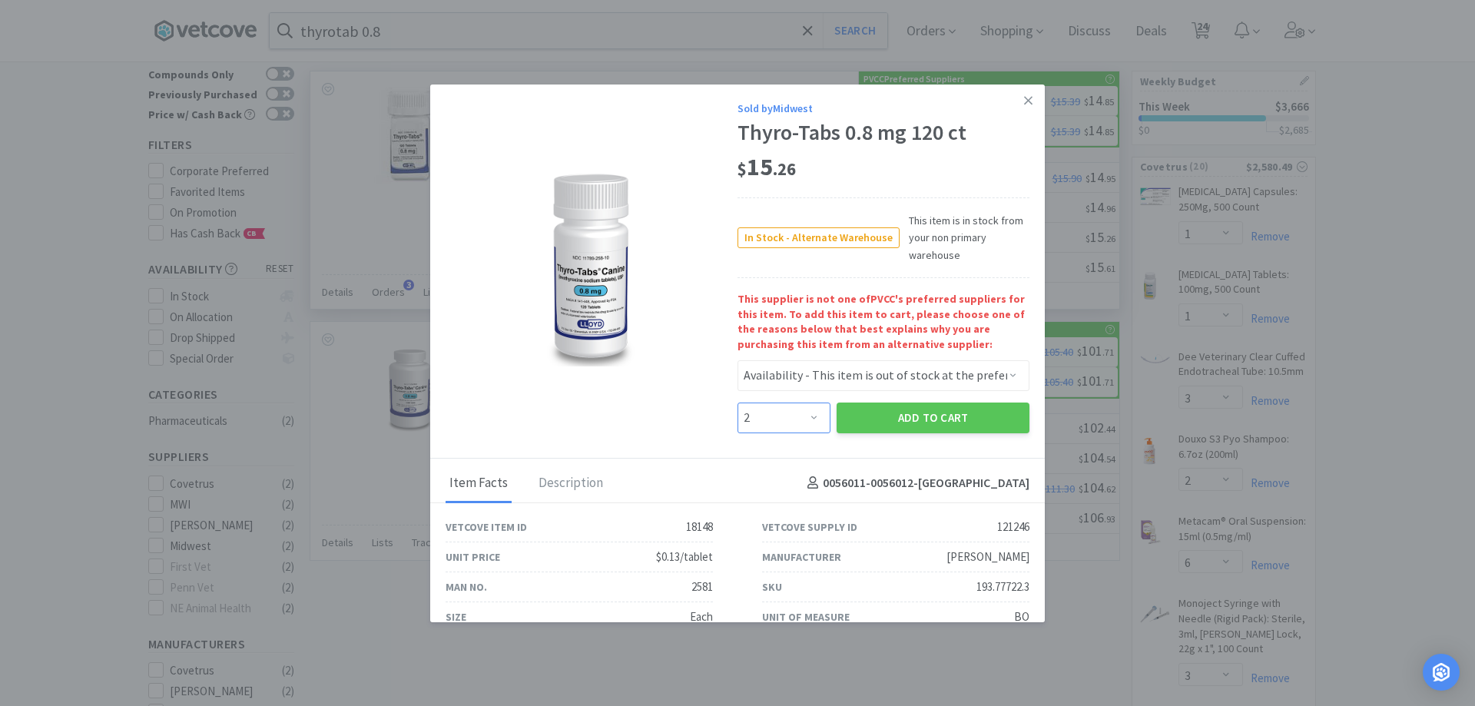
click at [737, 402] on select "Enter Quantity 1 2 3 4 5 6 7 8 9 10 11 12 13 14 15 16 17 18 19 20 Enter Quantity" at bounding box center [783, 417] width 93 height 31
drag, startPoint x: 890, startPoint y: 426, endPoint x: 884, endPoint y: 403, distance: 23.8
click at [894, 406] on button "Add to Cart" at bounding box center [932, 417] width 193 height 31
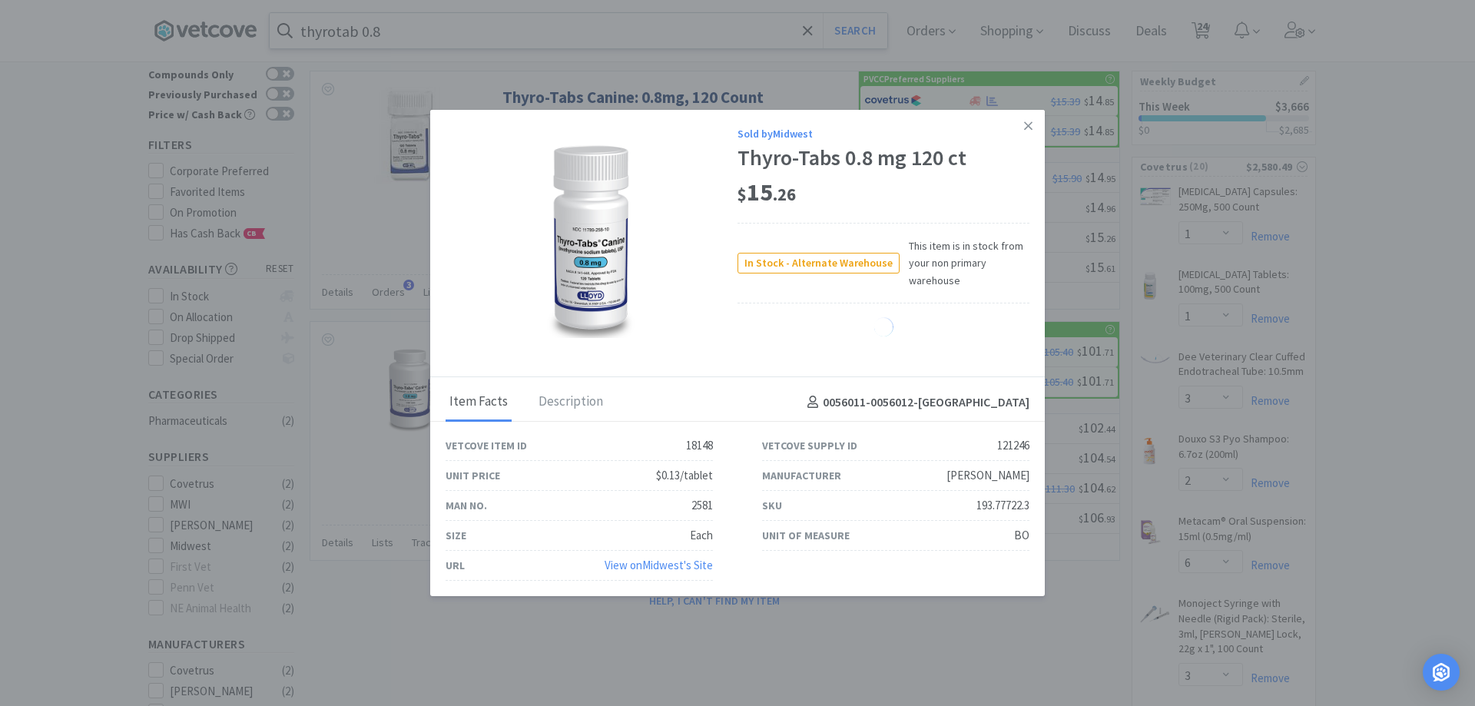
select select "2"
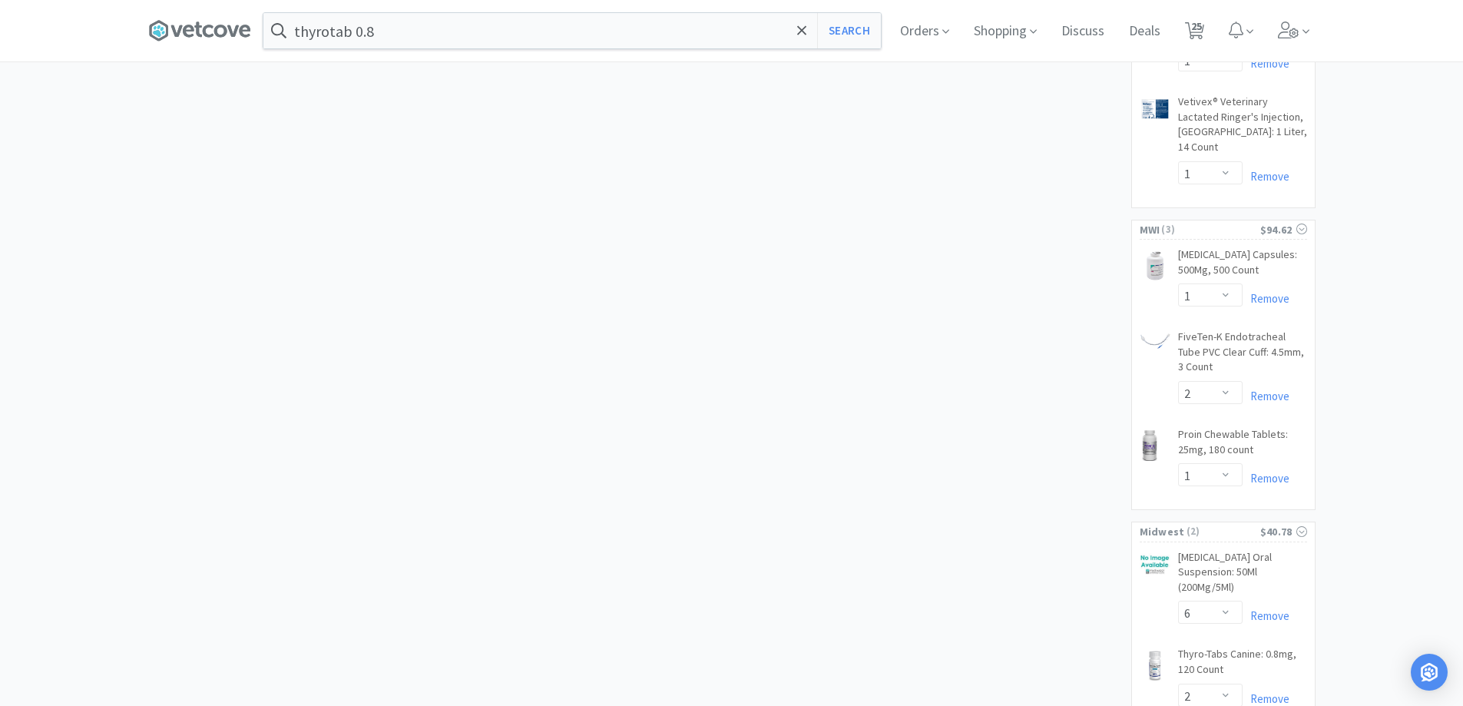
scroll to position [1876, 0]
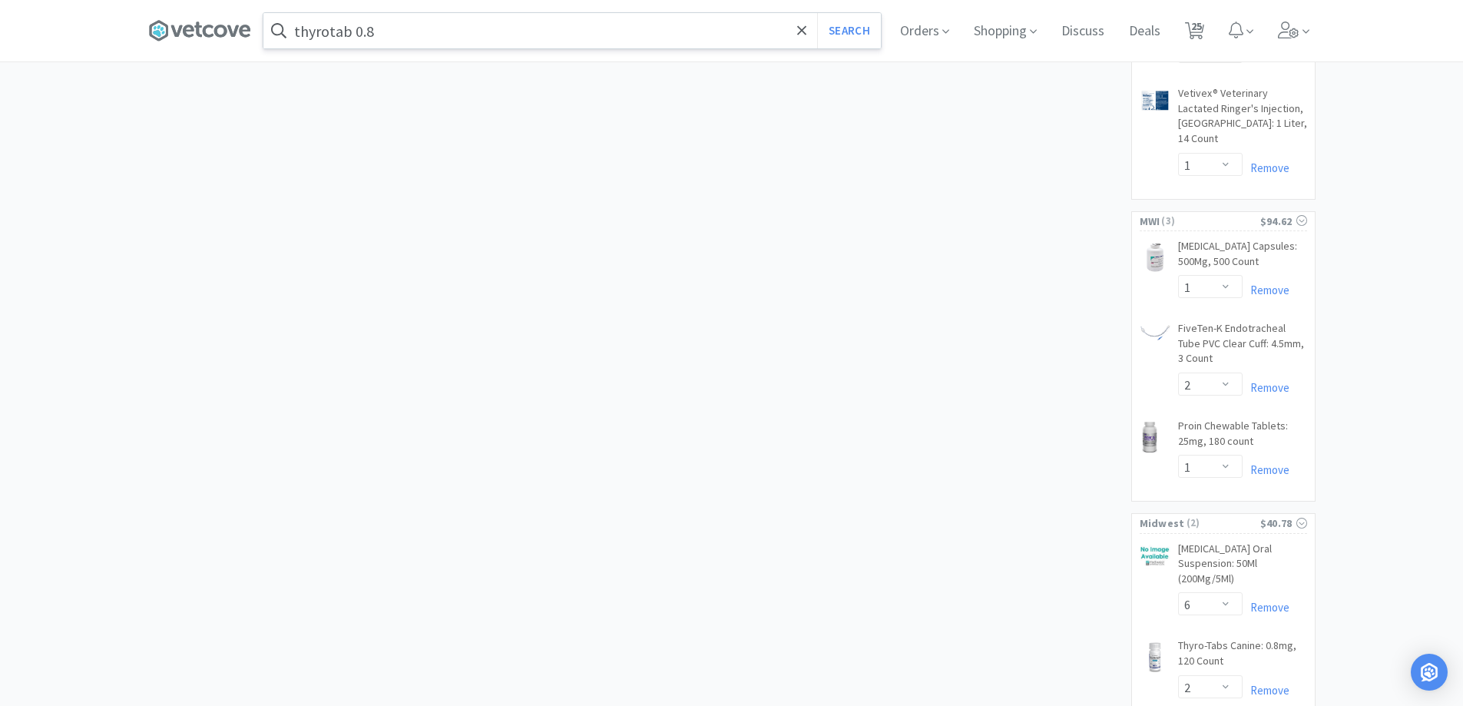
click at [425, 32] on input "thyrotab 0.8" at bounding box center [571, 30] width 617 height 35
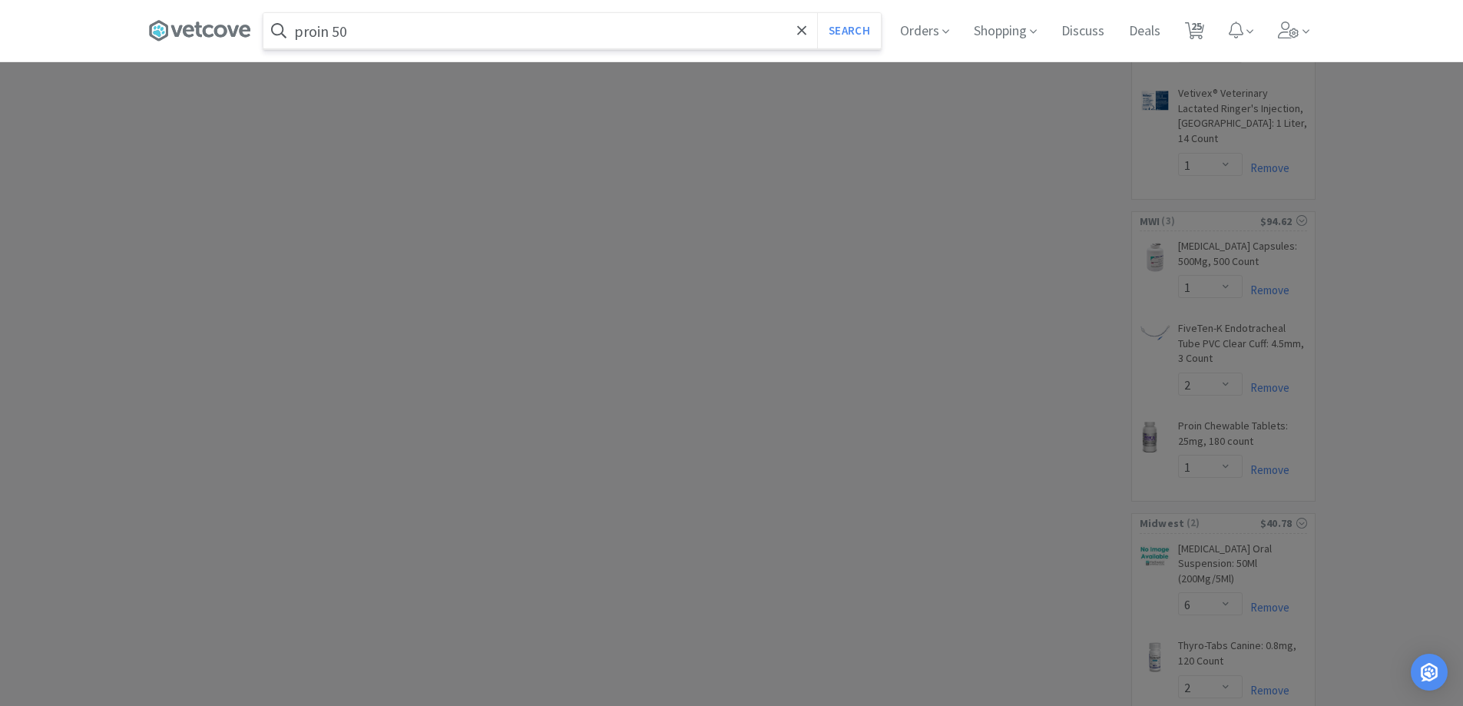
type input "proin 50"
click at [817, 13] on button "Search" at bounding box center [849, 30] width 64 height 35
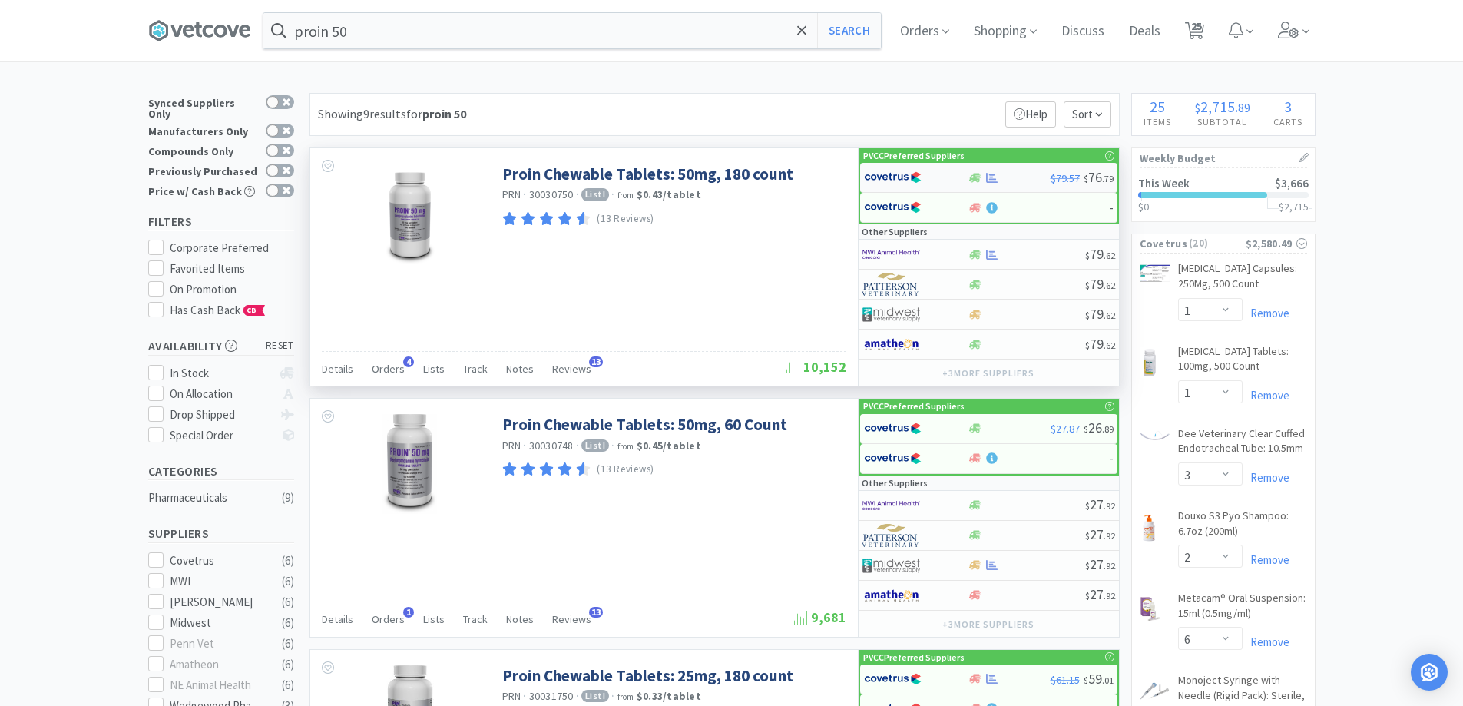
click at [975, 184] on div "$79.57 $ 76 . 79" at bounding box center [988, 178] width 257 height 30
select select "1"
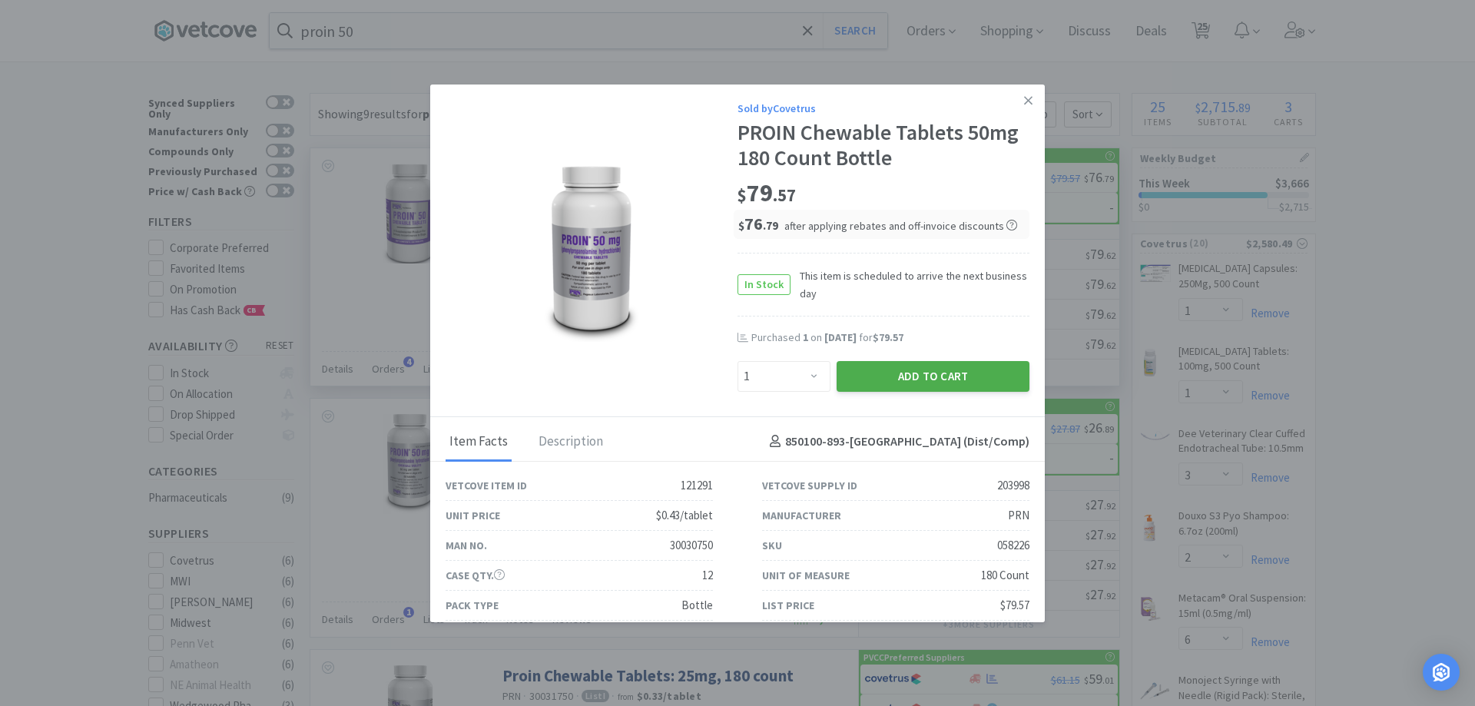
click at [919, 366] on button "Add to Cart" at bounding box center [932, 376] width 193 height 31
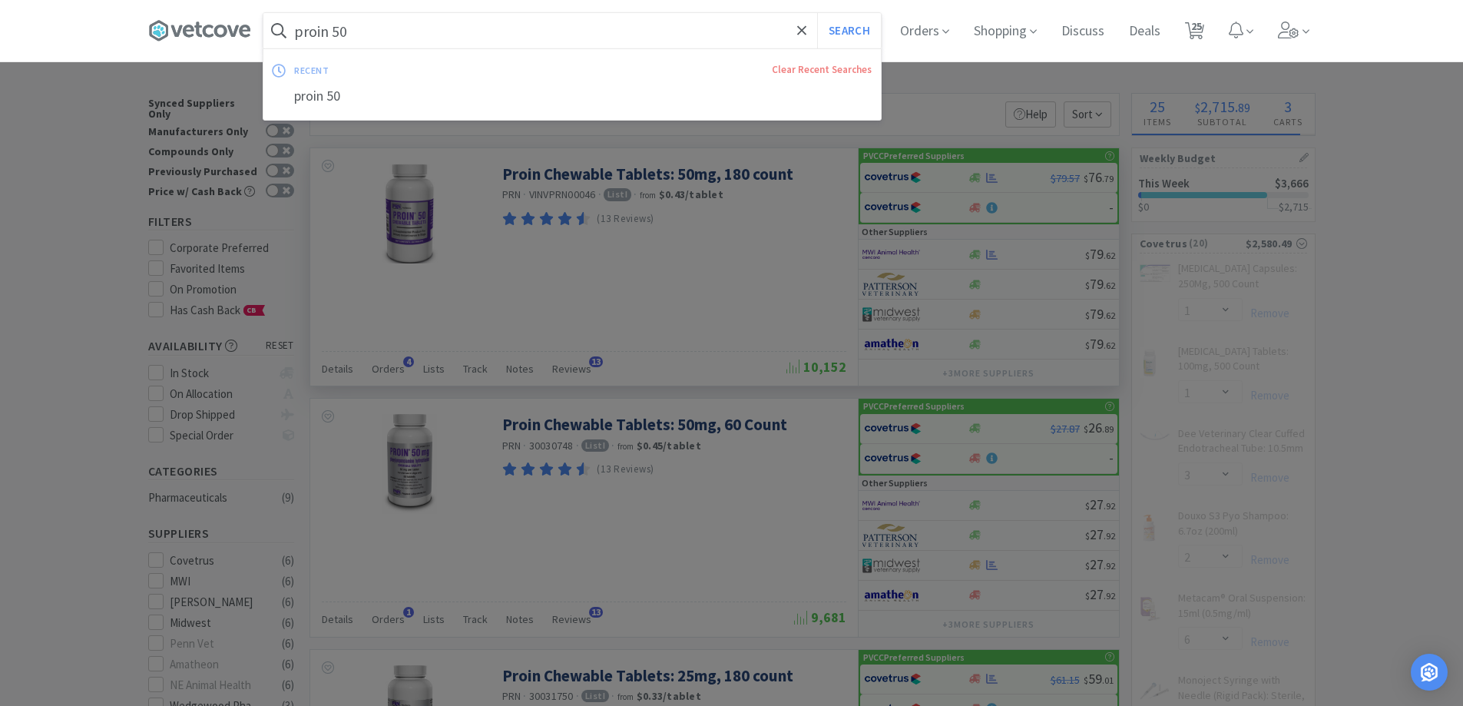
click at [415, 22] on input "proin 50" at bounding box center [571, 30] width 617 height 35
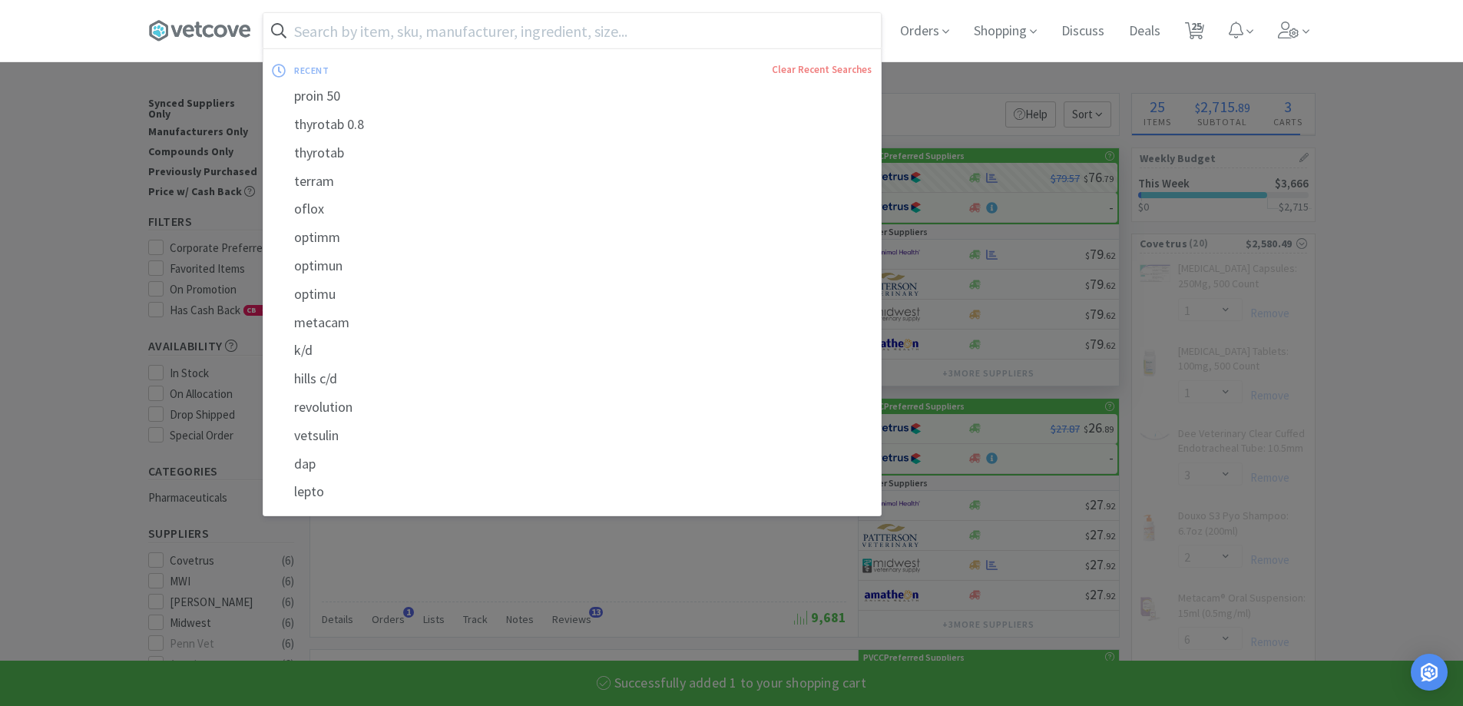
select select "1"
select select "4"
select select "1"
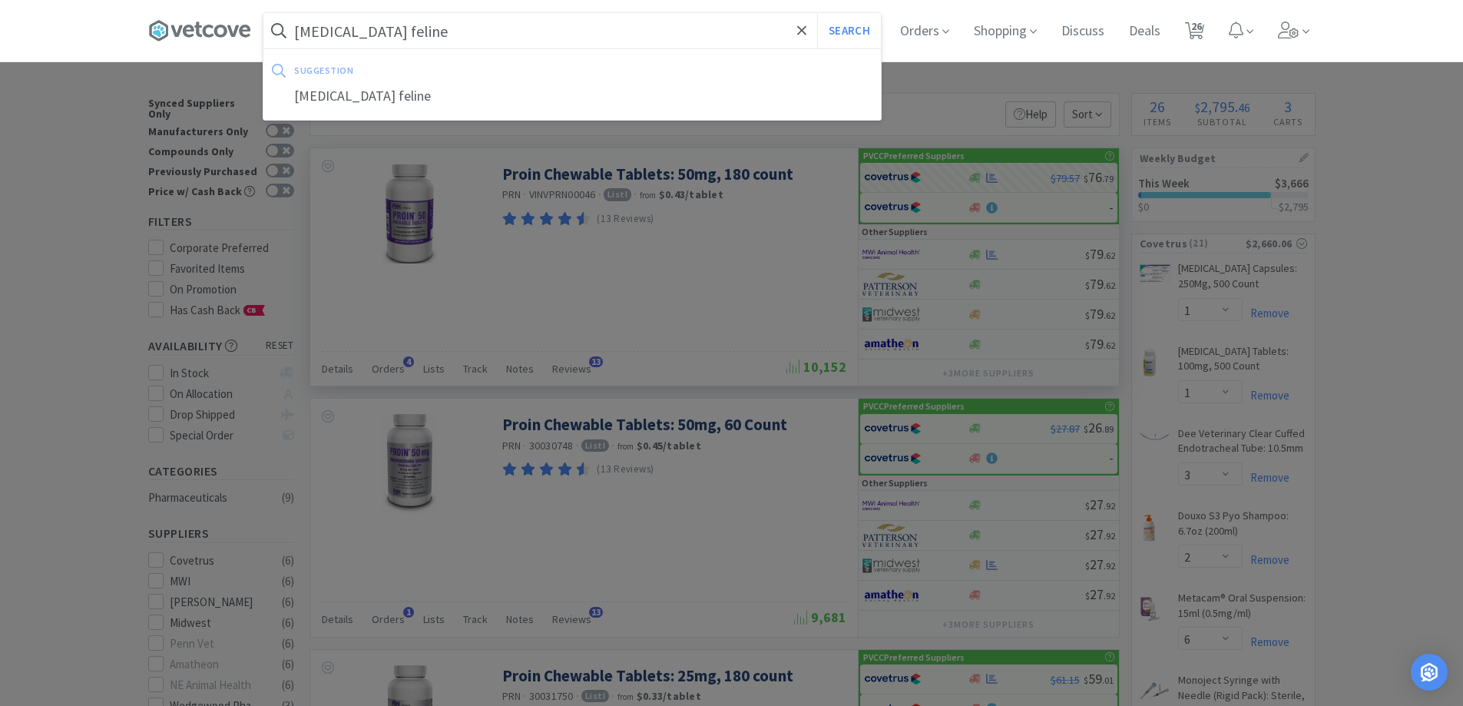
type input "[MEDICAL_DATA] feline"
click at [817, 13] on button "Search" at bounding box center [849, 30] width 64 height 35
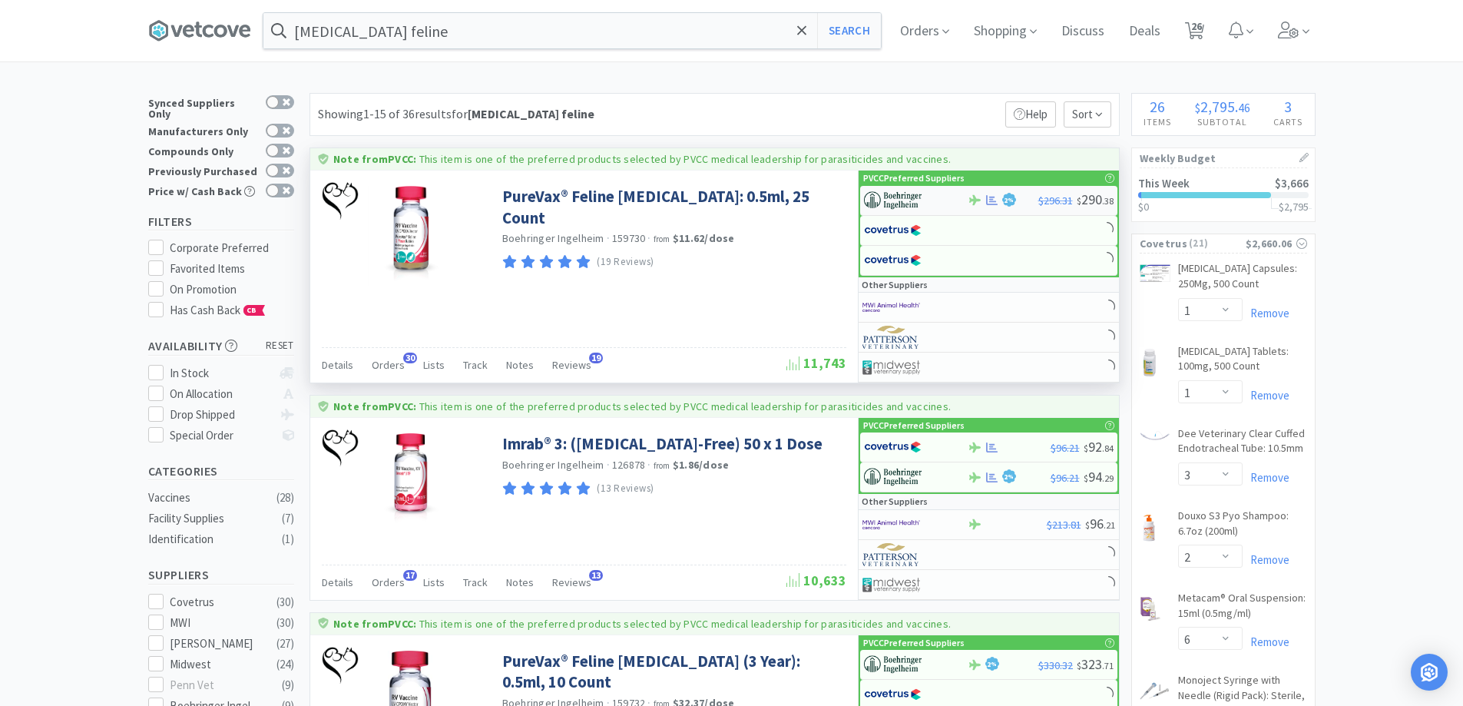
click at [952, 196] on div at bounding box center [916, 200] width 104 height 26
select select "1"
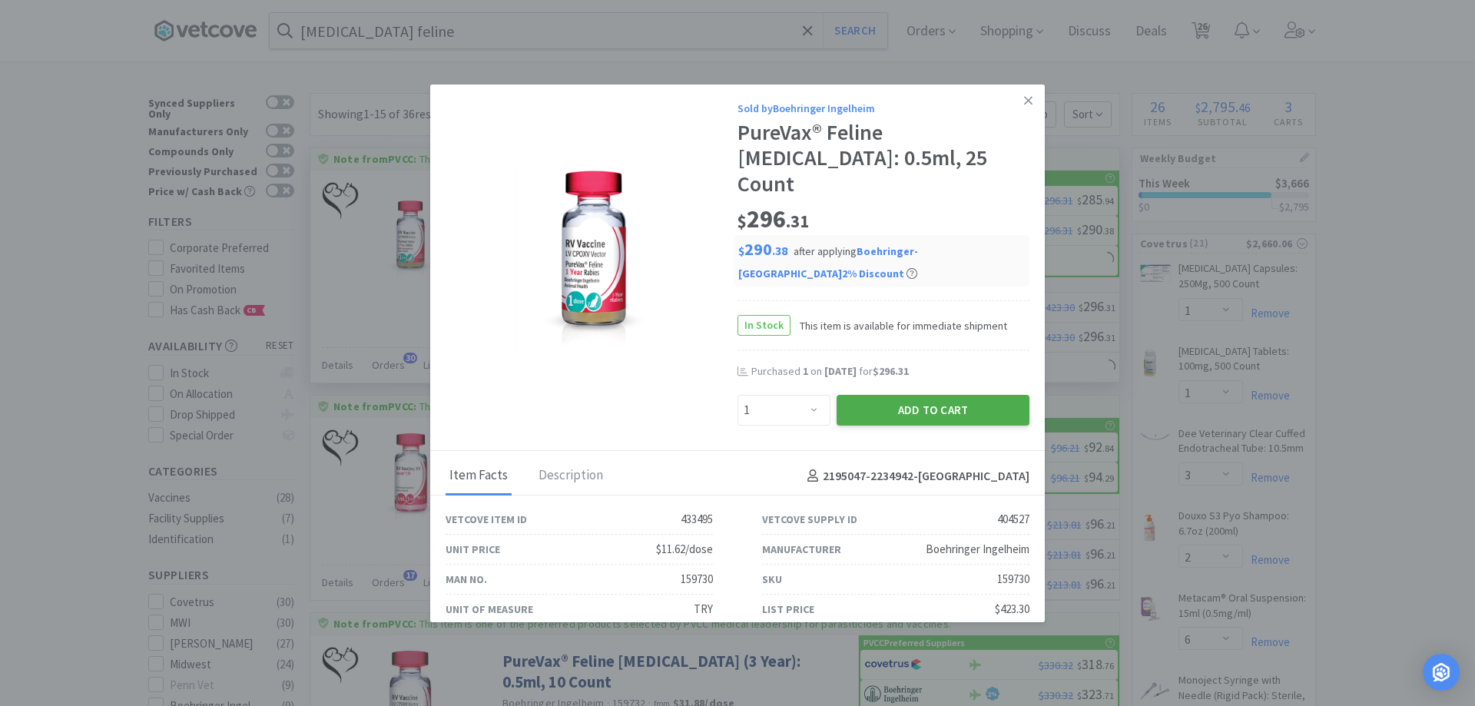
click at [962, 395] on button "Add to Cart" at bounding box center [932, 410] width 193 height 31
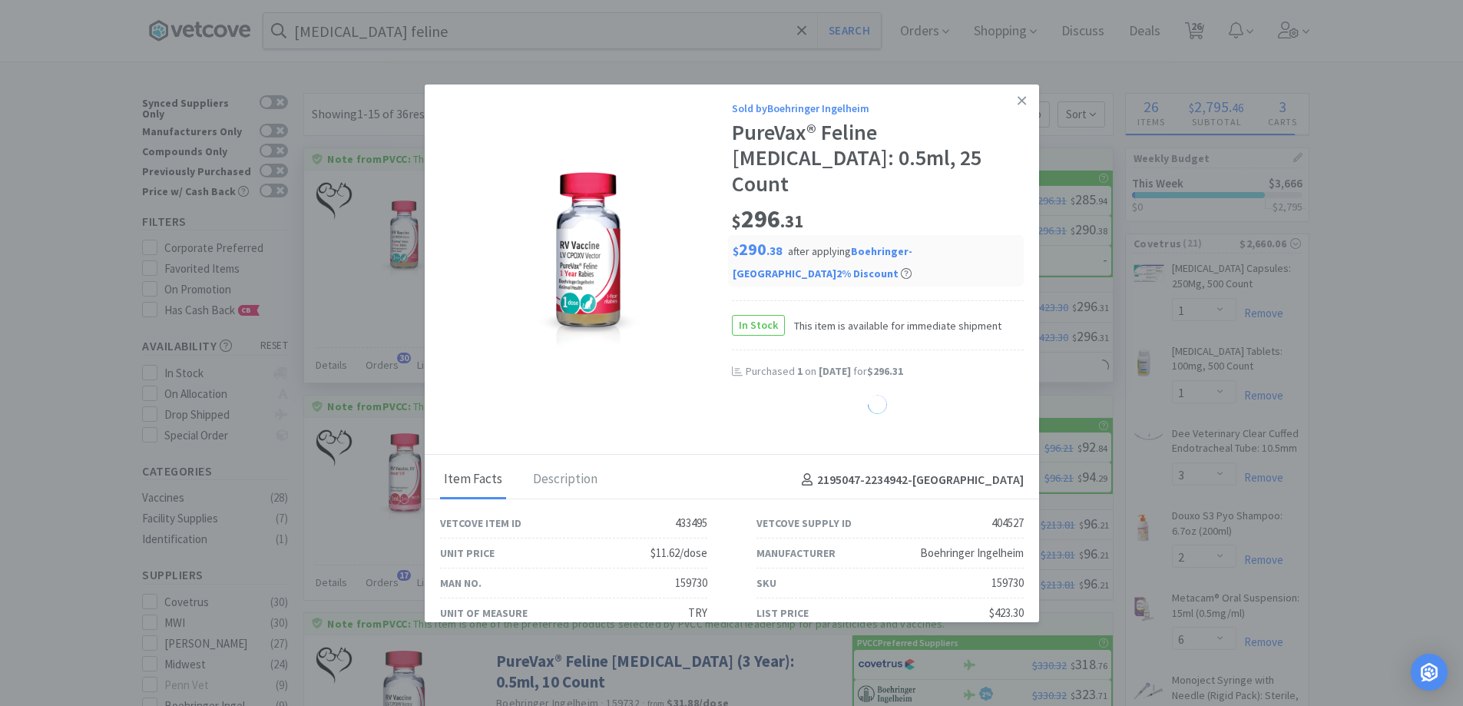
select select "1"
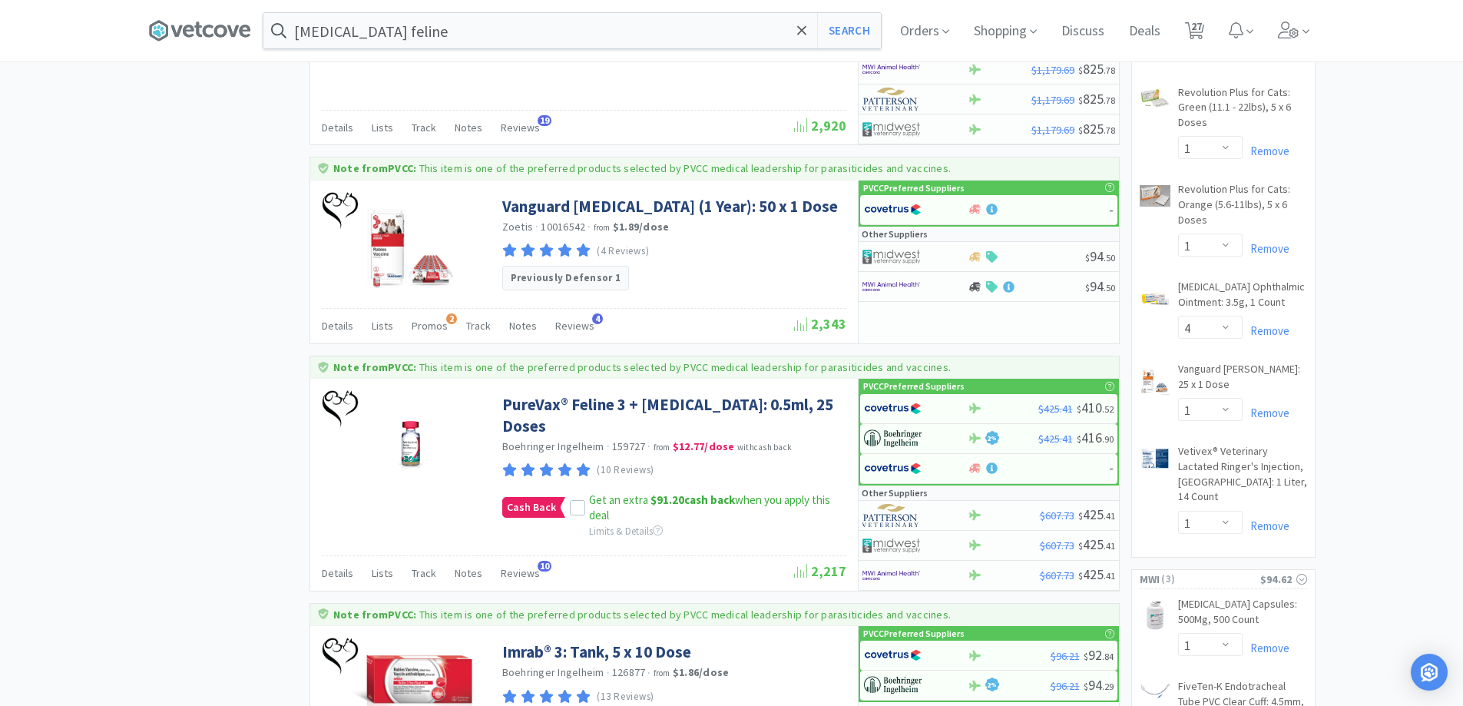
scroll to position [1613, 0]
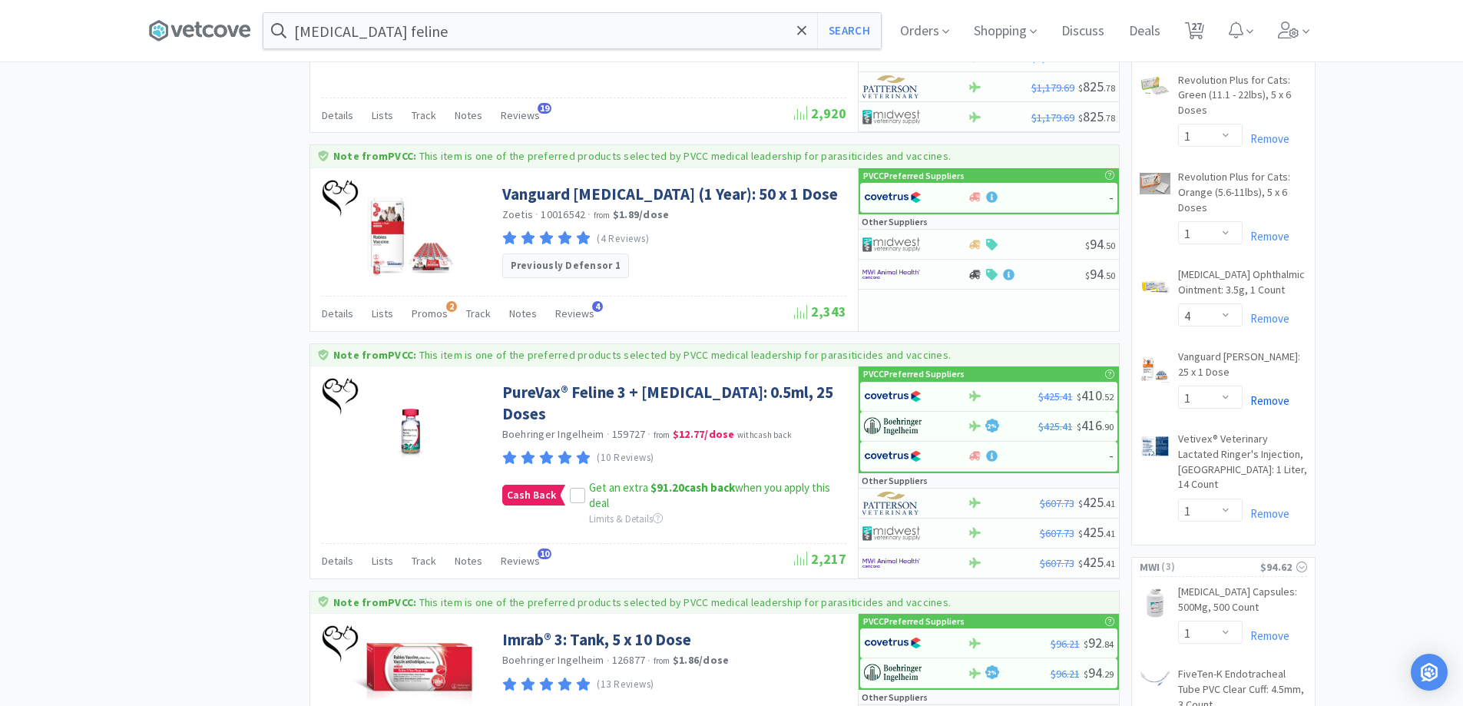
click at [1273, 393] on link "Remove" at bounding box center [1266, 400] width 47 height 15
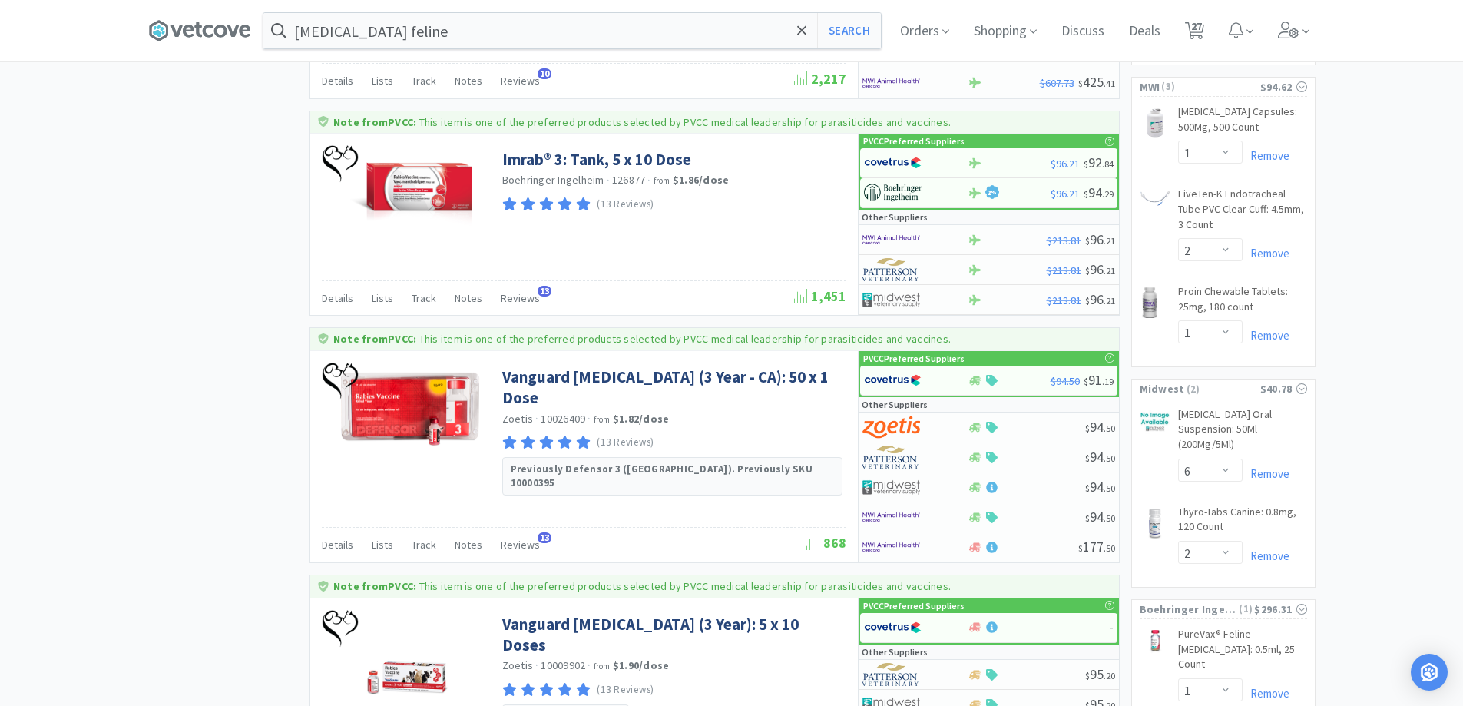
scroll to position [2150, 0]
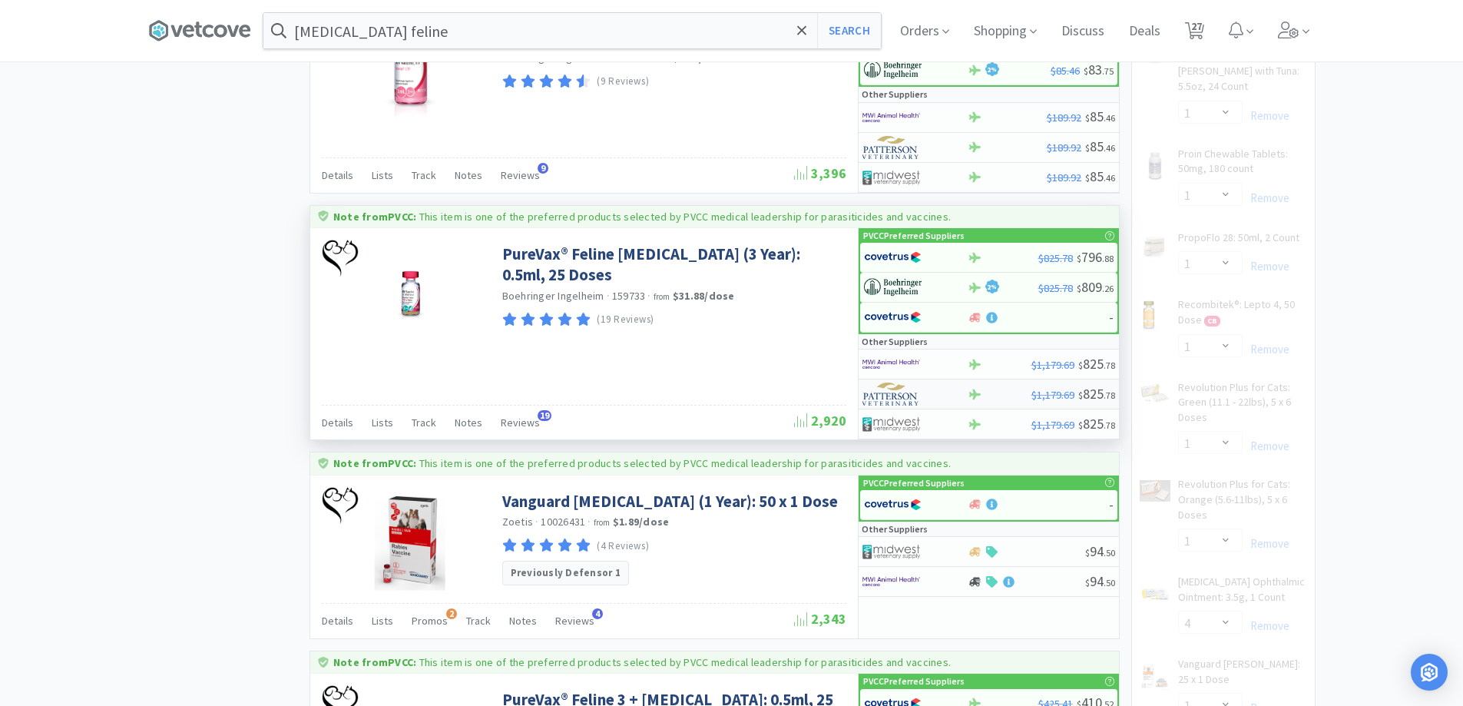
select select "1"
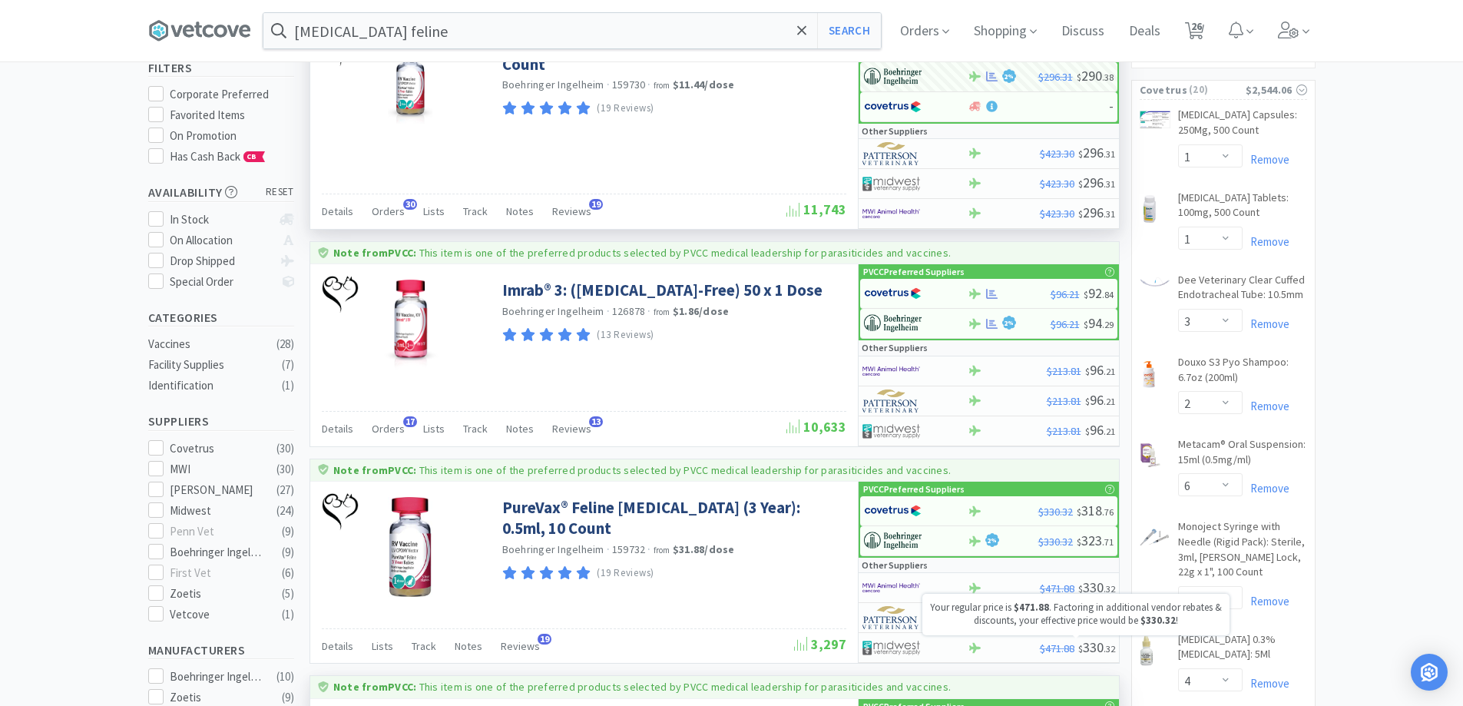
scroll to position [614, 0]
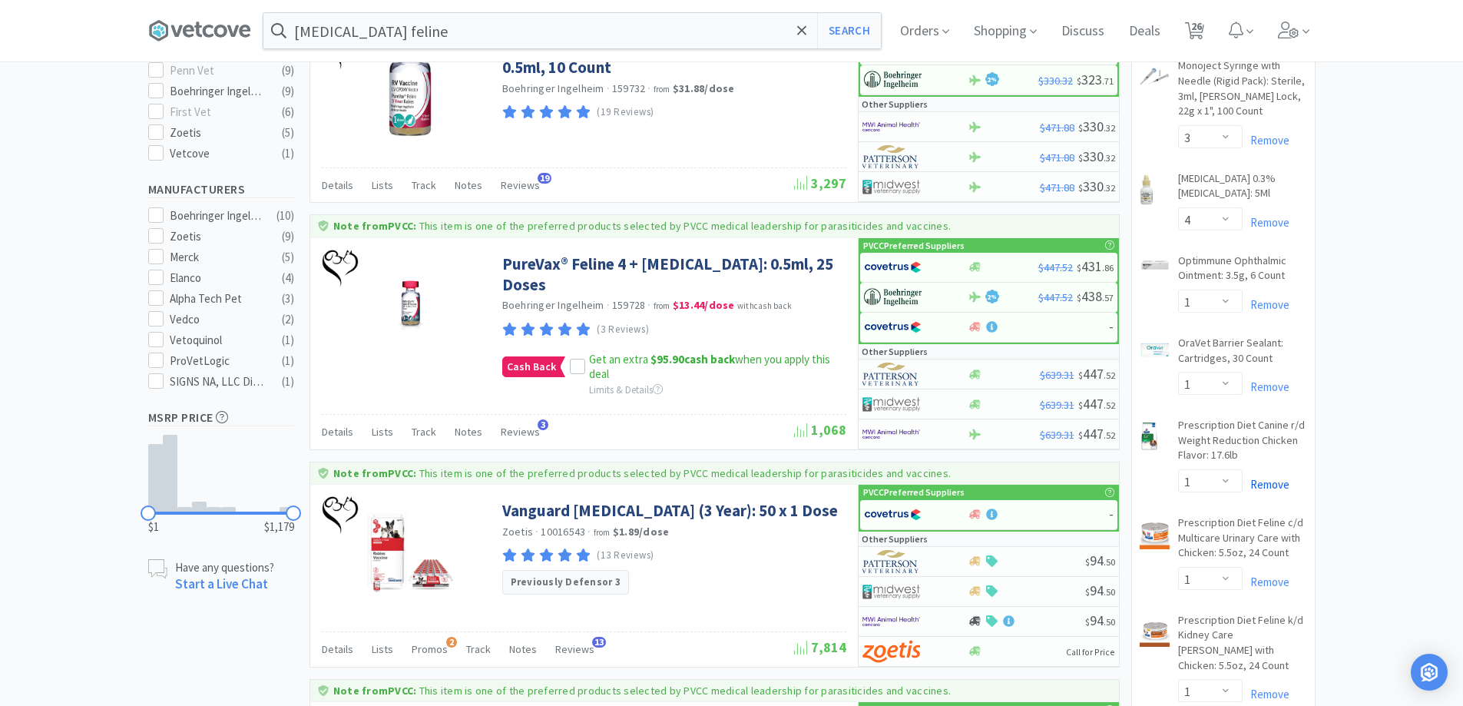
click at [1268, 485] on link "Remove" at bounding box center [1266, 484] width 47 height 15
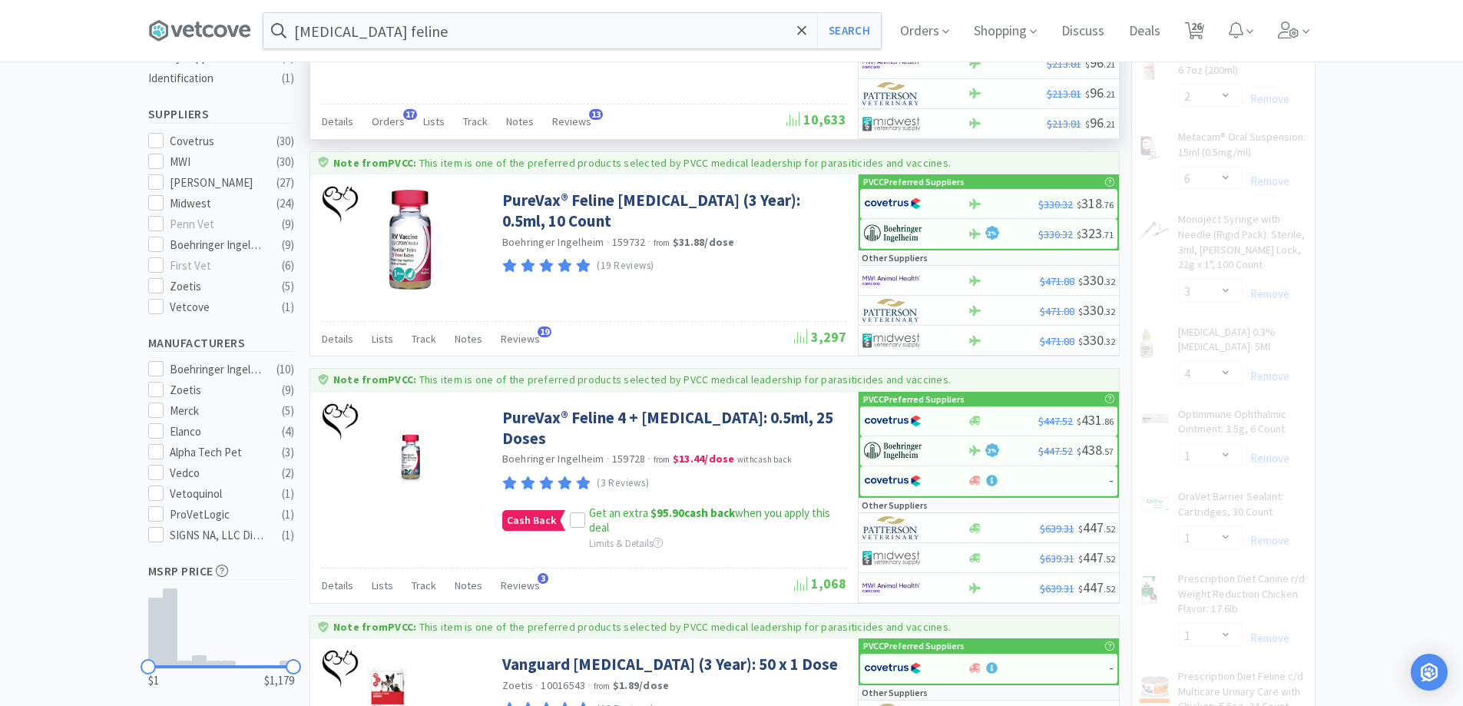
scroll to position [0, 0]
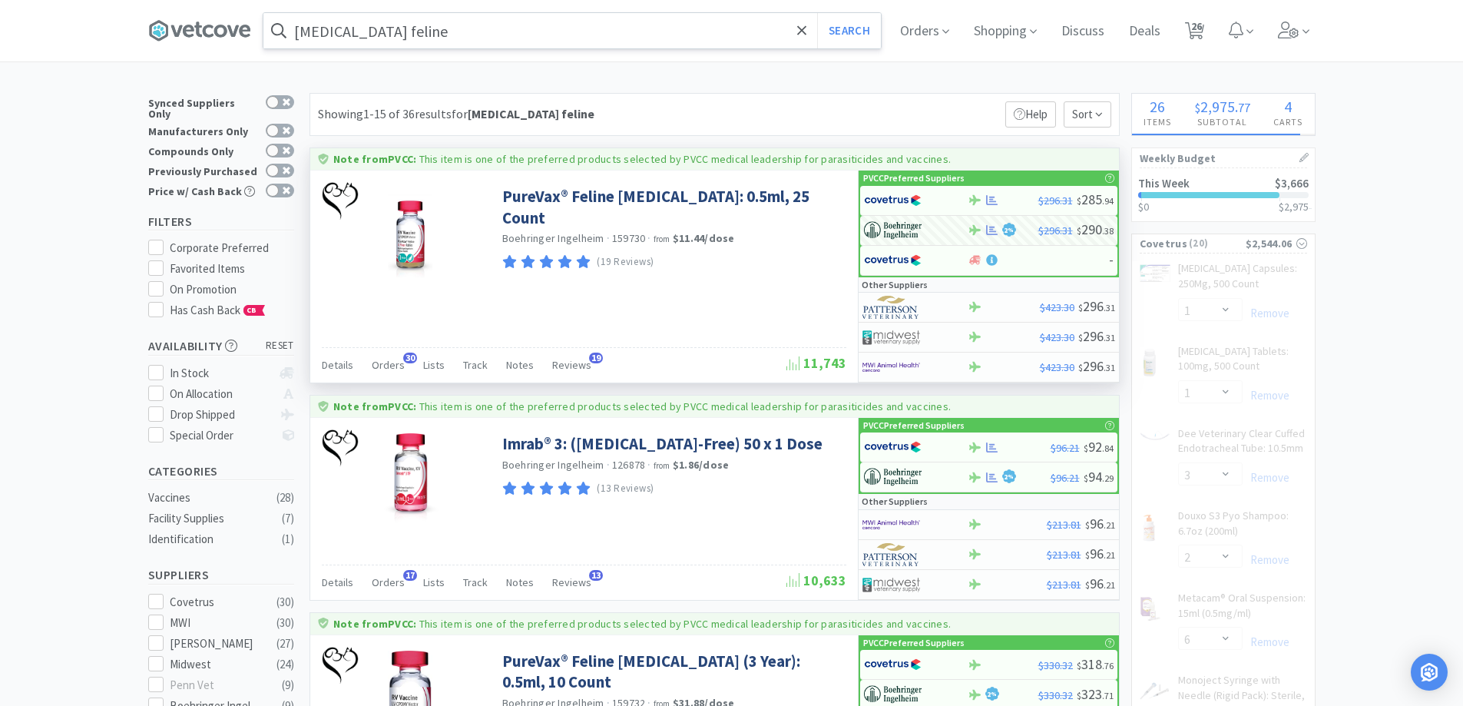
click at [394, 35] on input "[MEDICAL_DATA] feline" at bounding box center [571, 30] width 617 height 35
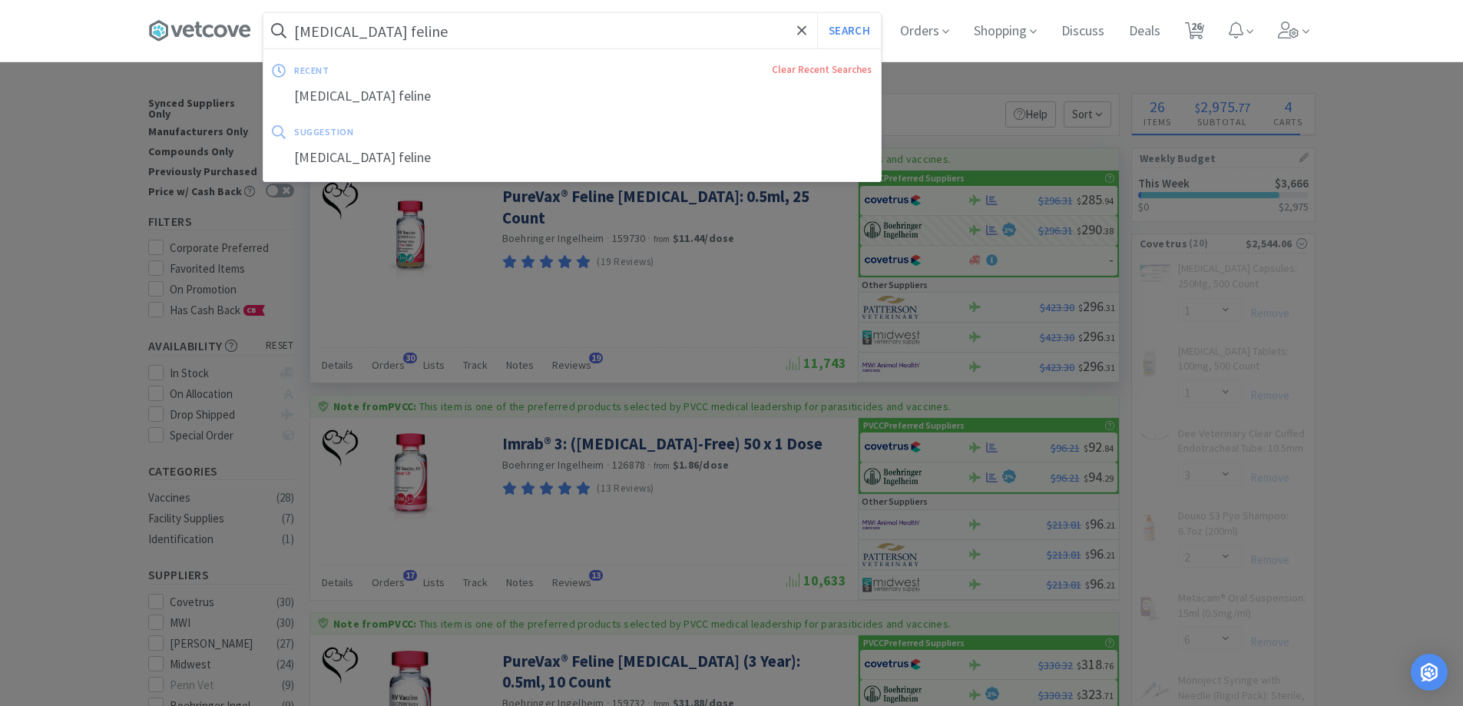
select select "4"
select select "1"
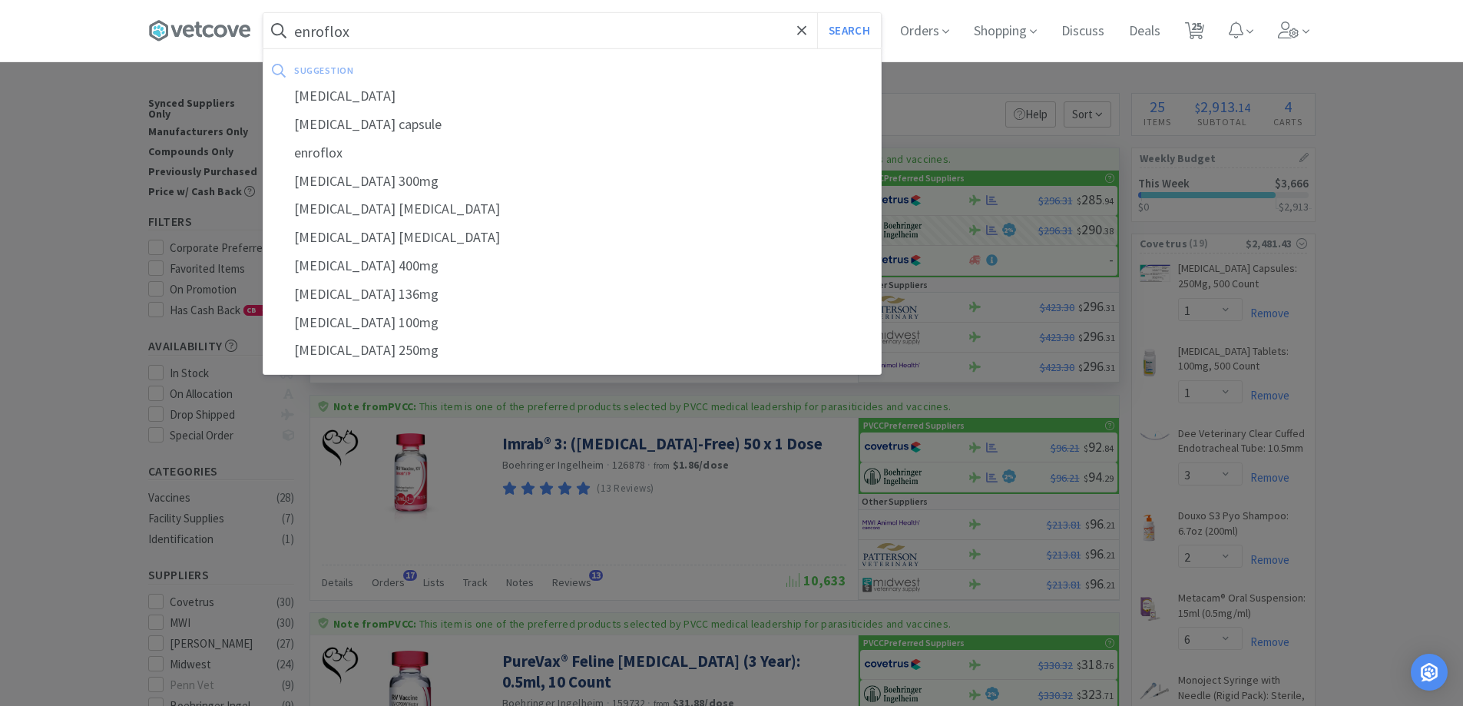
click at [817, 13] on button "Search" at bounding box center [849, 30] width 64 height 35
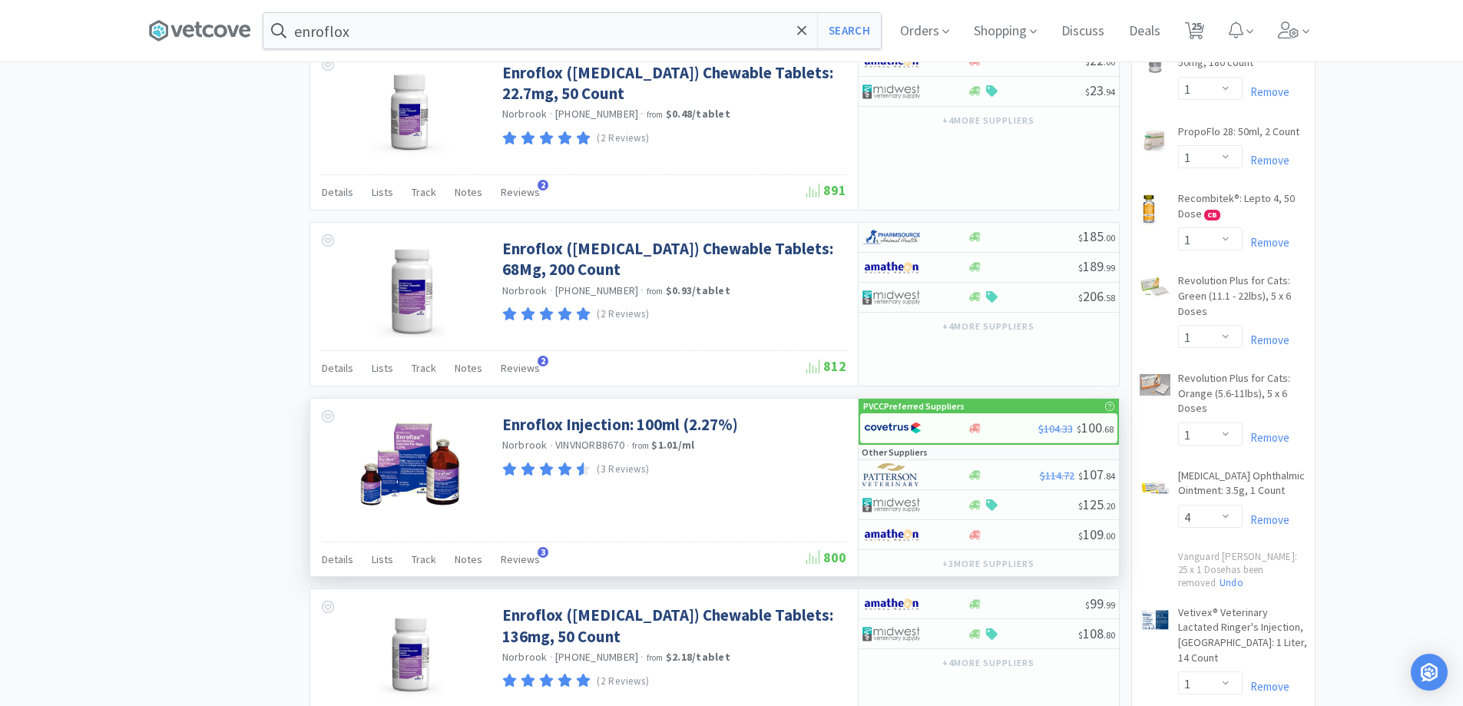
scroll to position [1382, 0]
click at [476, 25] on input "enroflox" at bounding box center [571, 30] width 617 height 35
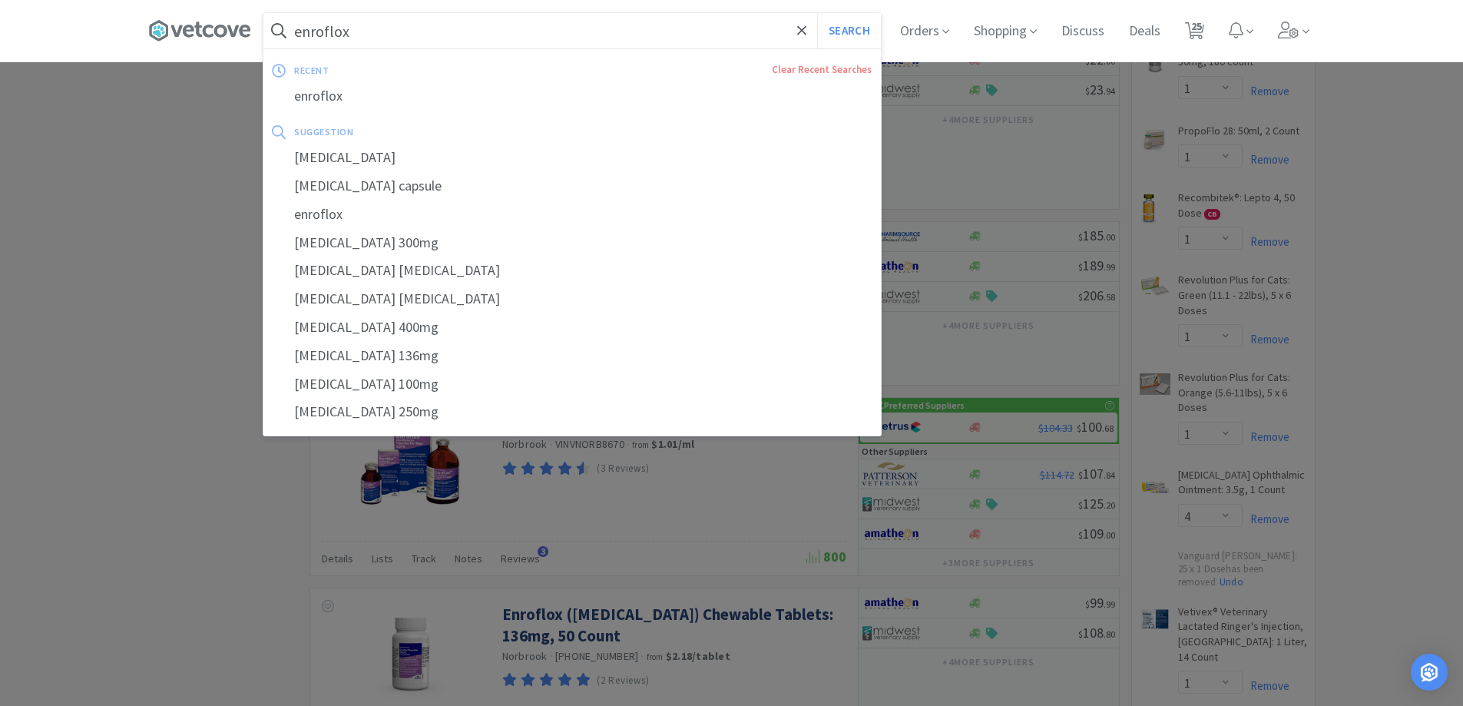
click at [461, 35] on input "enroflox" at bounding box center [571, 30] width 617 height 35
click at [412, 155] on div "[MEDICAL_DATA]" at bounding box center [571, 158] width 617 height 28
type input "[MEDICAL_DATA]"
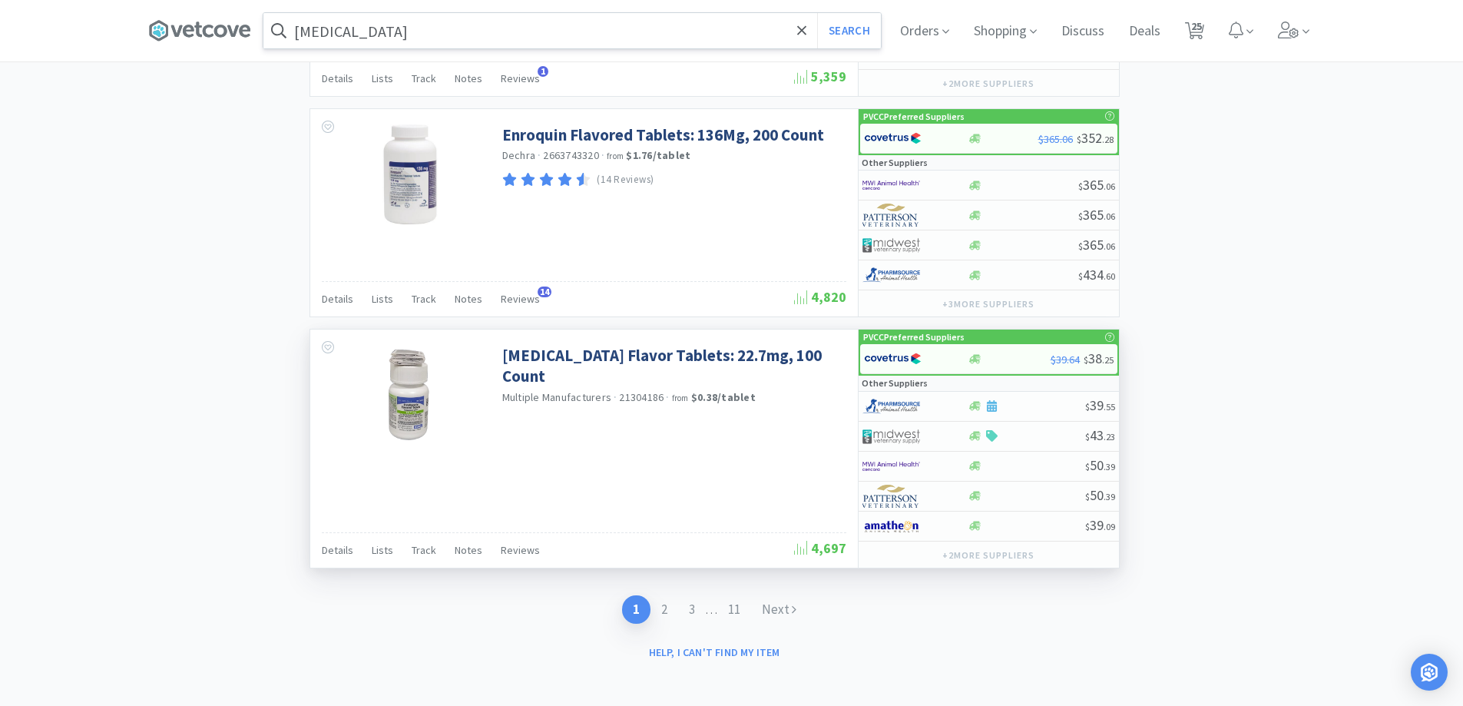
scroll to position [2848, 0]
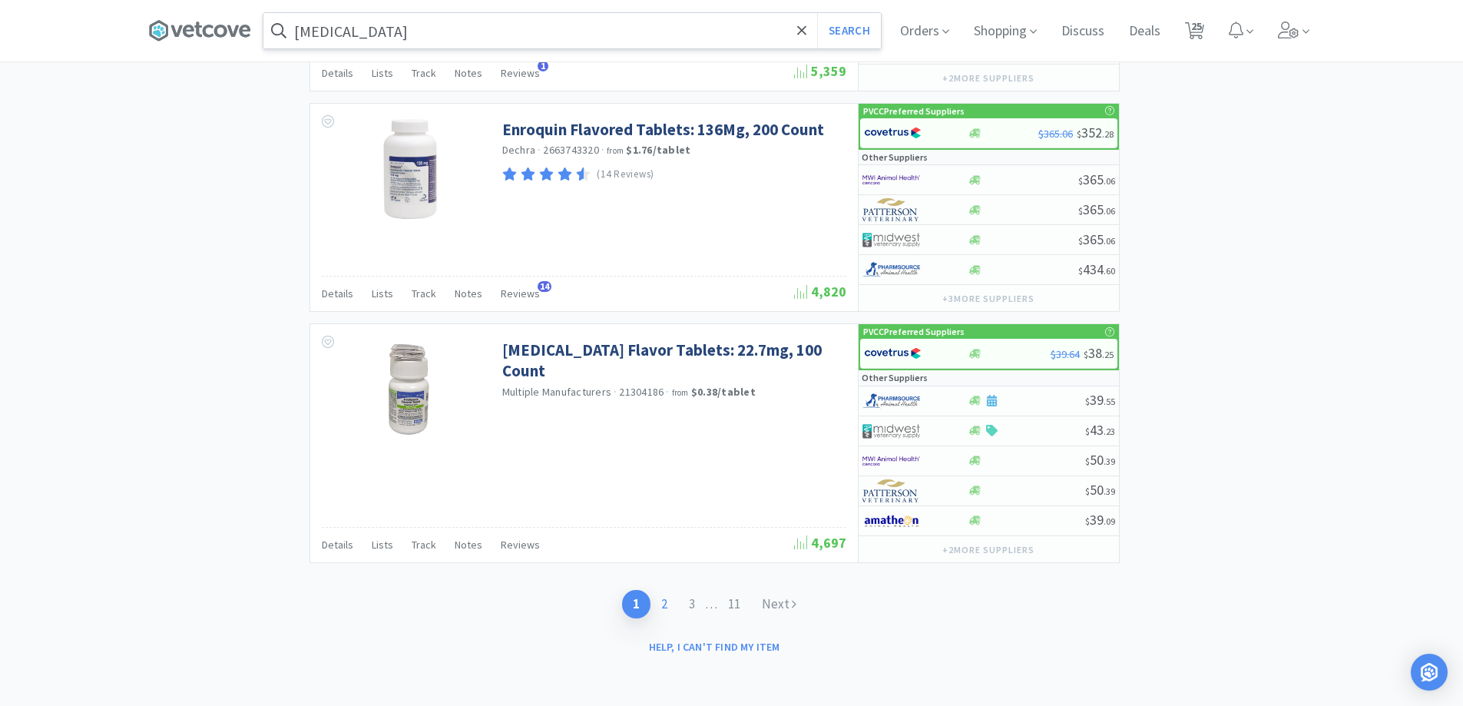
click at [674, 601] on link "2" at bounding box center [664, 604] width 28 height 28
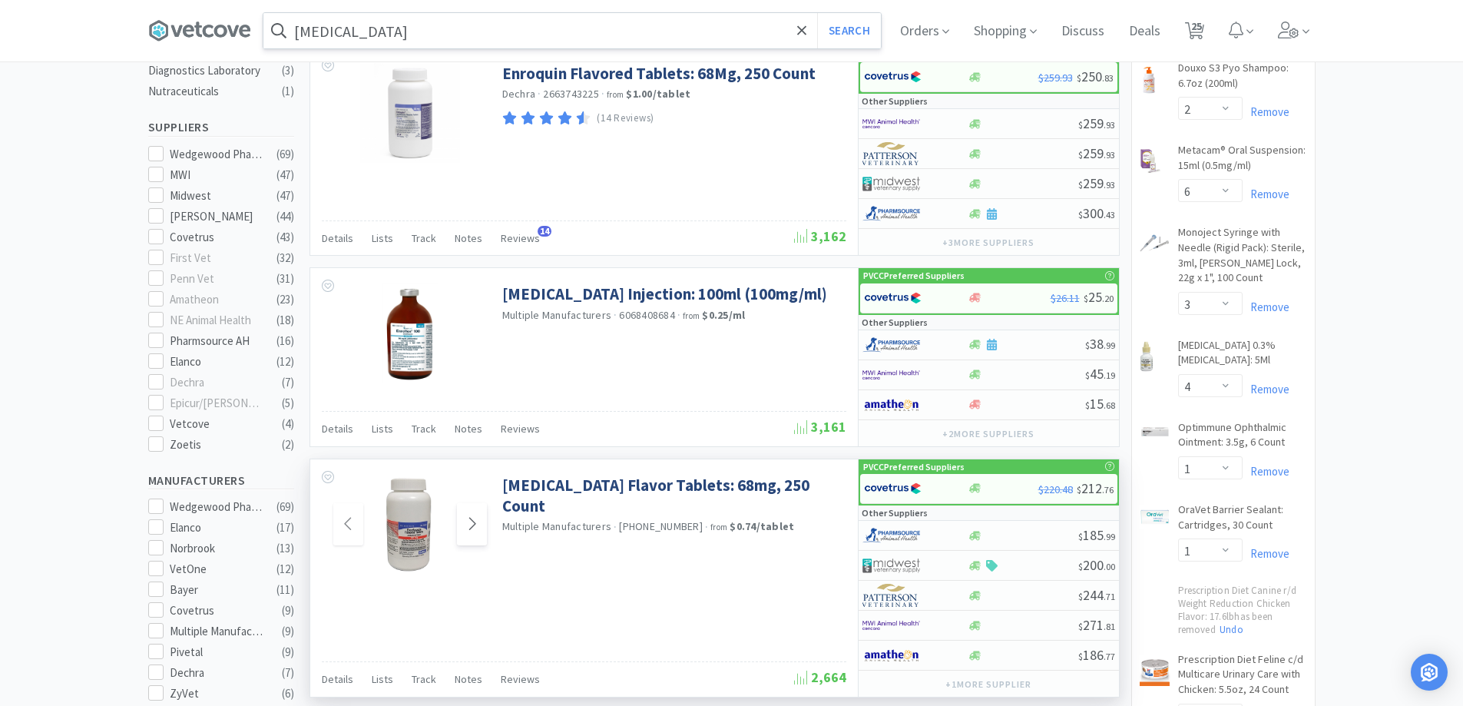
scroll to position [461, 0]
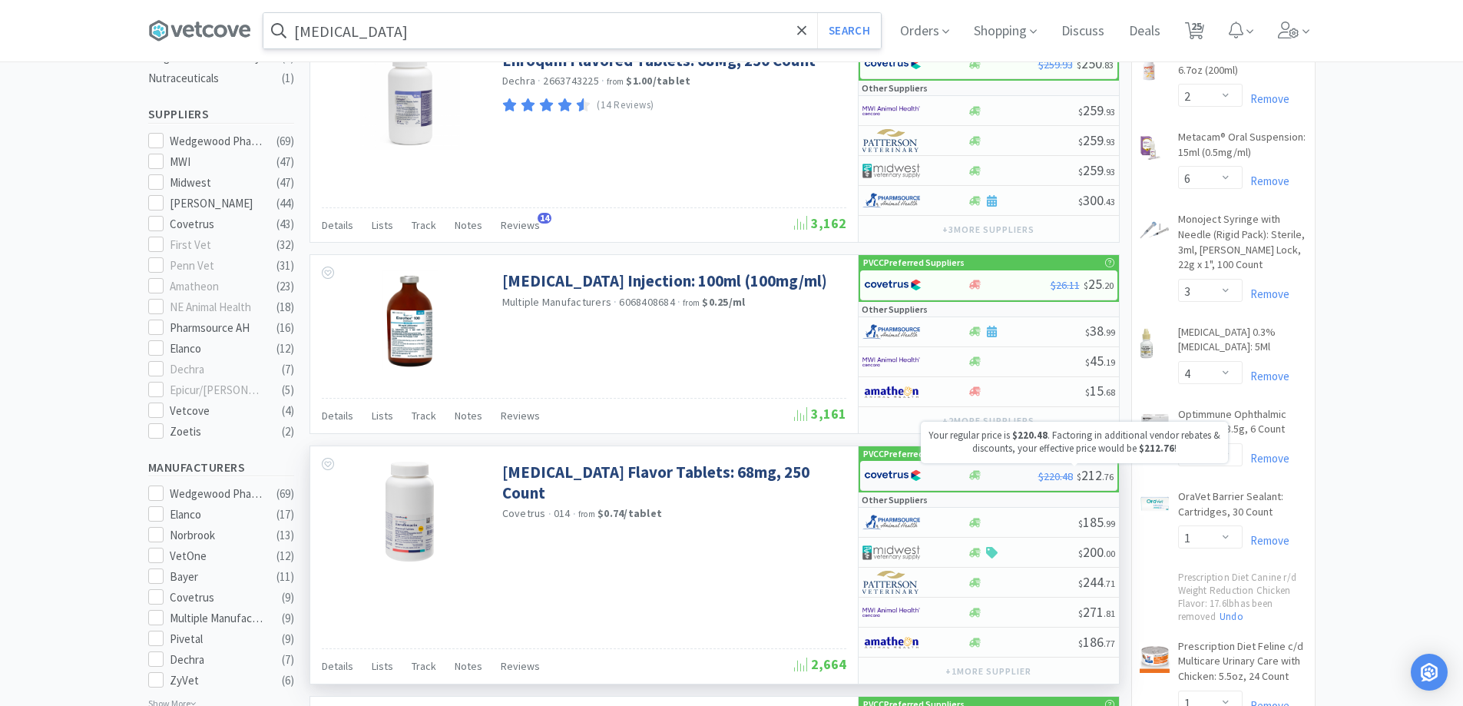
click at [1053, 476] on span "$220.48" at bounding box center [1055, 476] width 35 height 14
select select "1"
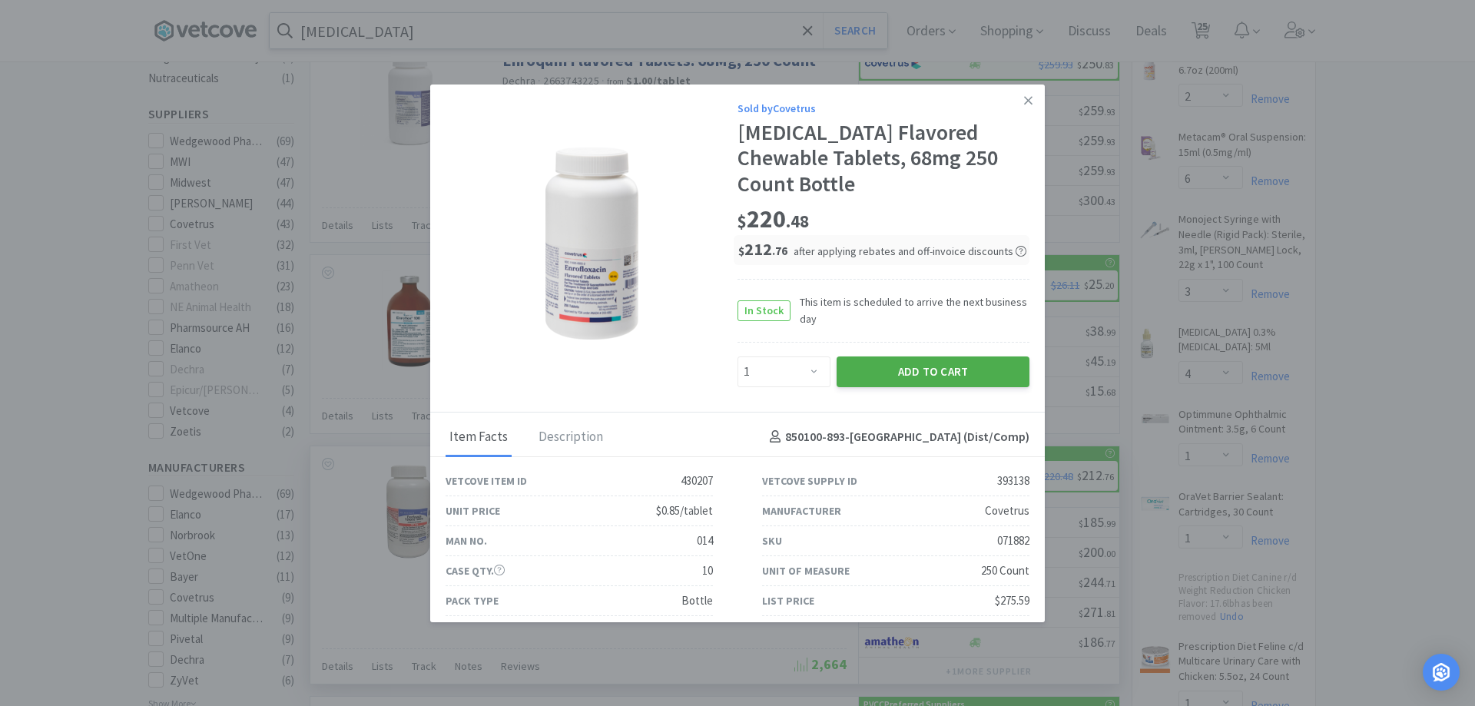
click at [888, 361] on button "Add to Cart" at bounding box center [932, 371] width 193 height 31
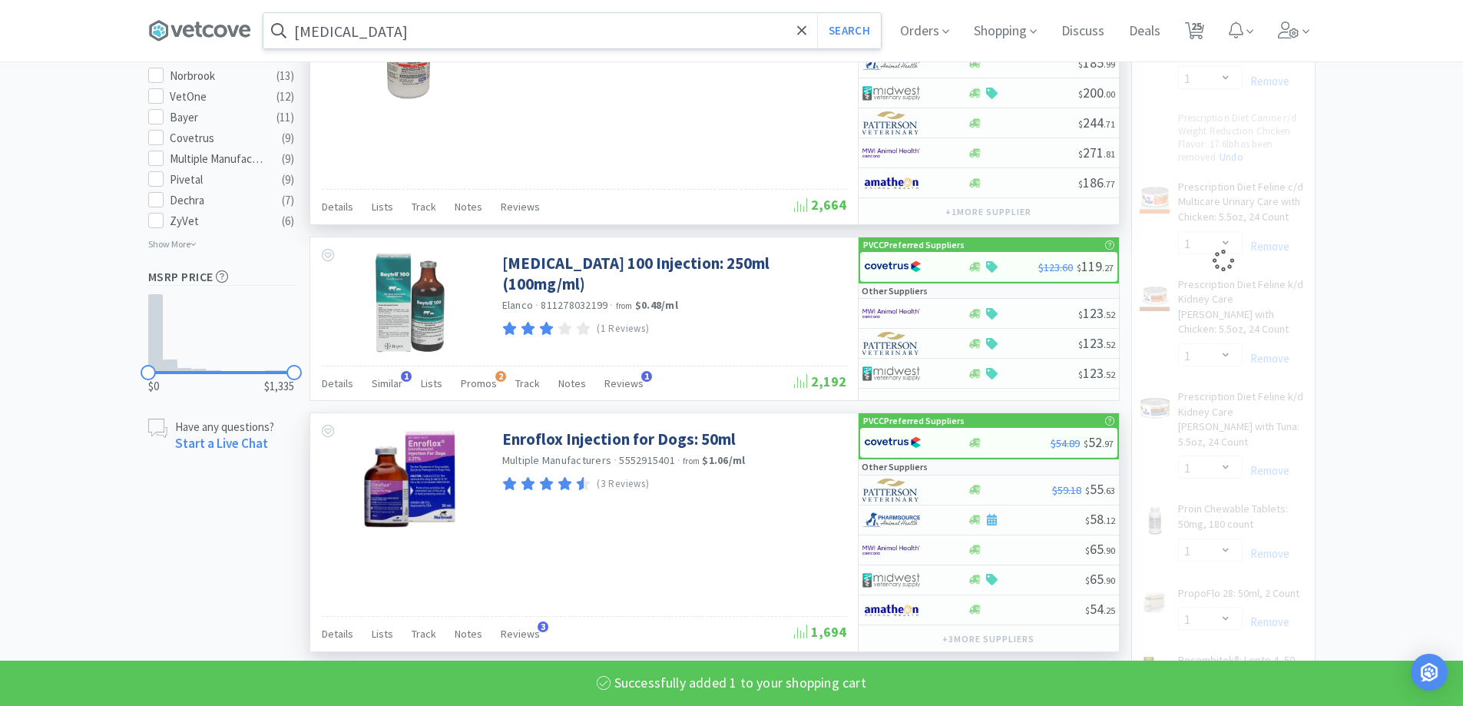
scroll to position [922, 0]
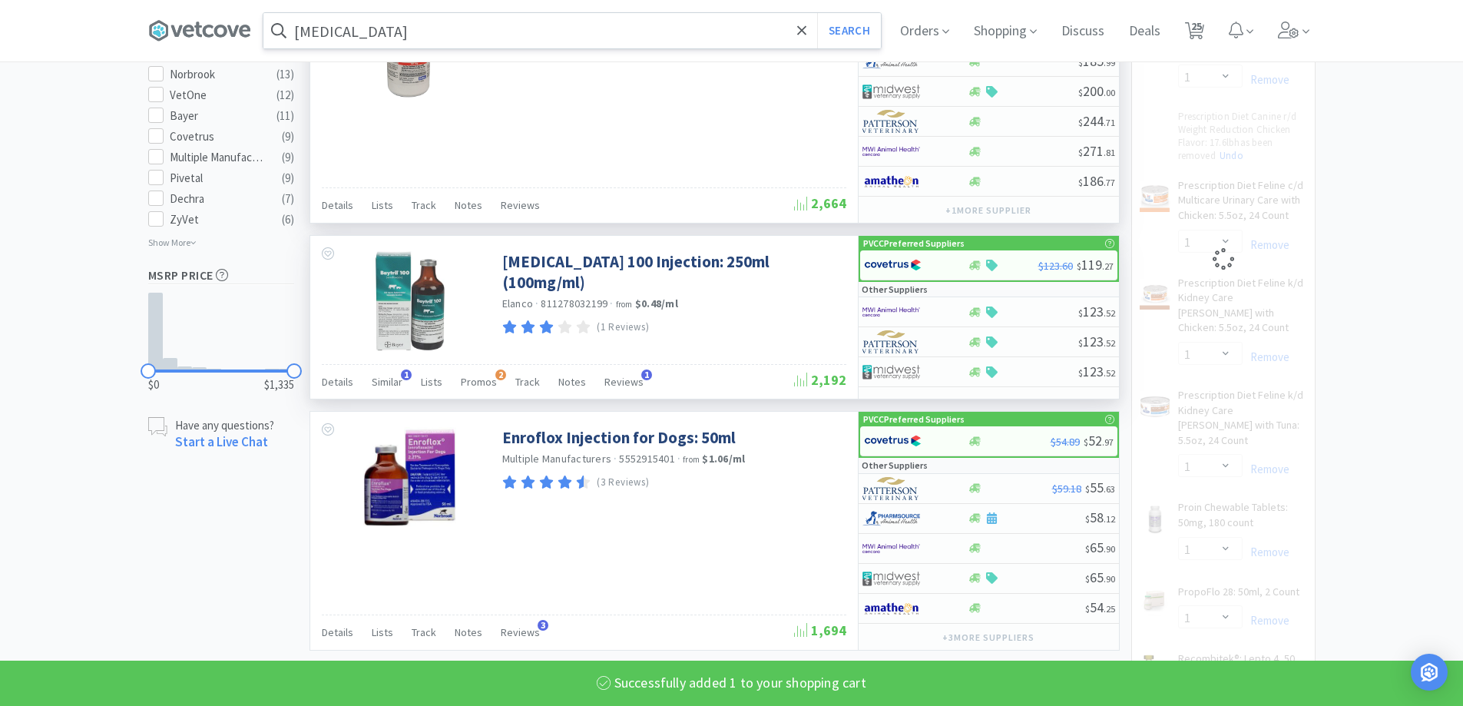
select select "1"
select select "6"
select select "3"
select select "4"
select select "1"
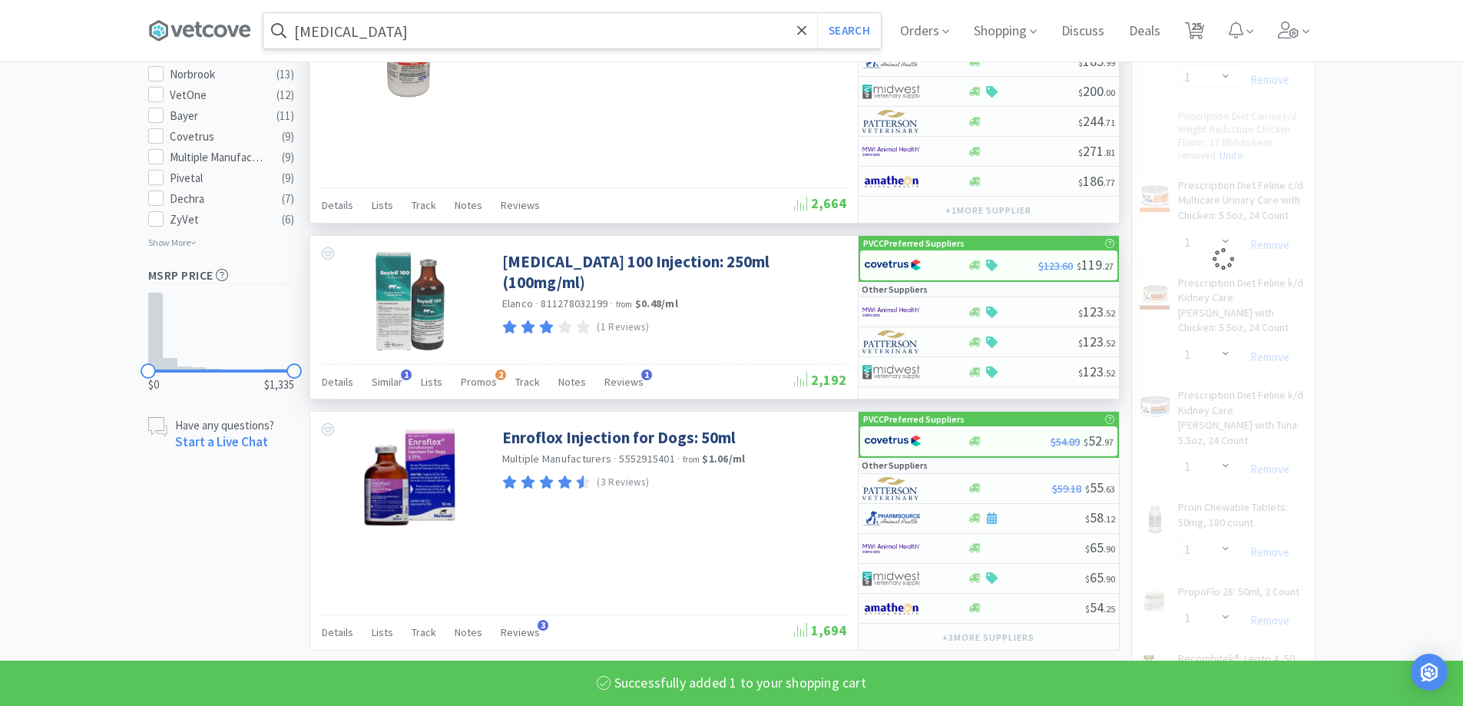
select select "1"
select select "4"
select select "1"
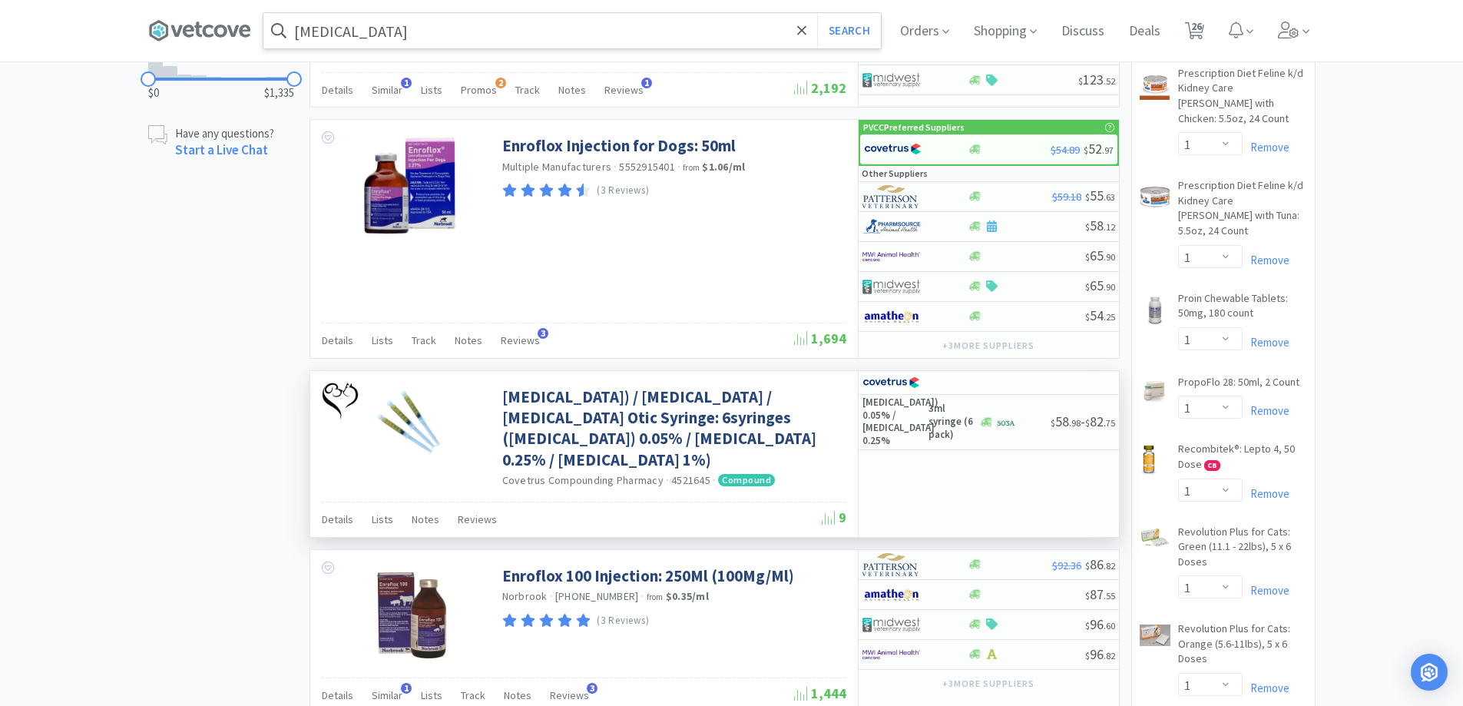
scroll to position [1536, 0]
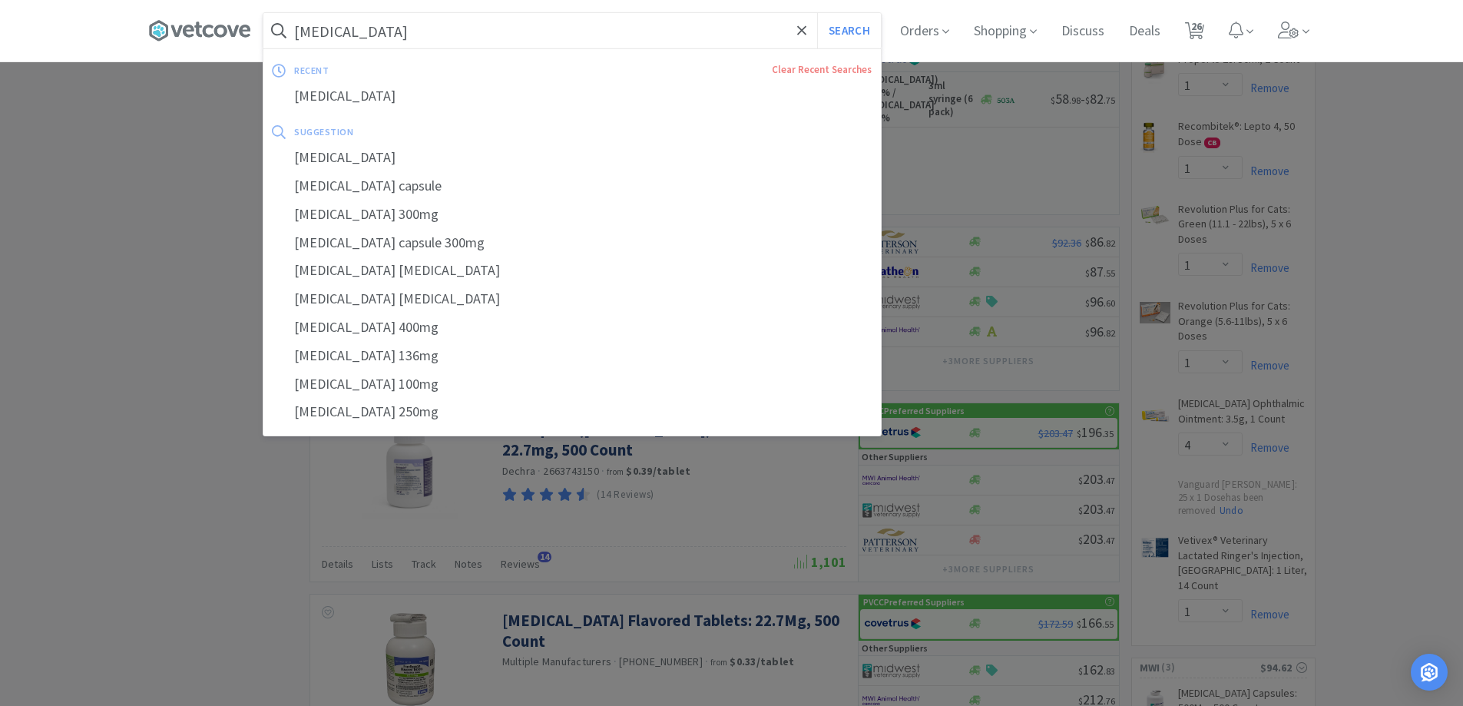
click at [485, 32] on input "[MEDICAL_DATA]" at bounding box center [571, 30] width 617 height 35
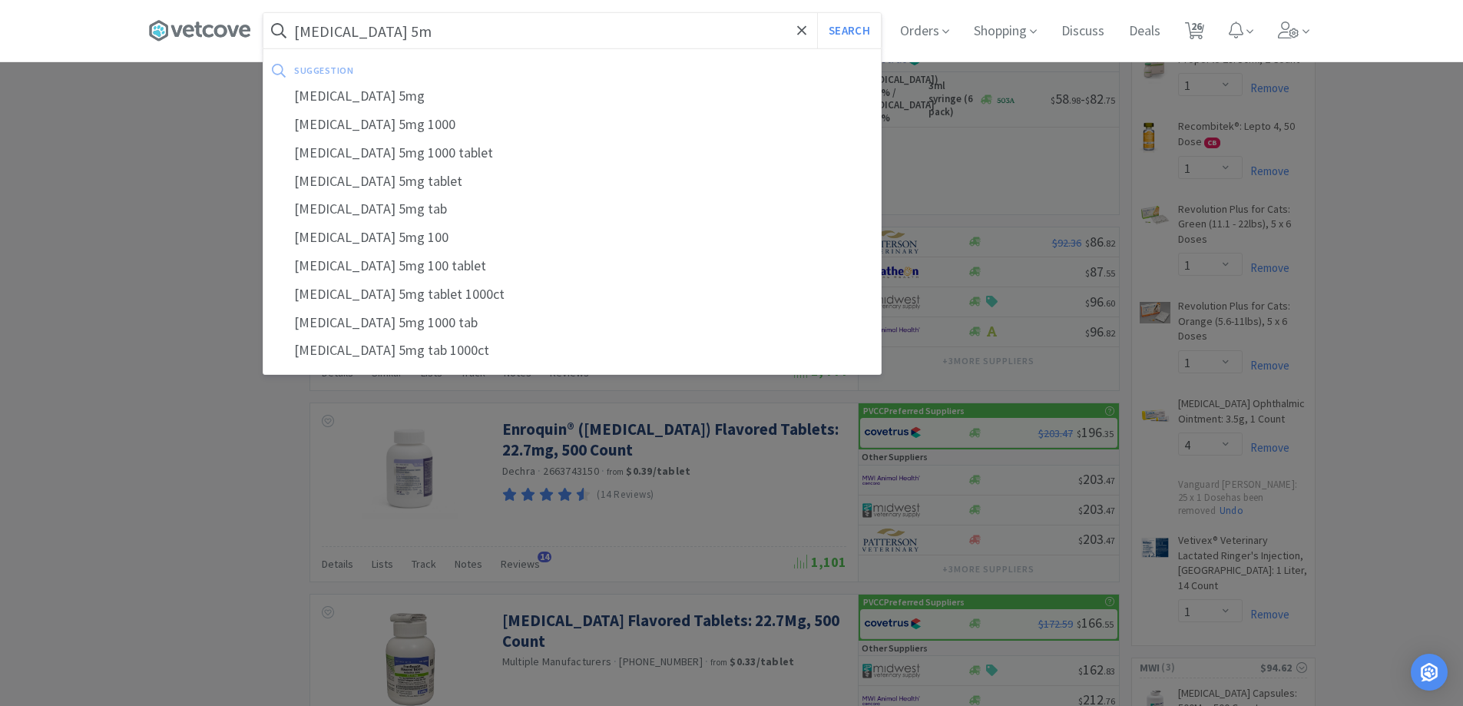
click at [817, 13] on button "Search" at bounding box center [849, 30] width 64 height 35
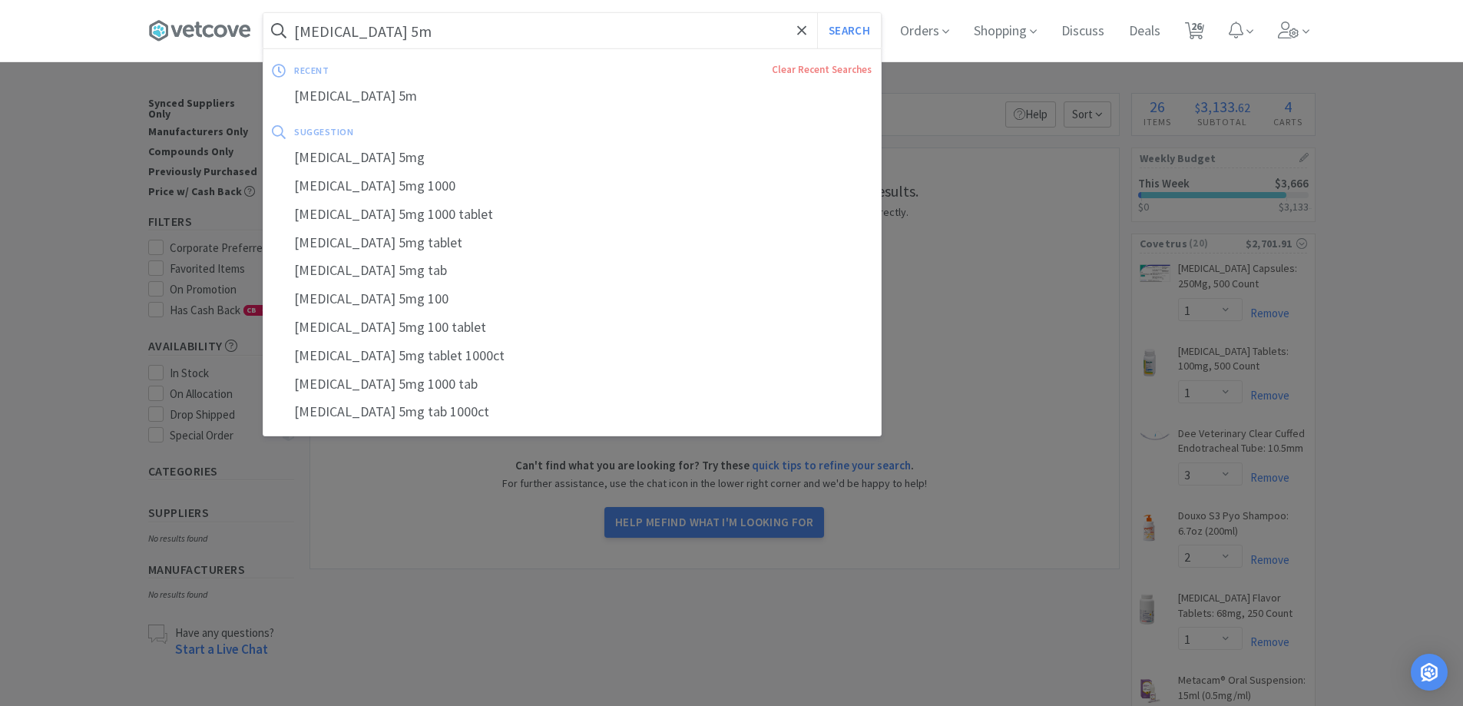
click at [345, 35] on input "[MEDICAL_DATA] 5m" at bounding box center [571, 30] width 617 height 35
click at [341, 35] on input "[MEDICAL_DATA] 5m" at bounding box center [571, 30] width 617 height 35
drag, startPoint x: 418, startPoint y: 40, endPoint x: 157, endPoint y: 36, distance: 261.1
click at [143, 42] on div "[MEDICAL_DATA] 5m Search recent Clear Recent Searches [MEDICAL_DATA] 5m suggest…" at bounding box center [731, 30] width 1463 height 61
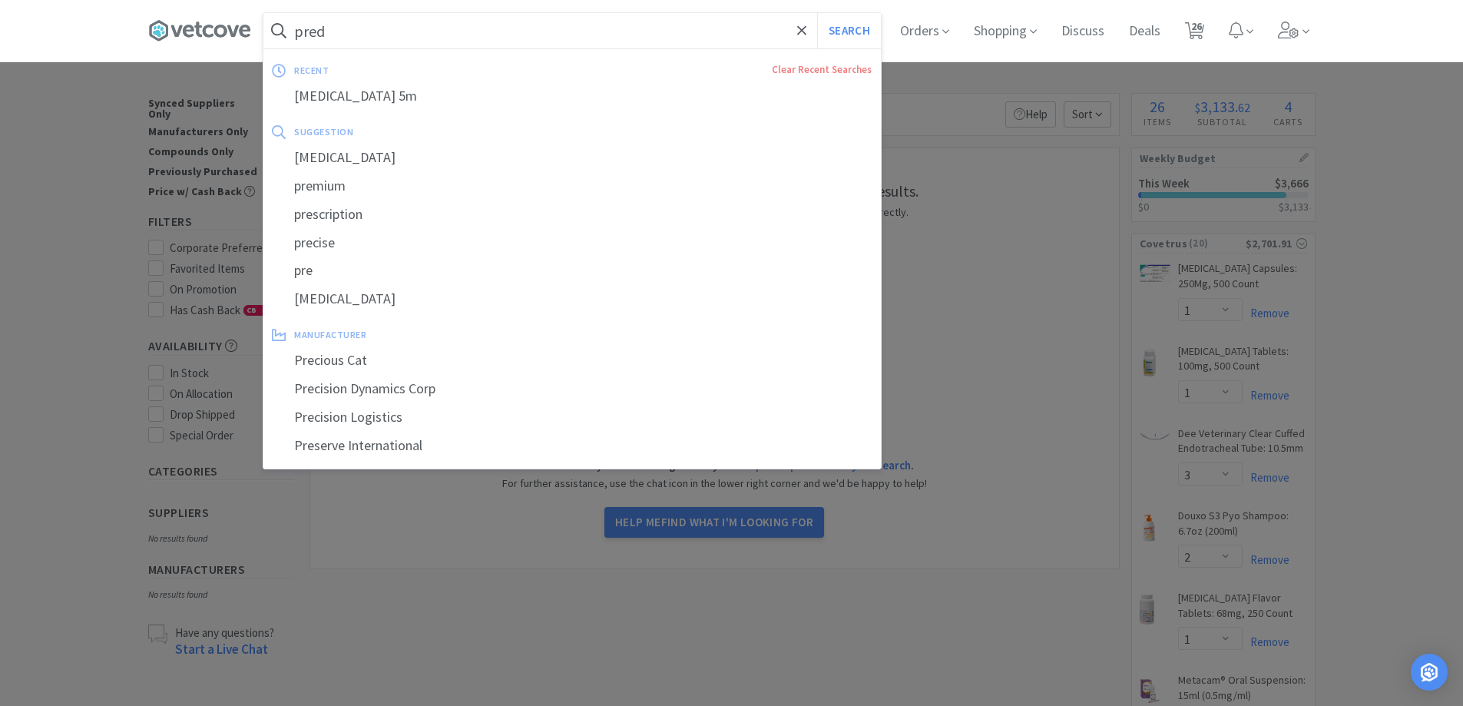
type input "pred"
click at [817, 13] on button "Search" at bounding box center [849, 30] width 64 height 35
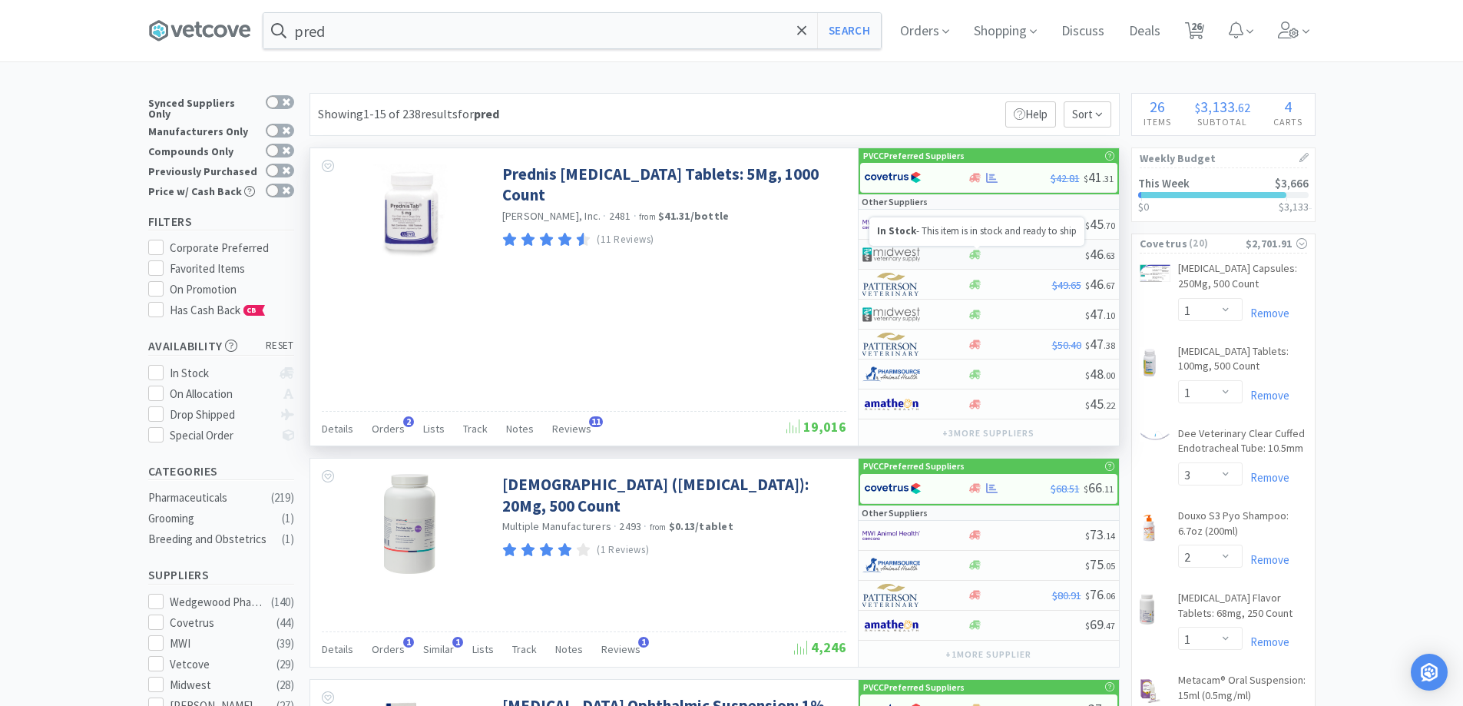
click at [974, 257] on icon at bounding box center [975, 254] width 12 height 9
select select "1"
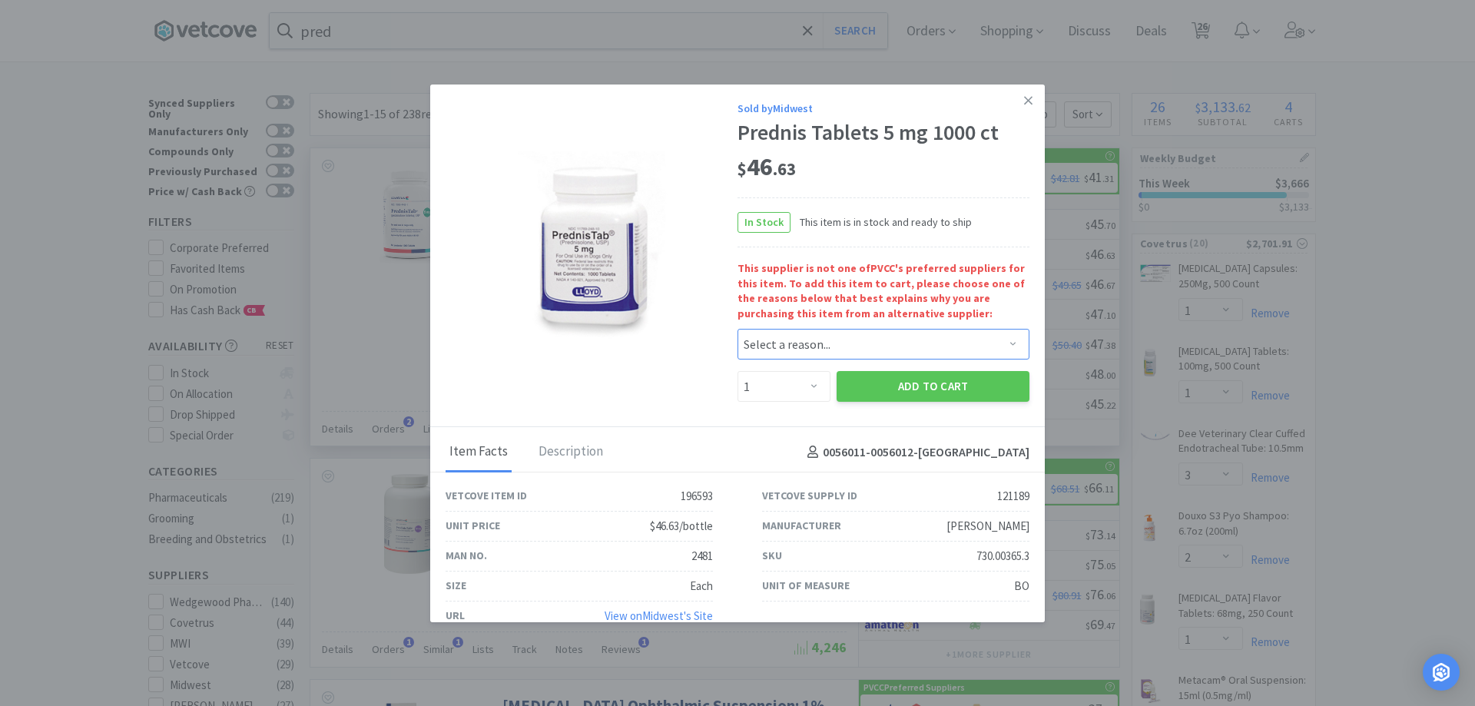
click at [778, 345] on select "Select a reason... Availability - This item is out of stock at the preferred su…" at bounding box center [883, 344] width 292 height 31
select select "availability"
click at [737, 329] on select "Select a reason... Availability - This item is out of stock at the preferred su…" at bounding box center [883, 344] width 292 height 31
click at [1021, 98] on link at bounding box center [1028, 100] width 27 height 33
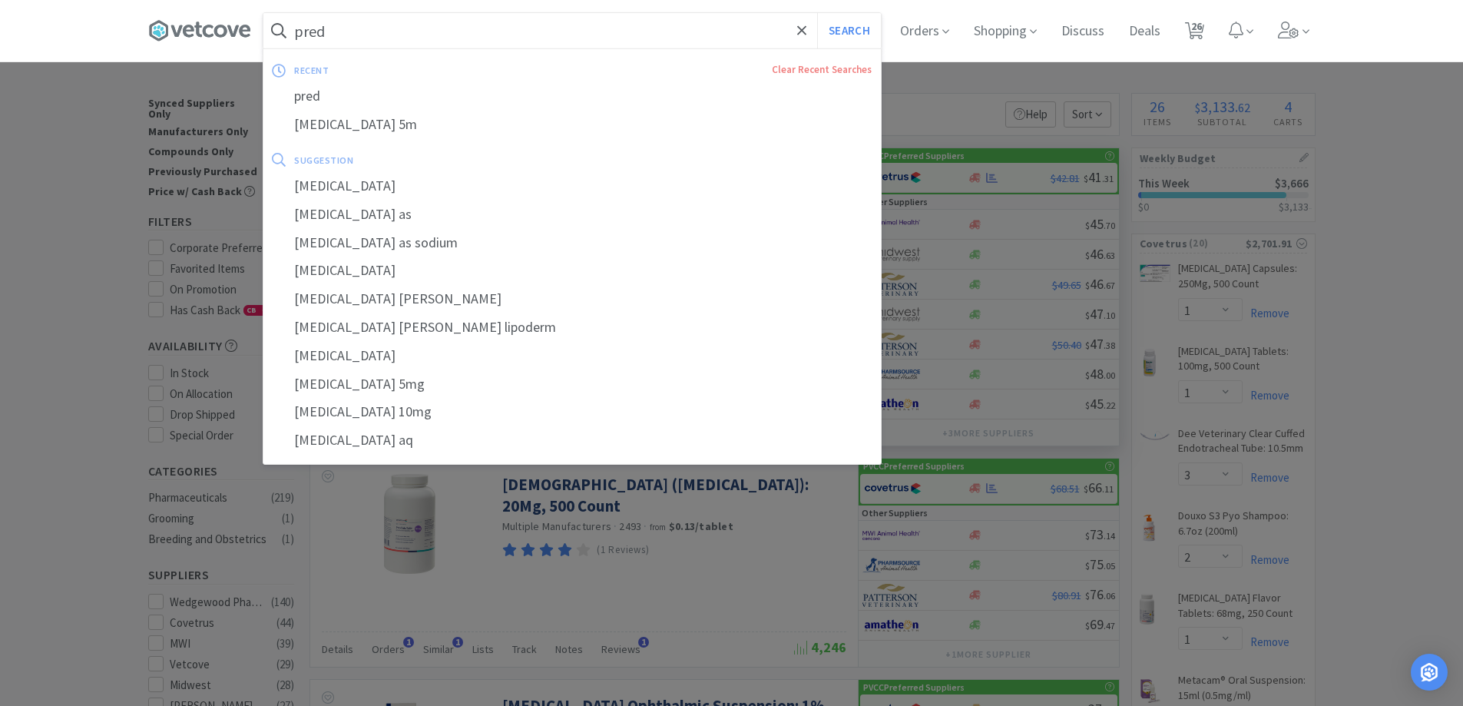
click at [378, 50] on div "recent Clear Recent Searches pred [MEDICAL_DATA] 5m suggestion [MEDICAL_DATA] […" at bounding box center [572, 256] width 619 height 416
click at [373, 38] on input "pred" at bounding box center [571, 30] width 617 height 35
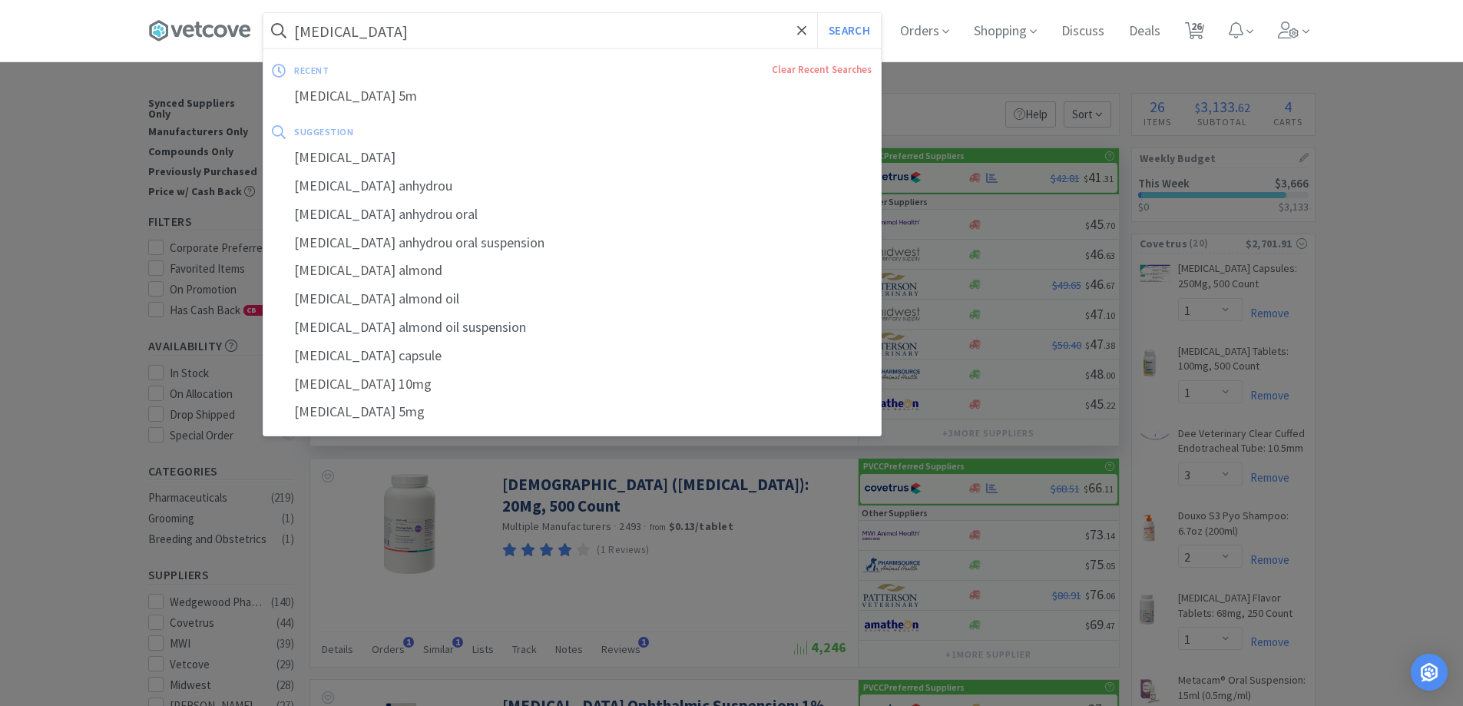
type input "[MEDICAL_DATA]"
click at [817, 13] on button "Search" at bounding box center [849, 30] width 64 height 35
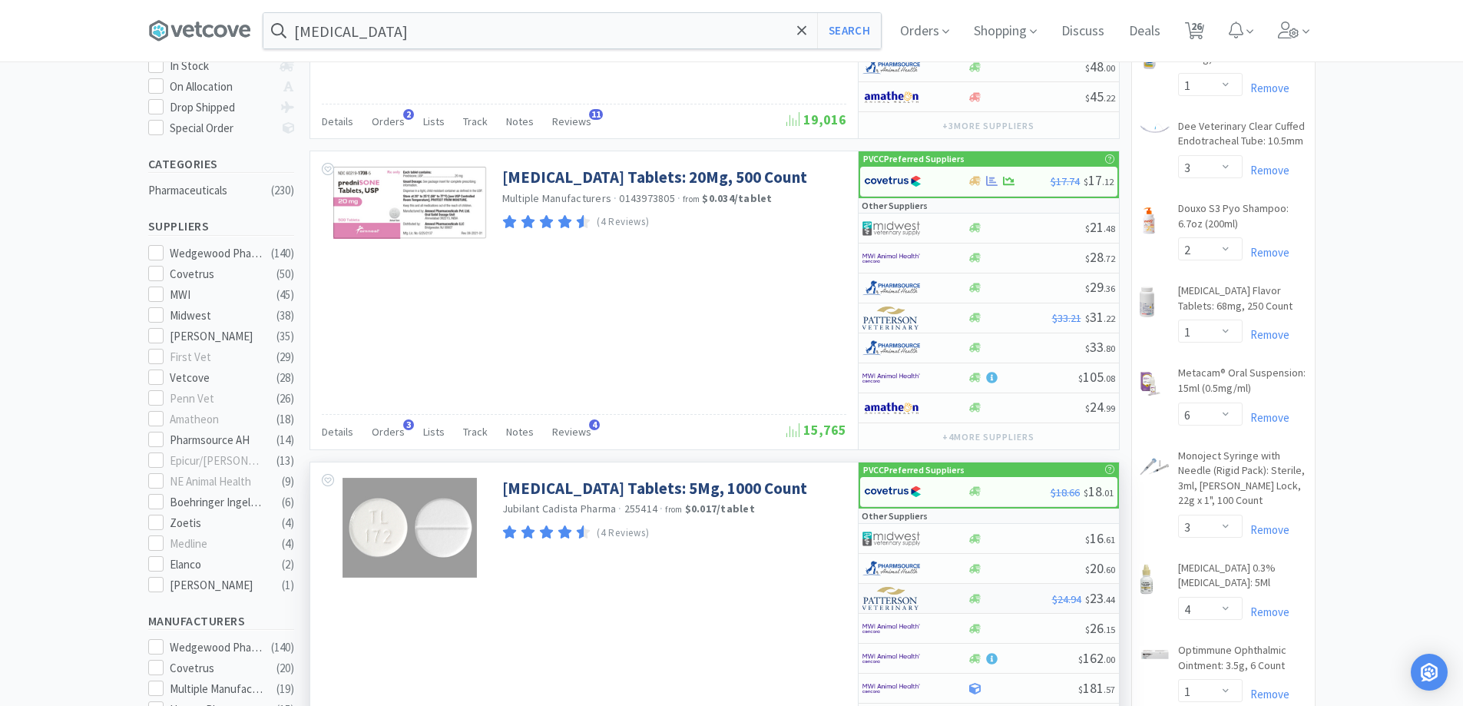
scroll to position [461, 0]
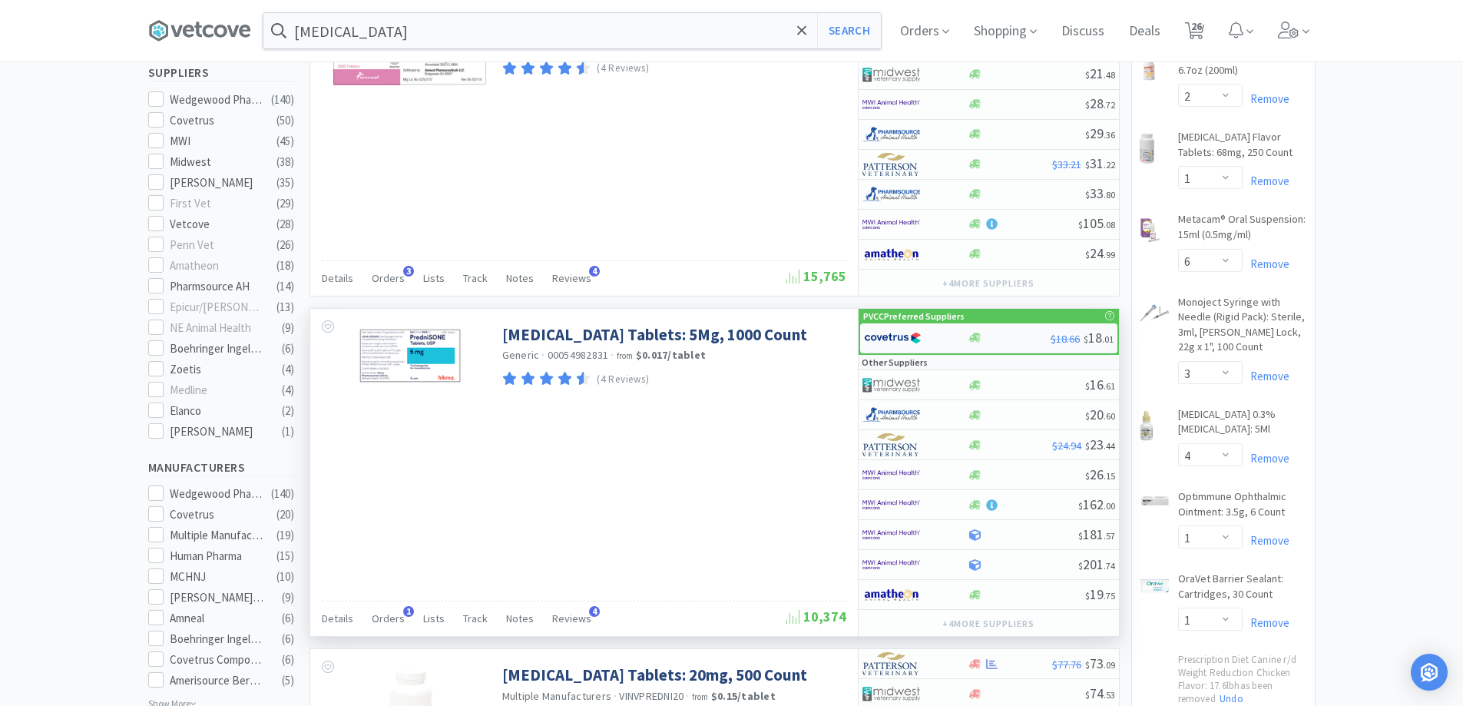
click at [1018, 342] on div at bounding box center [1009, 338] width 83 height 12
select select "1"
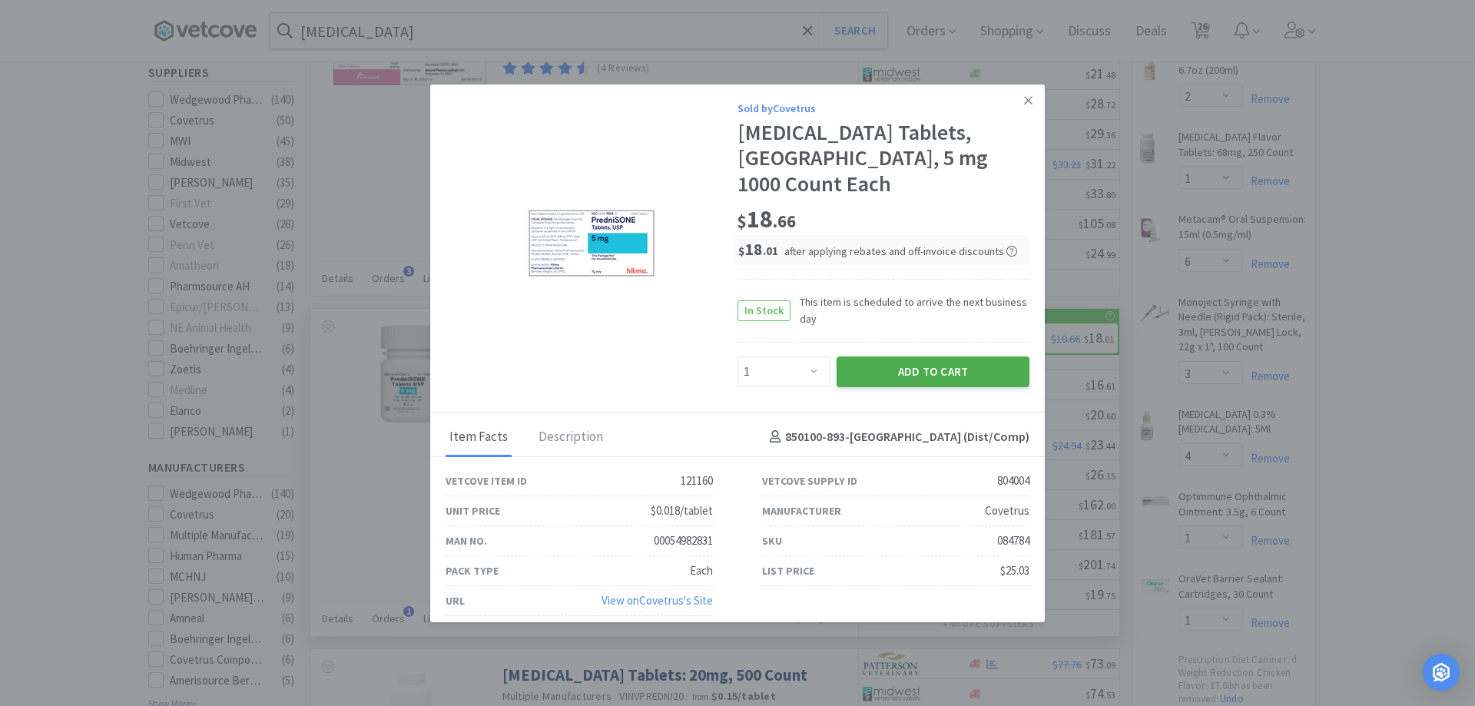
click at [891, 356] on button "Add to Cart" at bounding box center [932, 371] width 193 height 31
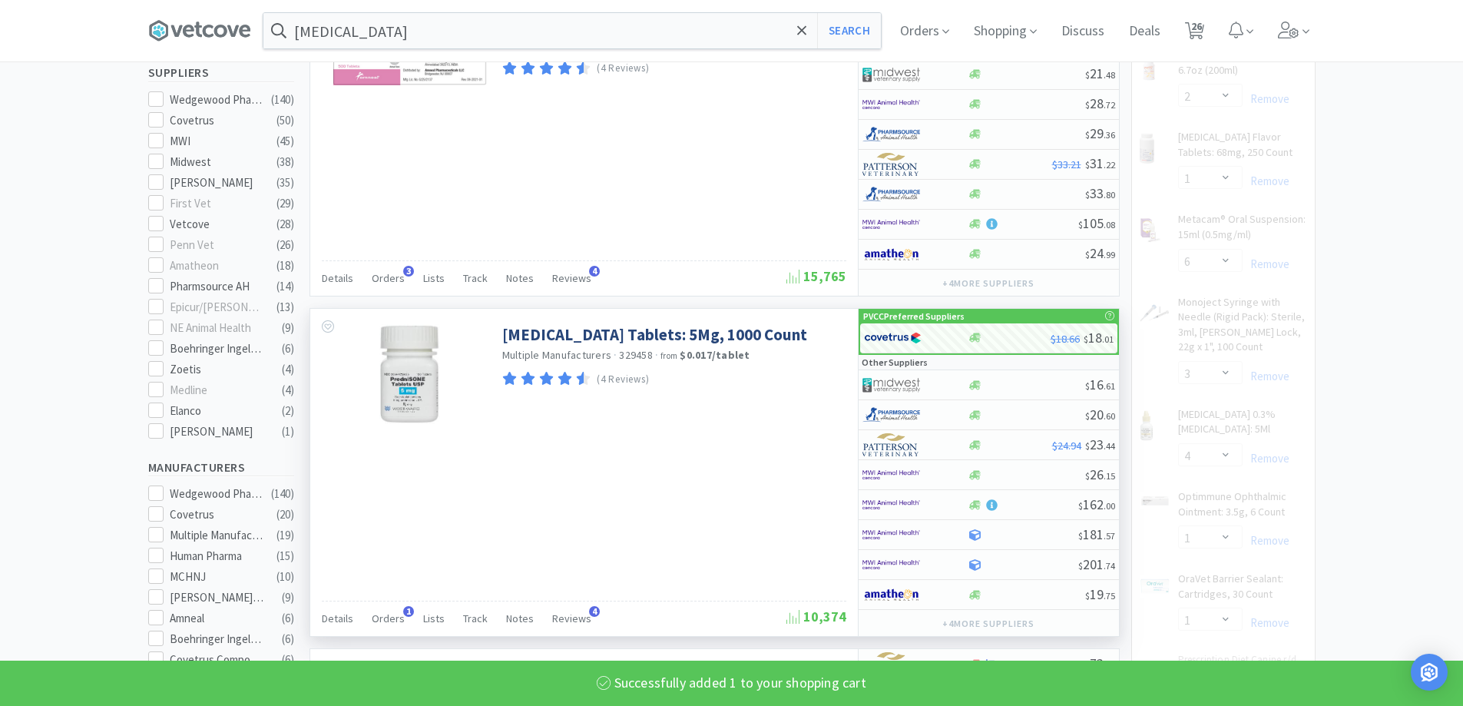
select select "1"
select select "4"
select select "1"
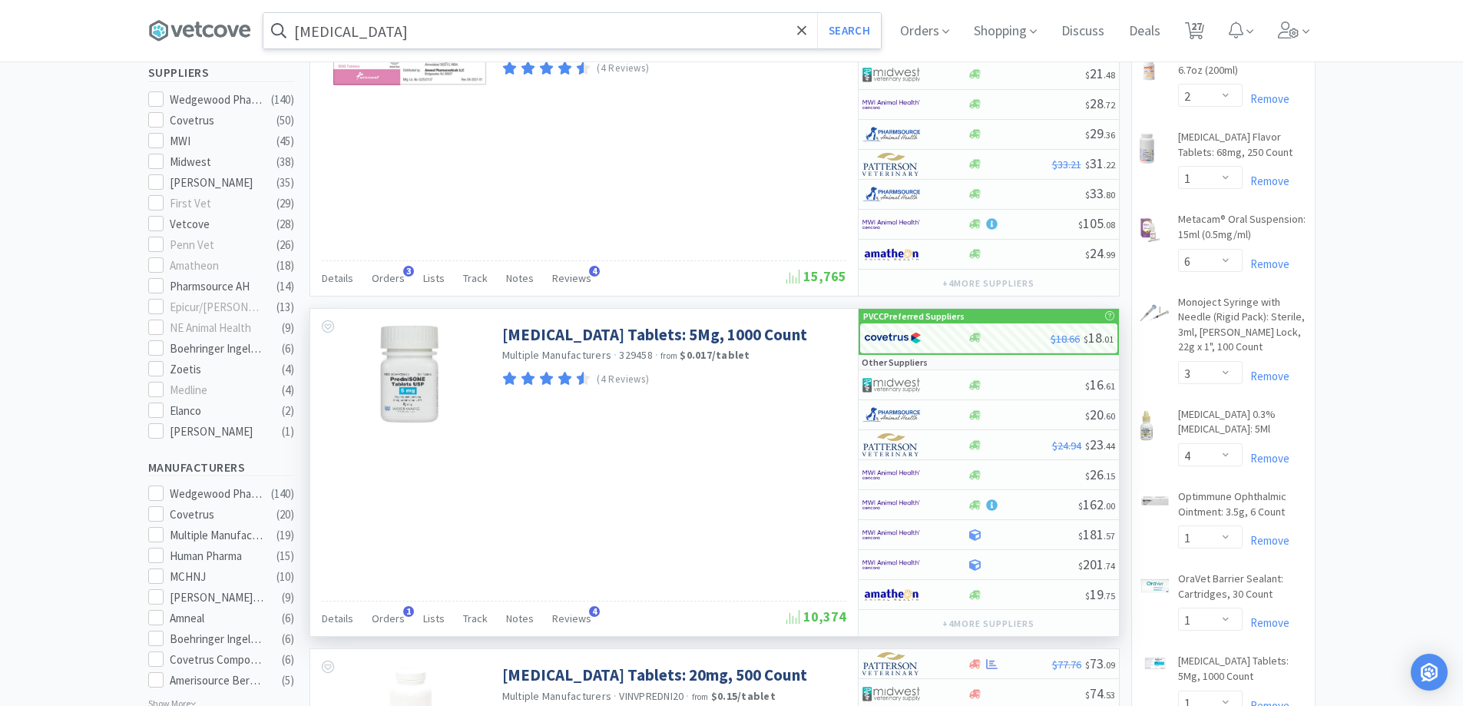
click at [517, 48] on div "[MEDICAL_DATA] Search" at bounding box center [572, 30] width 619 height 37
click at [500, 34] on input "[MEDICAL_DATA]" at bounding box center [571, 30] width 617 height 35
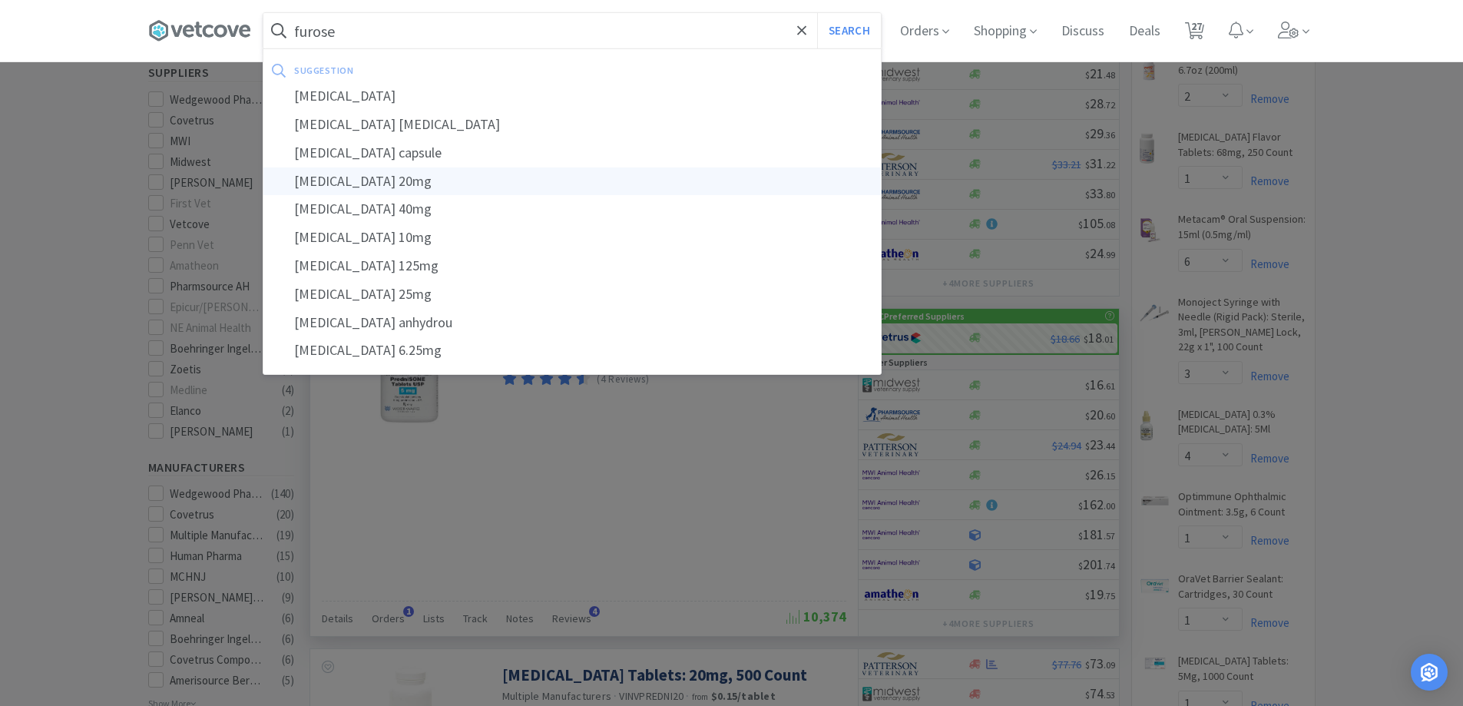
click at [387, 175] on div "[MEDICAL_DATA] 20mg" at bounding box center [571, 181] width 617 height 28
type input "[MEDICAL_DATA] 20mg"
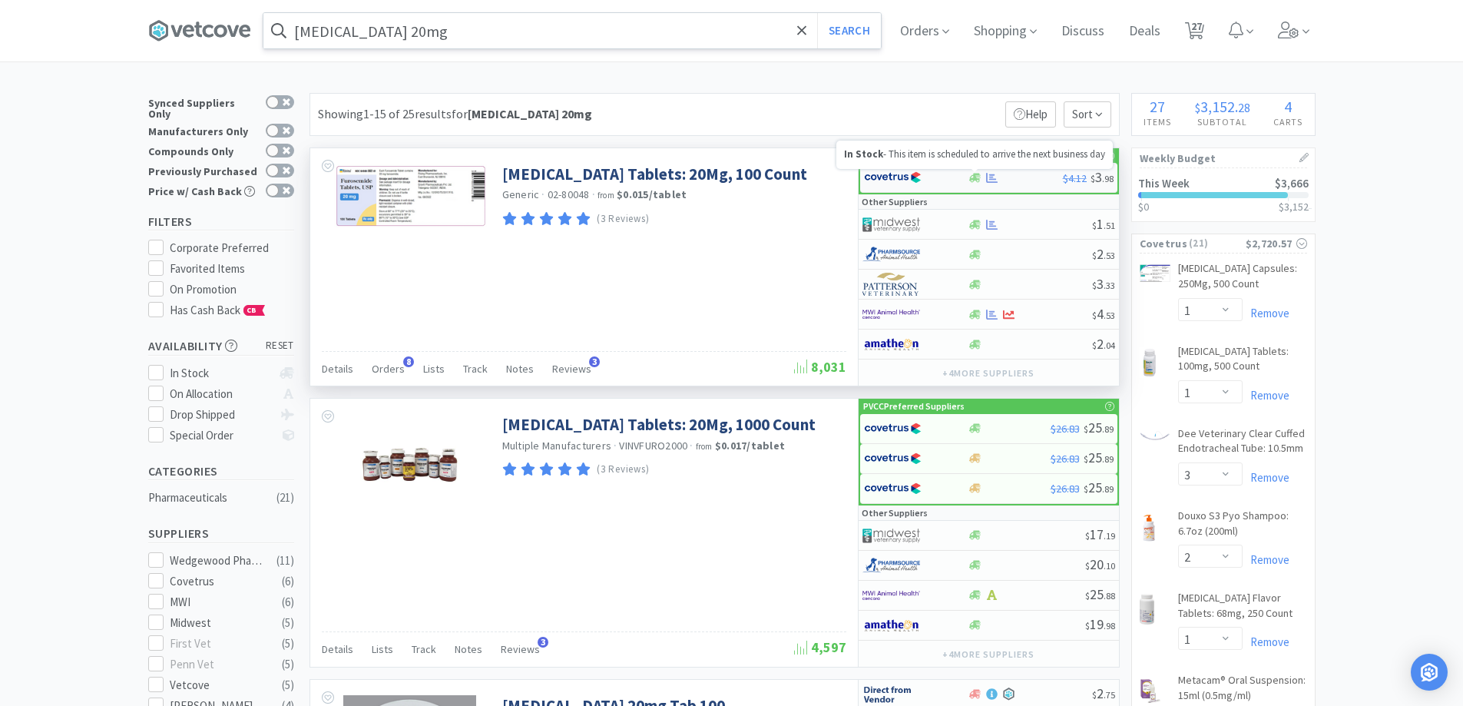
click at [972, 179] on icon at bounding box center [975, 177] width 12 height 9
select select "1"
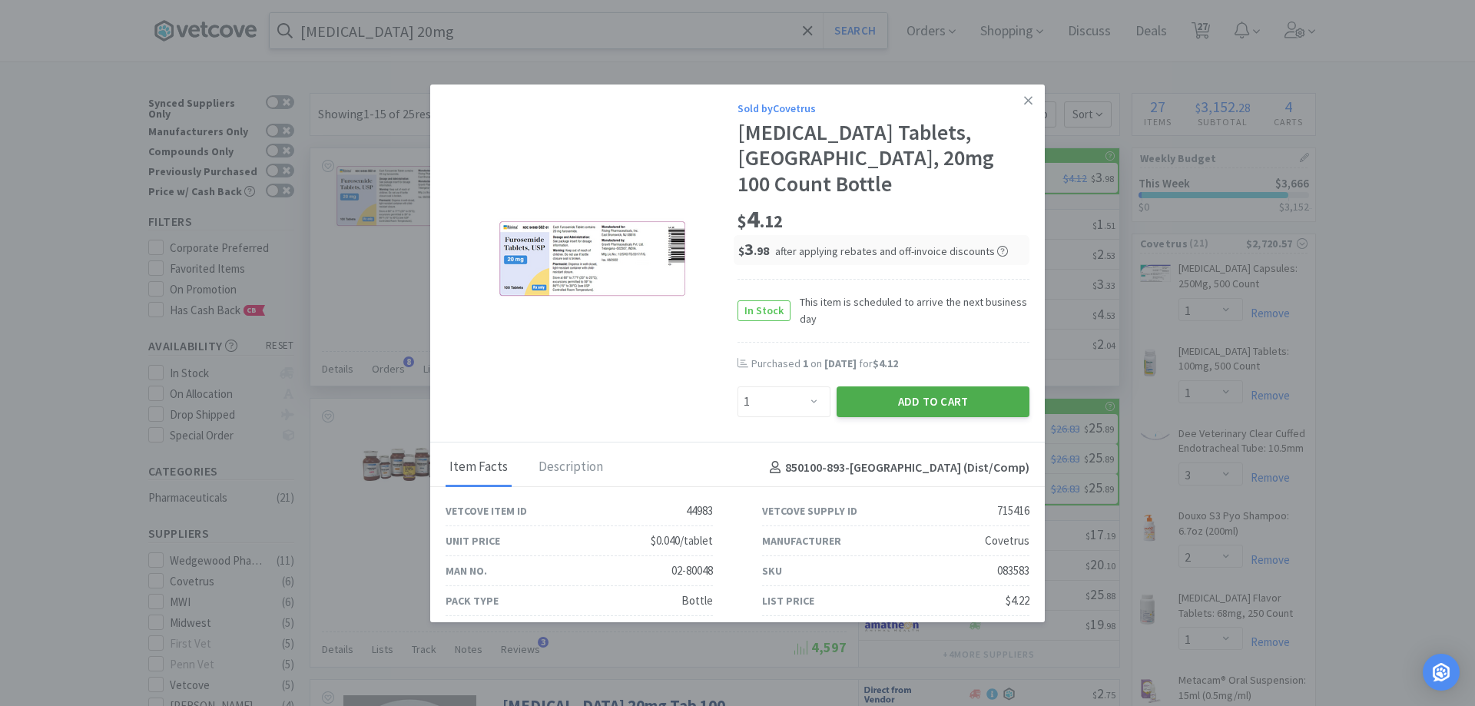
click at [846, 386] on button "Add to Cart" at bounding box center [932, 401] width 193 height 31
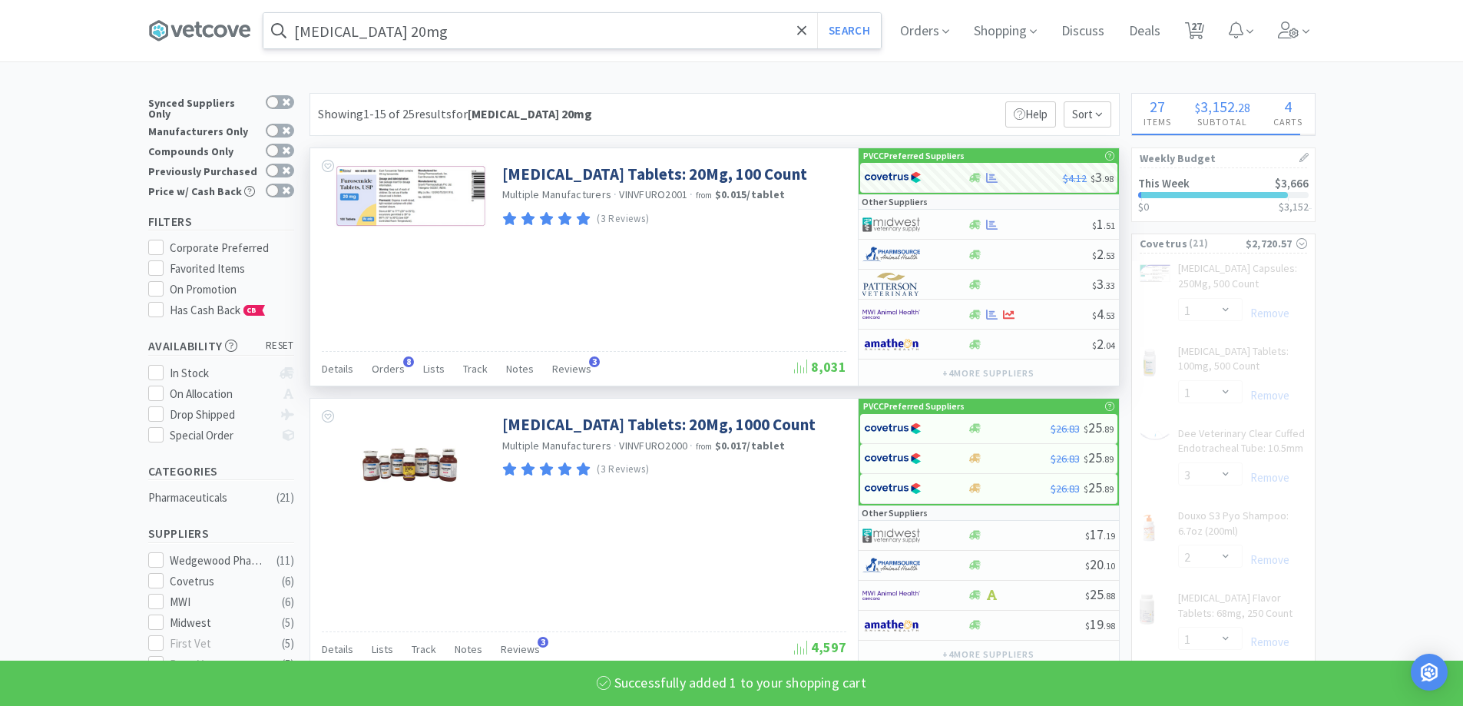
select select "1"
select select "6"
select select "3"
select select "4"
select select "1"
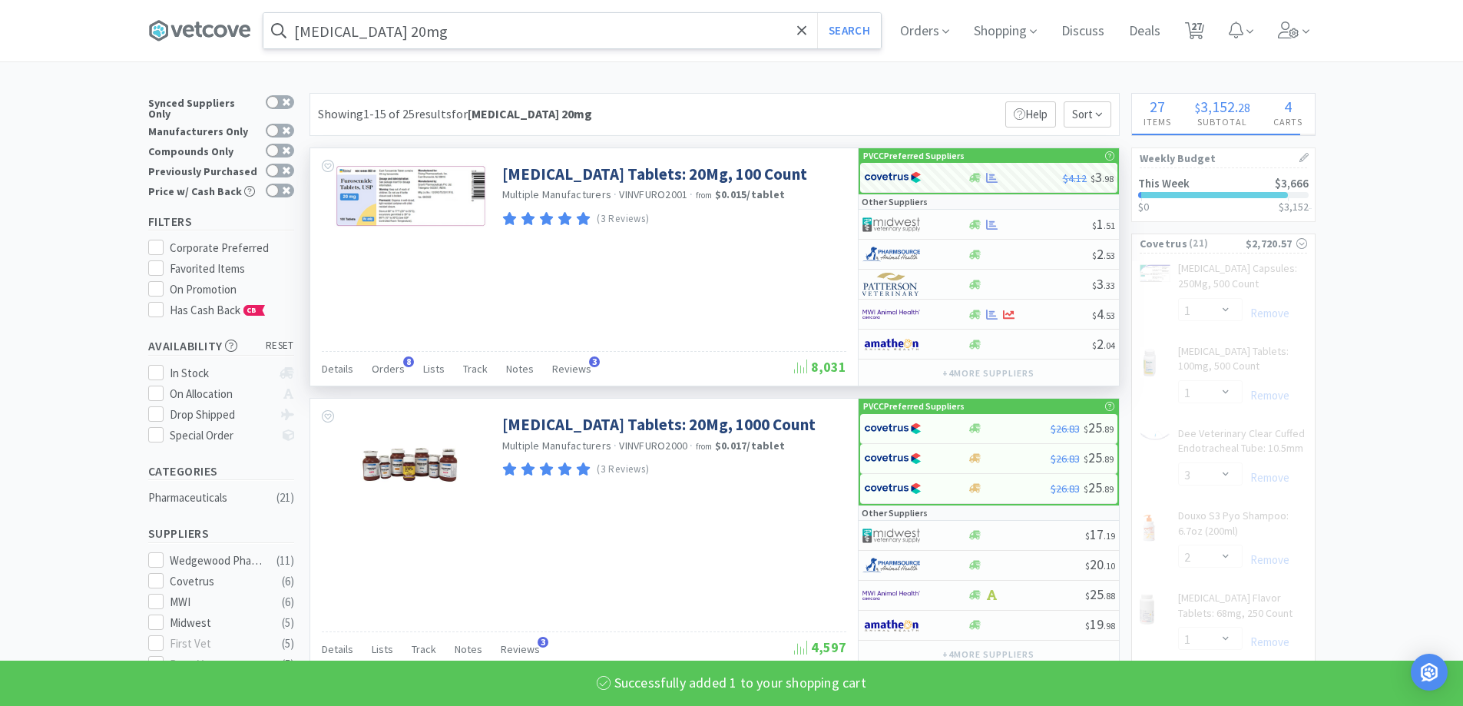
select select "1"
select select "4"
select select "1"
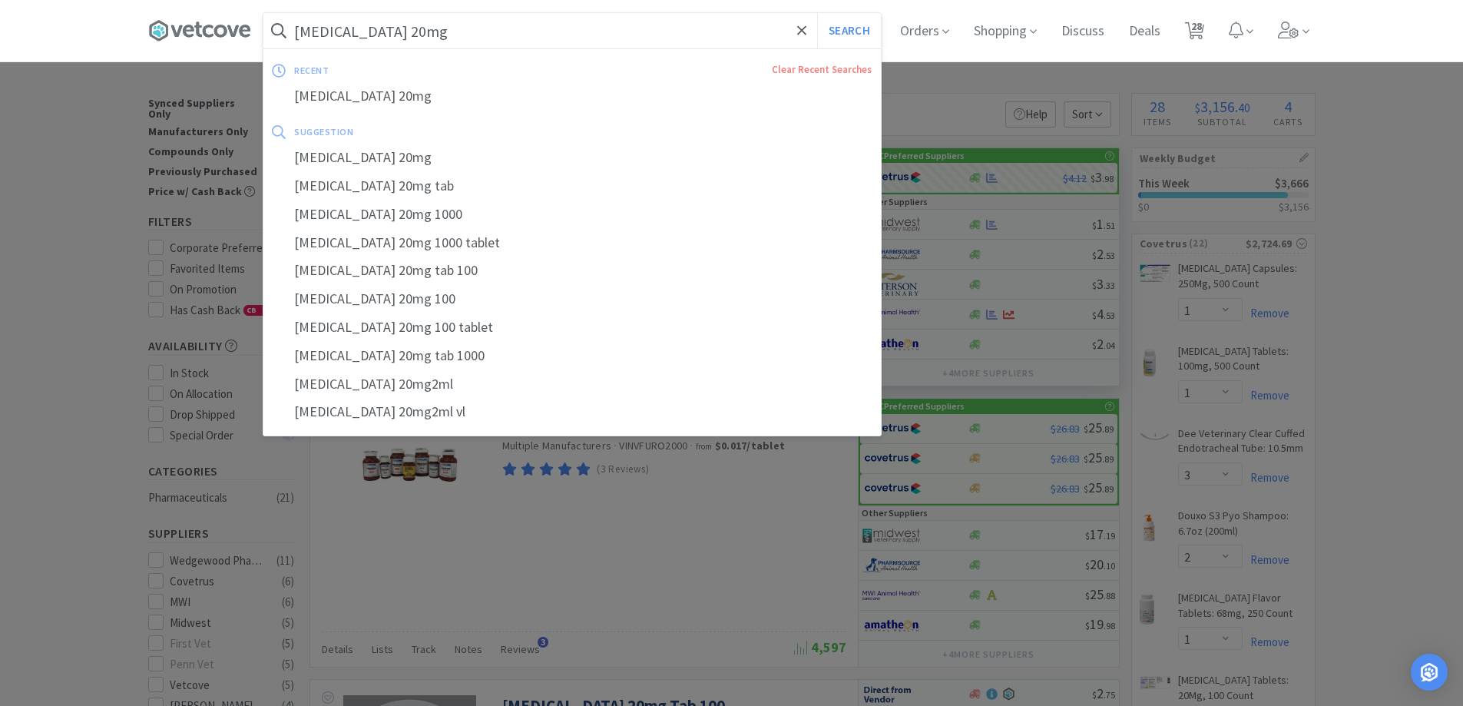
click at [535, 46] on input "[MEDICAL_DATA] 20mg" at bounding box center [571, 30] width 617 height 35
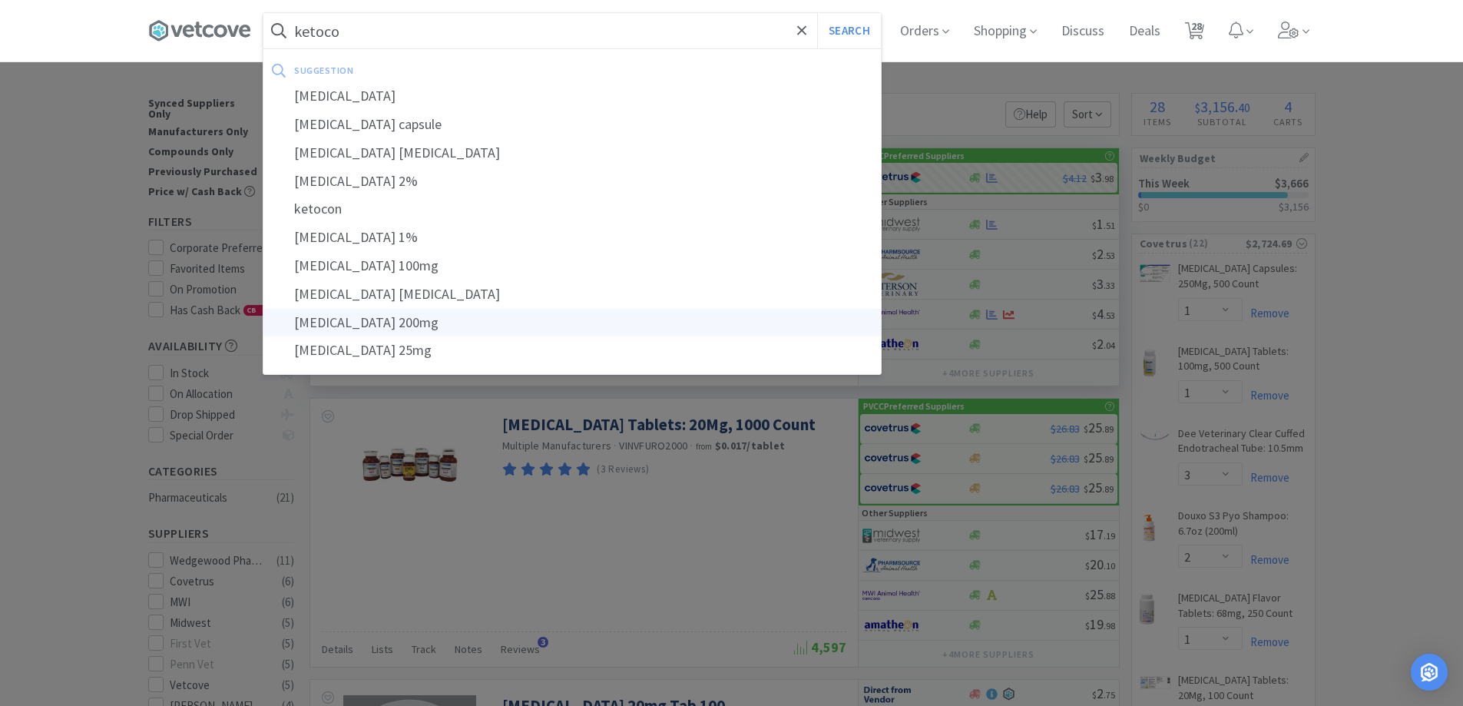
click at [430, 323] on div "[MEDICAL_DATA] 200mg" at bounding box center [571, 323] width 617 height 28
type input "[MEDICAL_DATA] 200mg"
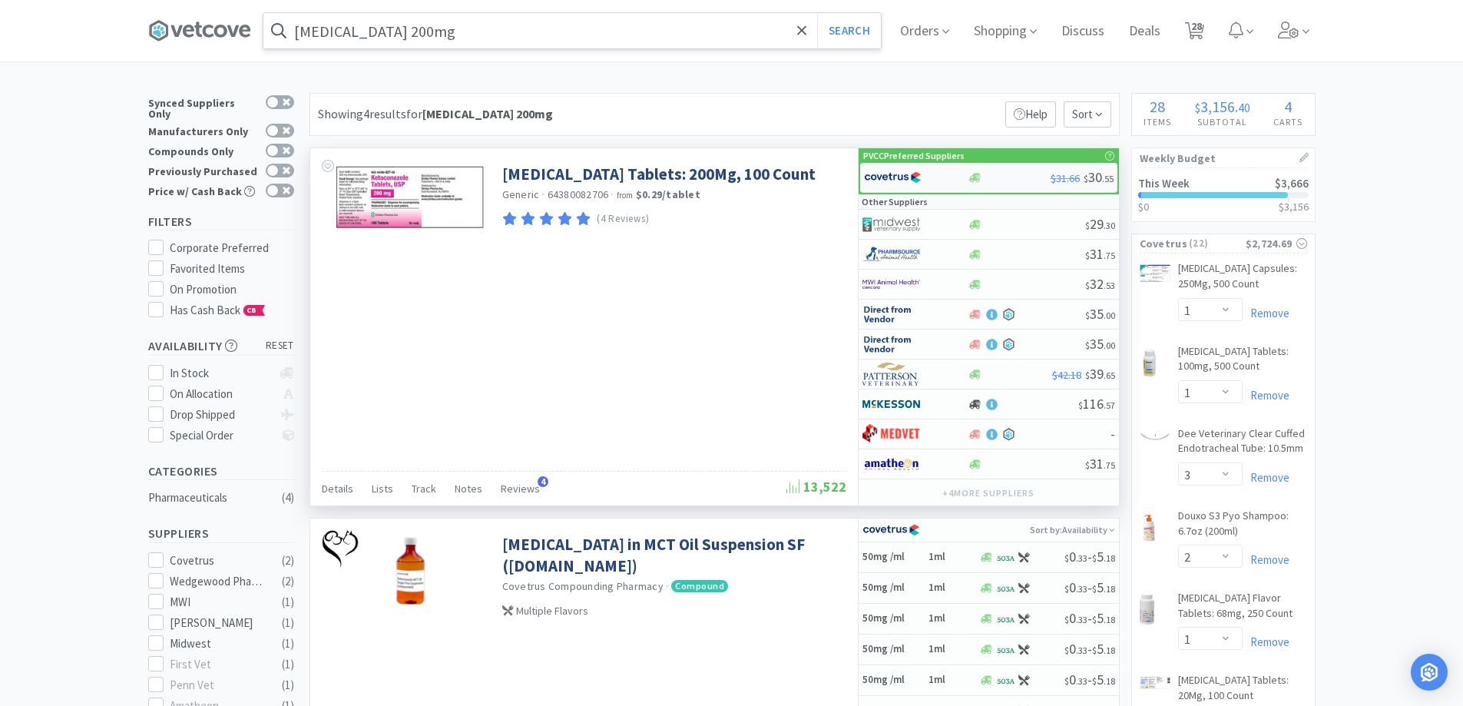
click at [1002, 177] on div at bounding box center [1009, 178] width 83 height 12
select select "1"
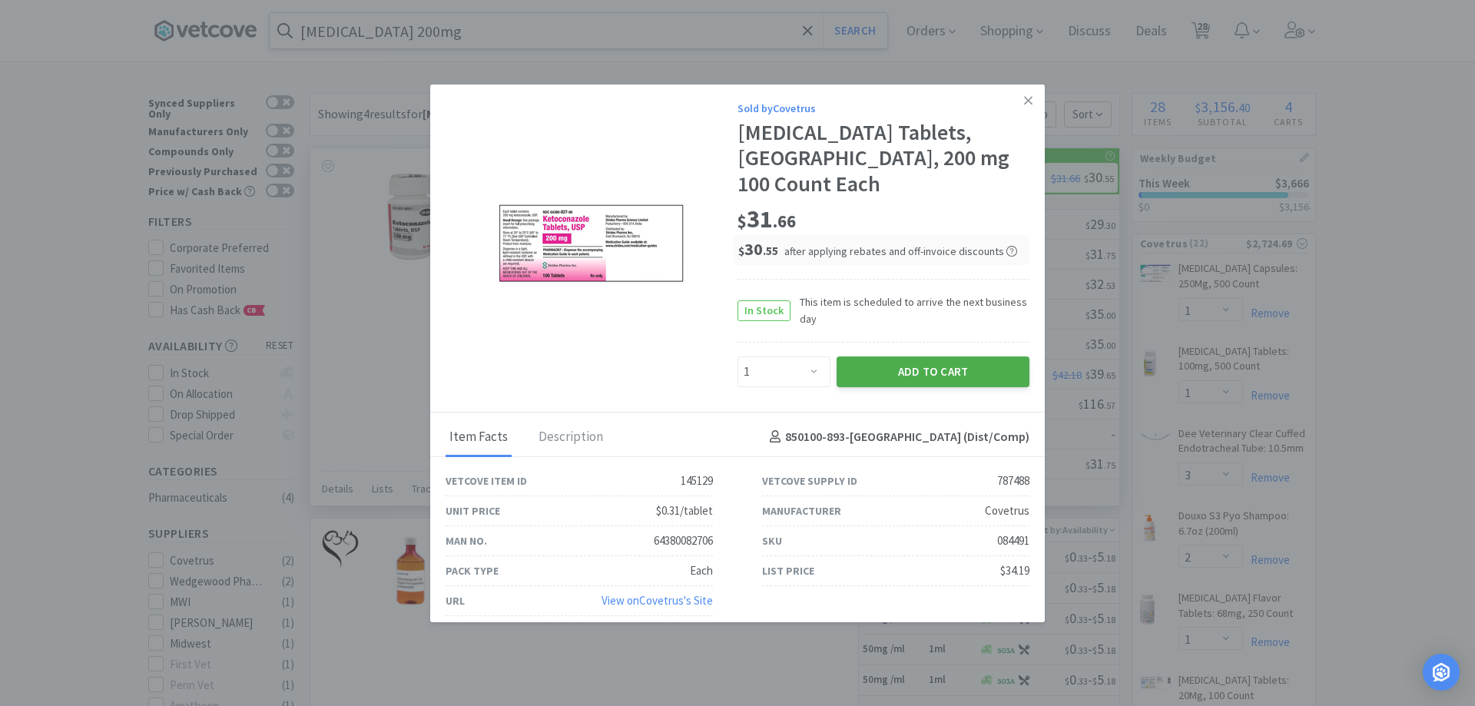
click at [877, 356] on button "Add to Cart" at bounding box center [932, 371] width 193 height 31
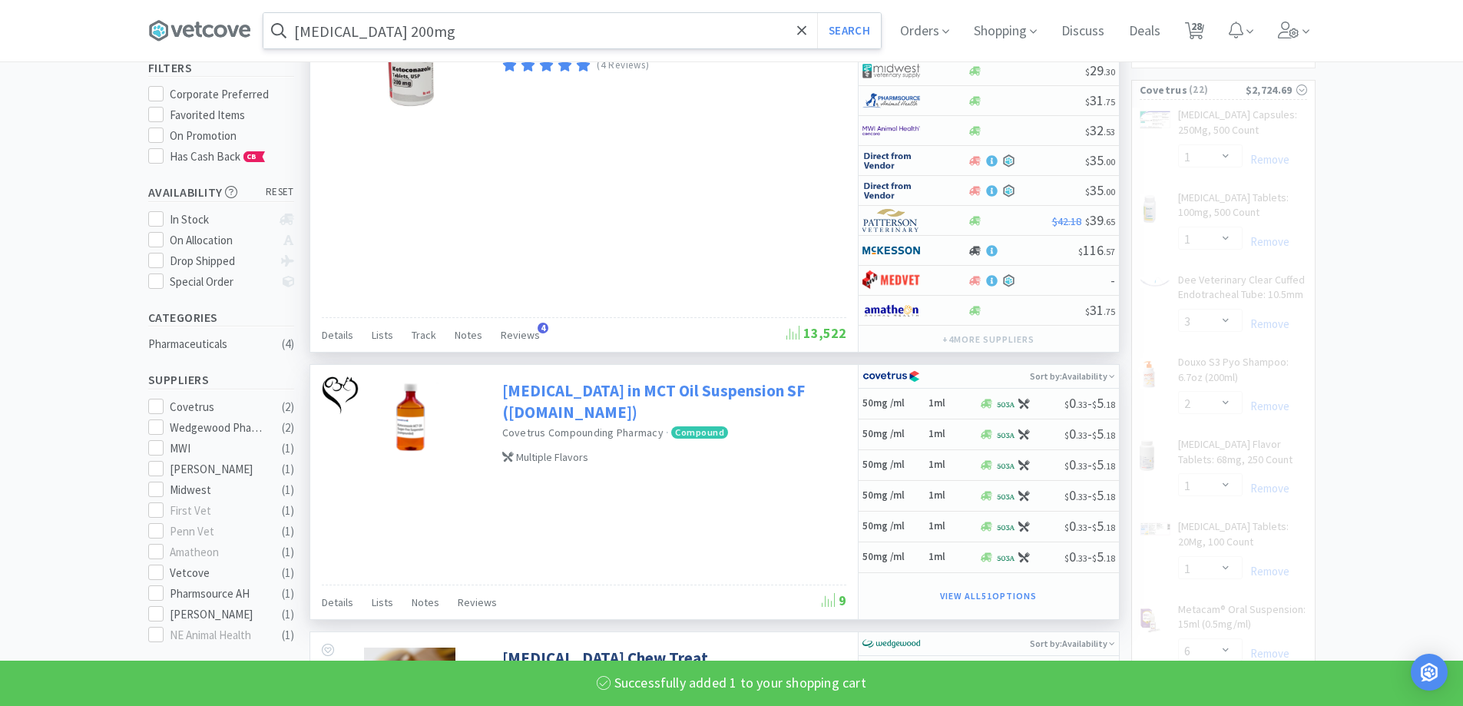
select select "1"
select select "6"
select select "3"
select select "4"
select select "1"
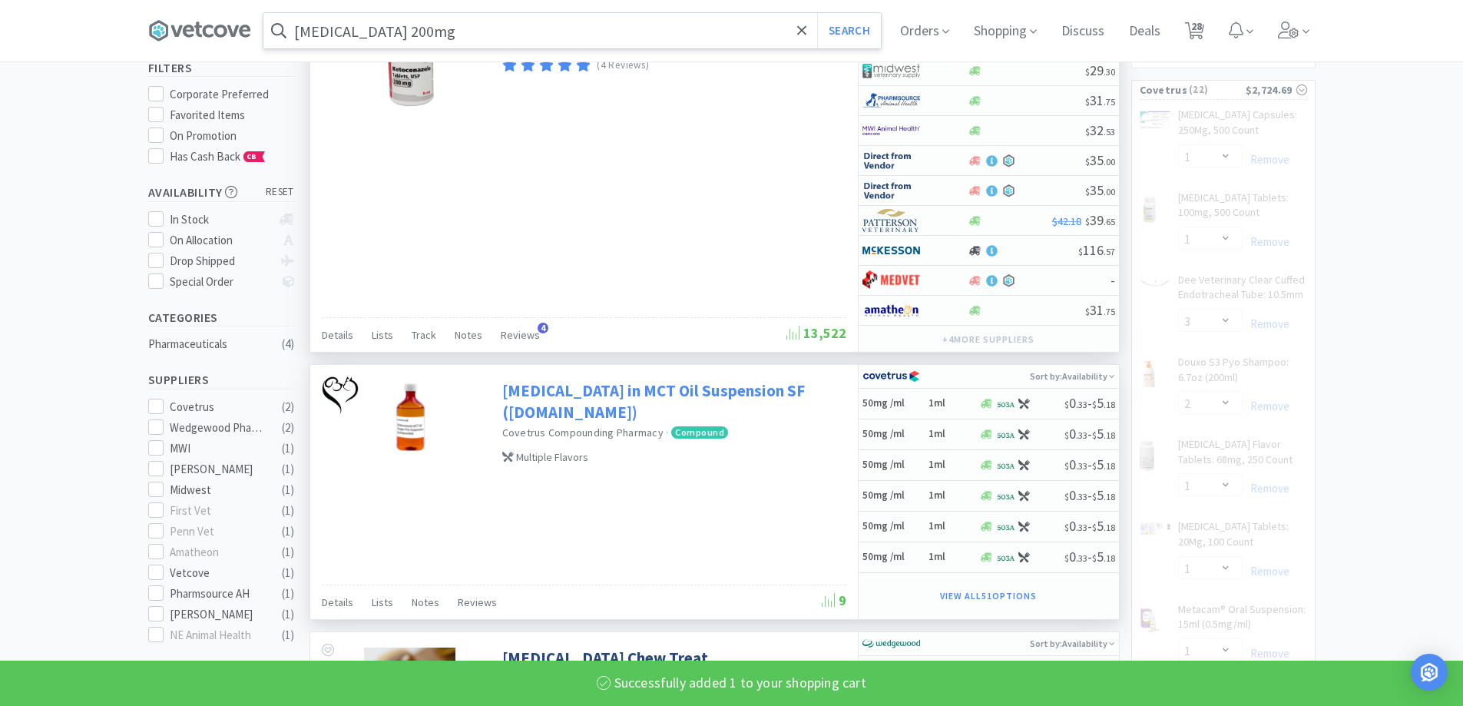
select select "1"
select select "4"
select select "1"
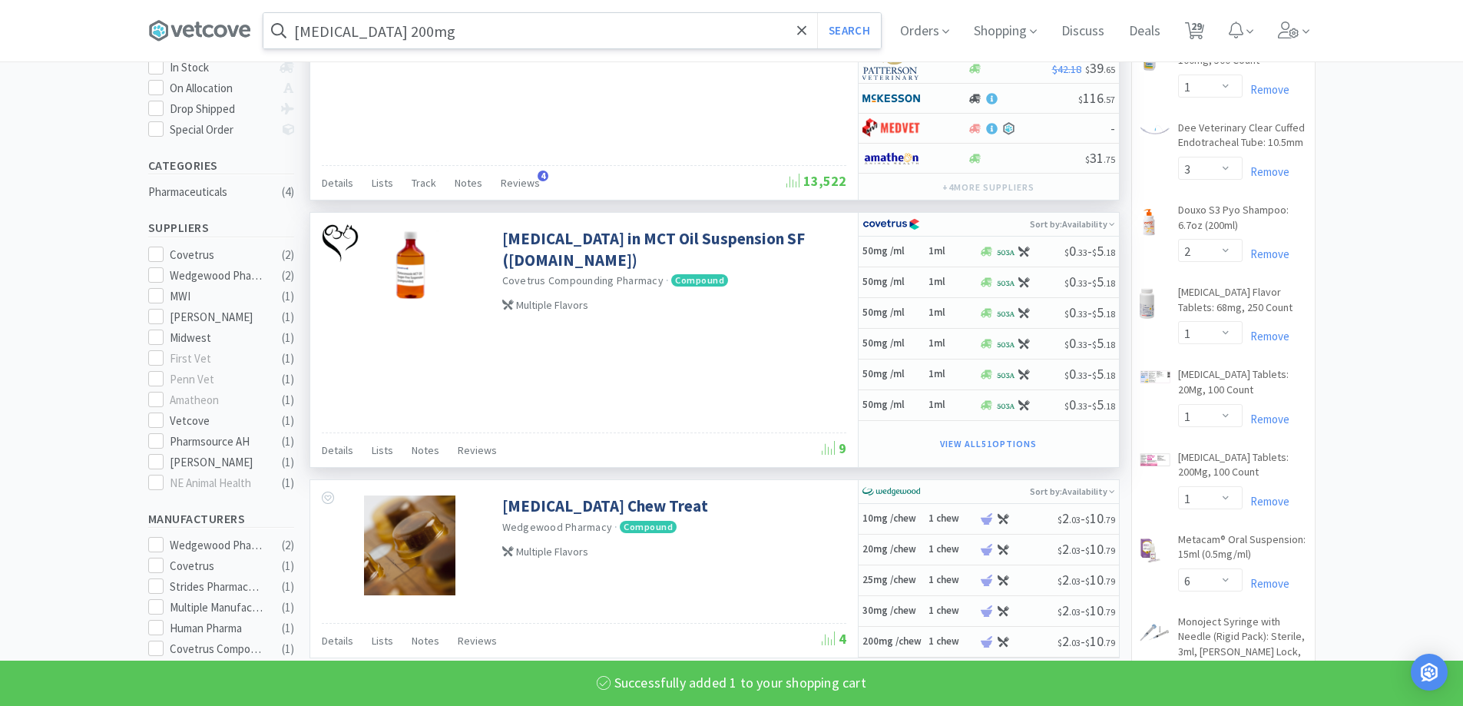
scroll to position [307, 0]
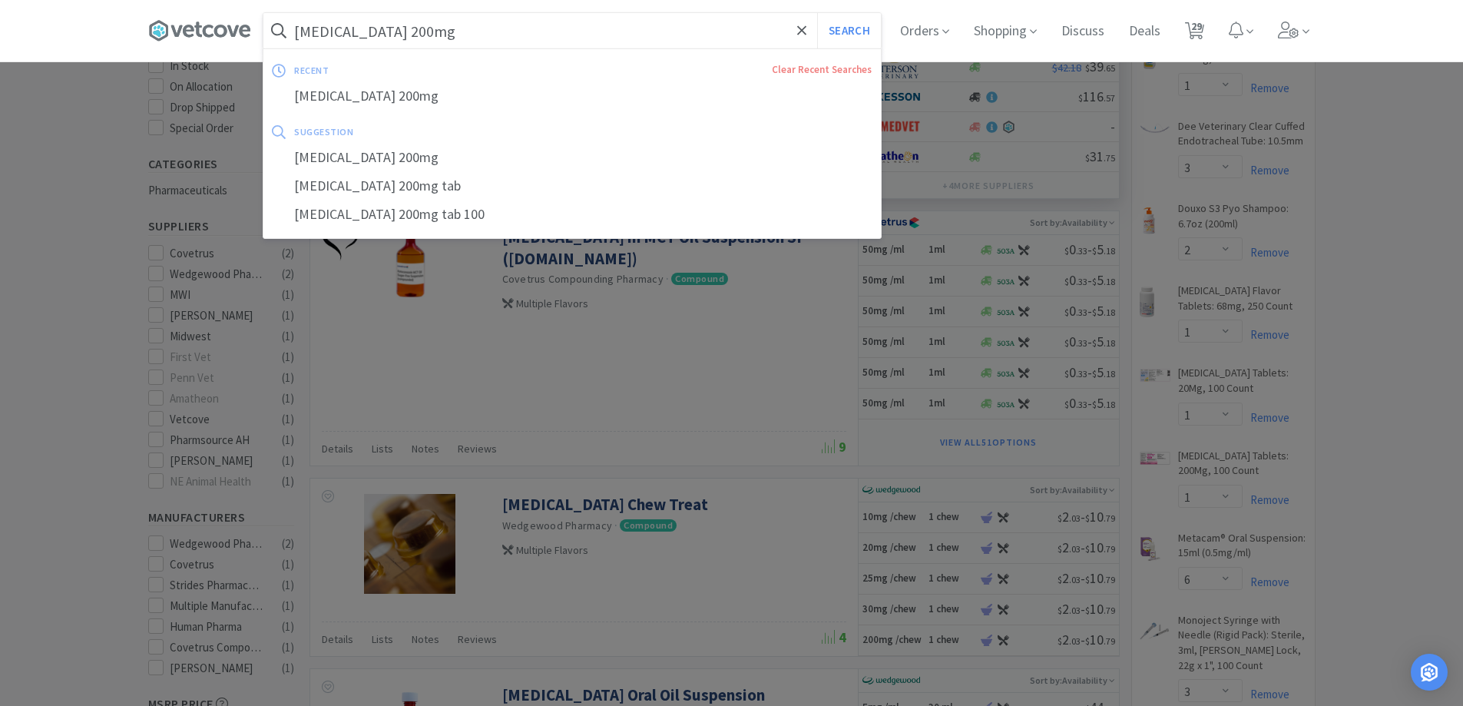
click at [485, 45] on input "[MEDICAL_DATA] 200mg" at bounding box center [571, 30] width 617 height 35
drag, startPoint x: 457, startPoint y: 31, endPoint x: 409, endPoint y: 37, distance: 48.0
click at [409, 37] on input "[MEDICAL_DATA] 200mg" at bounding box center [571, 30] width 617 height 35
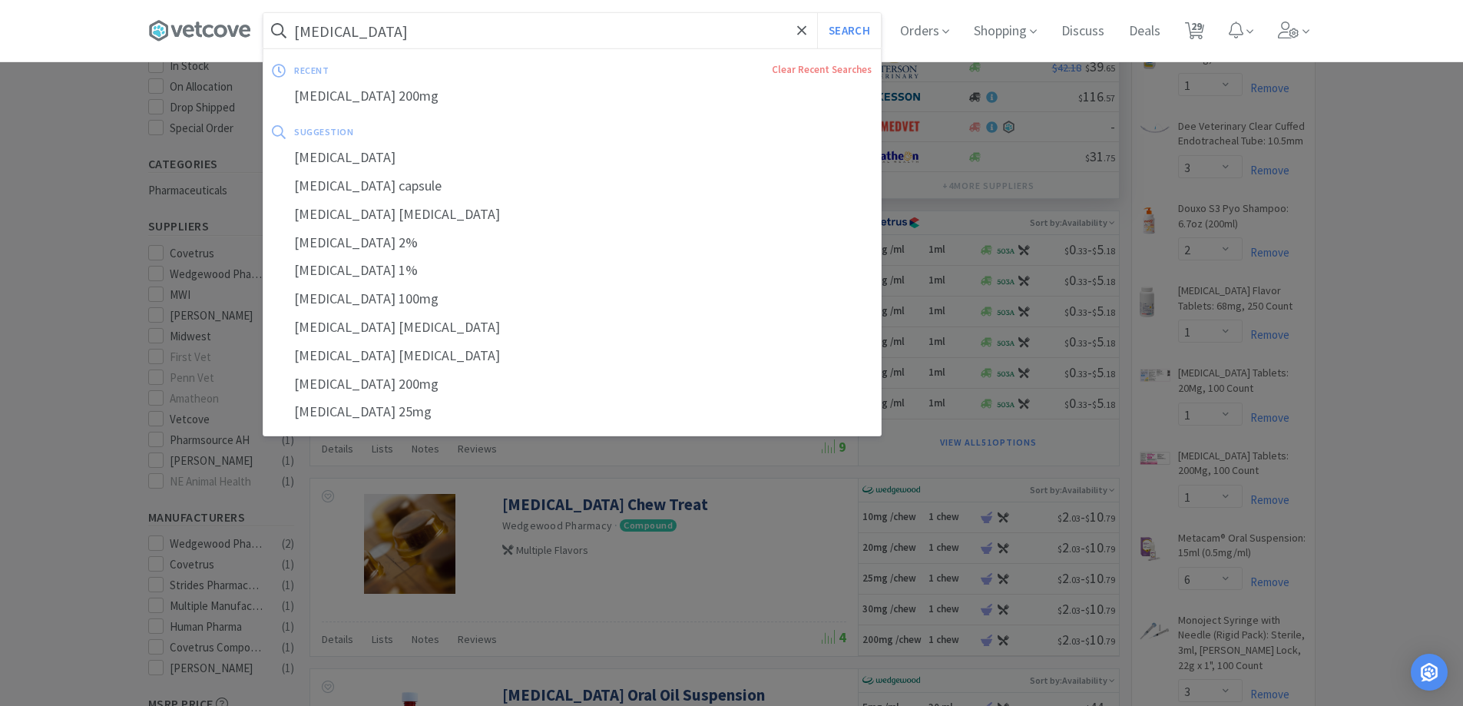
click at [817, 13] on button "Search" at bounding box center [849, 30] width 64 height 35
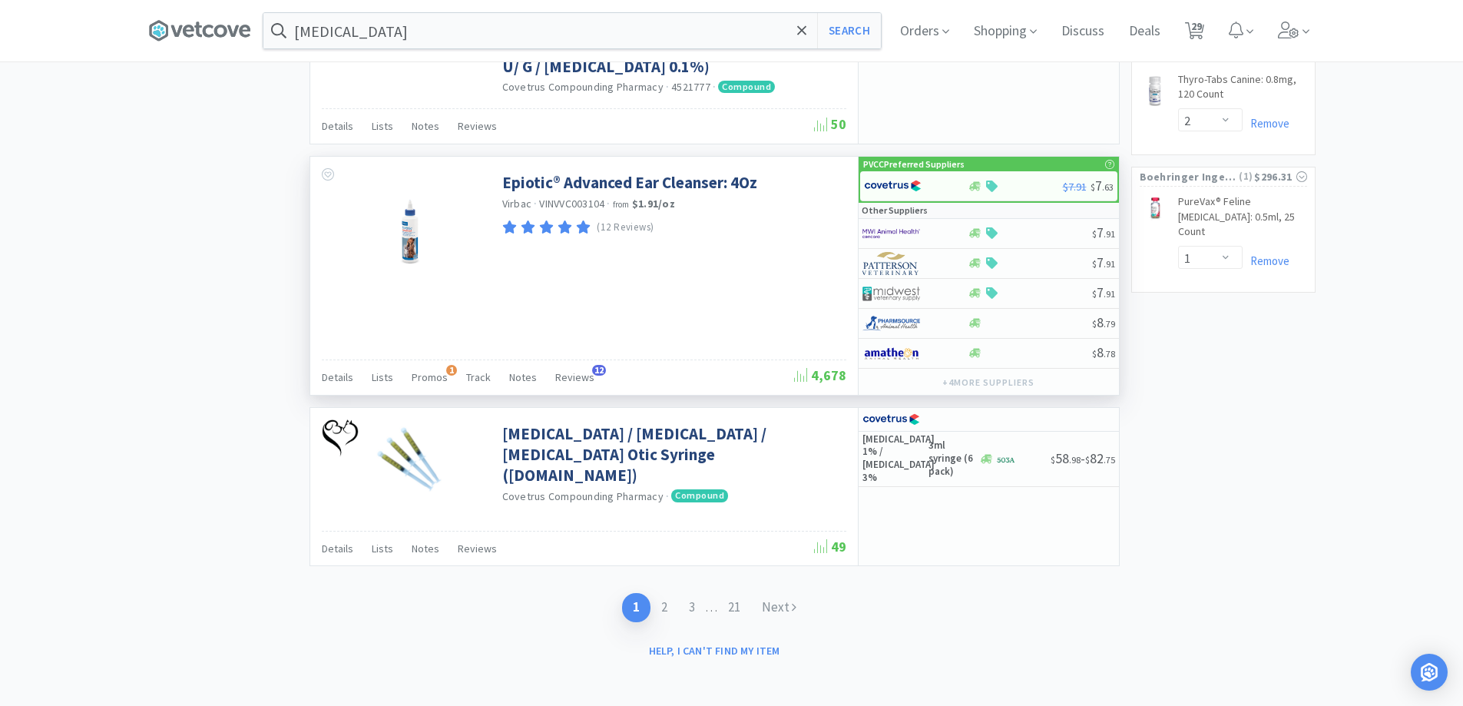
scroll to position [2800, 0]
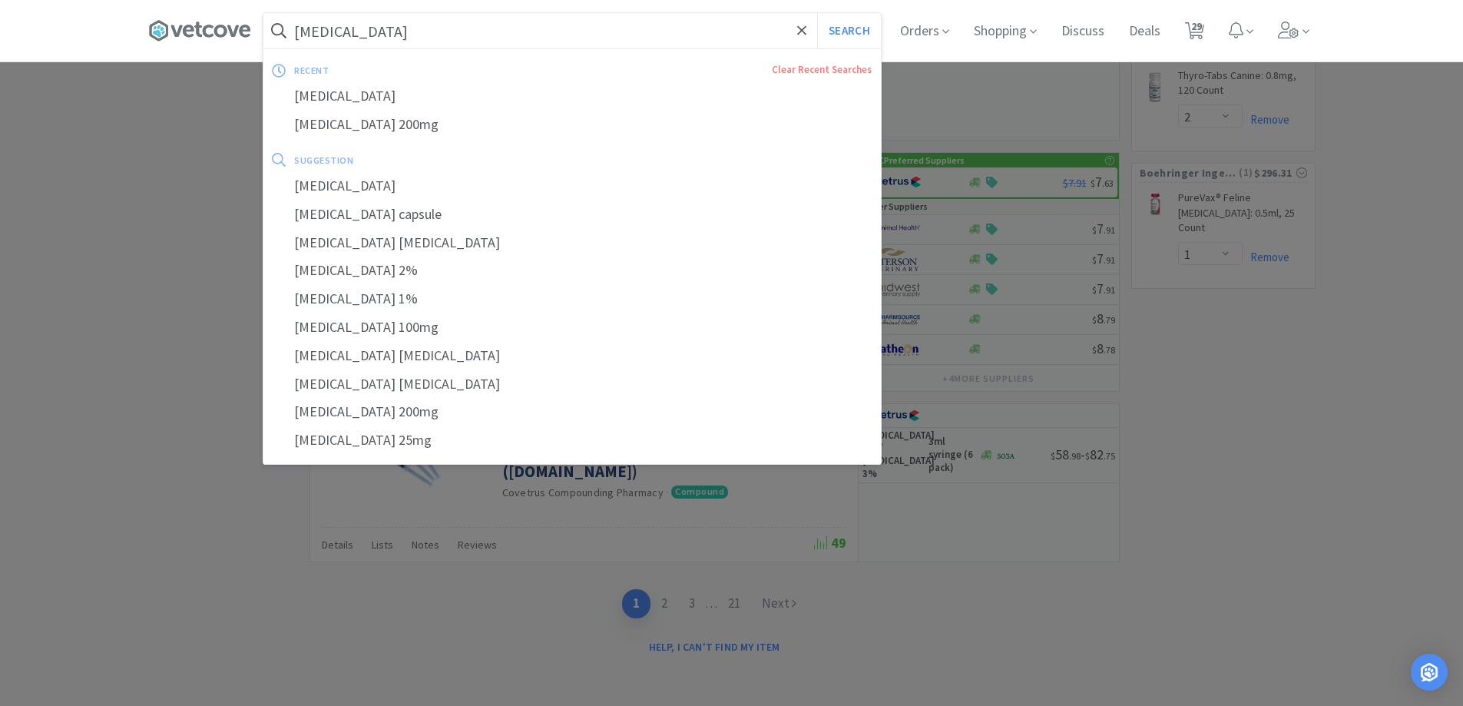
click at [478, 41] on input "[MEDICAL_DATA]" at bounding box center [571, 30] width 617 height 35
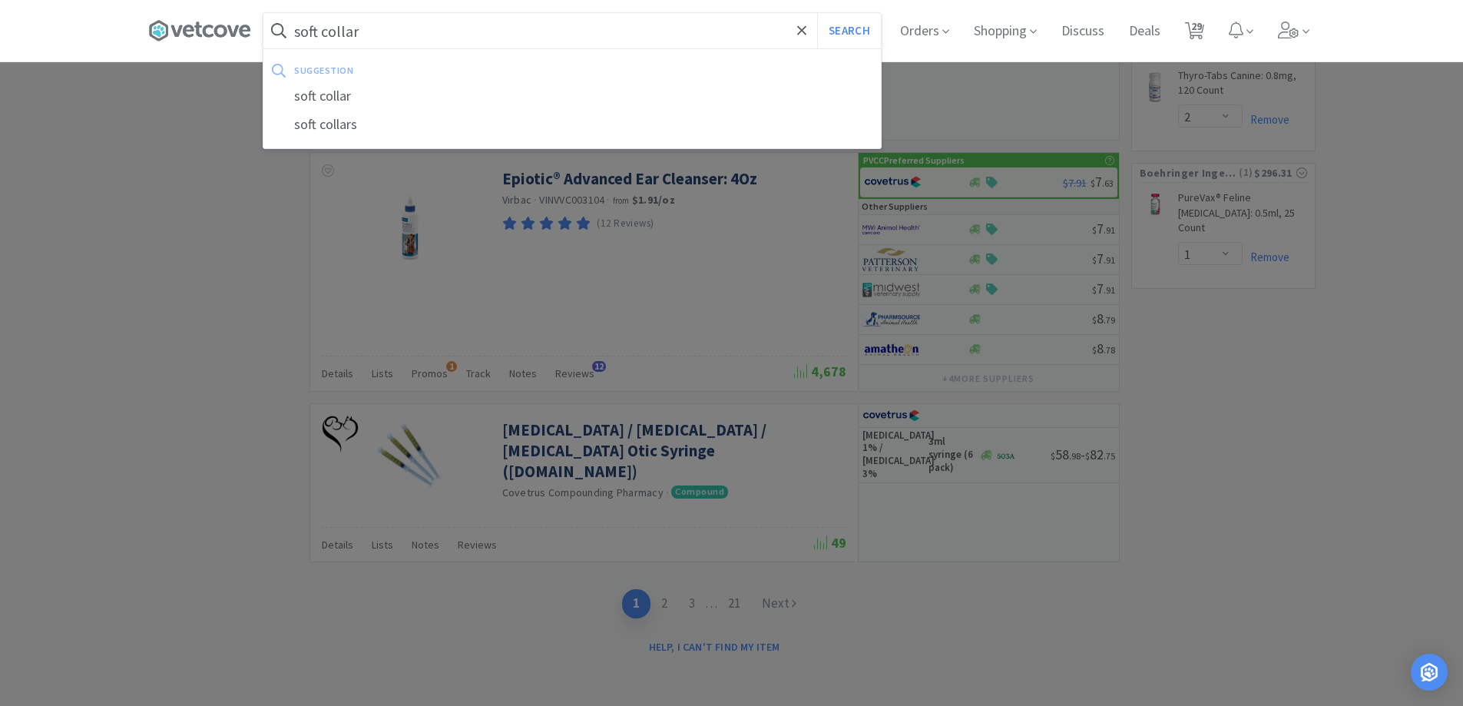
type input "soft collar"
click at [817, 13] on button "Search" at bounding box center [849, 30] width 64 height 35
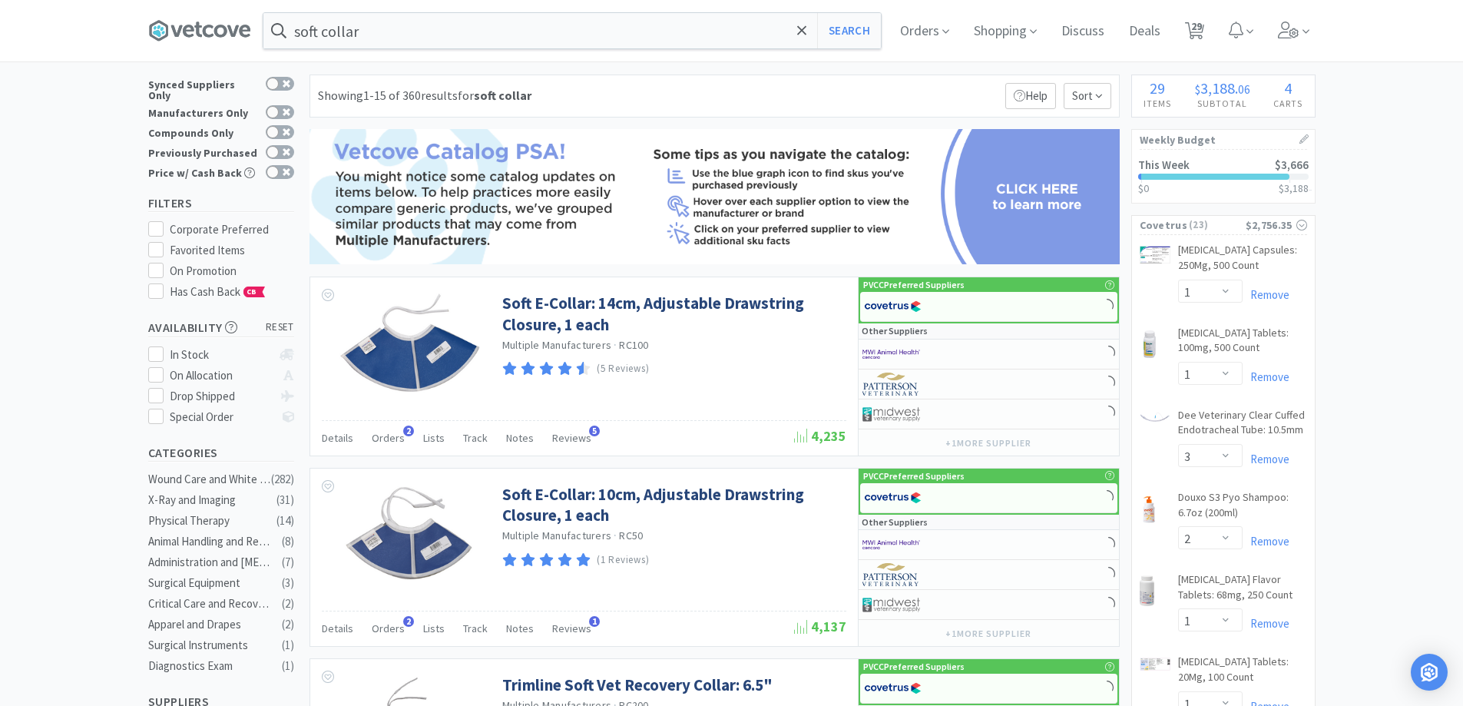
scroll to position [614, 0]
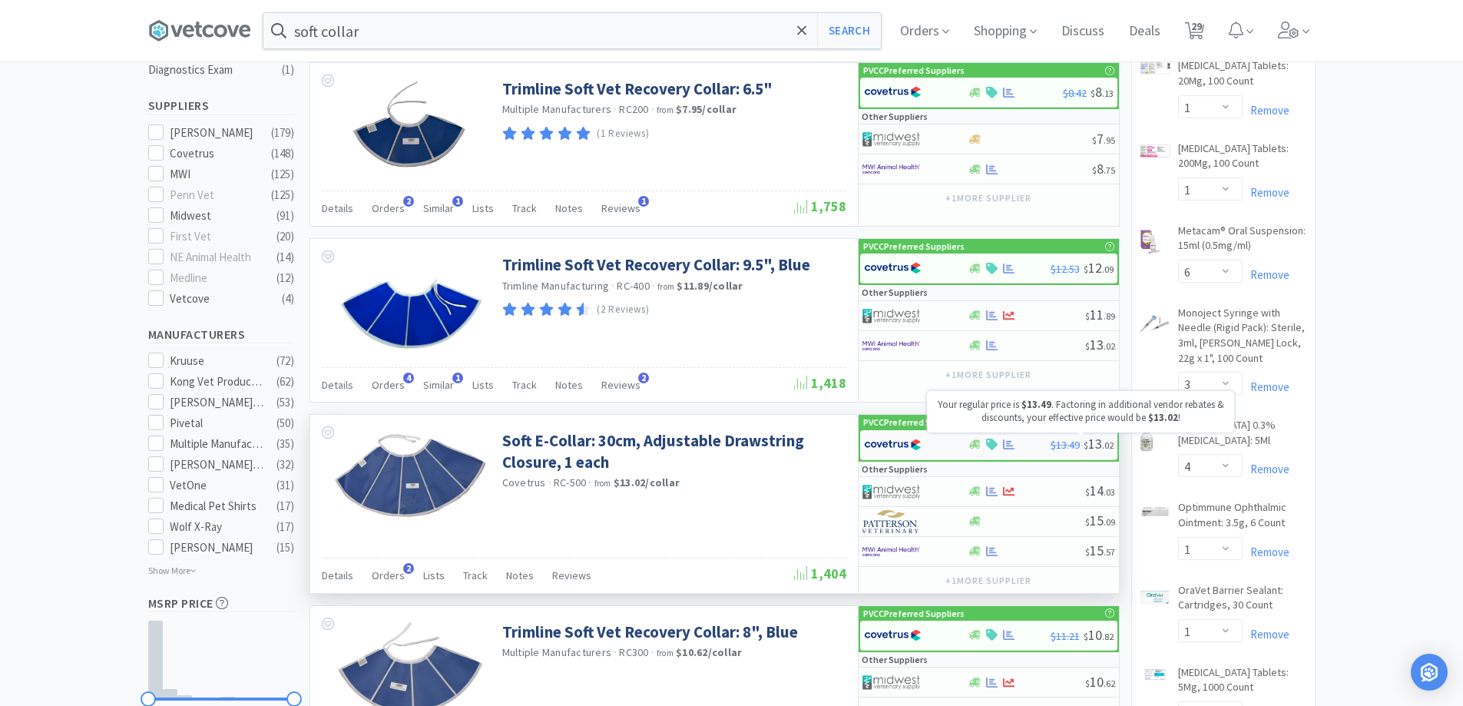
click at [1097, 447] on span "$ 13 . 02" at bounding box center [1099, 444] width 30 height 18
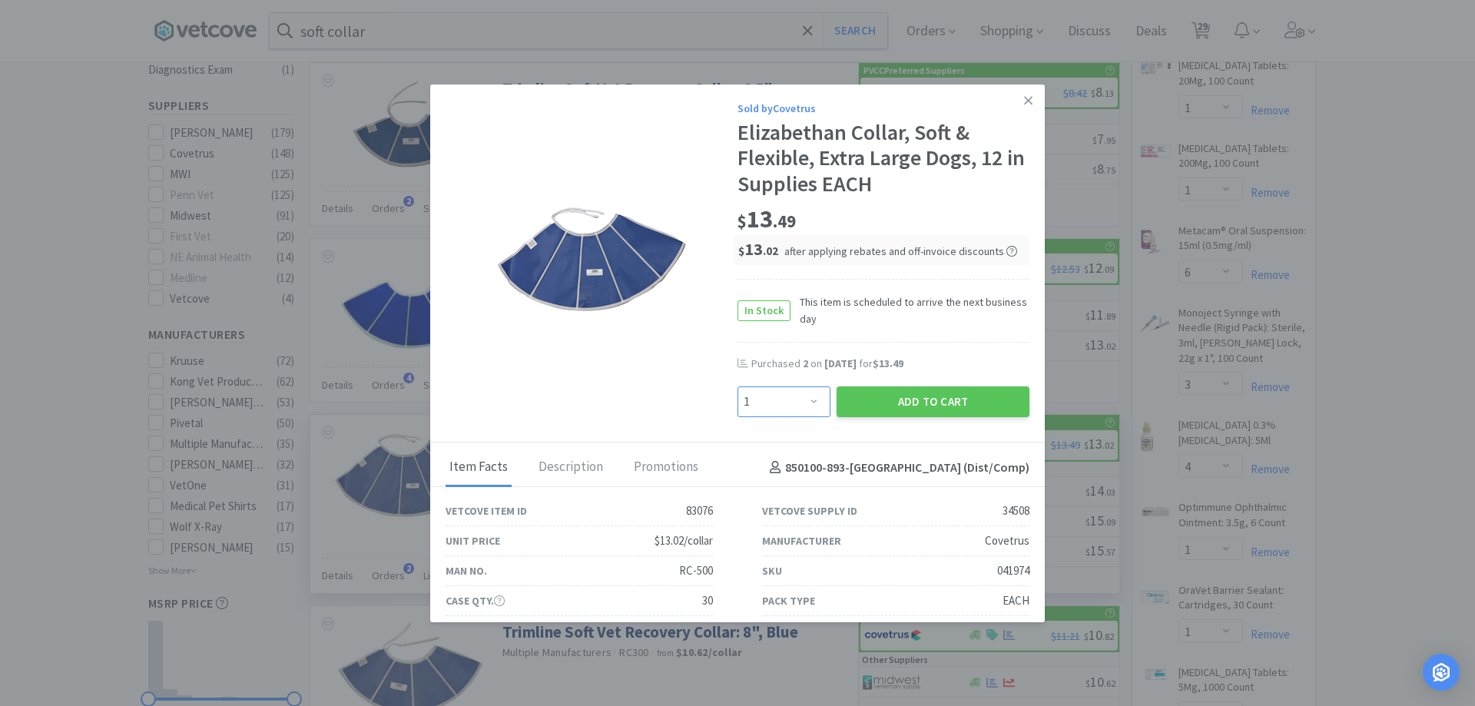
click at [796, 399] on select "Enter Quantity 1 2 3 4 5 6 7 8 9 10 11 12 13 14 15 16 17 18 19 20 Enter Quantity" at bounding box center [783, 401] width 93 height 31
select select "3"
click at [737, 386] on select "Enter Quantity 1 2 3 4 5 6 7 8 9 10 11 12 13 14 15 16 17 18 19 20 Enter Quantity" at bounding box center [783, 401] width 93 height 31
click at [872, 390] on button "Add to Cart" at bounding box center [932, 401] width 193 height 31
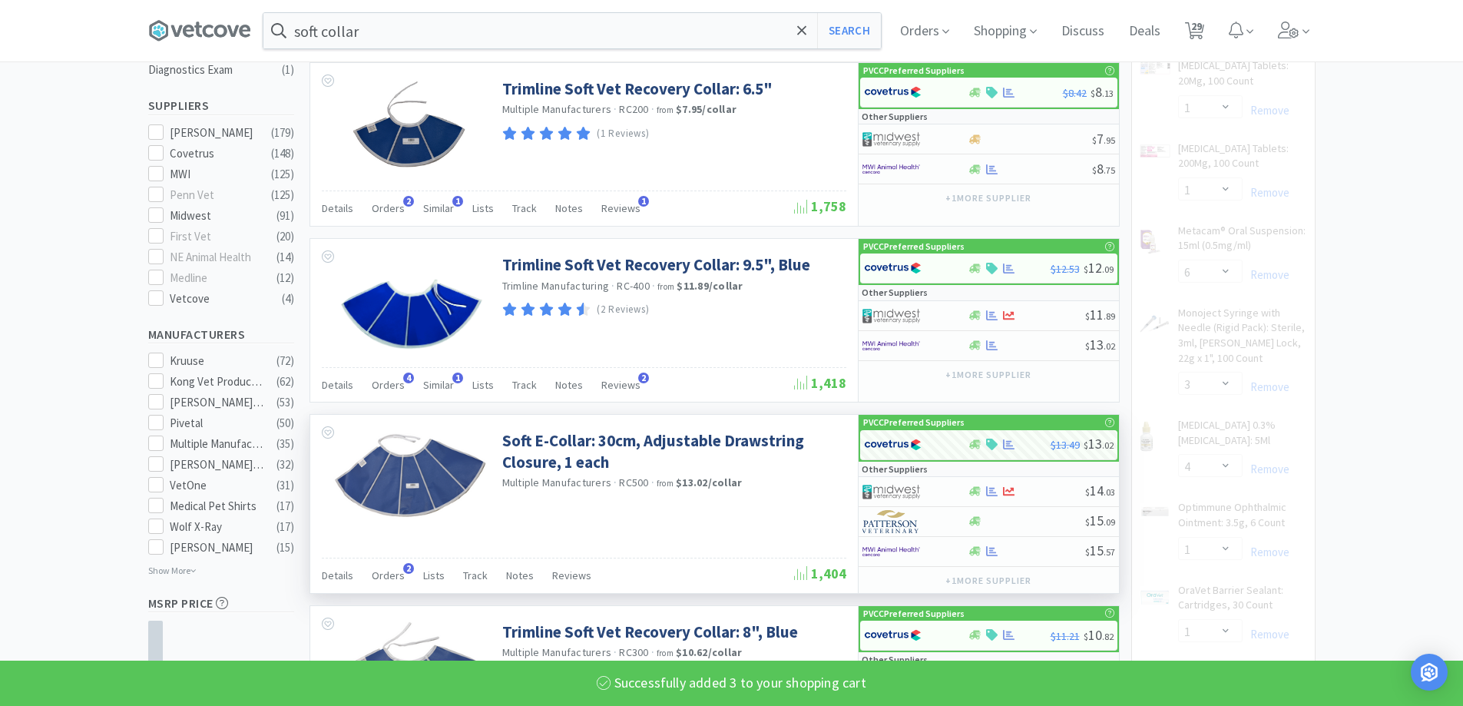
select select "3"
select select "4"
select select "1"
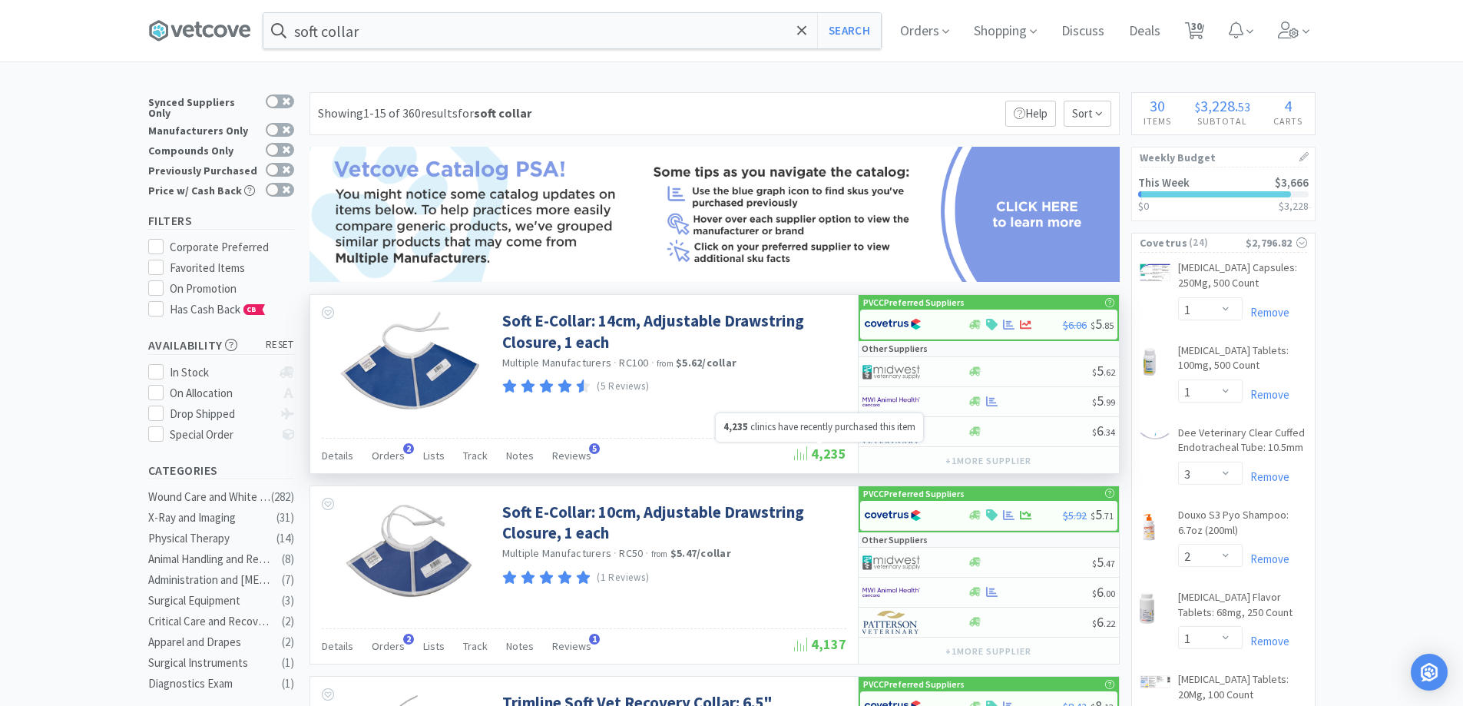
scroll to position [0, 0]
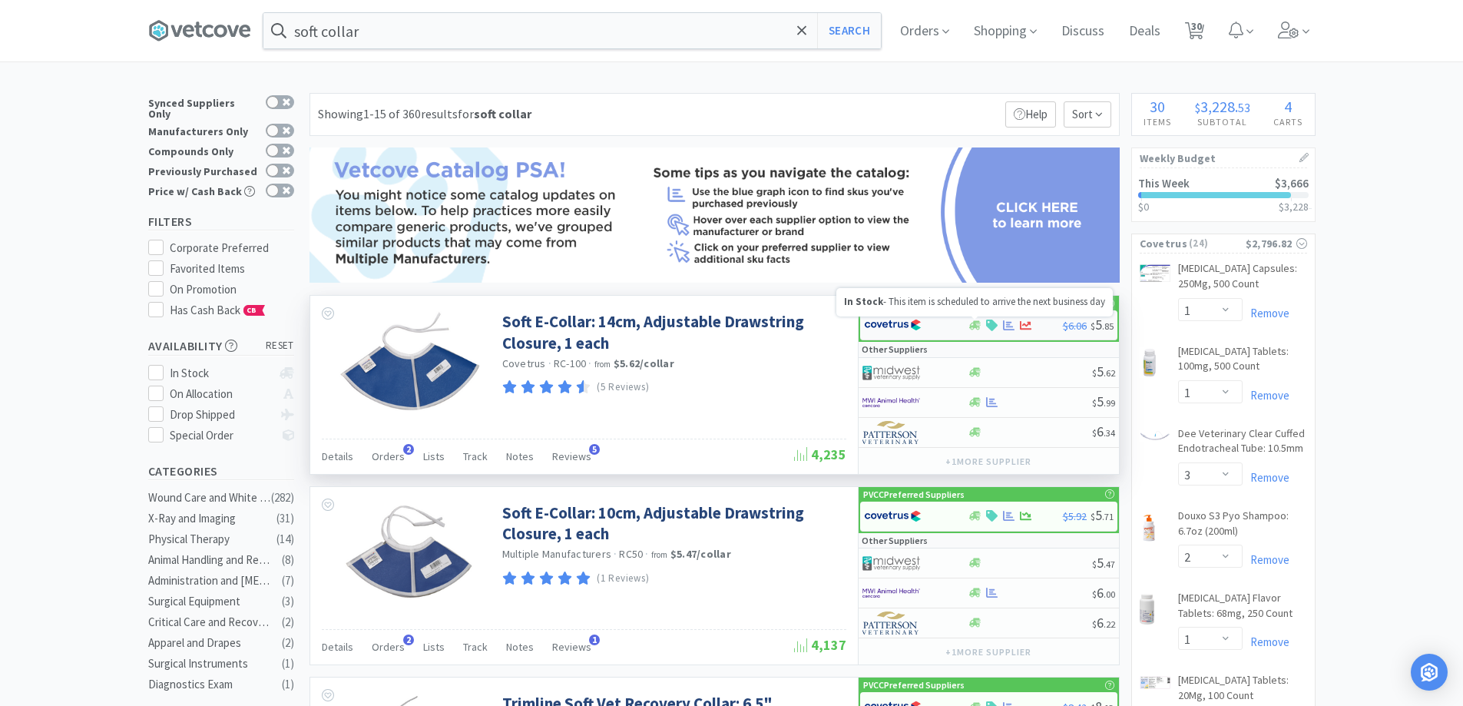
click at [980, 327] on icon at bounding box center [975, 325] width 12 height 12
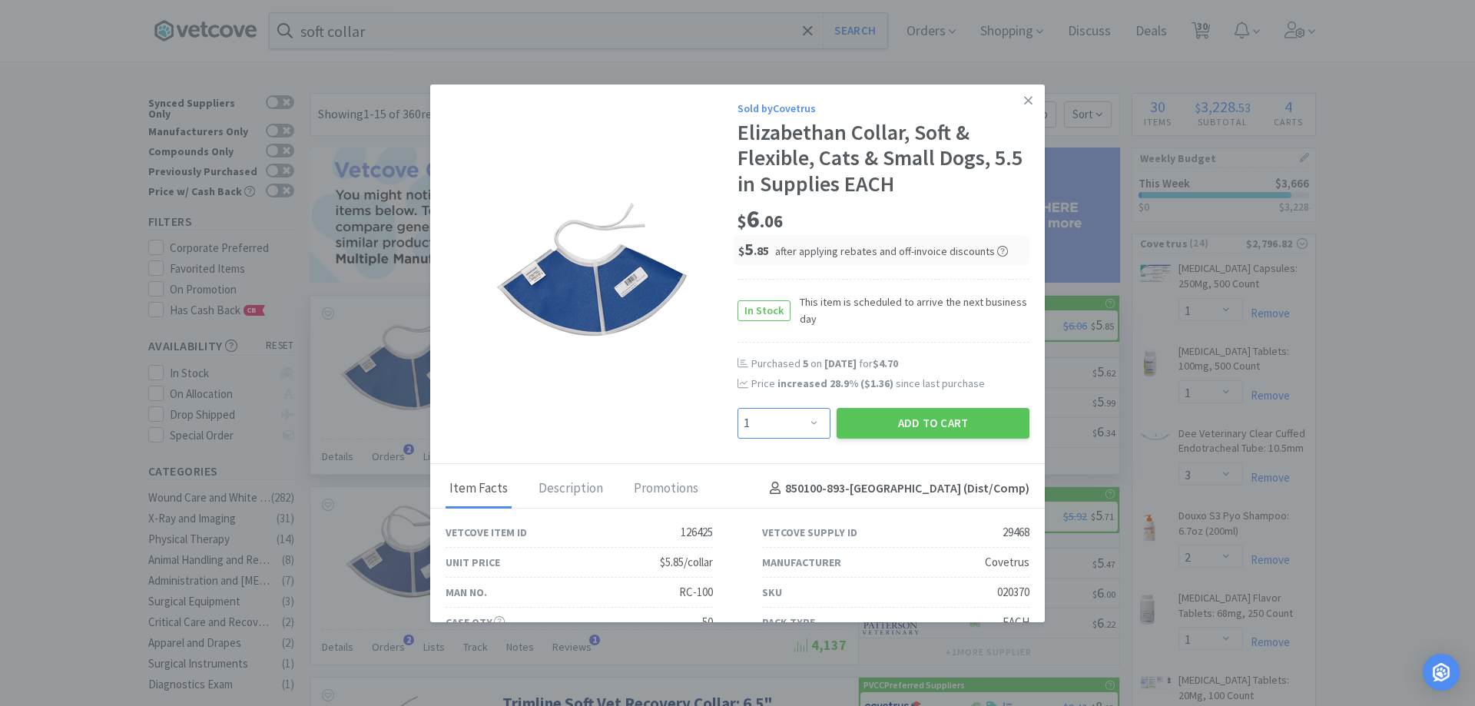
click at [804, 432] on select "Enter Quantity 1 2 3 4 5 6 7 8 9 10 11 12 13 14 15 16 17 18 19 20 Enter Quantity" at bounding box center [783, 423] width 93 height 31
select select "5"
click at [737, 408] on select "Enter Quantity 1 2 3 4 5 6 7 8 9 10 11 12 13 14 15 16 17 18 19 20 Enter Quantity" at bounding box center [783, 423] width 93 height 31
click at [854, 419] on button "Add to Cart" at bounding box center [932, 423] width 193 height 31
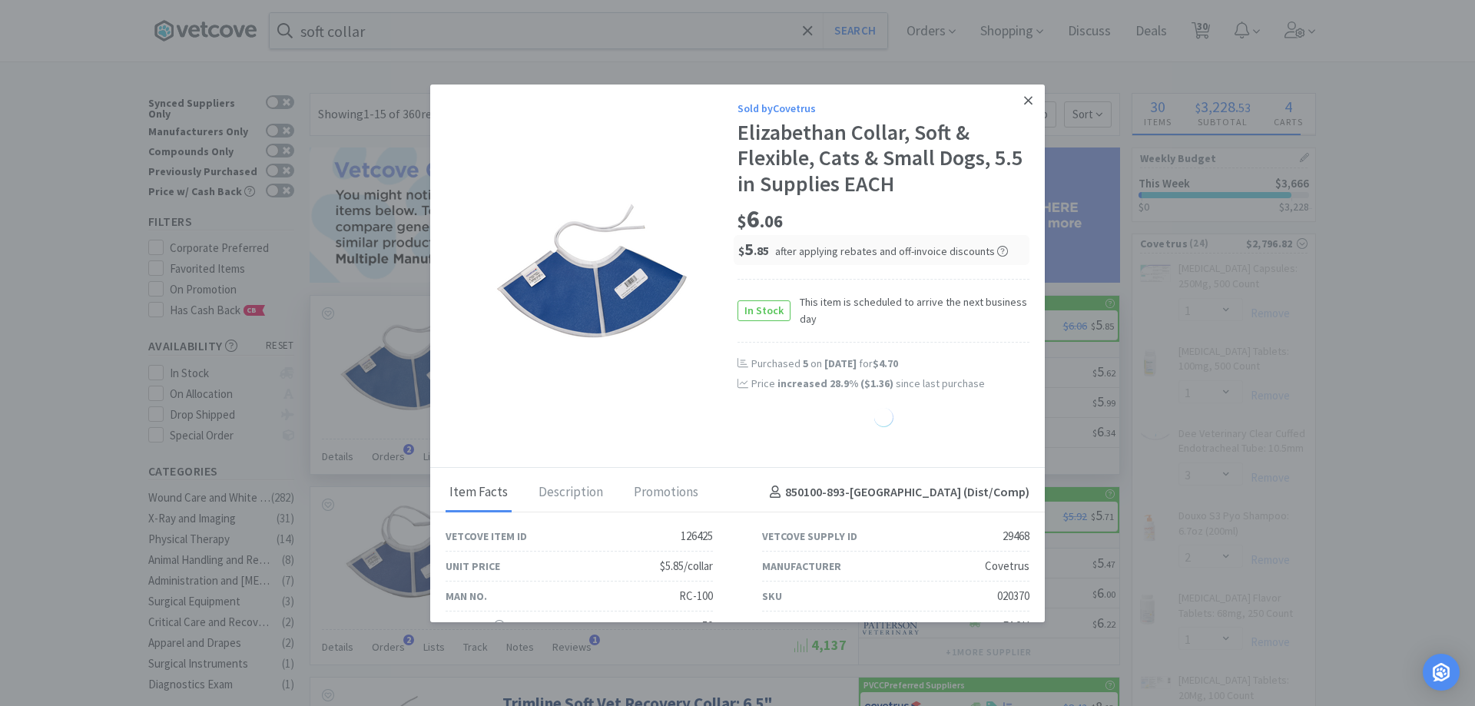
click at [1024, 95] on icon at bounding box center [1028, 101] width 8 height 14
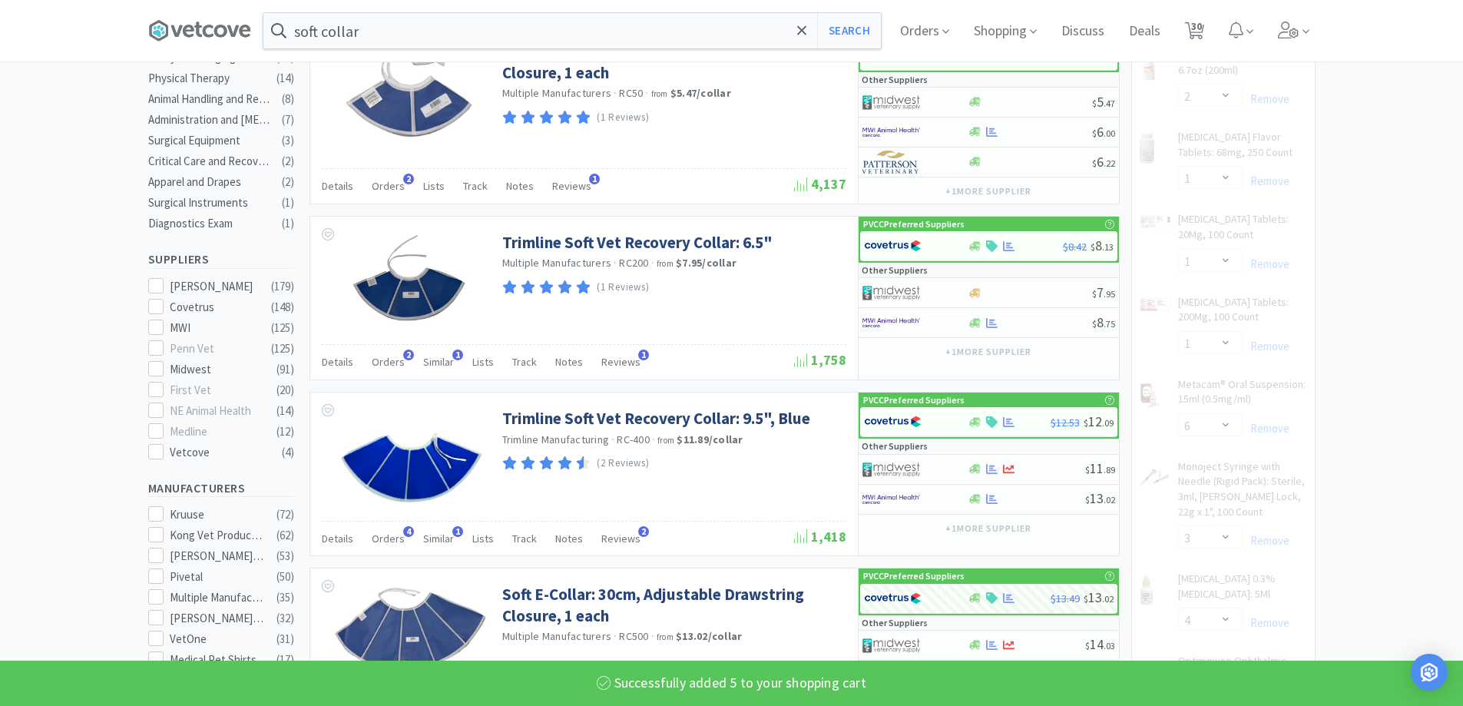
scroll to position [922, 0]
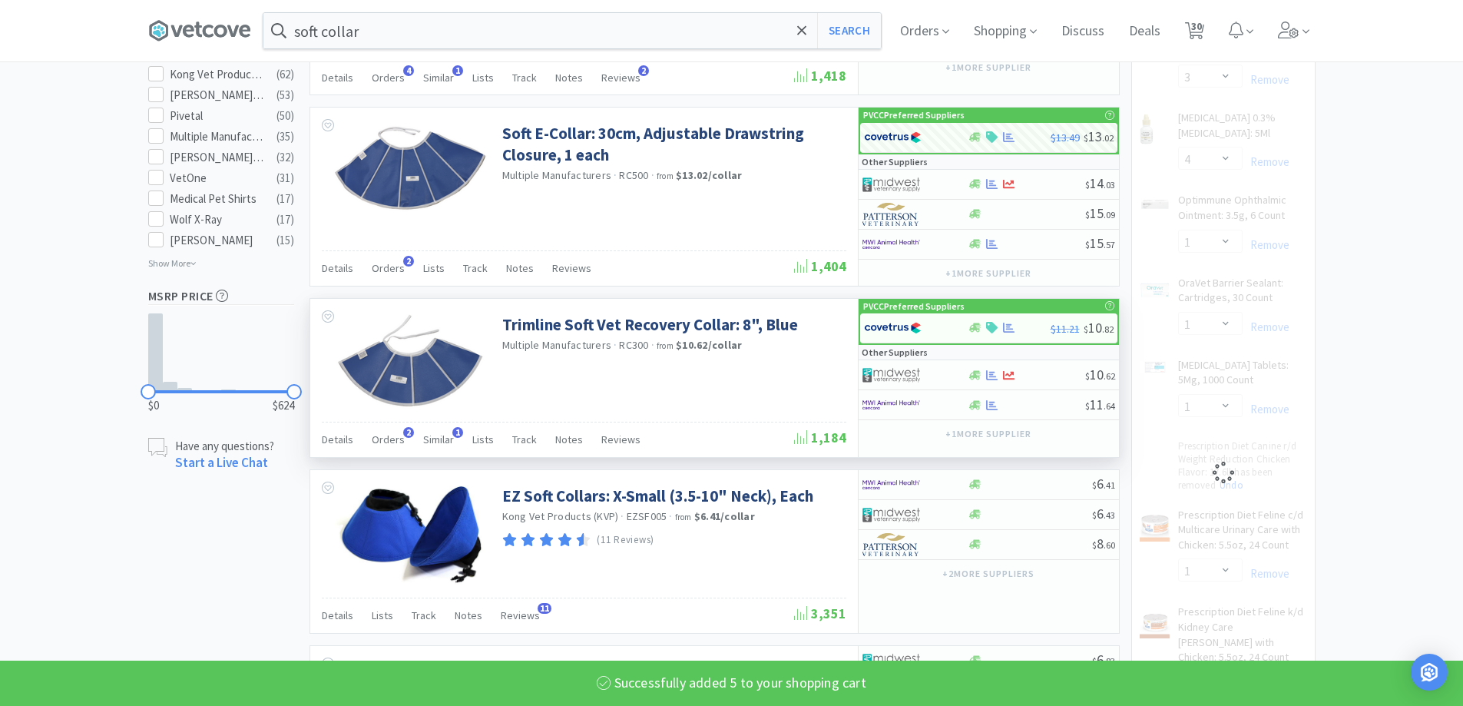
select select "5"
select select "3"
select select "4"
select select "1"
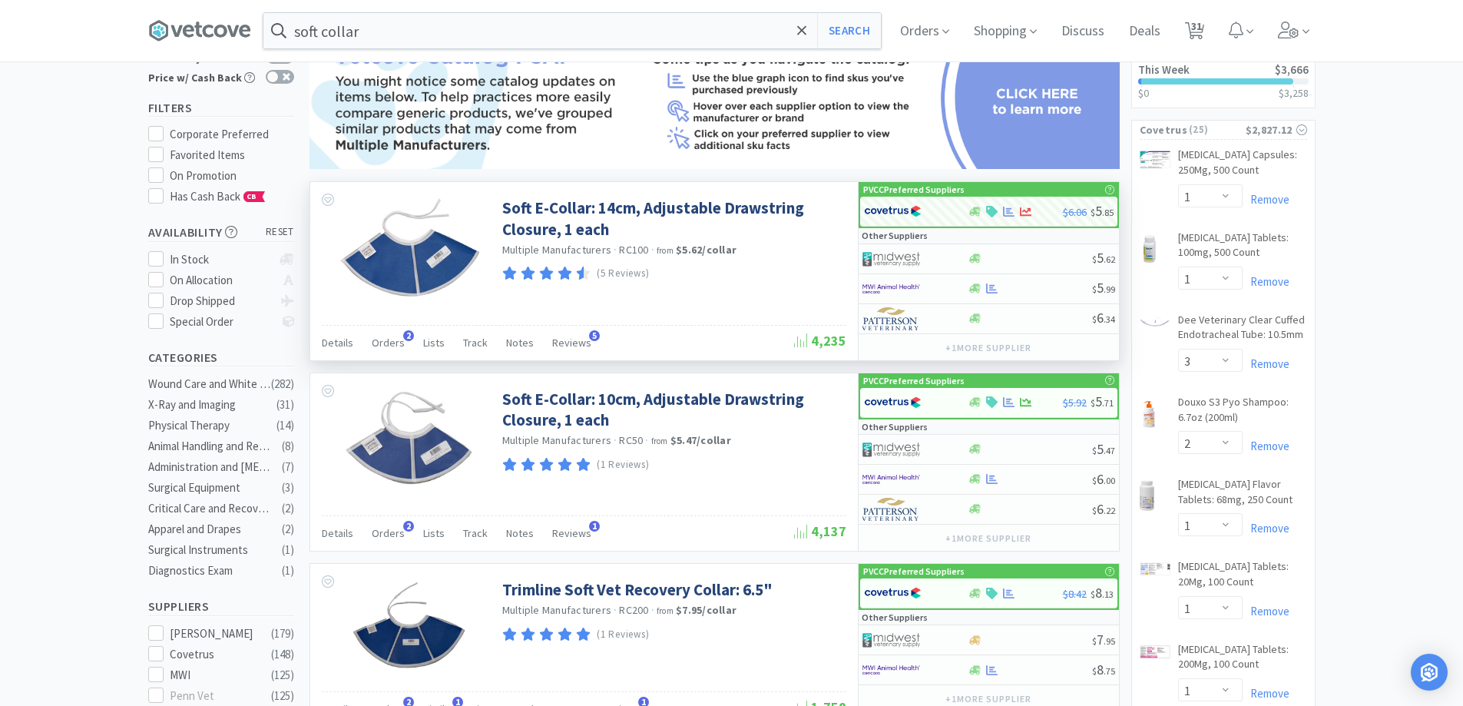
scroll to position [0, 0]
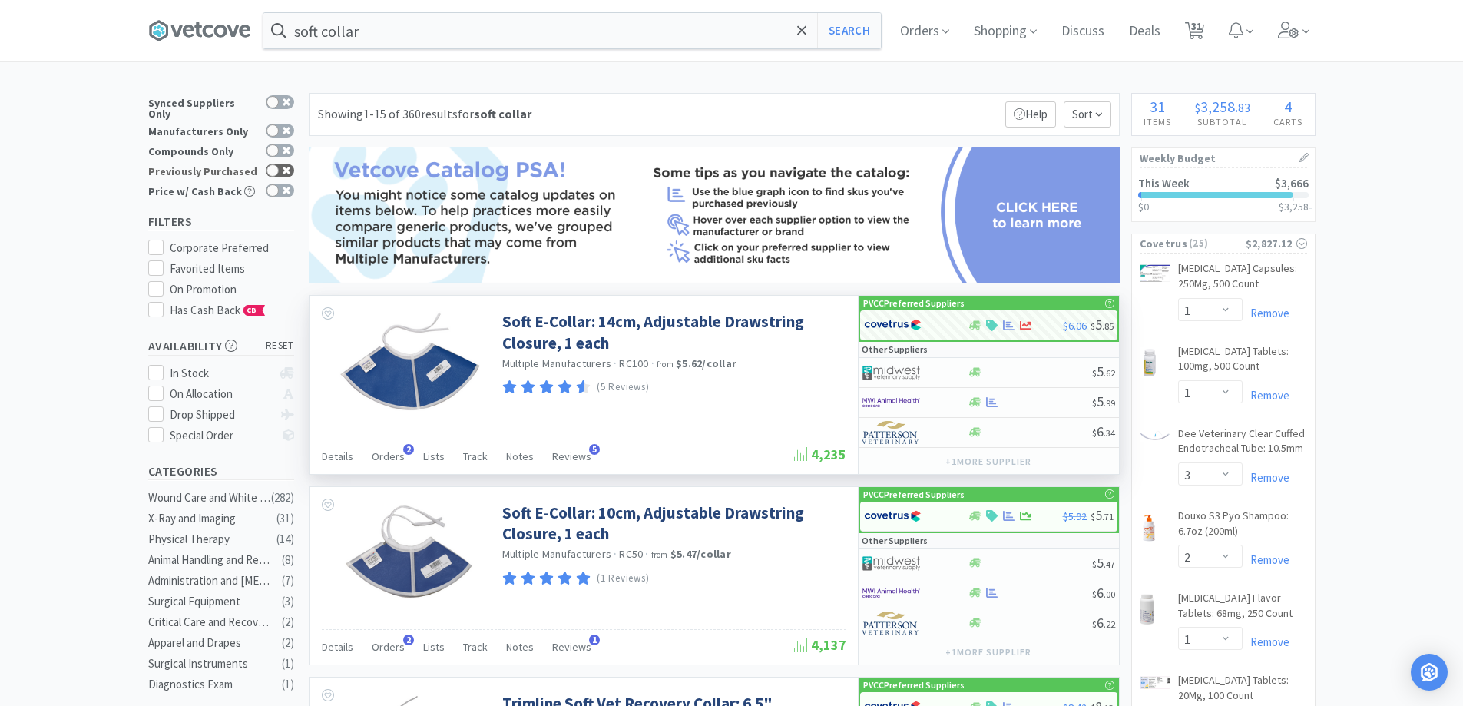
click at [276, 167] on div at bounding box center [280, 171] width 28 height 14
checkbox input "true"
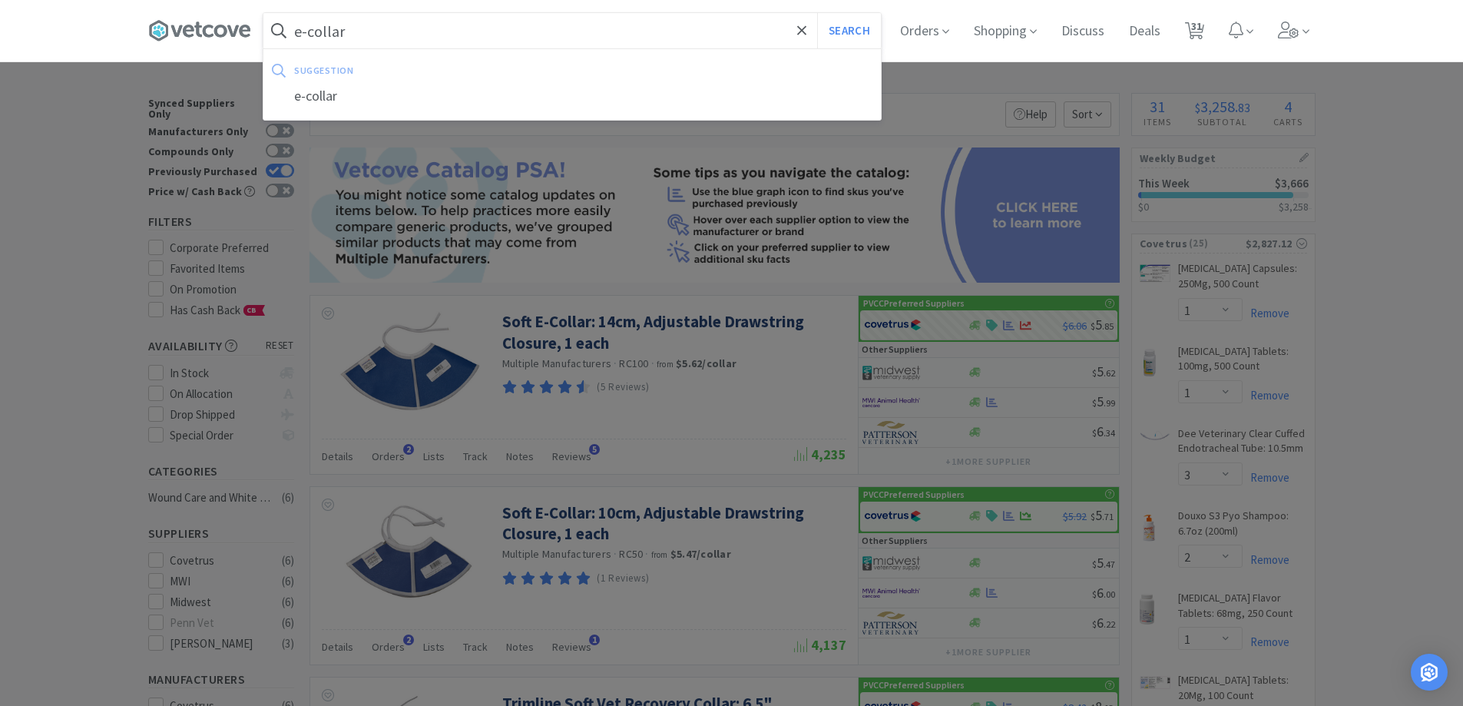
type input "e-collar"
click at [817, 13] on button "Search" at bounding box center [849, 30] width 64 height 35
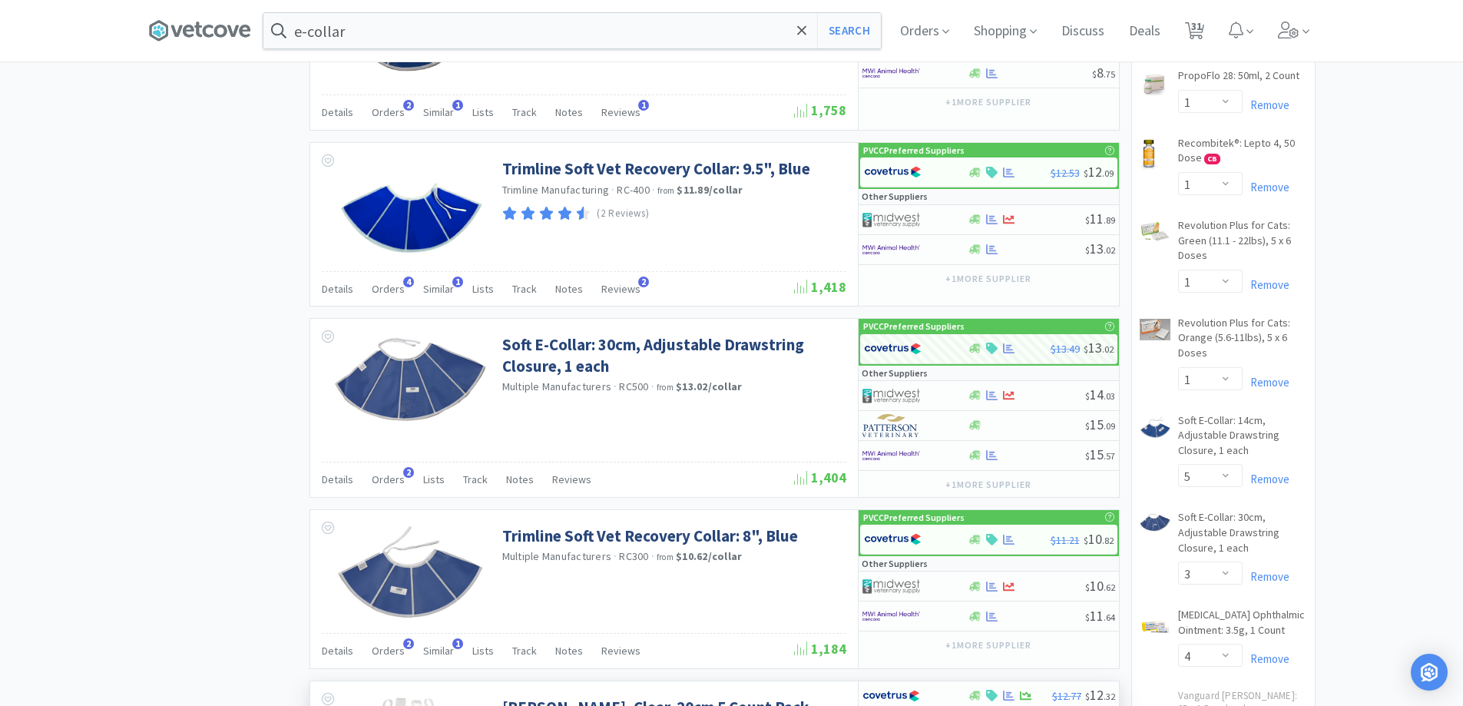
scroll to position [2074, 0]
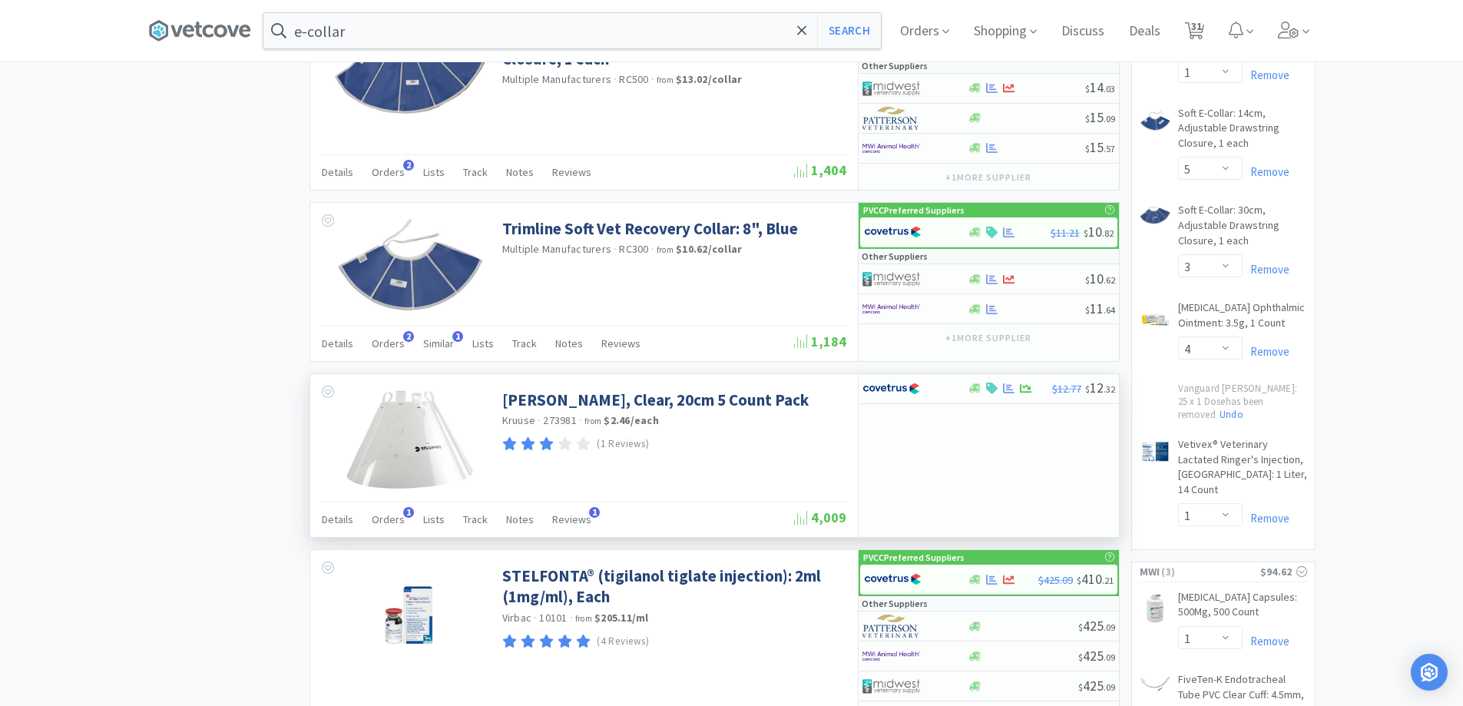
click at [742, 495] on div "[PERSON_NAME], Clear, 20cm 5 Count Pack Kruuse · 273981 · from $2.46 / each (1 …" at bounding box center [584, 437] width 548 height 127
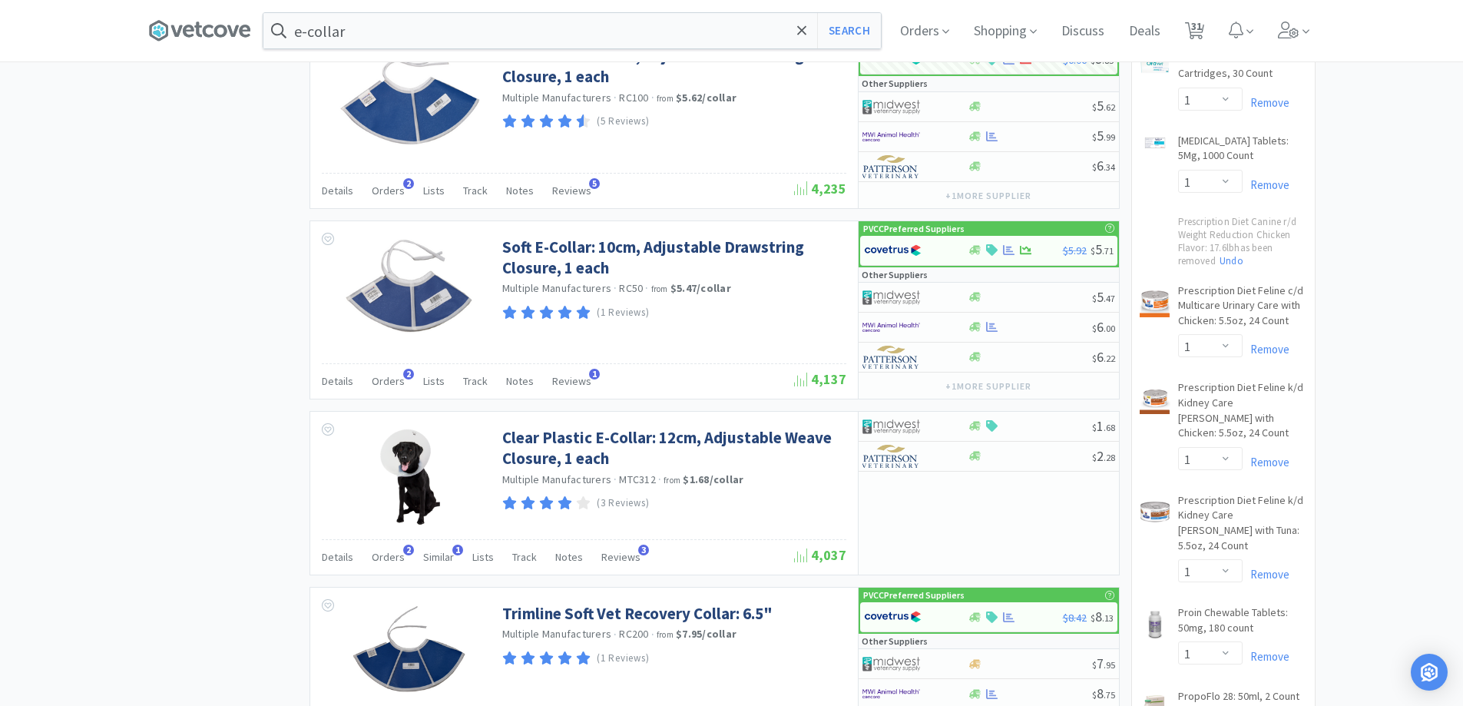
scroll to position [1152, 0]
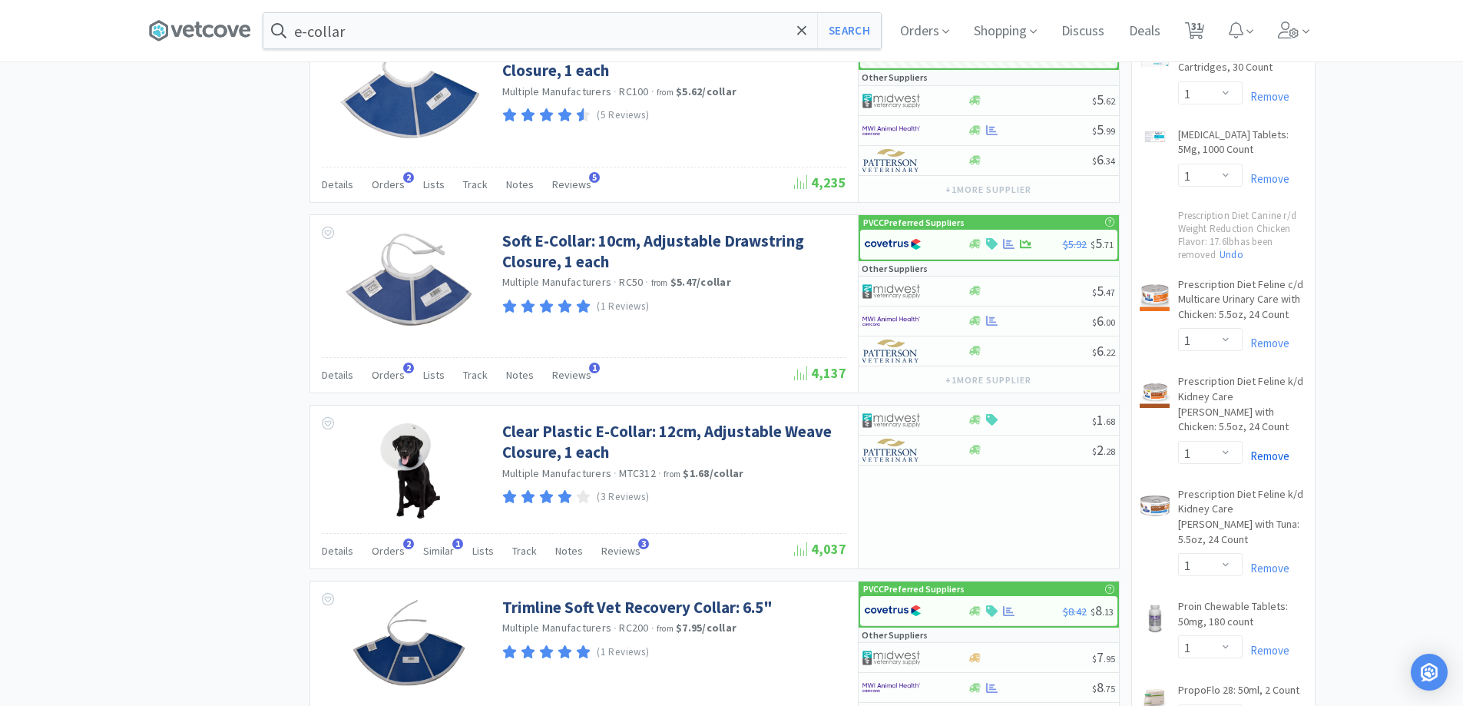
click at [1269, 449] on link "Remove" at bounding box center [1266, 456] width 47 height 15
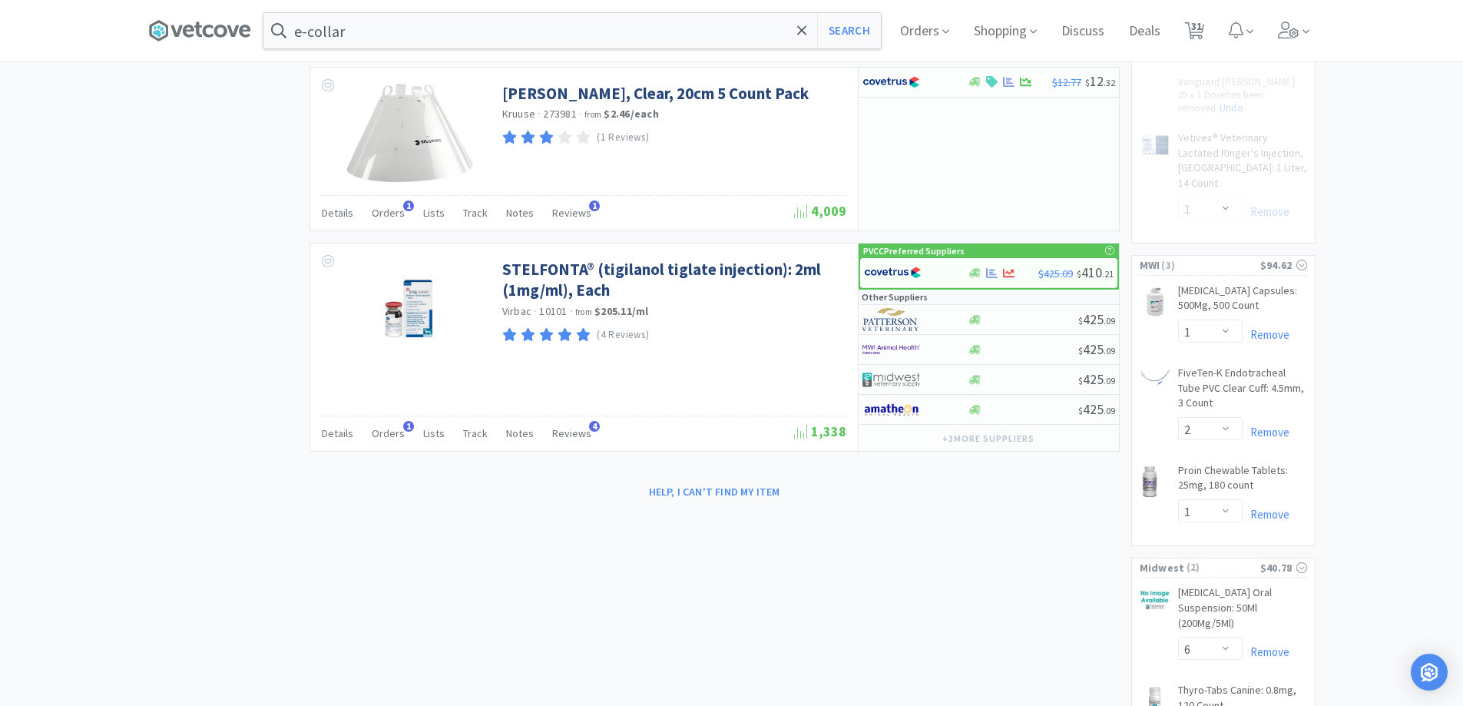
scroll to position [2381, 0]
select select "5"
select select "3"
select select "4"
select select "1"
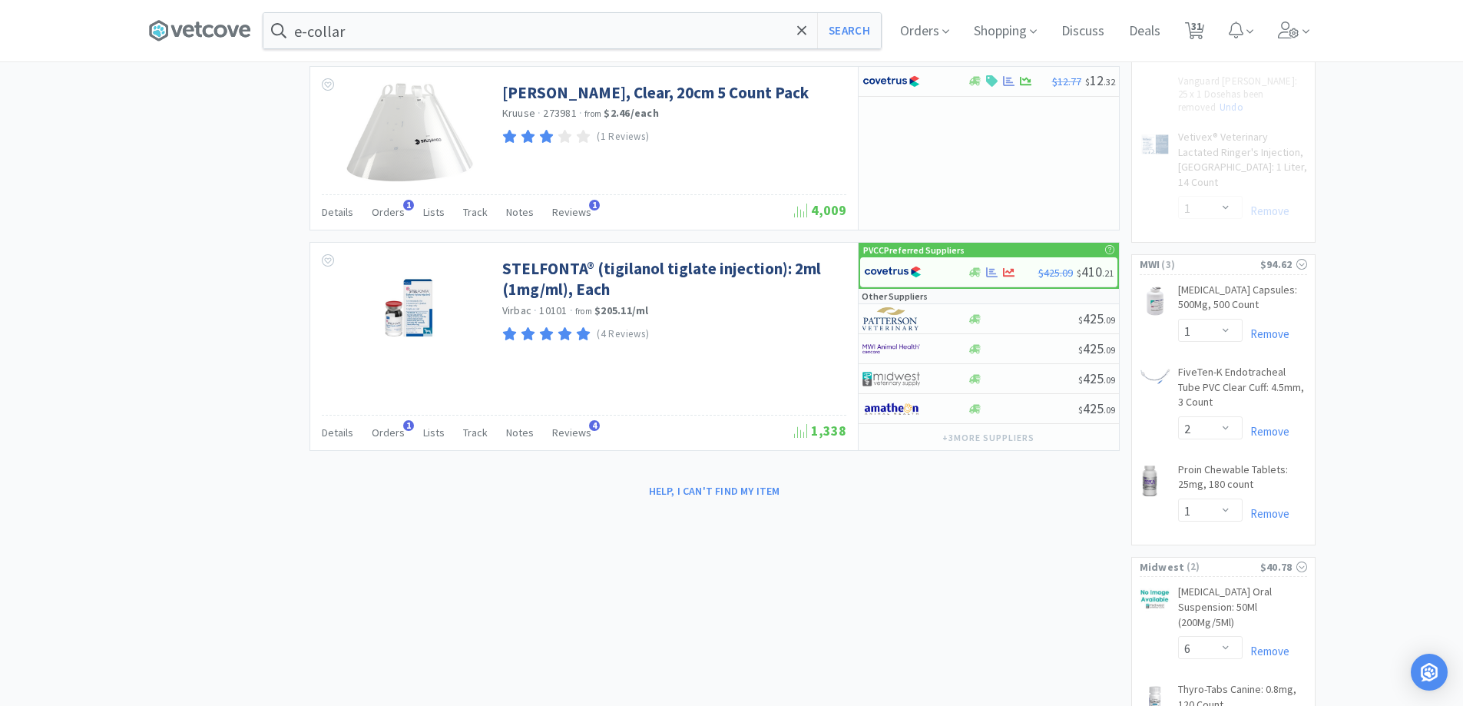
select select "1"
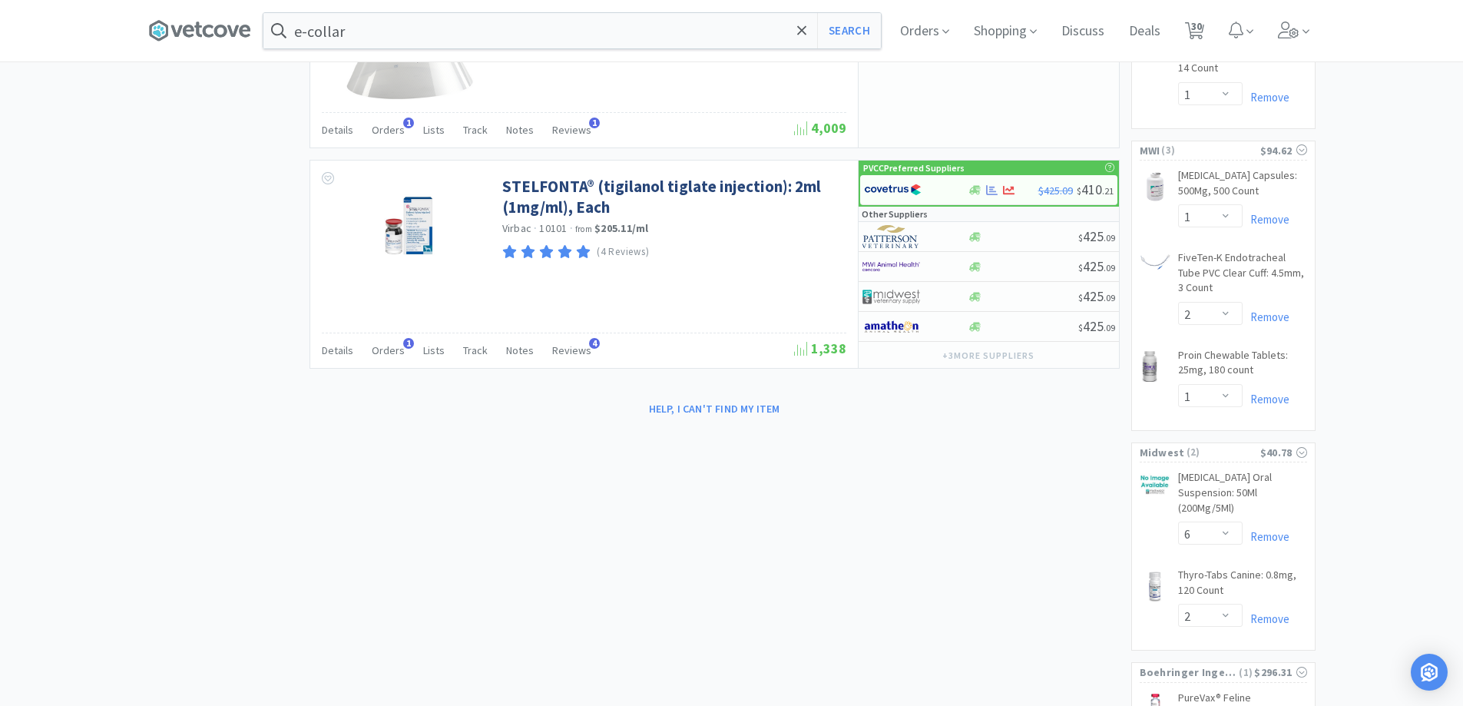
scroll to position [2440, 0]
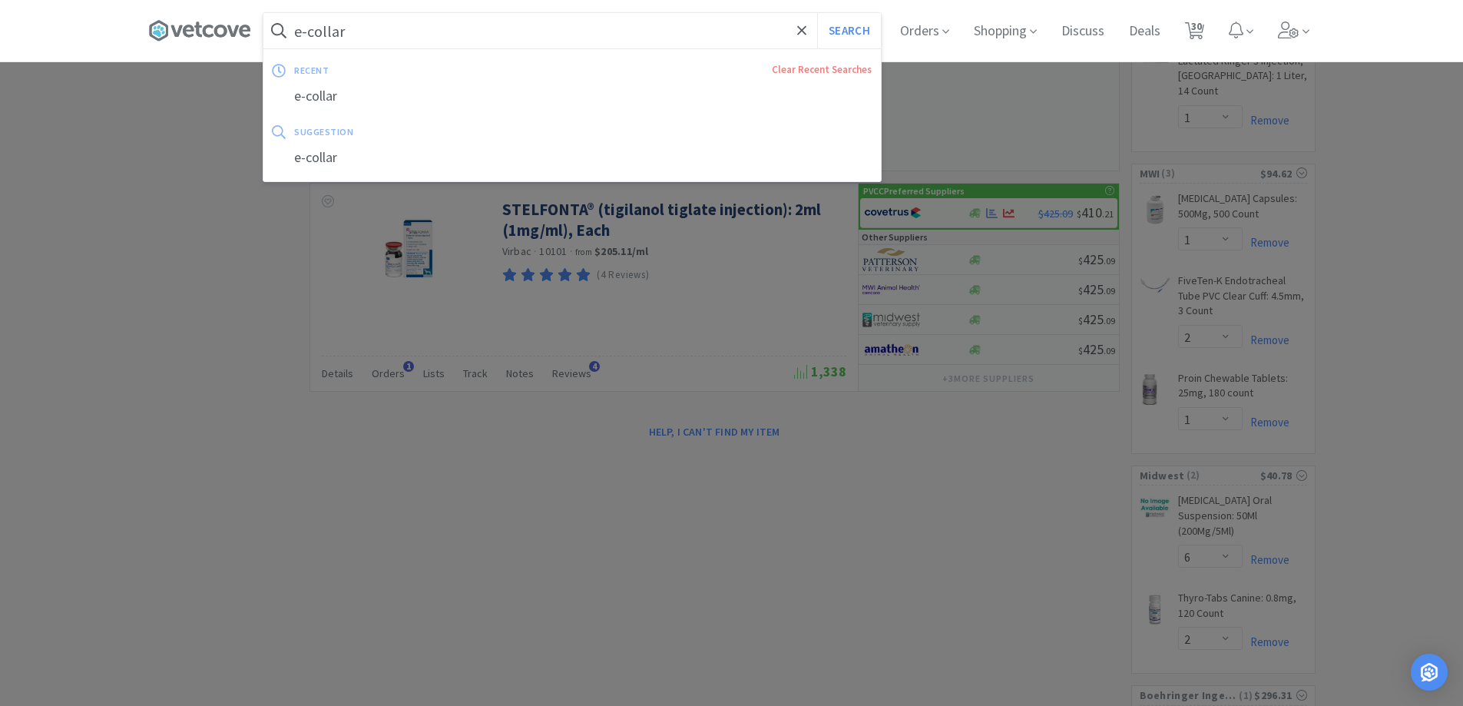
click at [390, 24] on input "e-collar" at bounding box center [571, 30] width 617 height 35
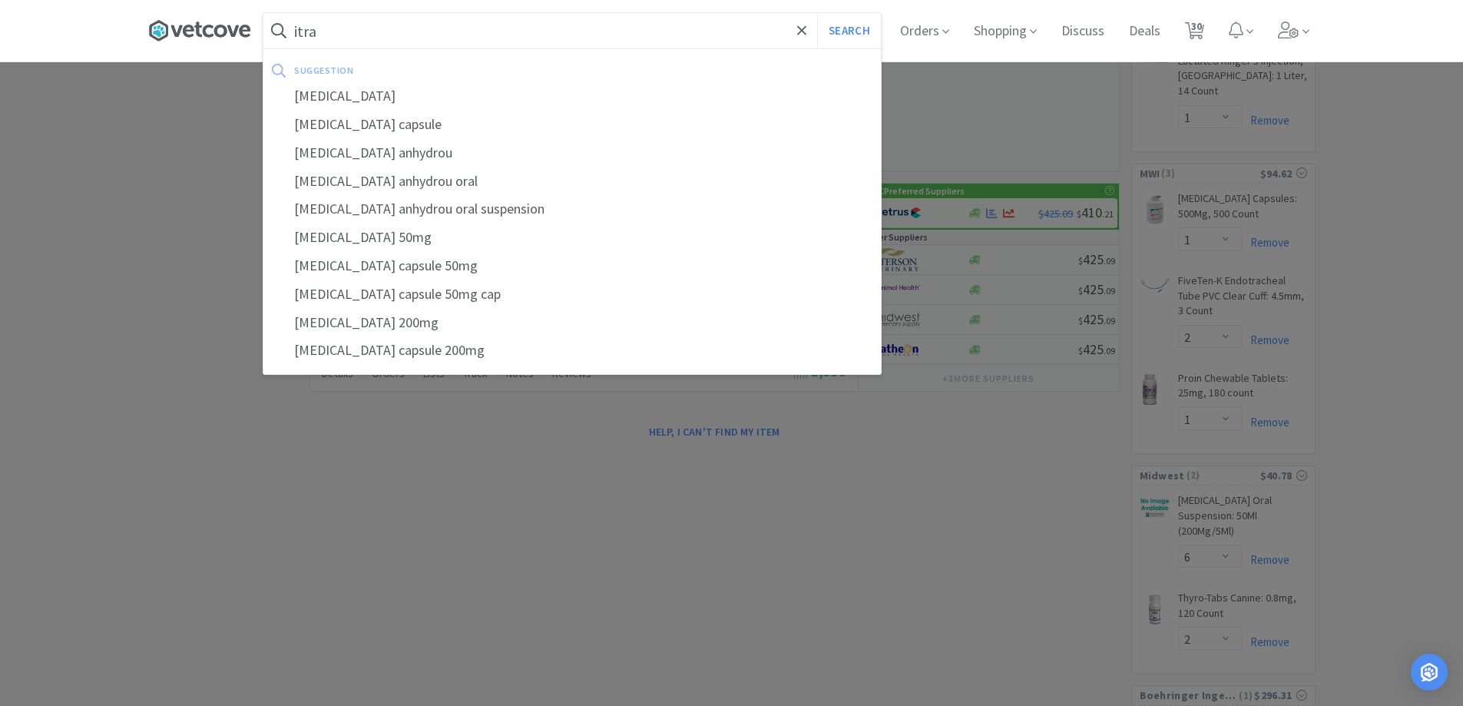
type input "itra"
click at [817, 13] on button "Search" at bounding box center [849, 30] width 64 height 35
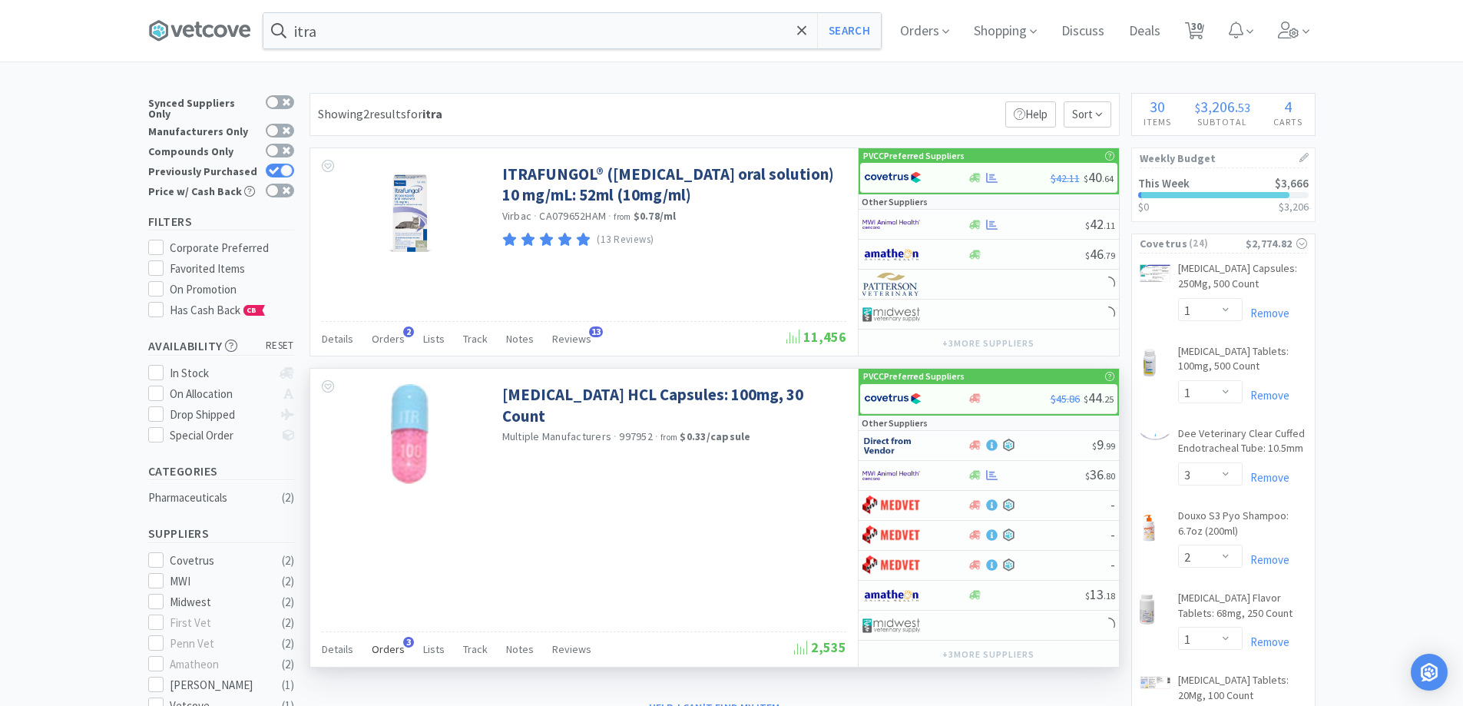
click at [385, 649] on span "Orders" at bounding box center [388, 649] width 33 height 14
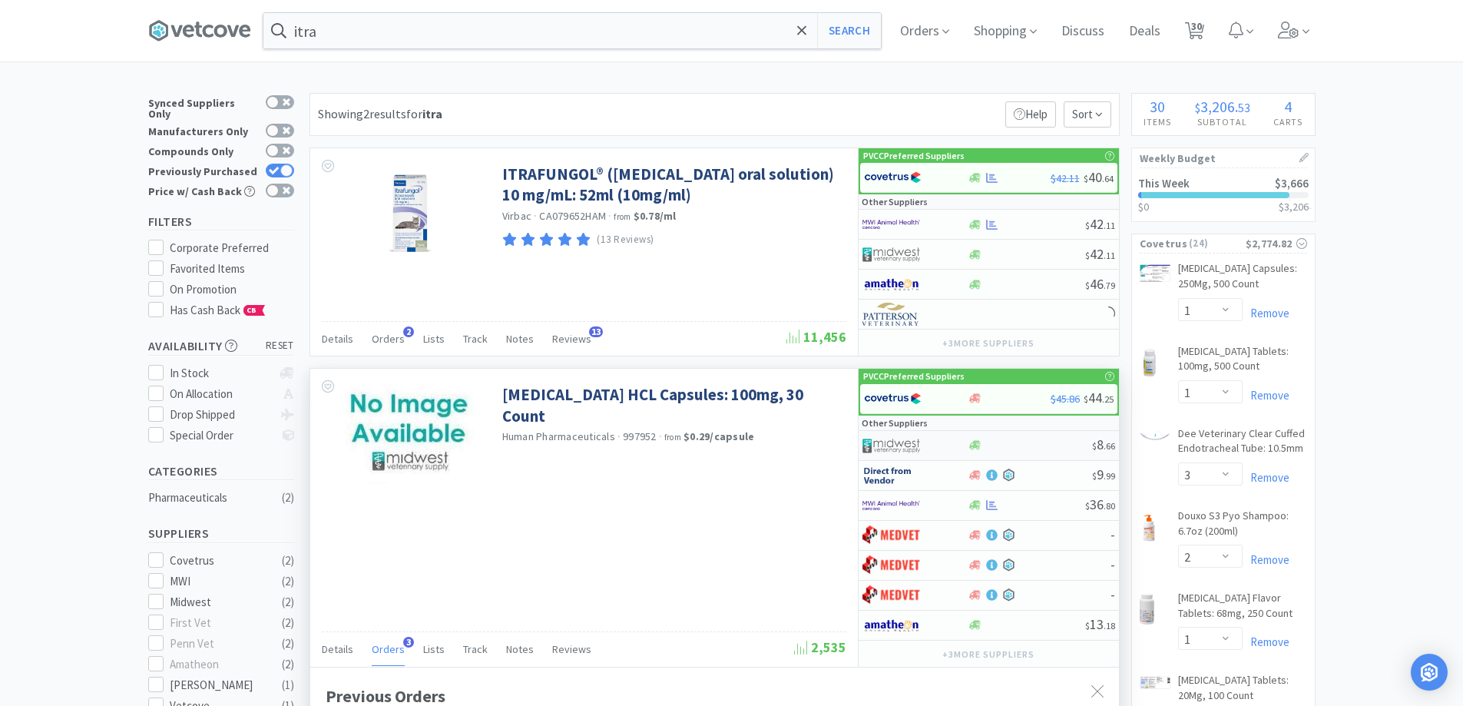
click at [962, 447] on div at bounding box center [914, 445] width 105 height 26
select select "1"
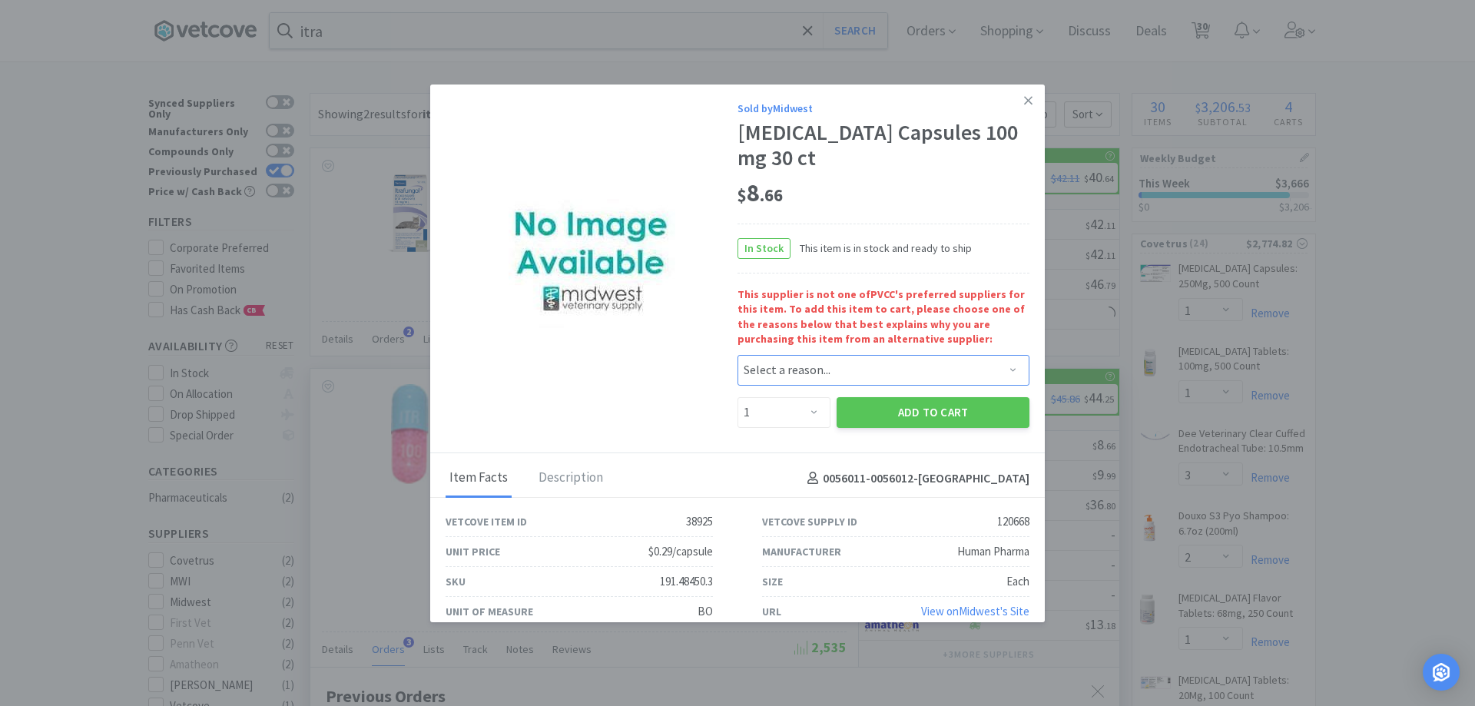
click at [812, 359] on select "Select a reason... Availability - This item is out of stock at the preferred su…" at bounding box center [883, 370] width 292 height 31
select select "availability"
click at [737, 355] on select "Select a reason... Availability - This item is out of stock at the preferred su…" at bounding box center [883, 370] width 292 height 31
click at [808, 415] on select "Enter Quantity 1 2 3 4 5 6 7 8 9 10 11 12 13 14 15 16 17 18 19 20 Enter Quantity" at bounding box center [783, 412] width 93 height 31
click at [1024, 100] on icon at bounding box center [1028, 100] width 8 height 8
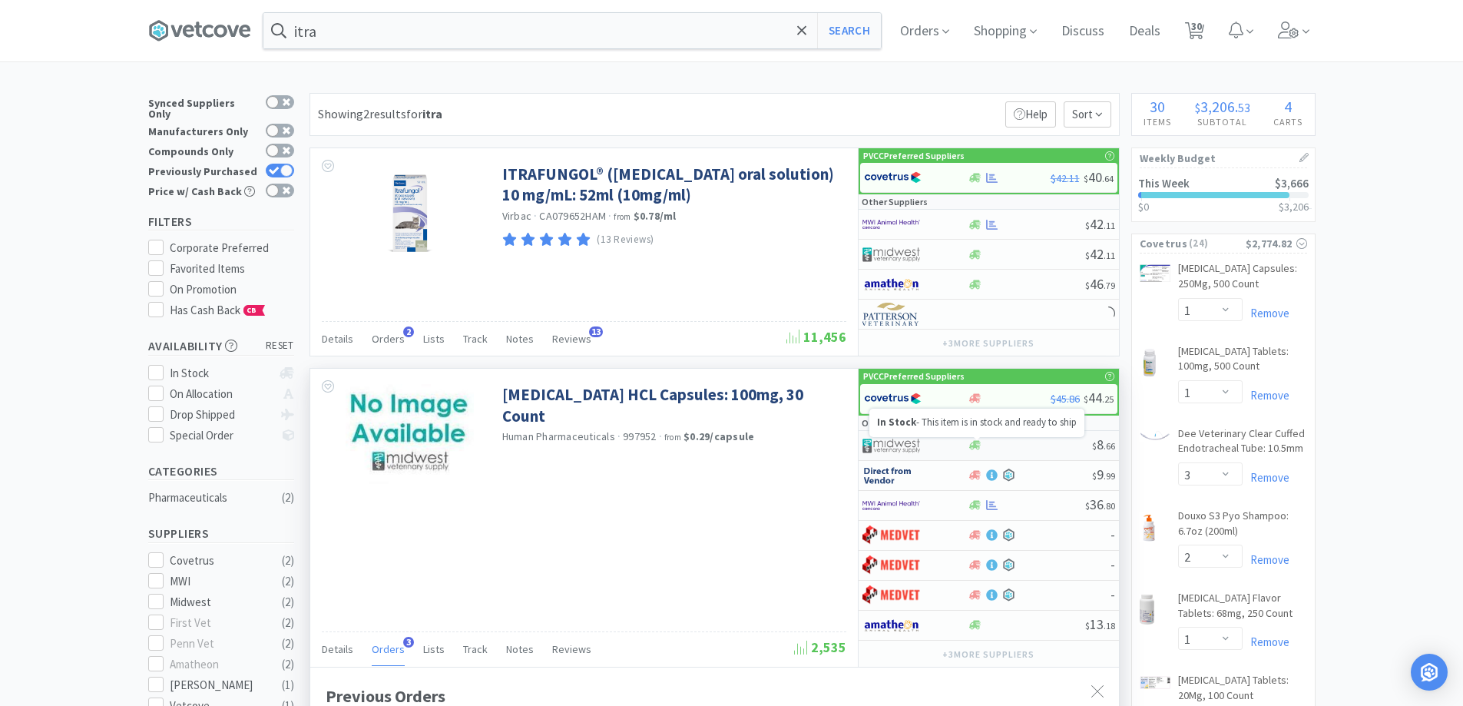
click at [970, 441] on icon at bounding box center [975, 445] width 12 height 12
select select "1"
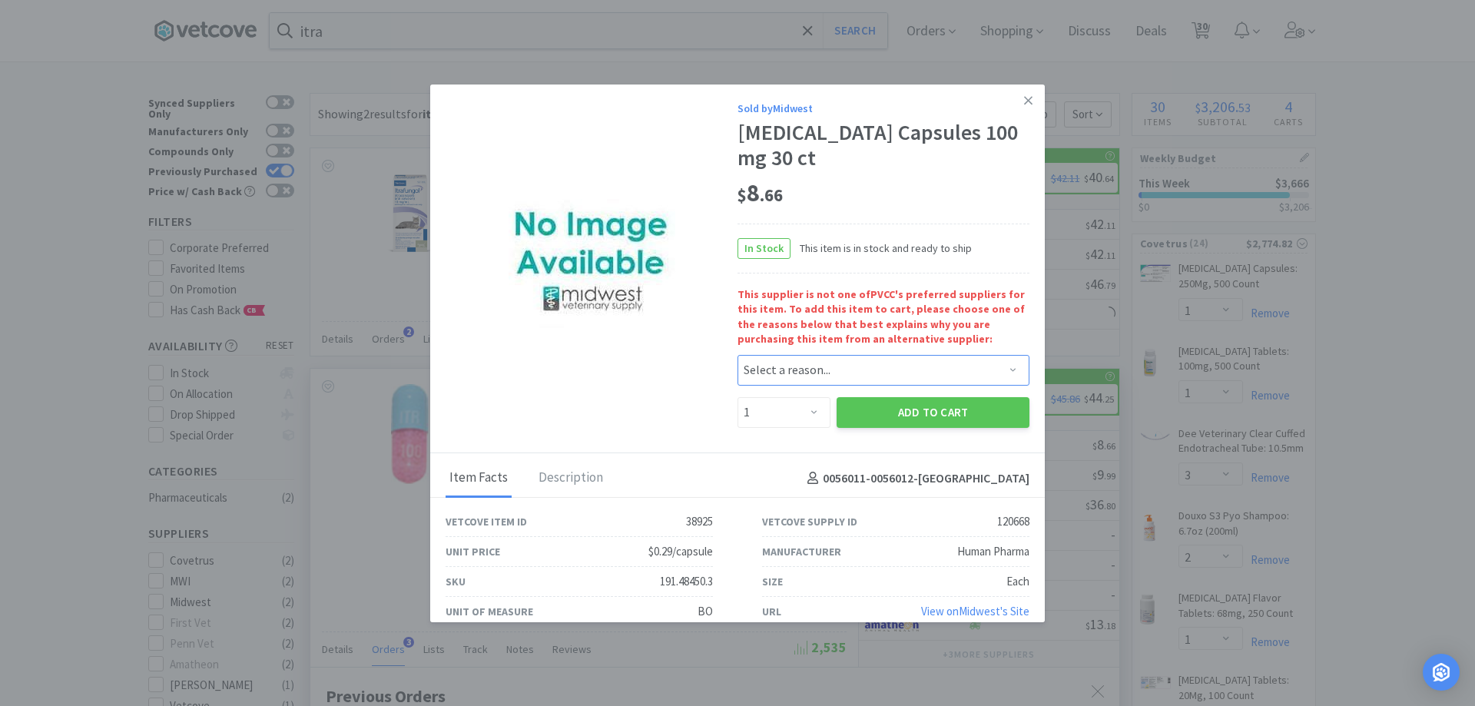
drag, startPoint x: 795, startPoint y: 364, endPoint x: 787, endPoint y: 363, distance: 7.7
click at [795, 364] on select "Select a reason... Availability - This item is out of stock at the preferred su…" at bounding box center [883, 370] width 292 height 31
select select "availability"
click at [737, 355] on select "Select a reason... Availability - This item is out of stock at the preferred su…" at bounding box center [883, 370] width 292 height 31
click at [794, 412] on select "Enter Quantity 1 2 3 4 5 6 7 8 9 10 11 12 13 14 15 16 17 18 19 20 Enter Quantity" at bounding box center [783, 412] width 93 height 31
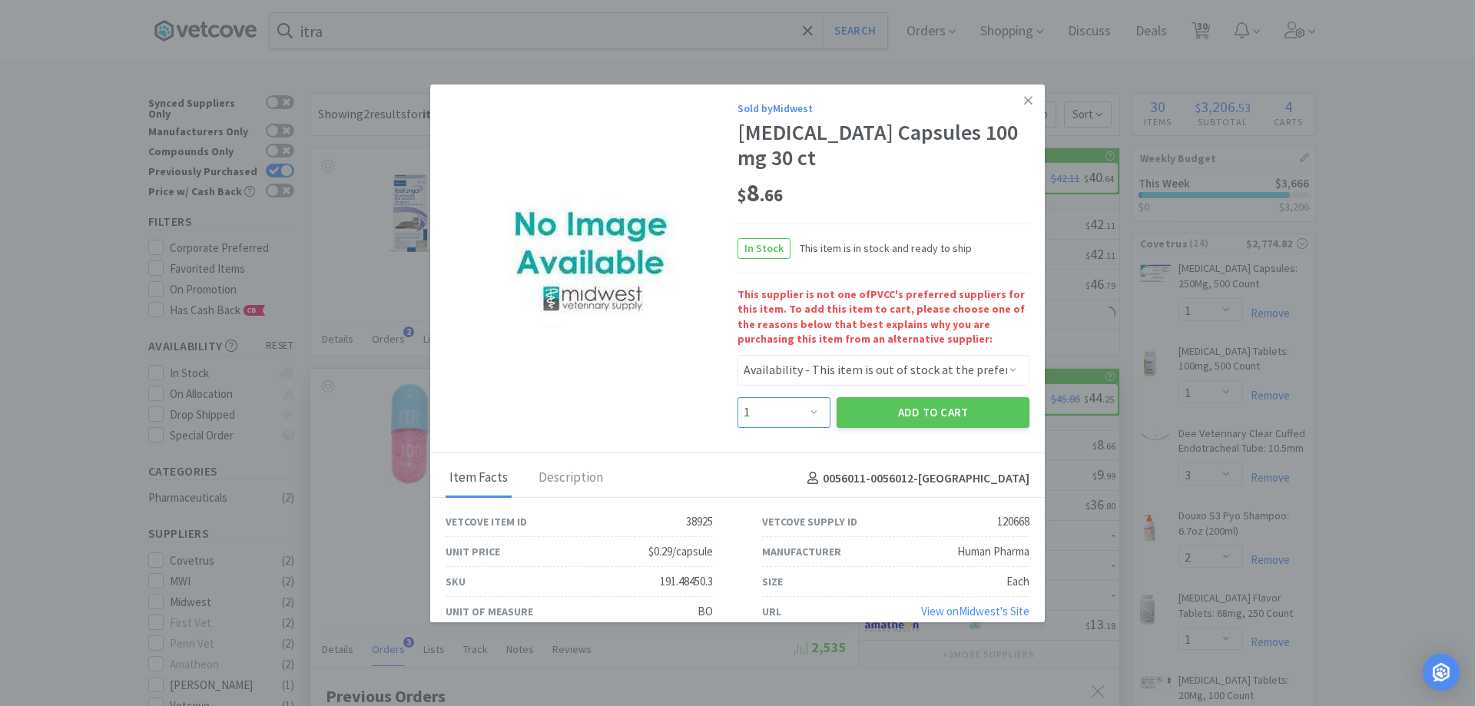
select select "3"
click at [737, 397] on select "Enter Quantity 1 2 3 4 5 6 7 8 9 10 11 12 13 14 15 16 17 18 19 20 Enter Quantity" at bounding box center [783, 412] width 93 height 31
click at [889, 412] on button "Add to Cart" at bounding box center [932, 412] width 193 height 31
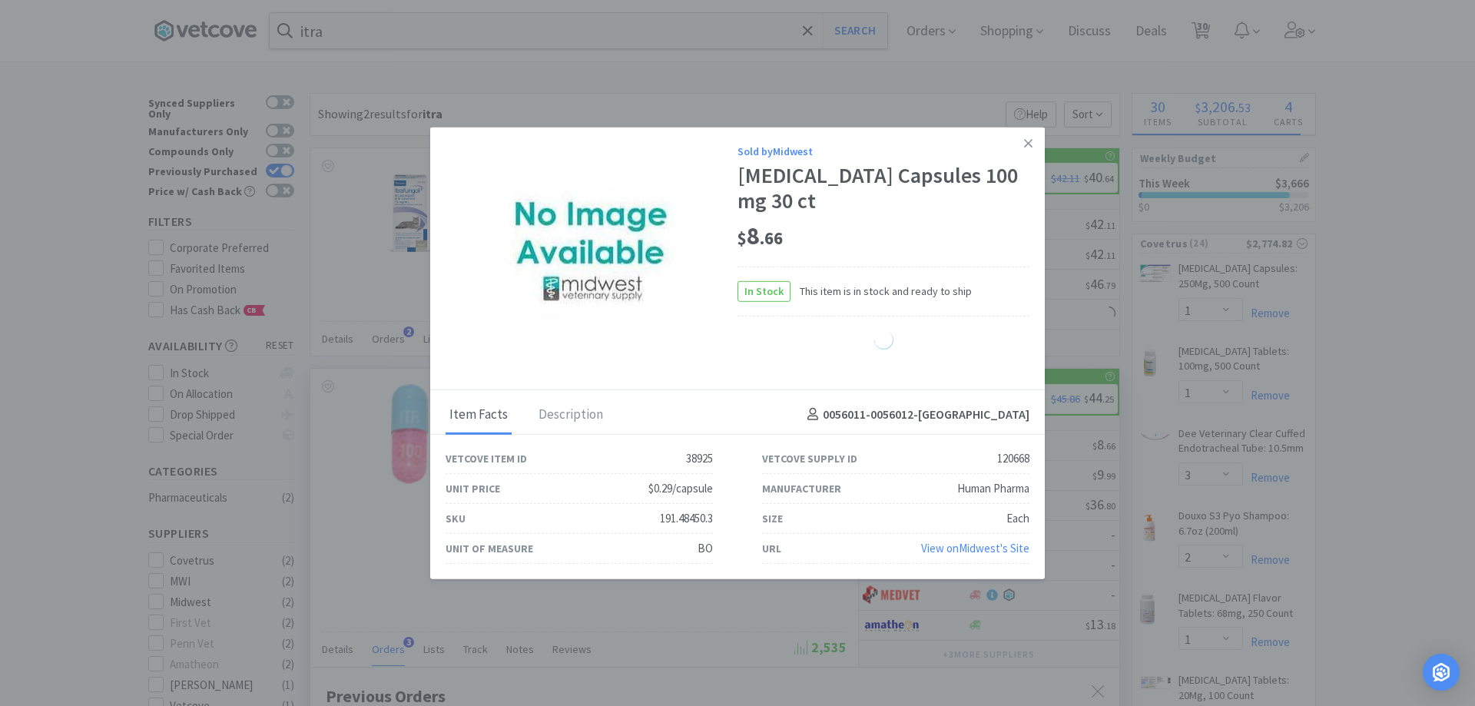
select select "3"
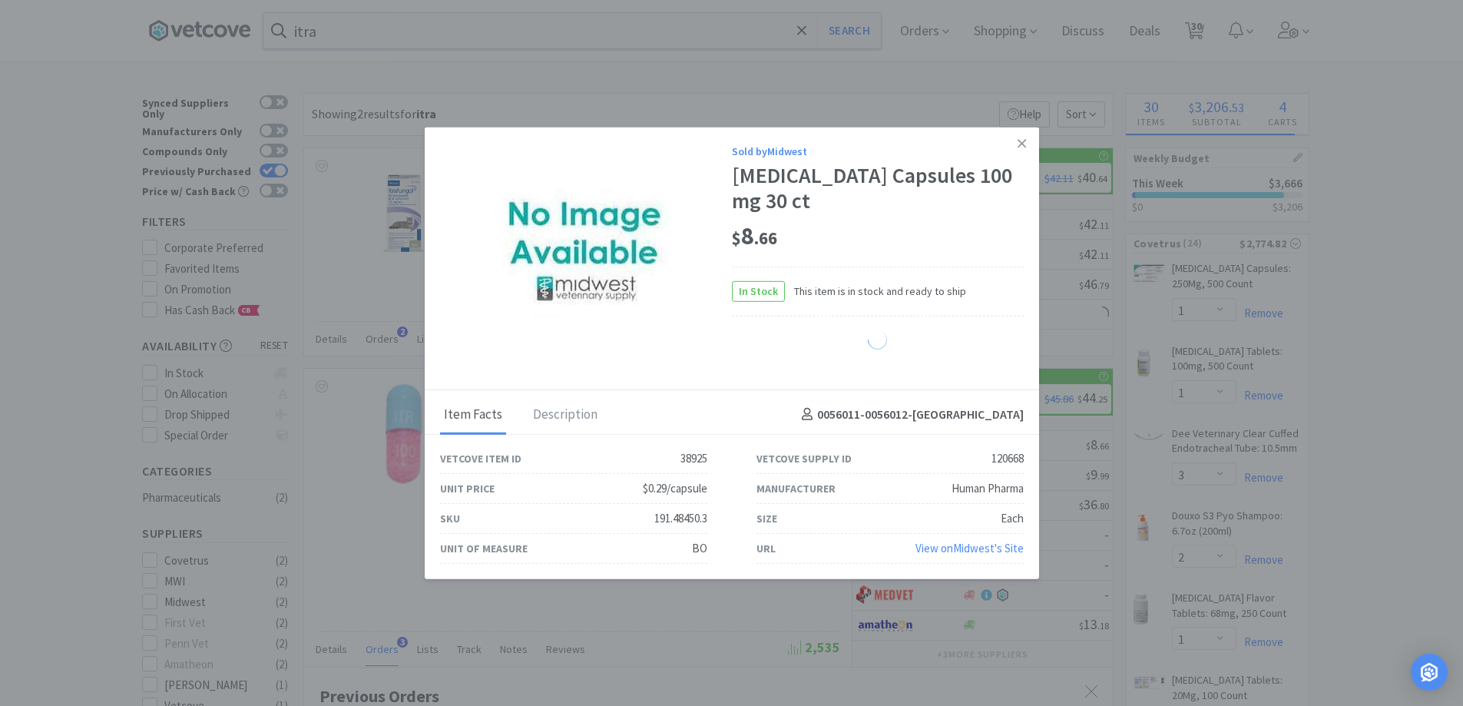
select select "2"
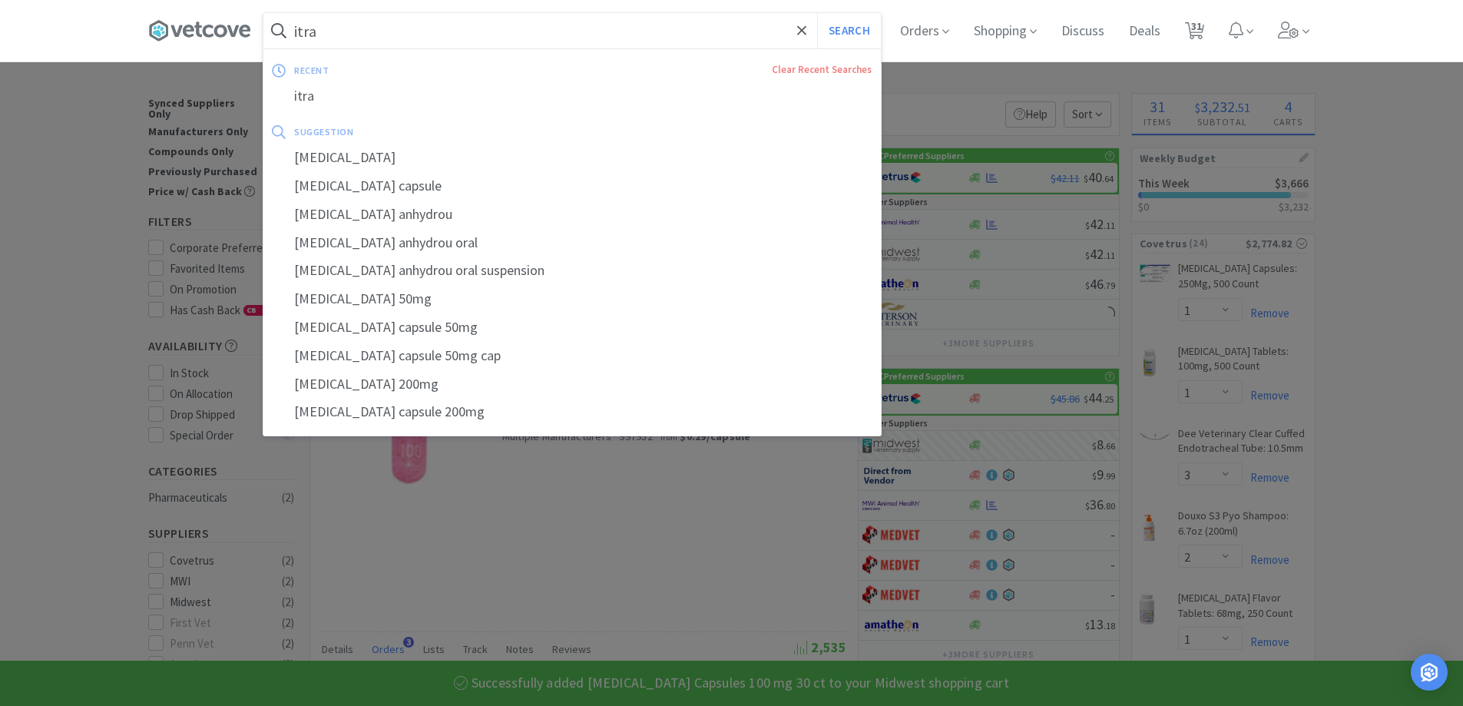
click at [578, 30] on input "itra" at bounding box center [571, 30] width 617 height 35
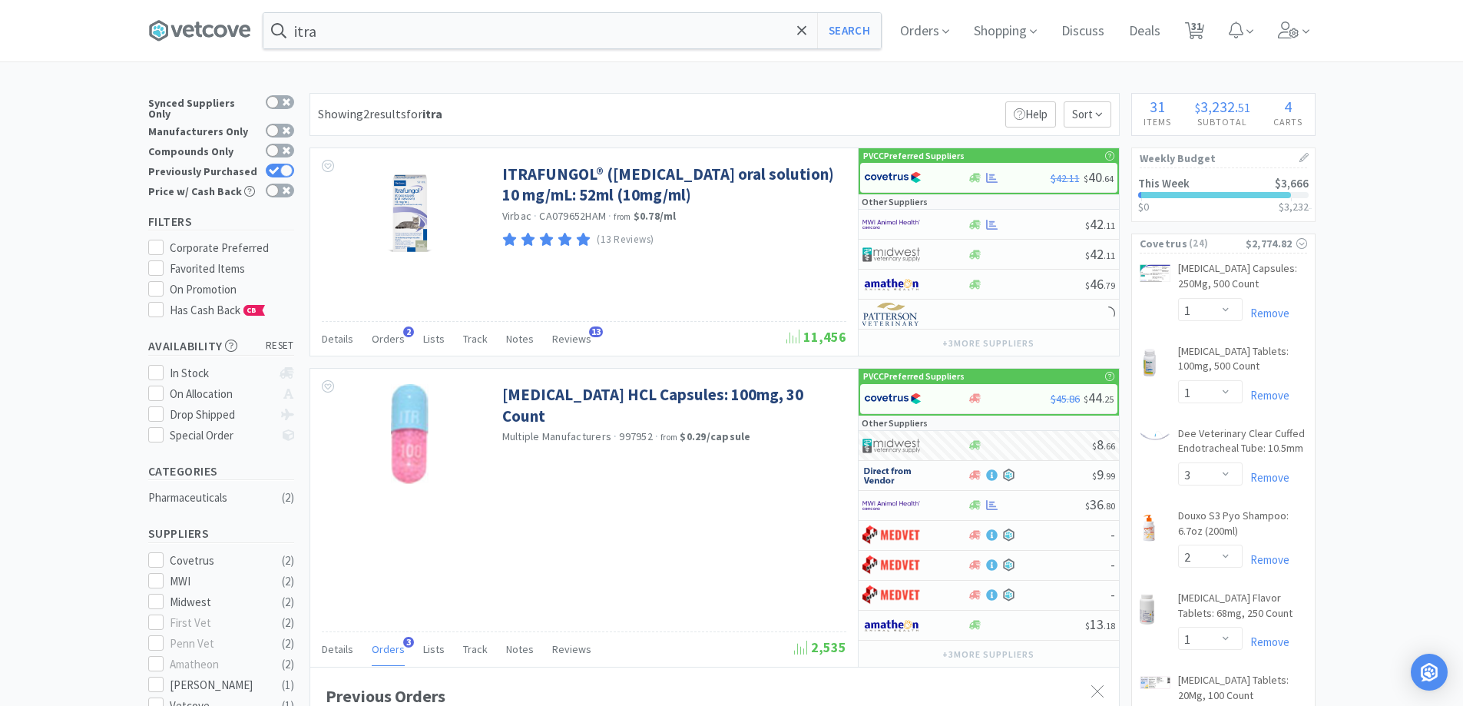
drag, startPoint x: 459, startPoint y: 550, endPoint x: 832, endPoint y: 310, distance: 442.9
click at [460, 547] on div at bounding box center [731, 353] width 1463 height 706
click at [393, 340] on span "Orders" at bounding box center [388, 339] width 33 height 14
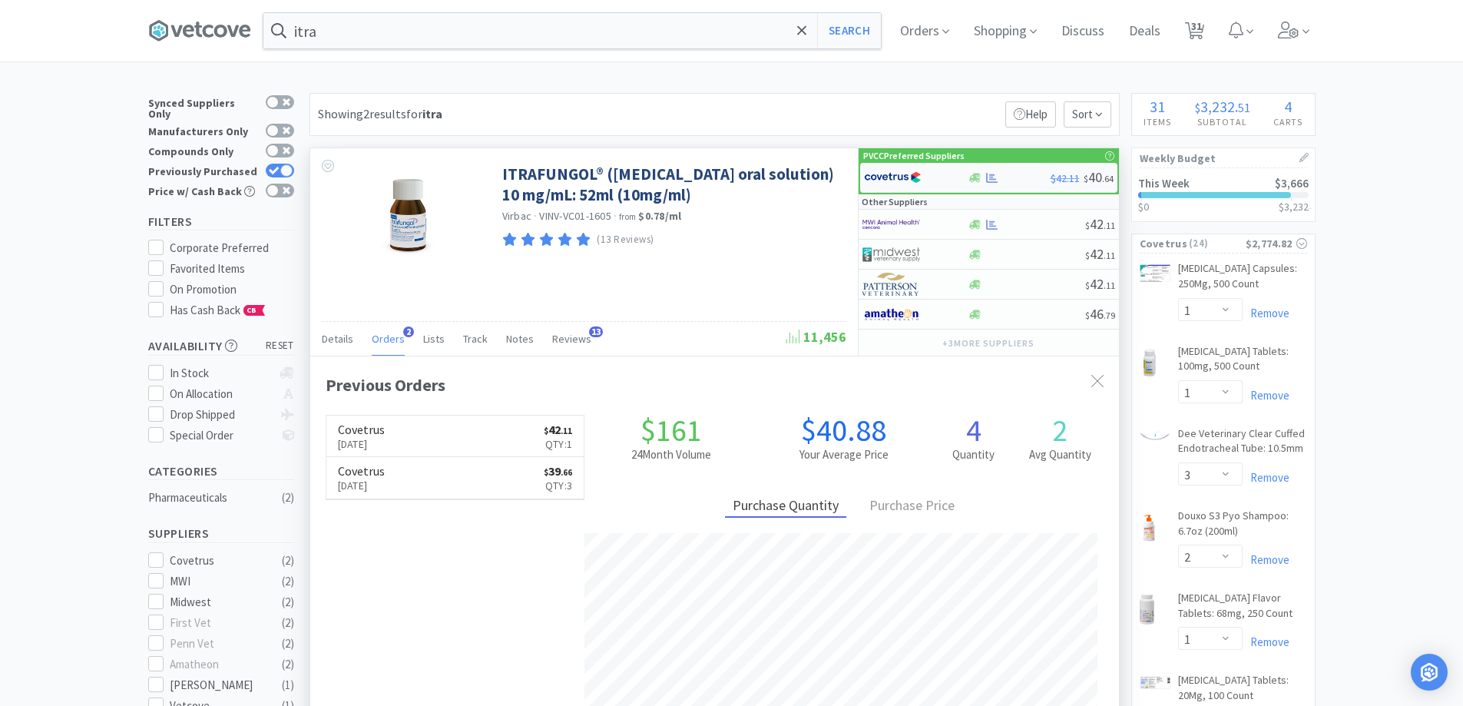
scroll to position [398, 809]
click at [1023, 185] on div "$42.11 $ 40 . 64" at bounding box center [988, 178] width 257 height 30
select select "1"
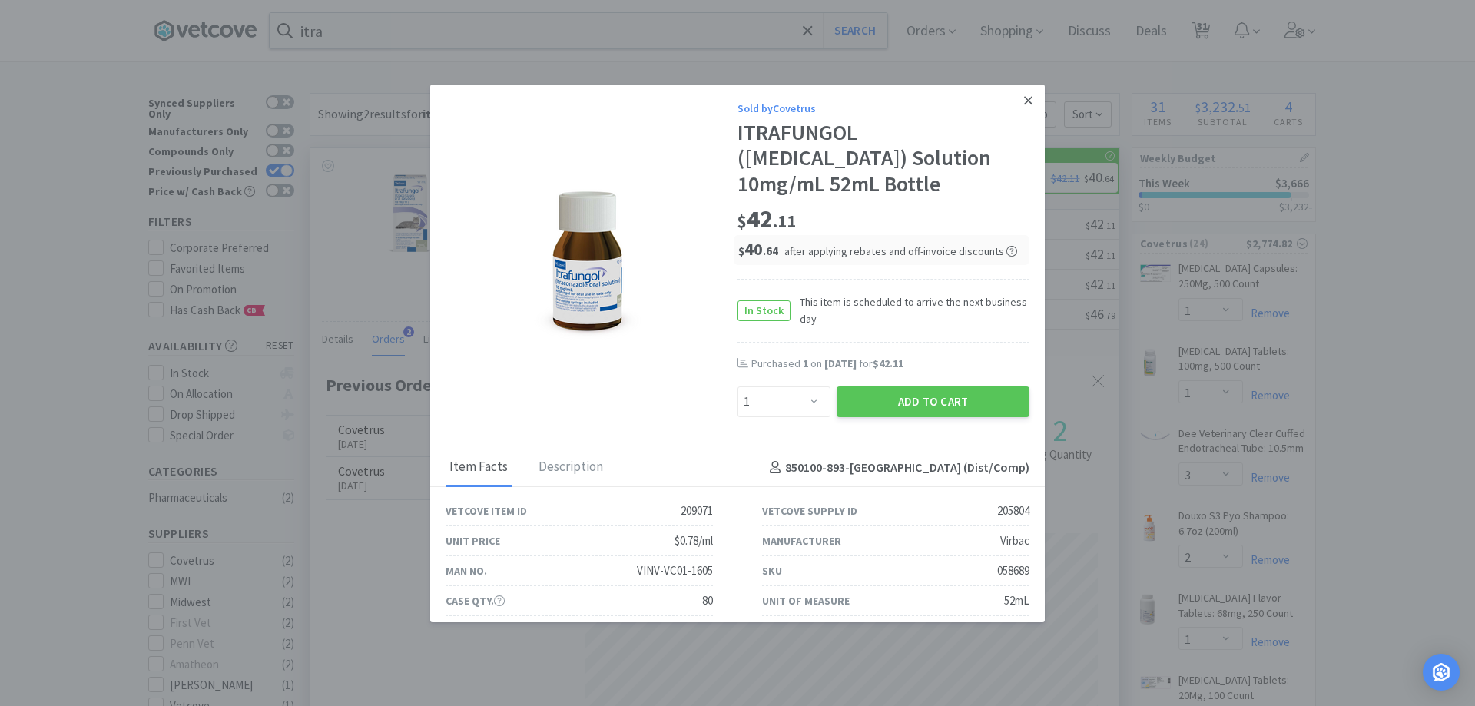
click at [1015, 100] on link at bounding box center [1028, 100] width 27 height 33
